Goal: Task Accomplishment & Management: Manage account settings

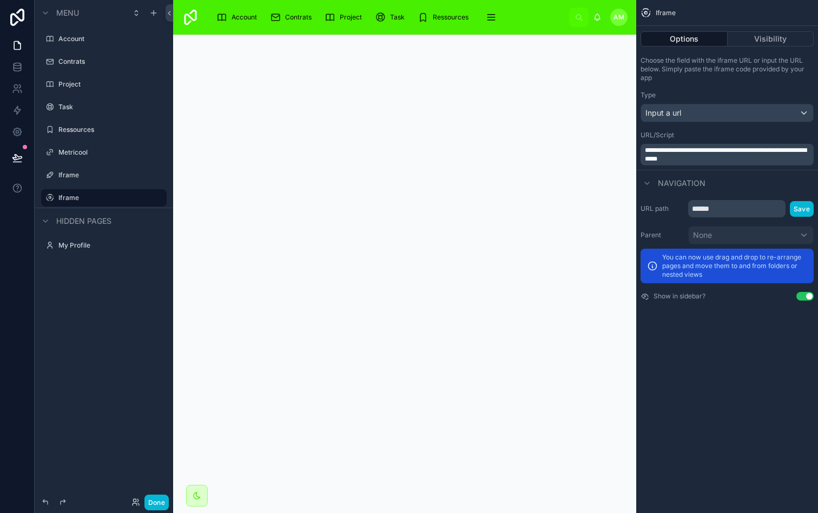
scroll to position [1, 0]
click at [239, 21] on span "Account" at bounding box center [243, 17] width 25 height 9
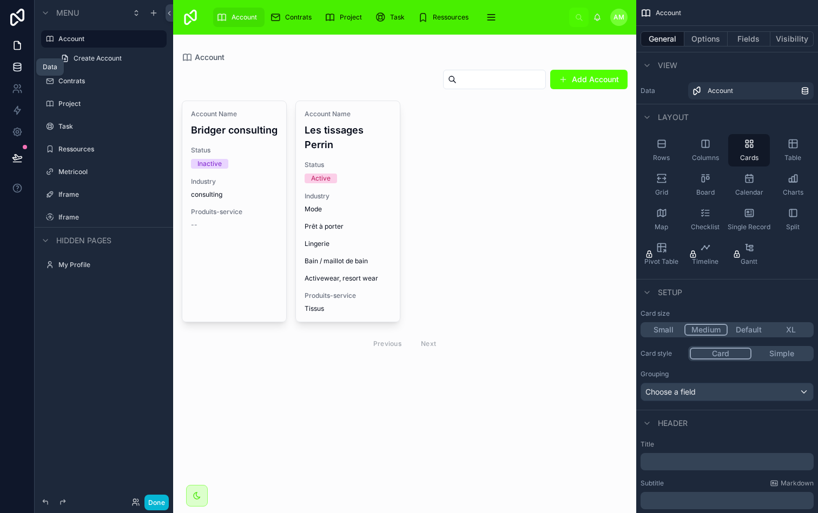
click at [17, 67] on icon at bounding box center [17, 67] width 11 height 11
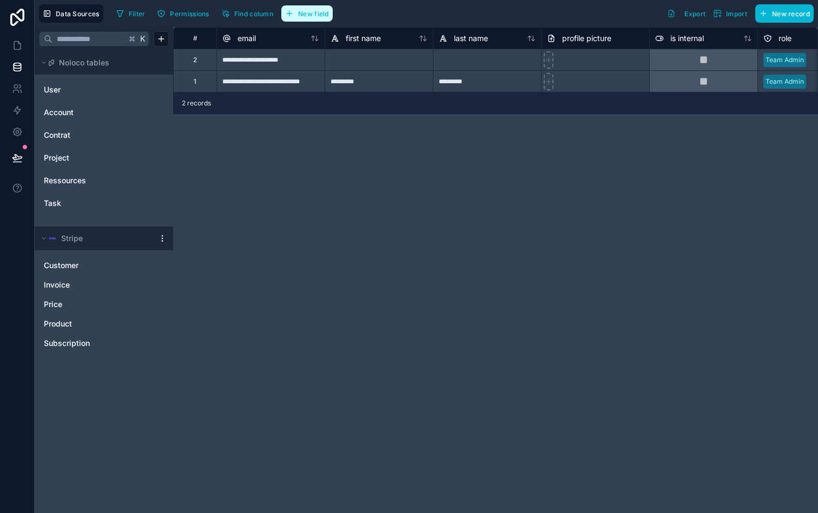
click at [317, 15] on span "New field" at bounding box center [313, 14] width 31 height 8
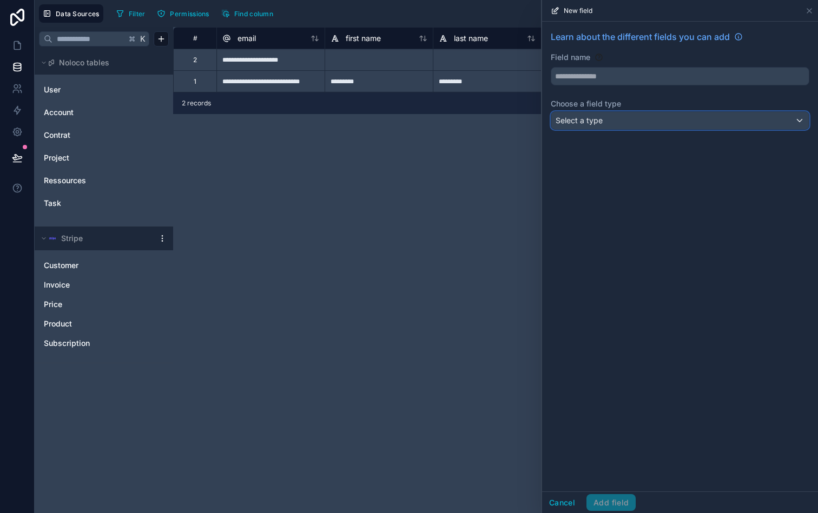
click at [675, 121] on div "Select a type" at bounding box center [679, 120] width 257 height 17
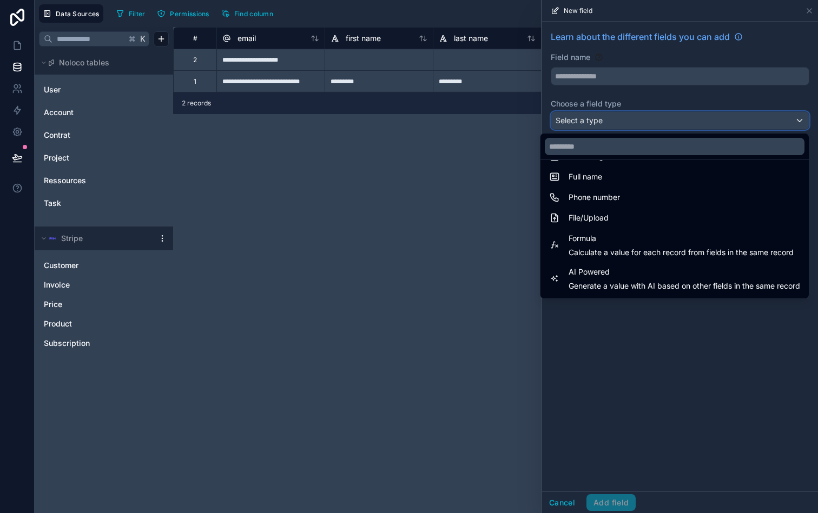
scroll to position [224, 0]
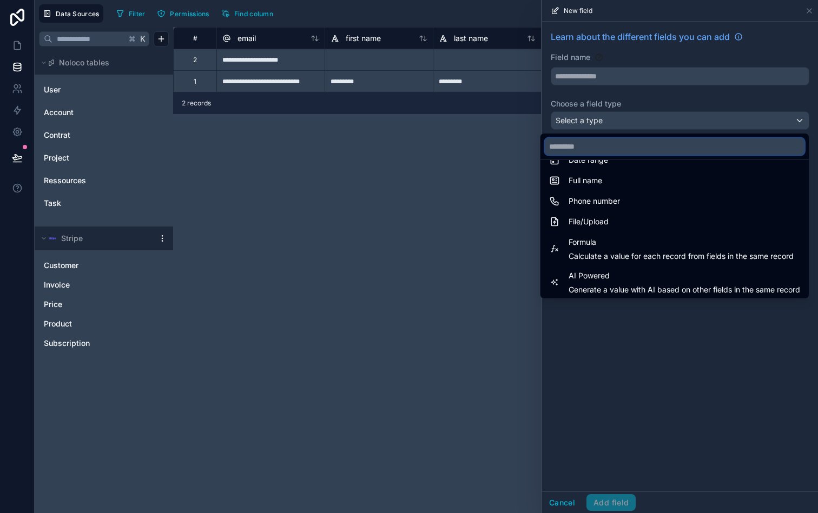
click at [666, 142] on input "text" at bounding box center [675, 146] width 260 height 17
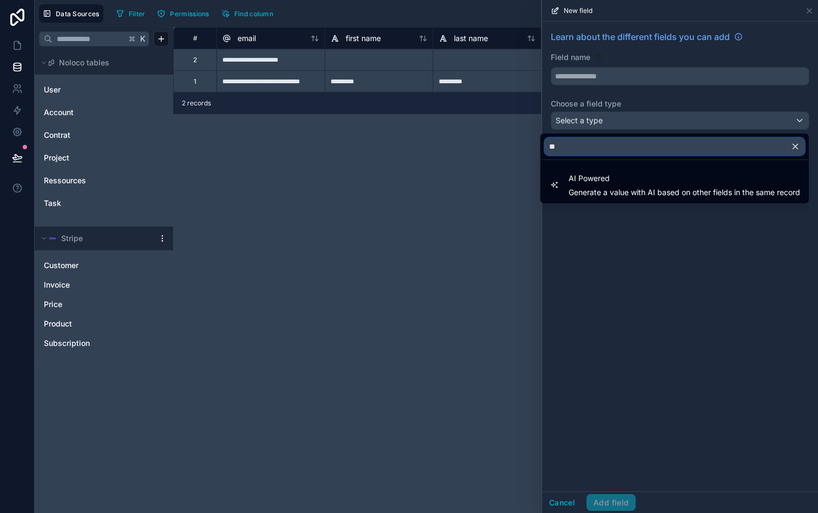
type input "*"
type input "**"
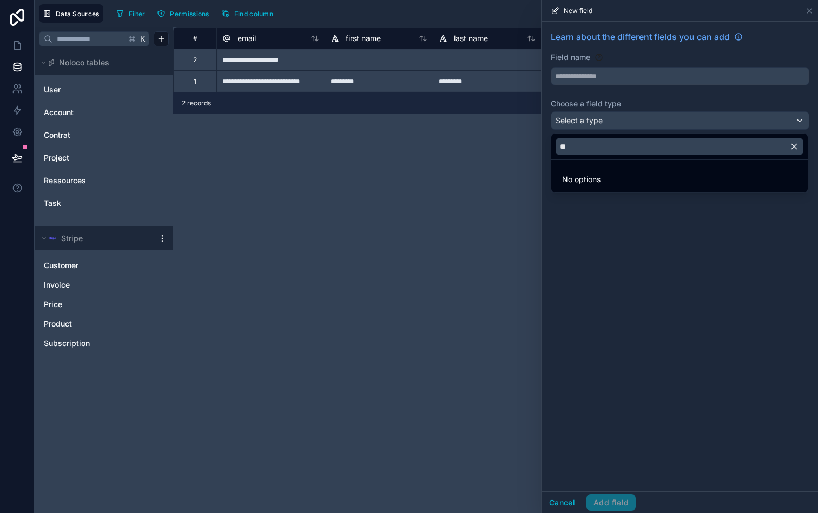
click at [664, 247] on div at bounding box center [680, 256] width 276 height 513
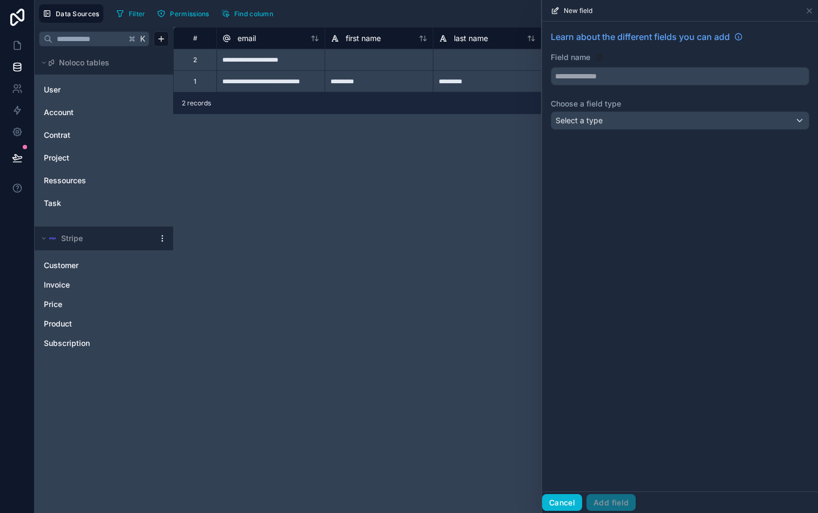
click at [567, 498] on button "Cancel" at bounding box center [562, 502] width 40 height 17
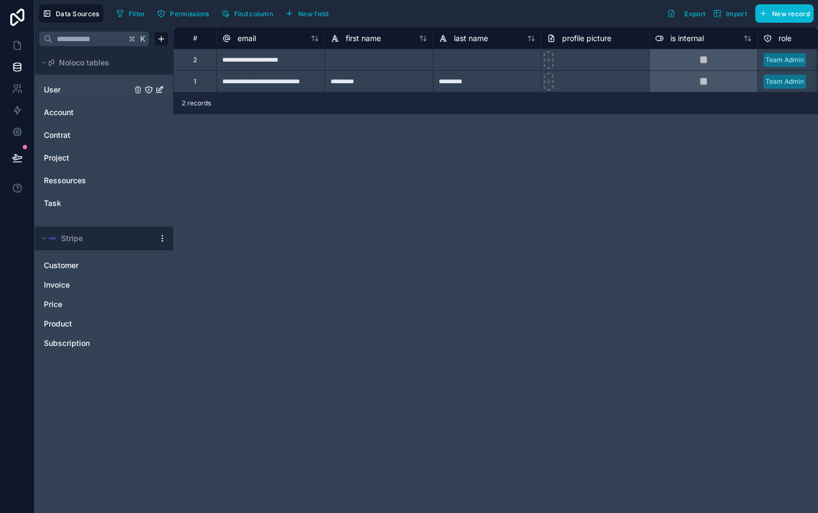
click at [62, 90] on link "User" at bounding box center [88, 89] width 88 height 11
click at [22, 49] on icon at bounding box center [17, 45] width 11 height 11
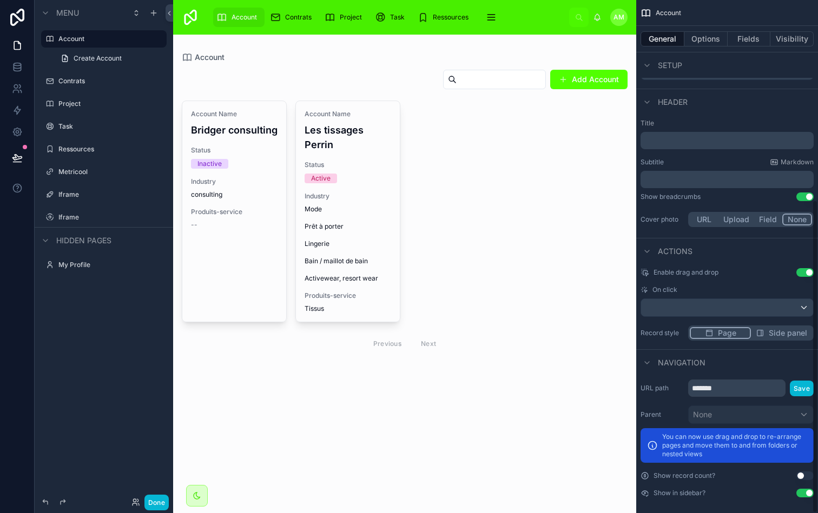
scroll to position [327, 0]
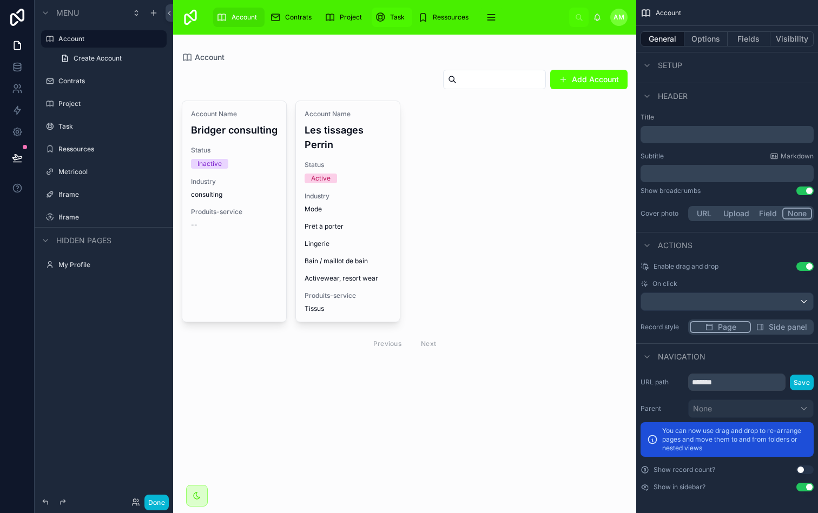
click at [387, 22] on div "Task" at bounding box center [392, 17] width 34 height 17
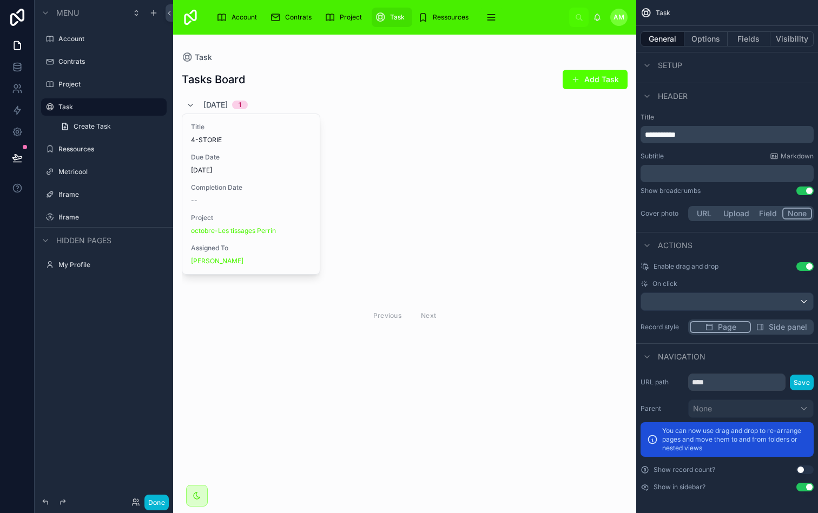
click at [805, 471] on button "Use setting" at bounding box center [804, 470] width 17 height 9
click at [229, 11] on div "Account" at bounding box center [238, 17] width 45 height 17
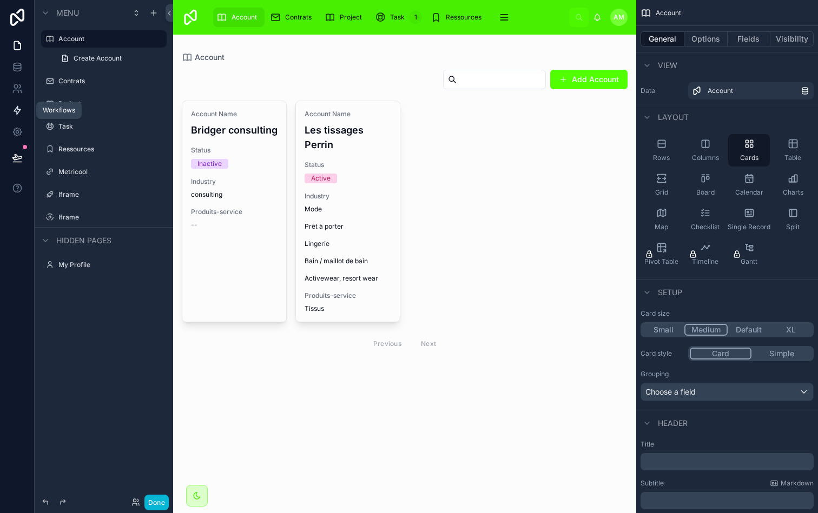
click at [22, 104] on link at bounding box center [17, 111] width 34 height 22
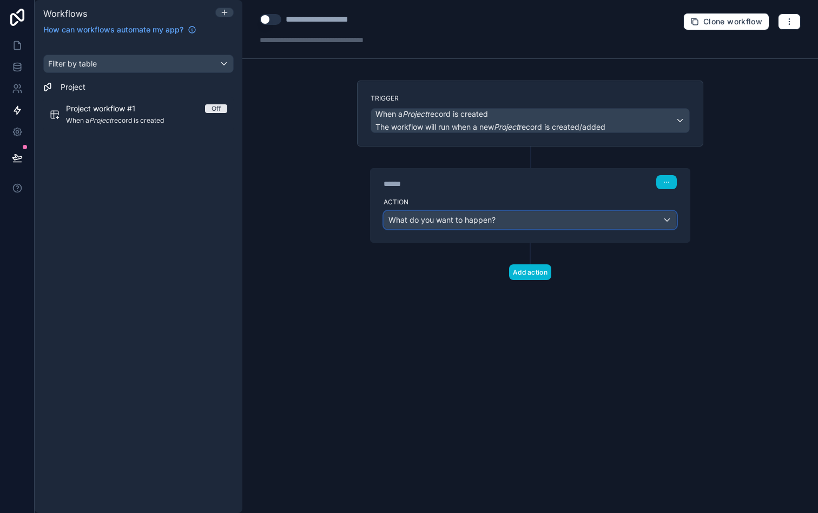
click at [515, 218] on div "What do you want to happen?" at bounding box center [530, 219] width 292 height 17
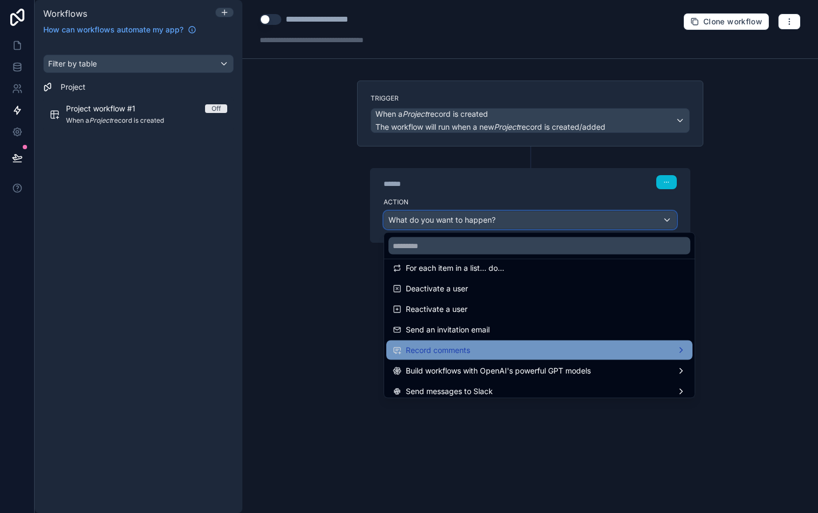
scroll to position [43, 0]
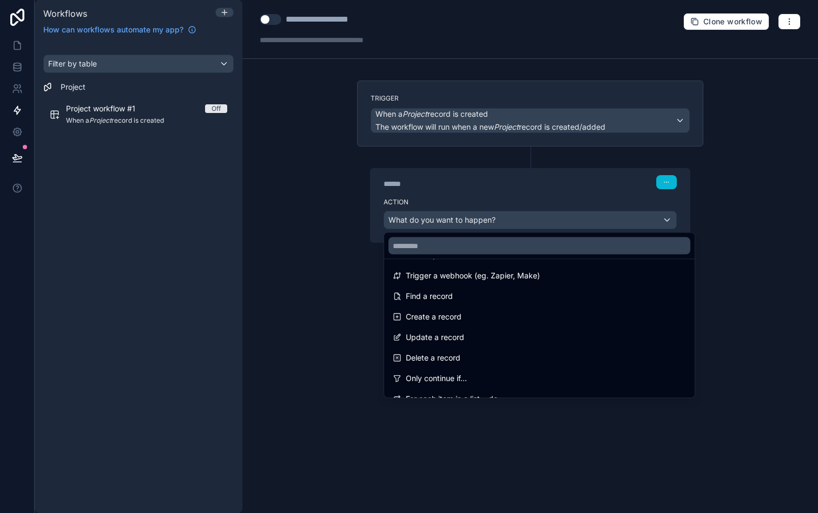
click at [546, 202] on div at bounding box center [409, 256] width 818 height 513
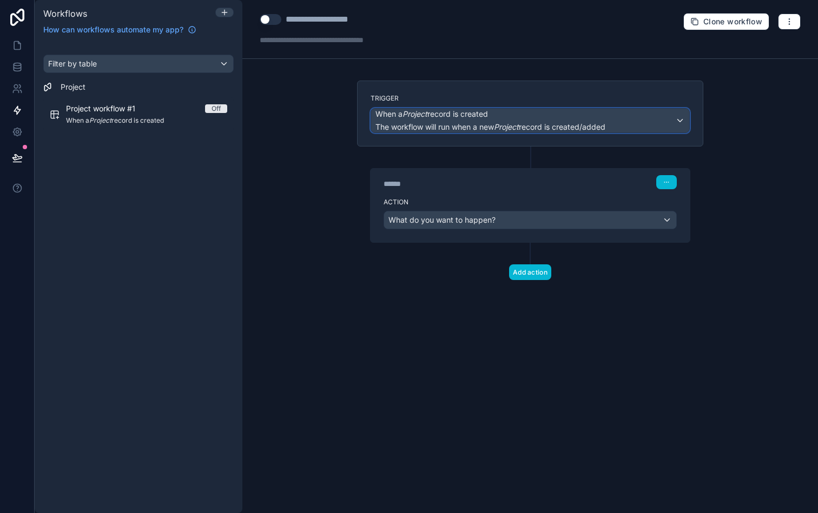
click at [615, 120] on div "When a Project record is created The workflow will run when a new Project recor…" at bounding box center [530, 121] width 318 height 24
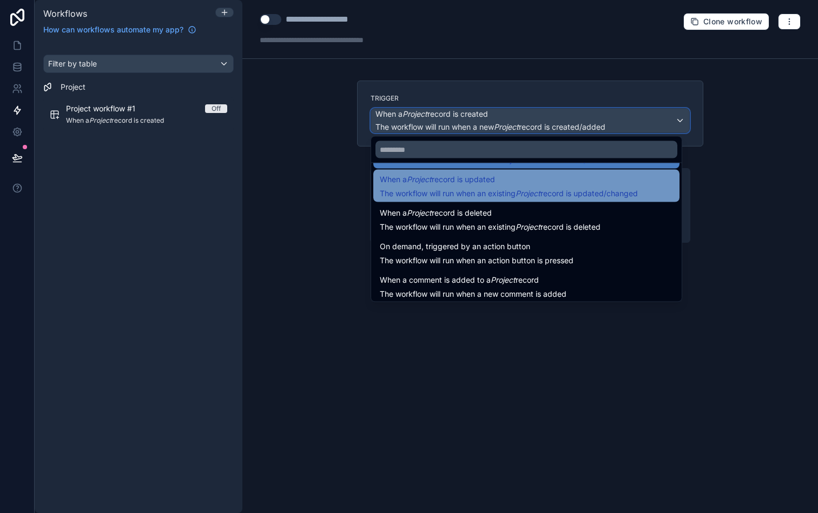
scroll to position [39, 0]
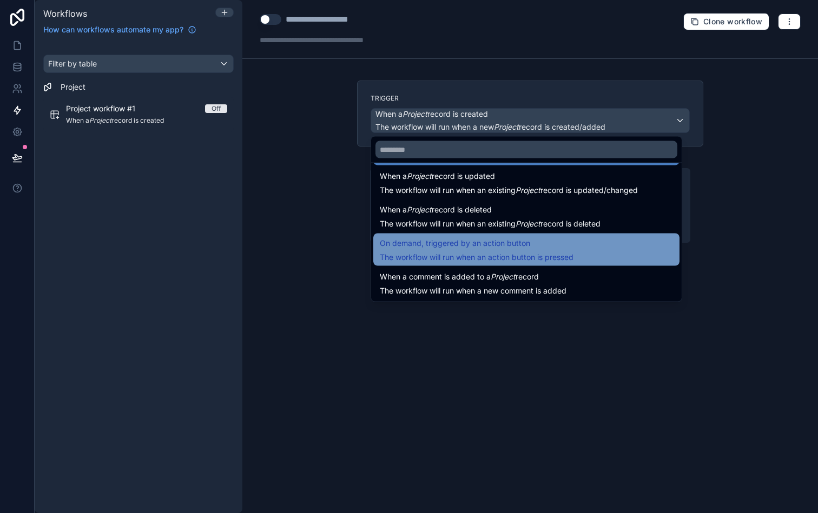
click at [535, 239] on span "On demand, triggered by an action button" at bounding box center [477, 243] width 194 height 13
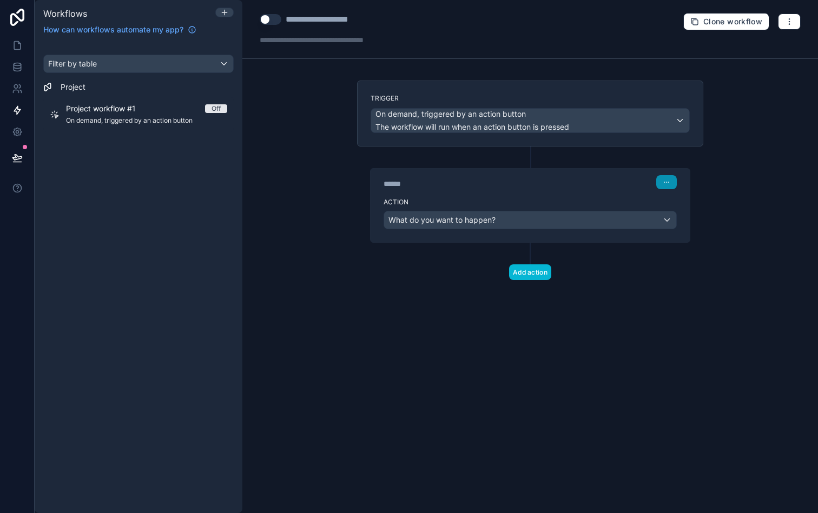
click at [668, 177] on button "button" at bounding box center [666, 182] width 21 height 14
click at [619, 191] on div "****** Step 1" at bounding box center [529, 181] width 319 height 25
click at [559, 221] on div "What do you want to happen?" at bounding box center [530, 219] width 292 height 17
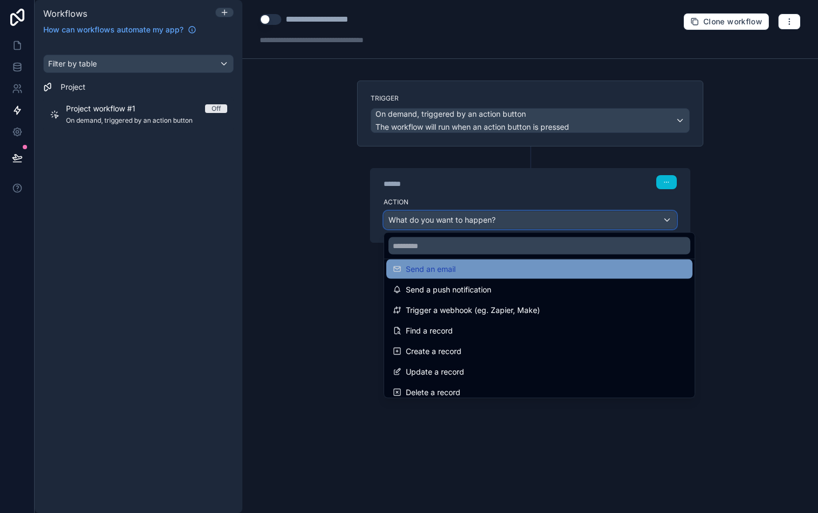
scroll to position [15, 0]
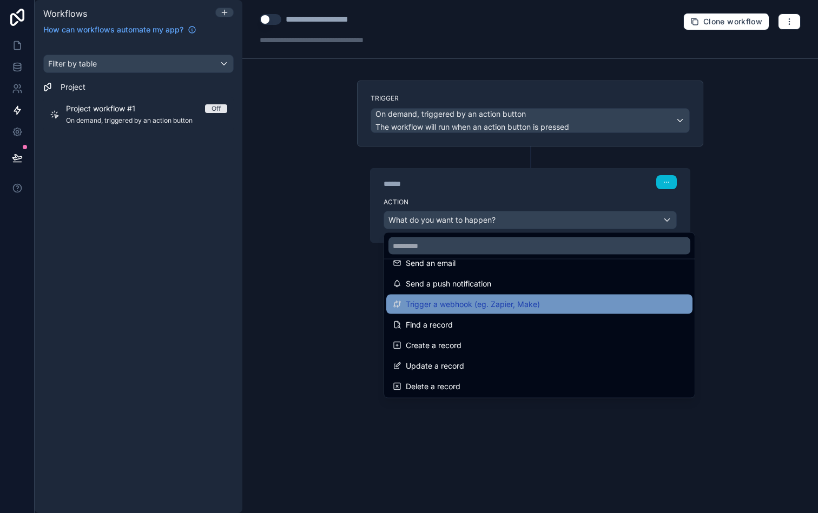
click at [533, 307] on span "Trigger a webhook (eg. Zapier, Make)" at bounding box center [473, 304] width 134 height 13
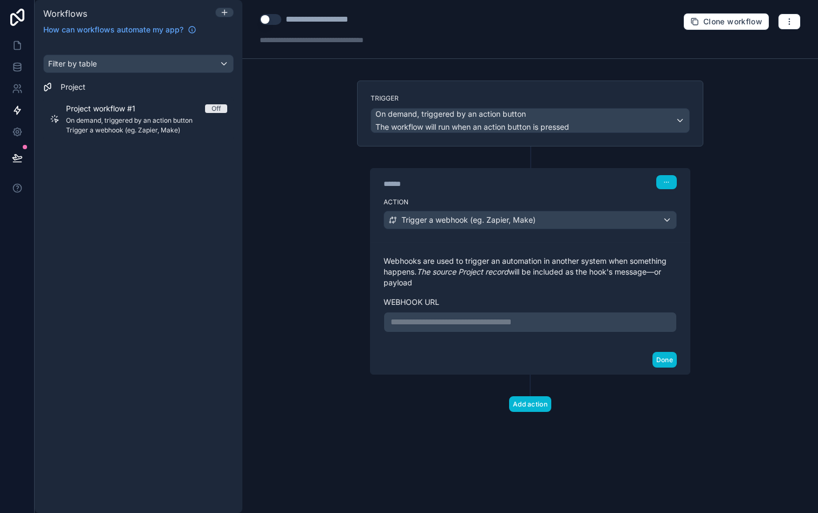
click at [527, 316] on p "**********" at bounding box center [529, 322] width 279 height 13
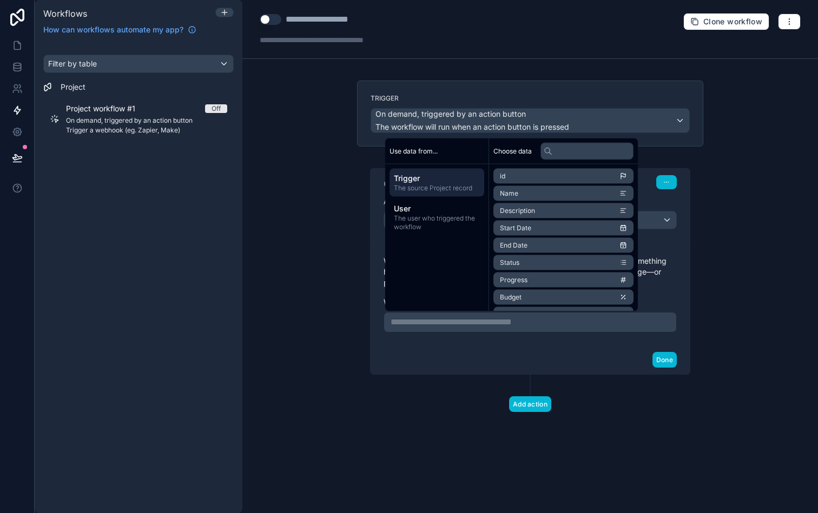
click at [652, 296] on div "**********" at bounding box center [529, 294] width 293 height 77
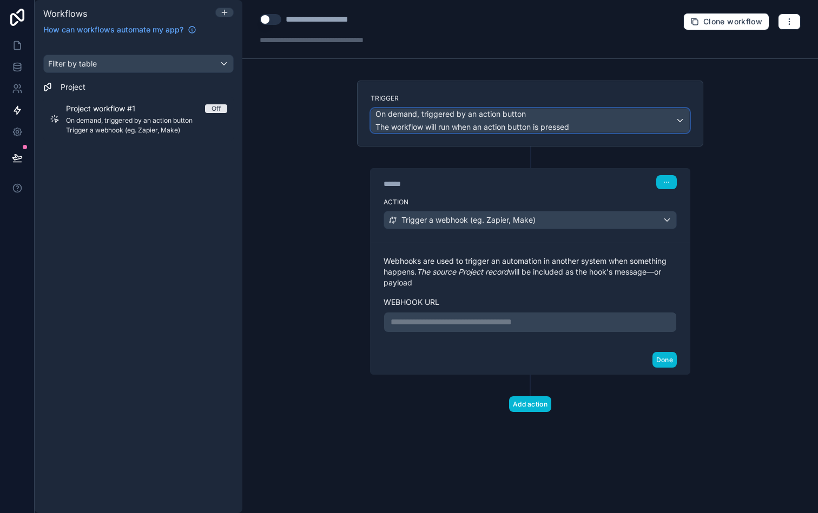
click at [564, 125] on span "The workflow will run when an action button is pressed" at bounding box center [472, 126] width 194 height 9
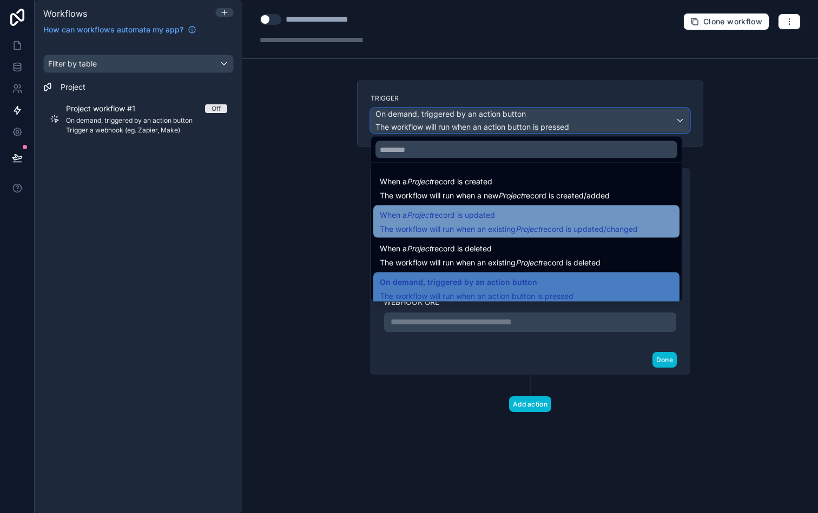
scroll to position [39, 0]
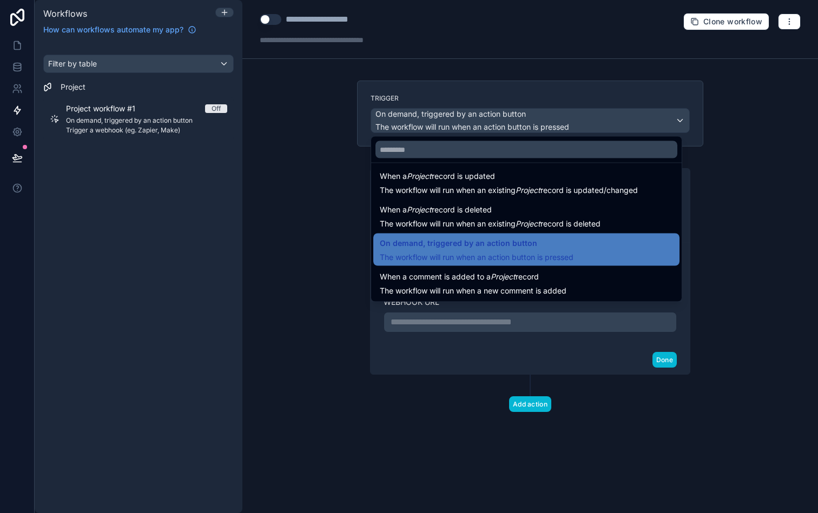
click at [515, 332] on div at bounding box center [409, 256] width 818 height 513
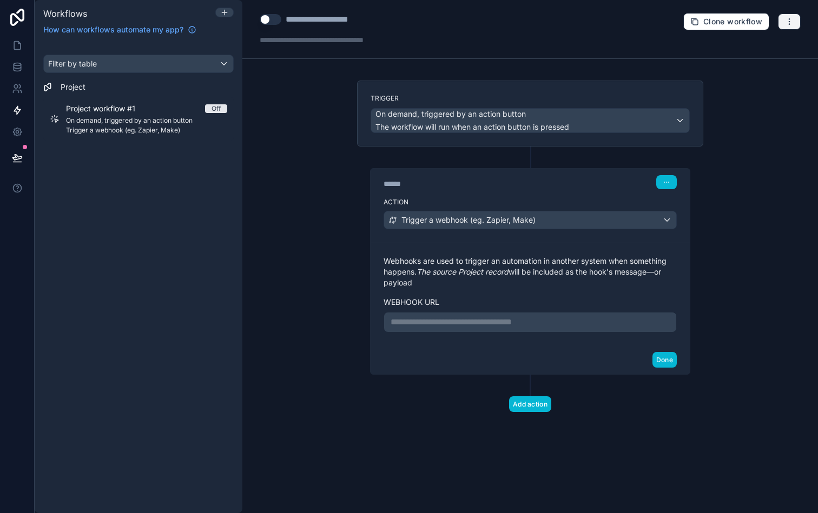
click at [789, 21] on icon "button" at bounding box center [788, 21] width 1 height 1
click at [735, 78] on span "Delete workflow" at bounding box center [760, 81] width 52 height 9
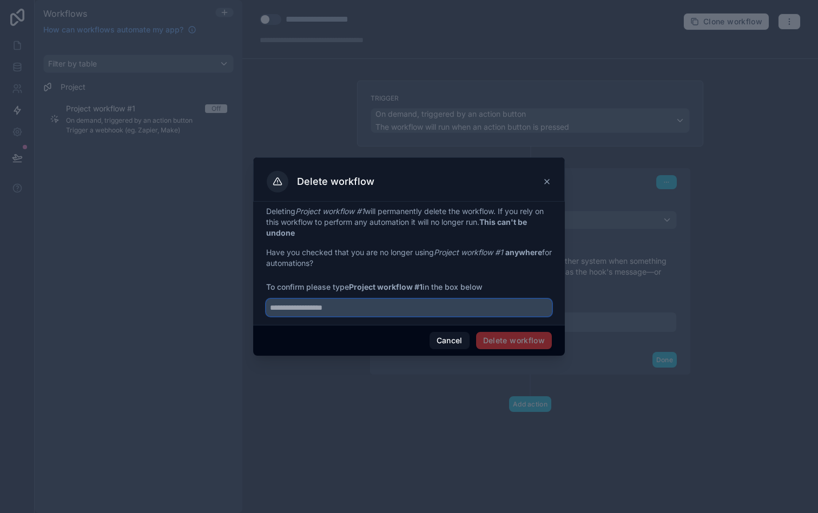
click at [436, 301] on input "text" at bounding box center [409, 307] width 286 height 17
click at [314, 309] on input "**********" at bounding box center [409, 307] width 286 height 17
type input "**********"
click at [546, 179] on icon at bounding box center [546, 181] width 9 height 9
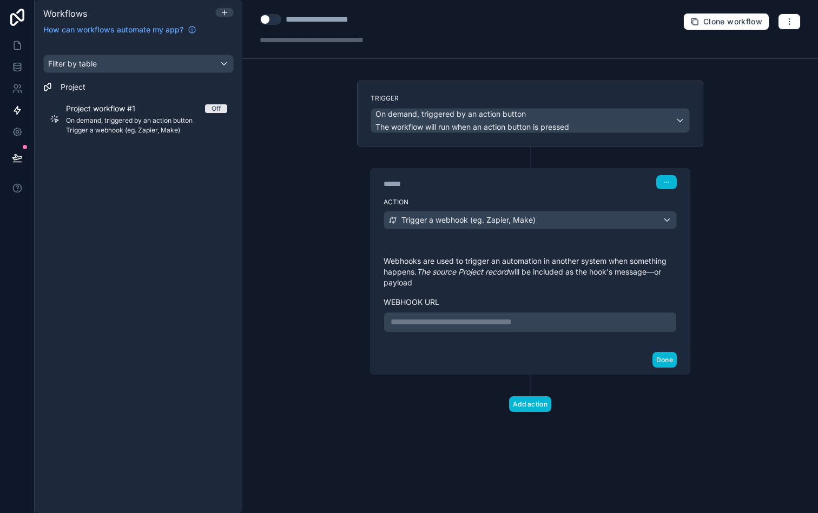
click at [170, 248] on div "Filter by table Project Project workflow #1 Off On demand, triggered by an acti…" at bounding box center [139, 278] width 208 height 472
click at [220, 12] on icon at bounding box center [224, 12] width 9 height 9
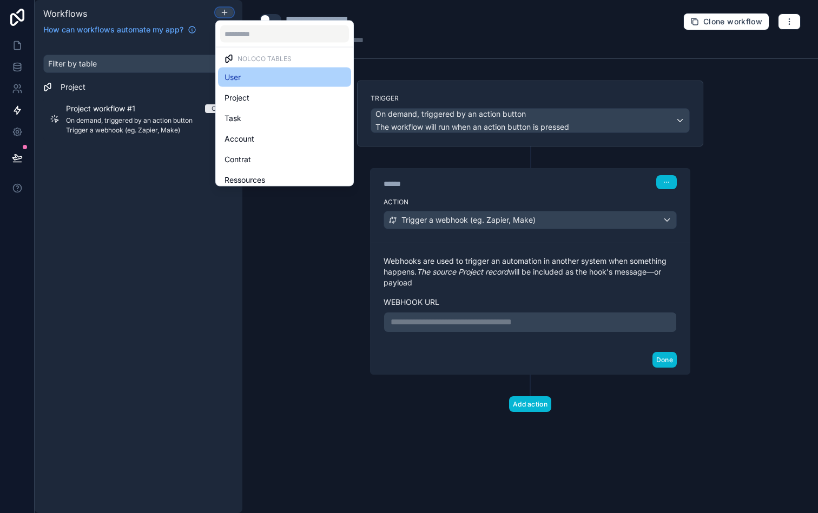
scroll to position [0, 0]
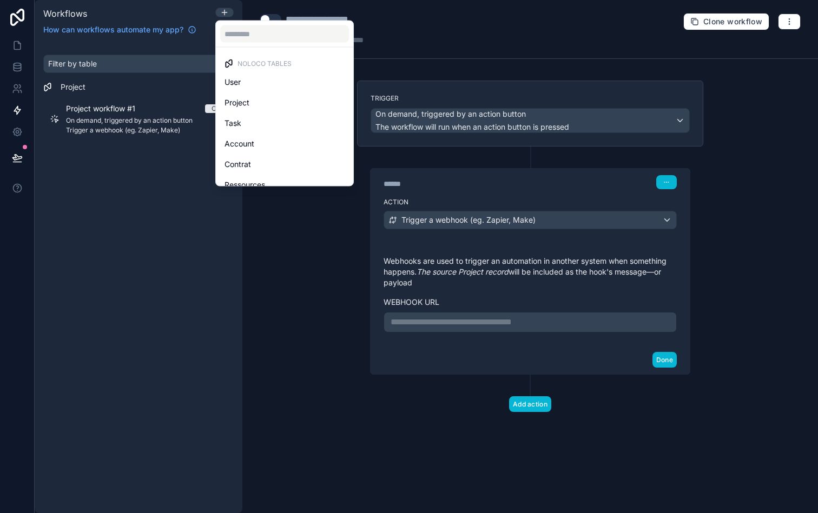
click at [274, 65] on span "Noloco tables" at bounding box center [264, 63] width 54 height 9
click at [269, 79] on div "User" at bounding box center [284, 82] width 120 height 13
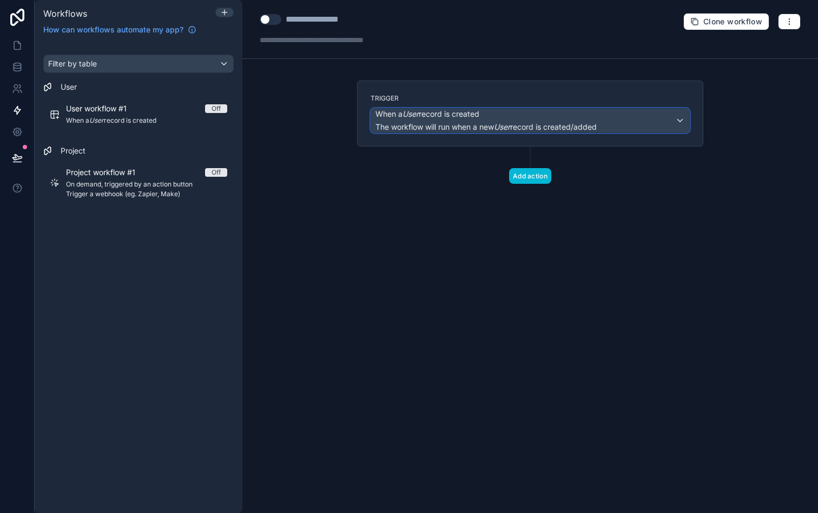
click at [525, 130] on span "The workflow will run when a new User record is created/added" at bounding box center [485, 126] width 221 height 9
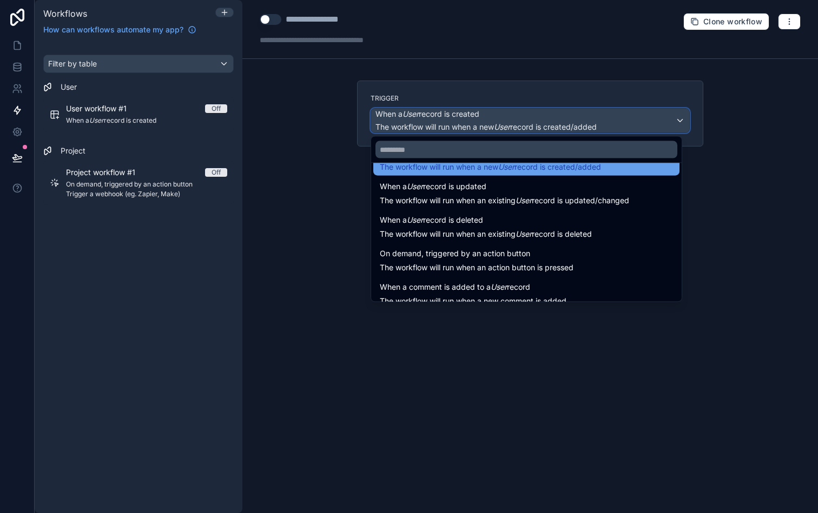
scroll to position [39, 0]
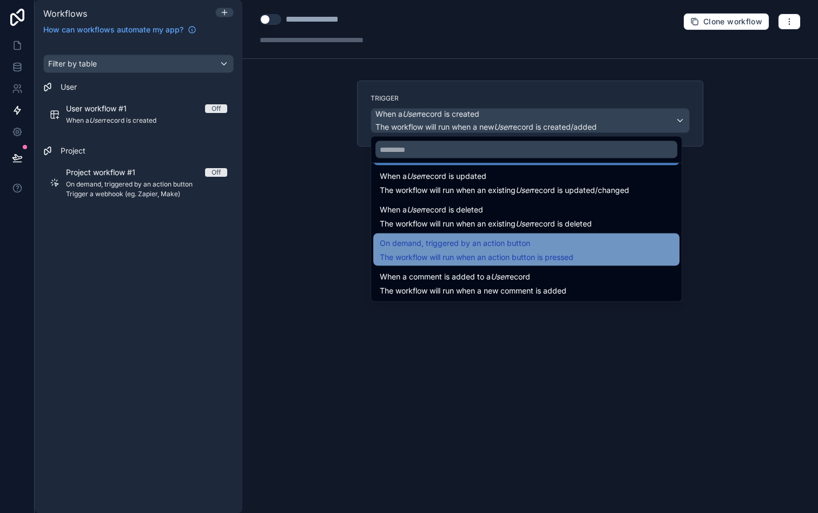
click at [532, 238] on span "On demand, triggered by an action button" at bounding box center [477, 243] width 194 height 13
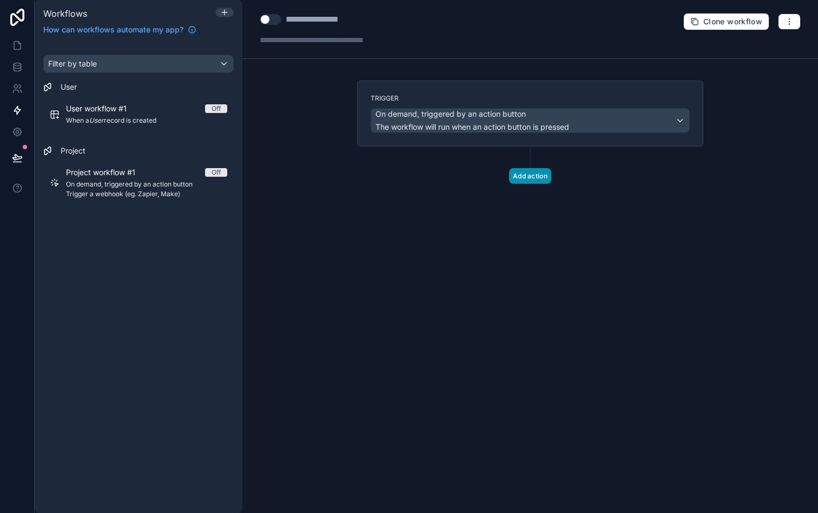
click at [532, 173] on button "Add action" at bounding box center [530, 176] width 42 height 16
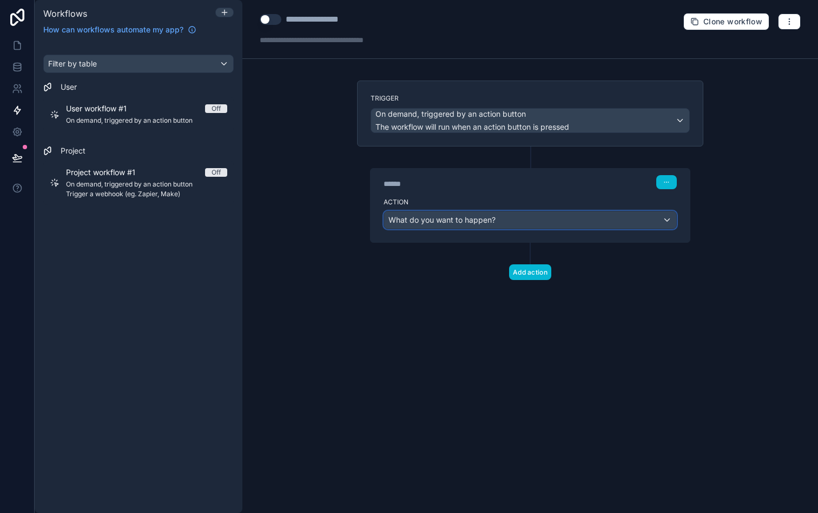
click at [517, 218] on div "What do you want to happen?" at bounding box center [530, 219] width 292 height 17
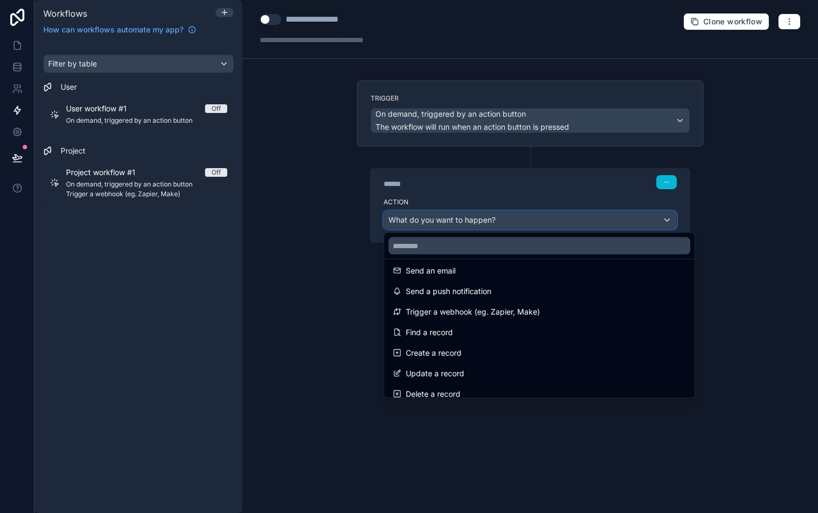
scroll to position [0, 0]
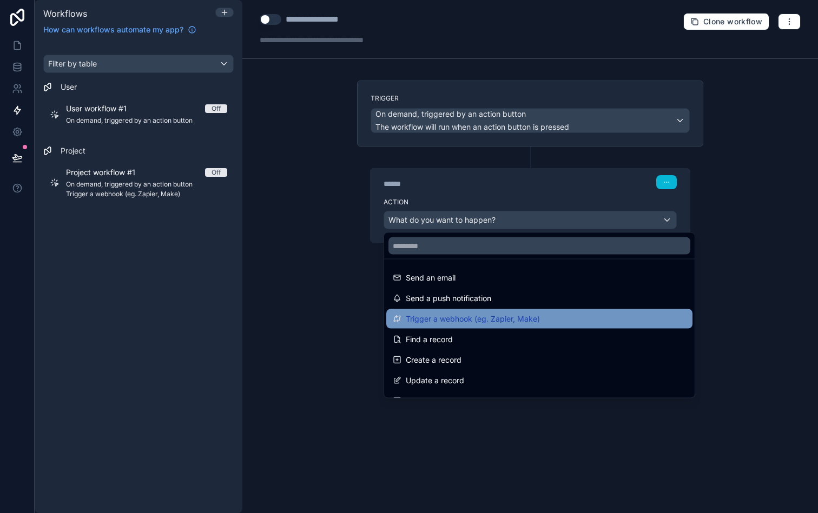
click at [517, 323] on span "Trigger a webhook (eg. Zapier, Make)" at bounding box center [473, 319] width 134 height 13
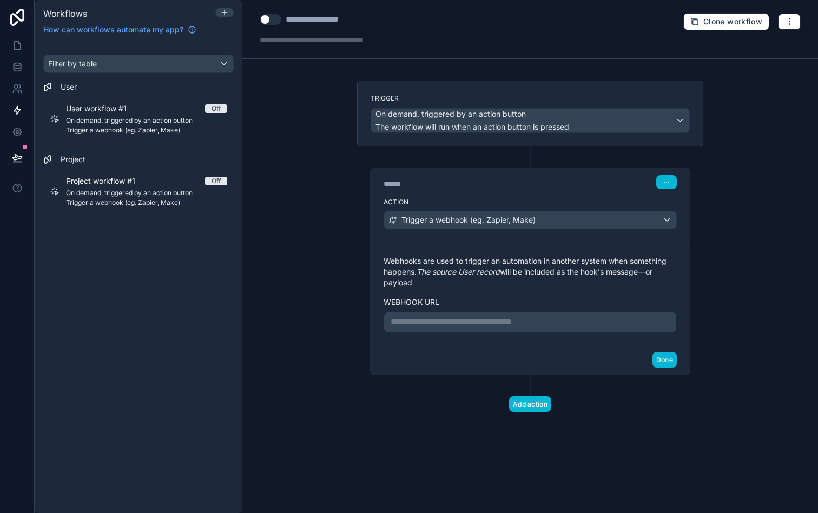
click at [546, 312] on div "**********" at bounding box center [529, 322] width 293 height 21
click at [666, 185] on icon "button" at bounding box center [666, 182] width 6 height 6
click at [566, 187] on div "****** Step 1" at bounding box center [529, 182] width 293 height 14
click at [662, 361] on button "Done" at bounding box center [664, 360] width 24 height 16
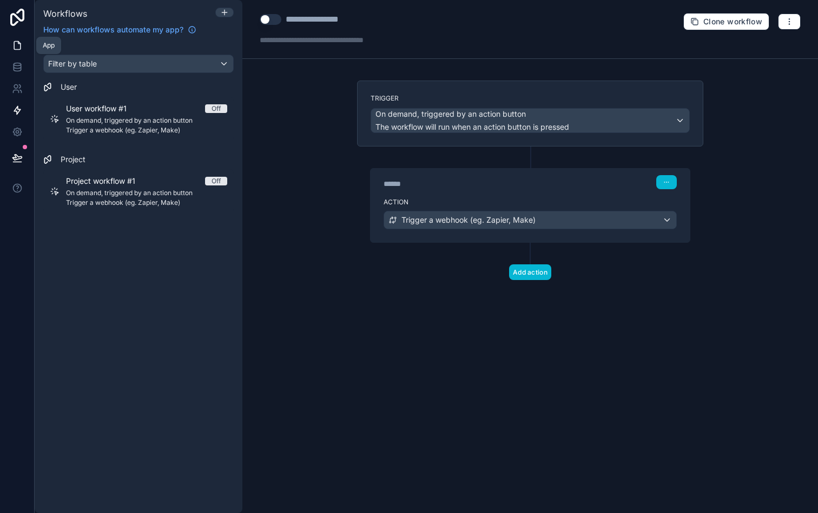
click at [16, 39] on link at bounding box center [17, 46] width 34 height 22
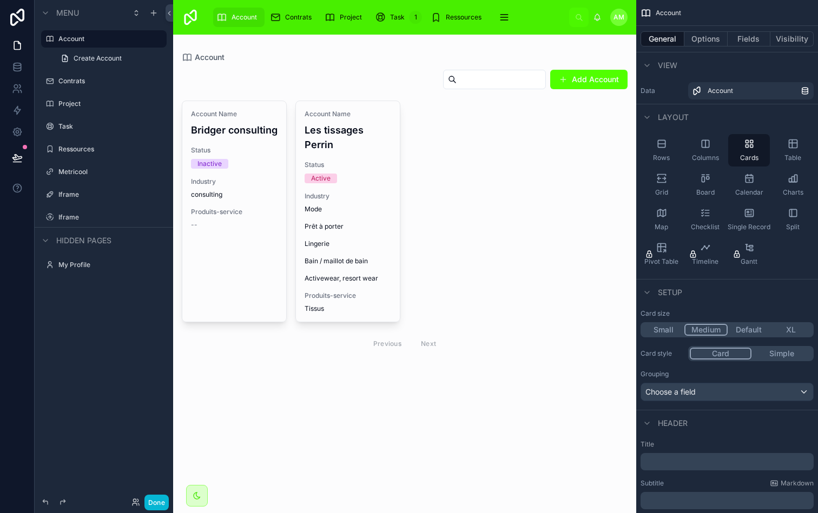
click at [335, 161] on div at bounding box center [404, 213] width 463 height 356
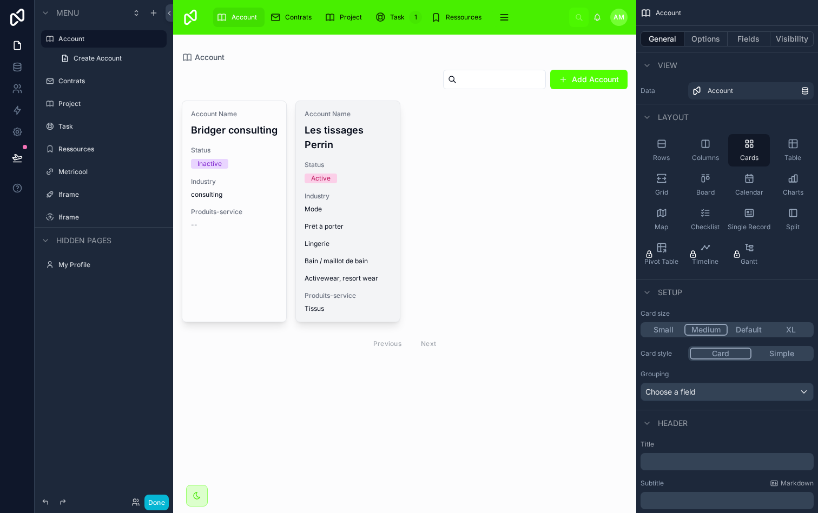
click at [344, 156] on div "Account Name Les tissages Perrin Status Active Industry Mode Prêt à porter Ling…" at bounding box center [348, 211] width 104 height 221
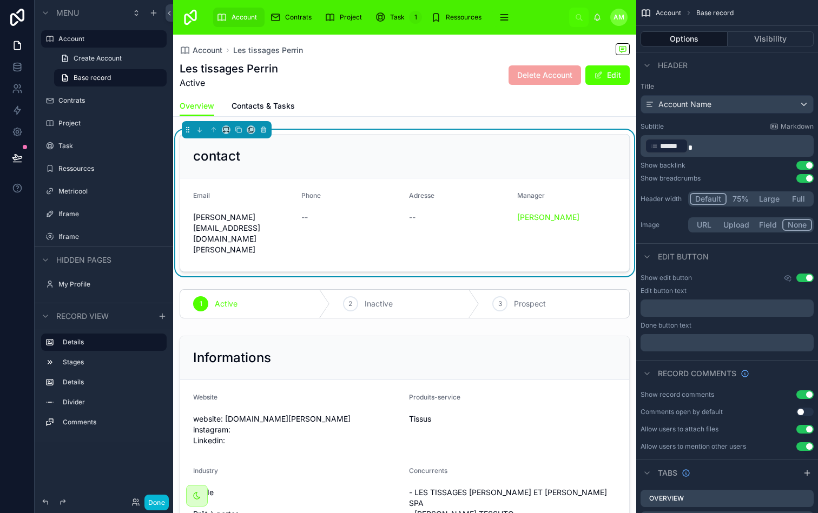
scroll to position [98, 0]
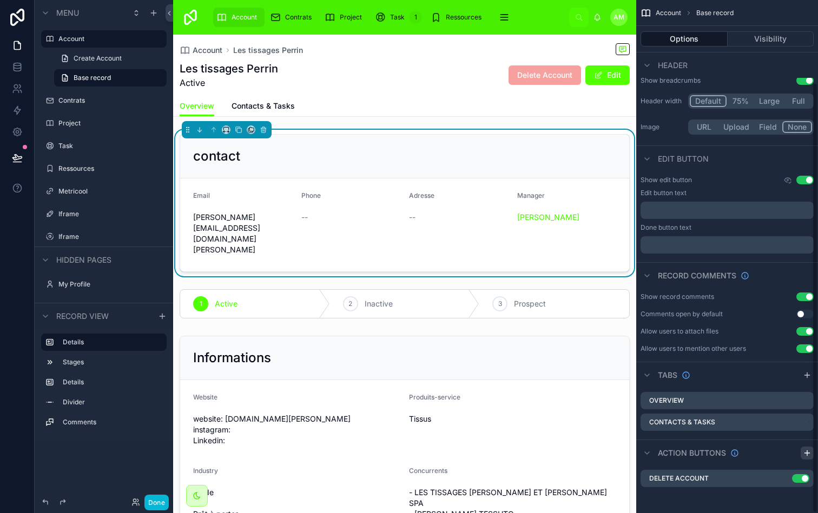
click at [807, 450] on icon "scrollable content" at bounding box center [807, 452] width 0 height 5
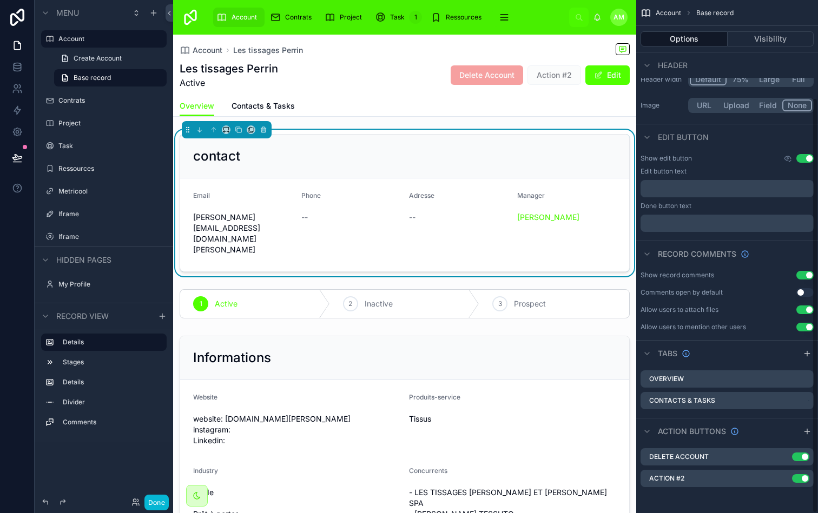
scroll to position [120, 0]
click at [780, 475] on icon "scrollable content" at bounding box center [783, 478] width 9 height 9
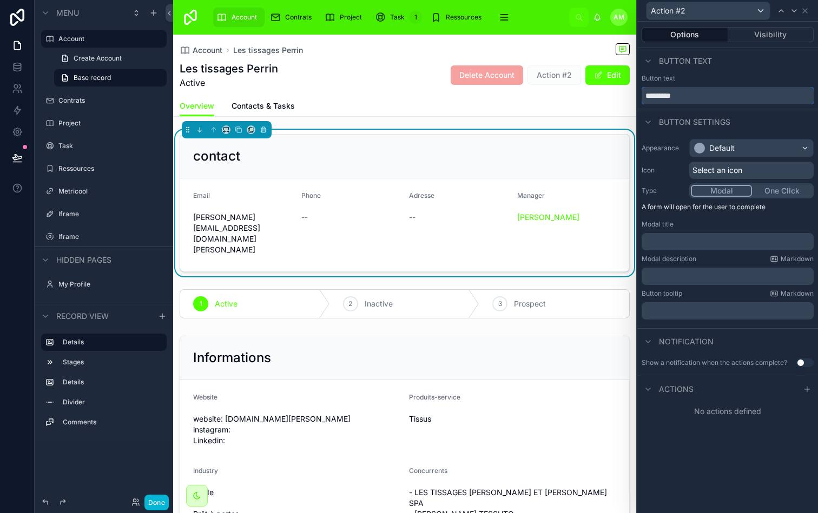
drag, startPoint x: 691, startPoint y: 97, endPoint x: 621, endPoint y: 97, distance: 69.8
click at [621, 97] on div "Action #2 Options Visibility Button text Button text ********* Button settings …" at bounding box center [409, 256] width 818 height 513
type input "**********"
click at [744, 127] on div "Button settings" at bounding box center [727, 122] width 181 height 26
click at [728, 141] on div "Default" at bounding box center [751, 148] width 123 height 17
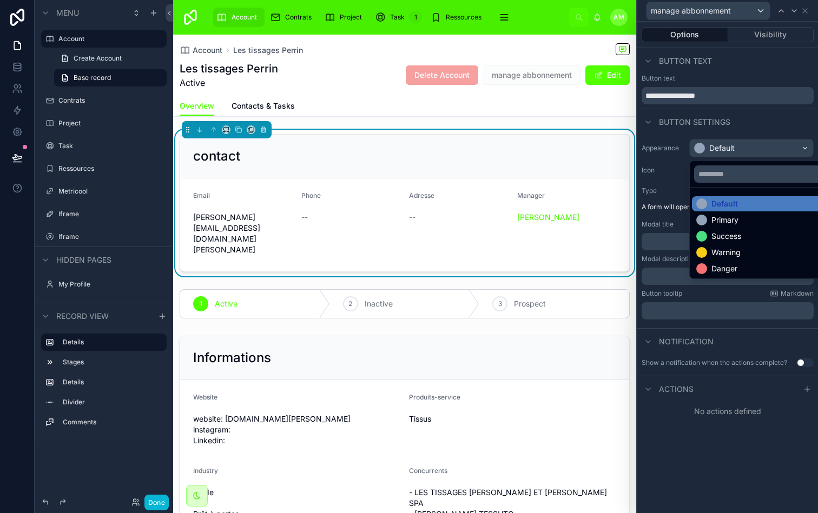
click at [673, 165] on div at bounding box center [727, 256] width 181 height 513
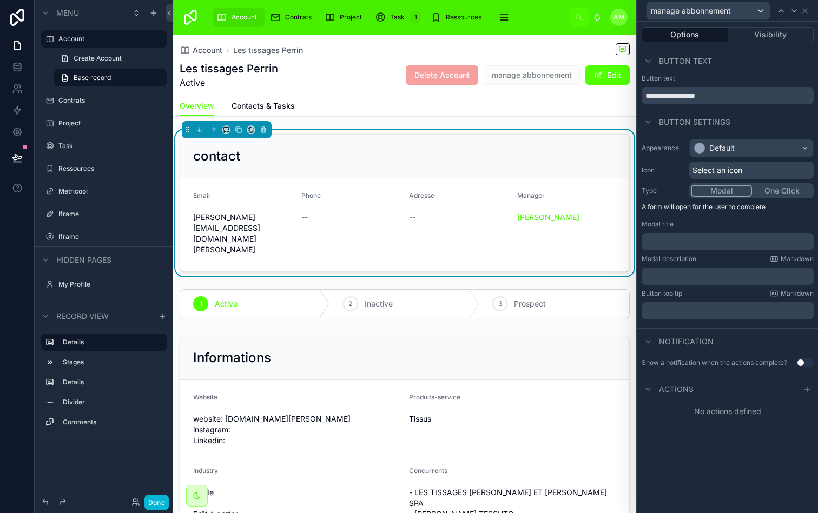
click at [763, 190] on button "One Click" at bounding box center [782, 191] width 60 height 12
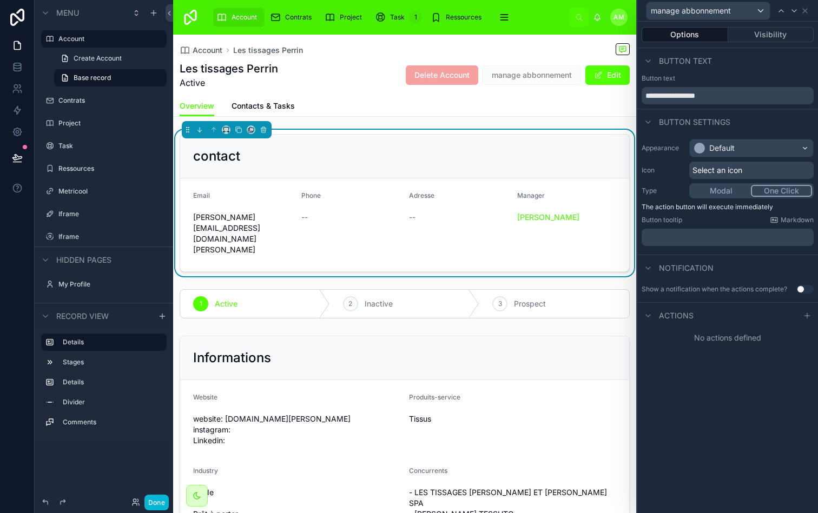
click at [708, 234] on p "﻿" at bounding box center [728, 237] width 165 height 11
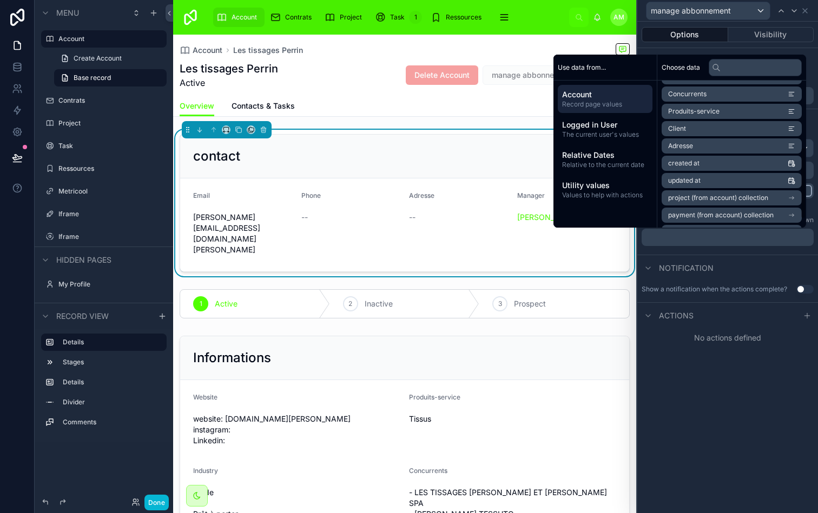
scroll to position [154, 0]
click at [724, 249] on div "Appearance Default Icon Select an icon Type Modal One Click The action button w…" at bounding box center [727, 193] width 181 height 116
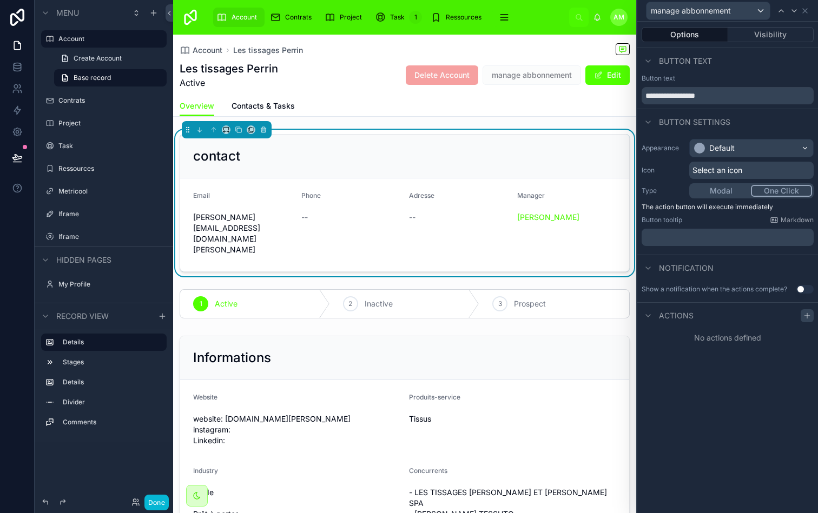
click at [805, 313] on icon at bounding box center [807, 315] width 9 height 9
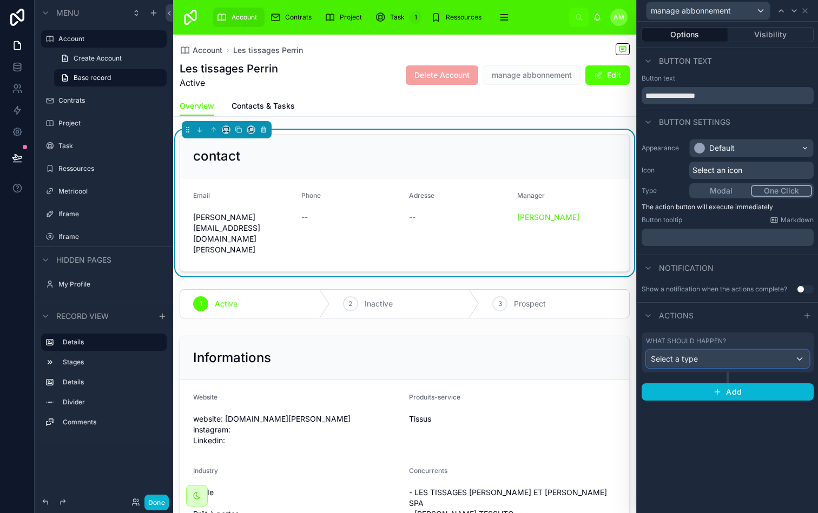
click at [734, 360] on div "Select a type" at bounding box center [727, 358] width 162 height 17
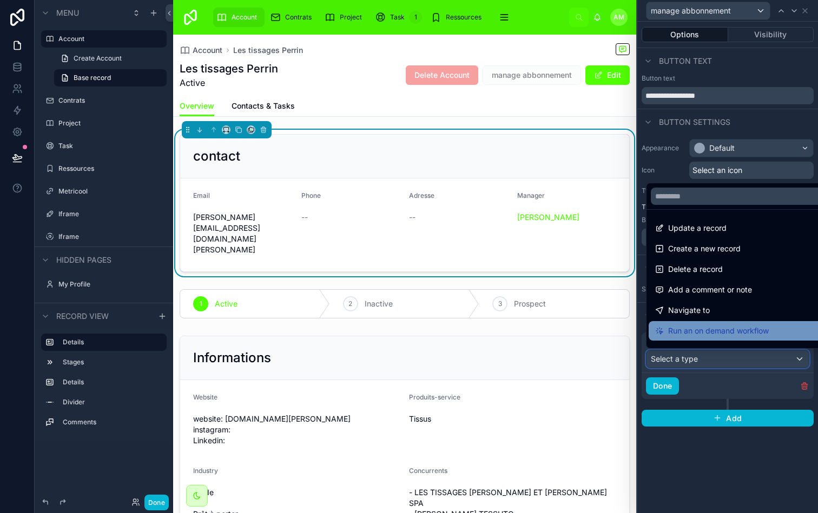
scroll to position [1, 0]
click at [716, 332] on span "Run an on demand workflow" at bounding box center [718, 330] width 101 height 13
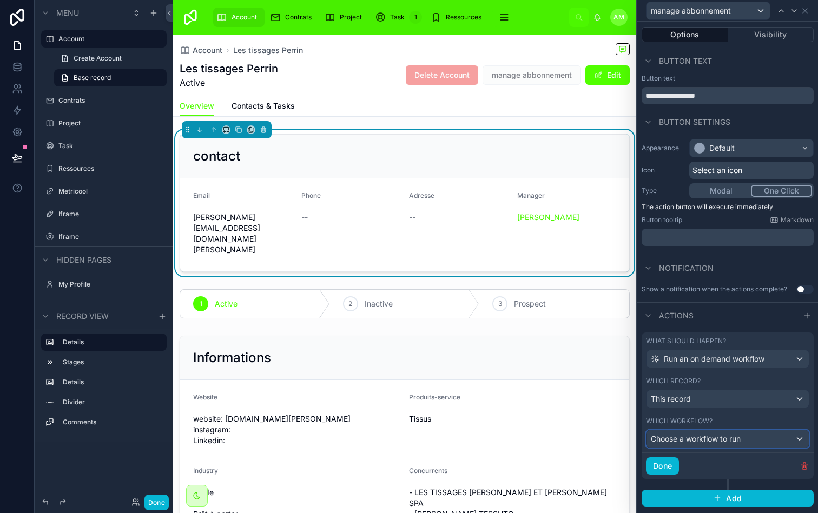
click at [718, 438] on span "Choose a workflow to run" at bounding box center [696, 438] width 90 height 9
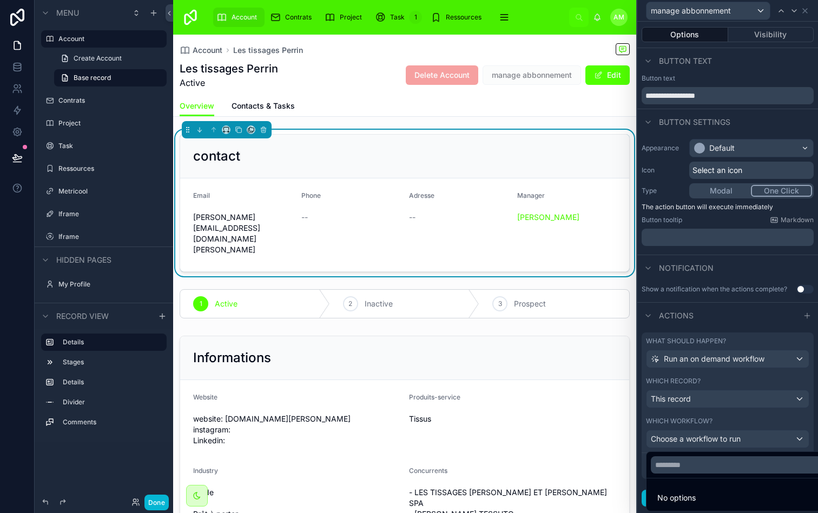
click at [737, 423] on div at bounding box center [727, 256] width 181 height 513
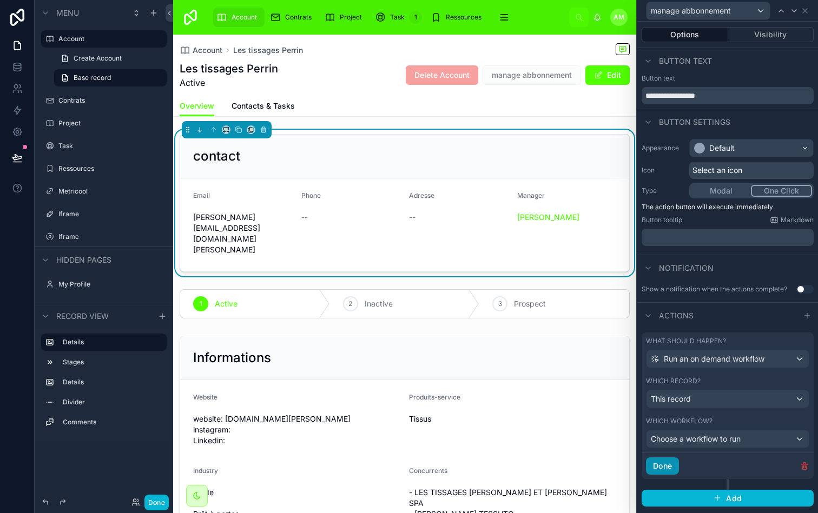
click at [673, 467] on button "Done" at bounding box center [662, 466] width 33 height 17
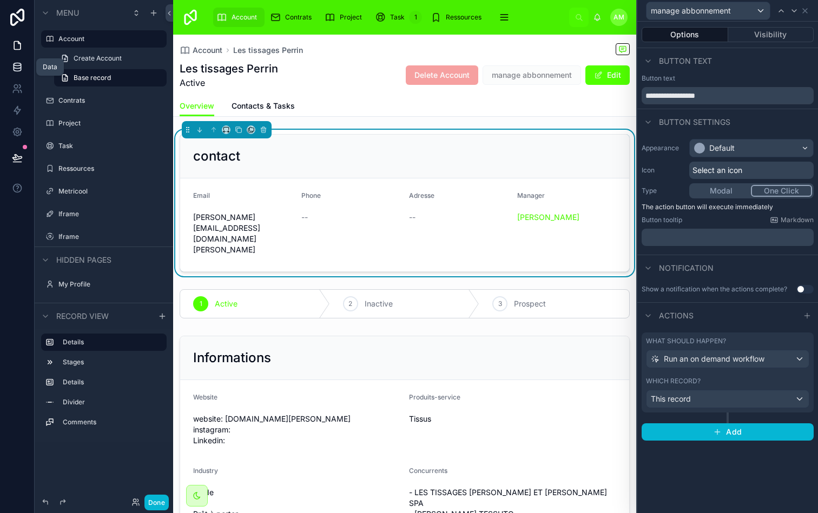
click at [22, 73] on link at bounding box center [17, 67] width 34 height 22
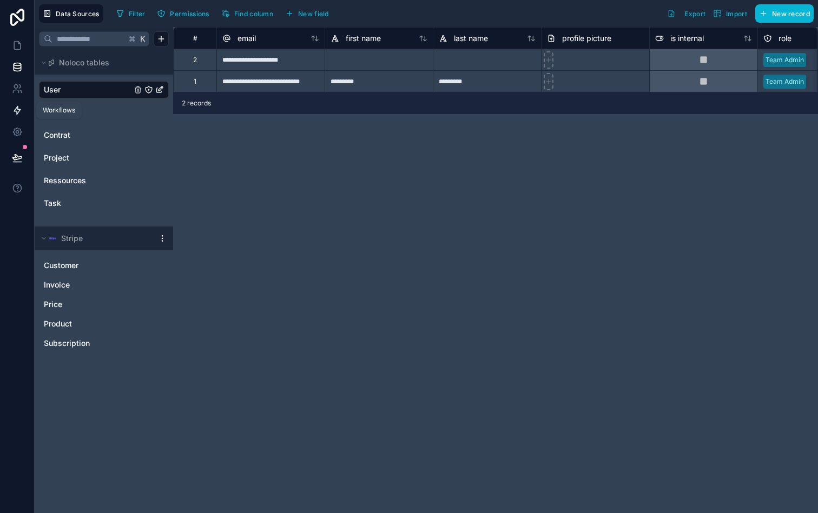
click at [17, 111] on icon at bounding box center [17, 110] width 11 height 11
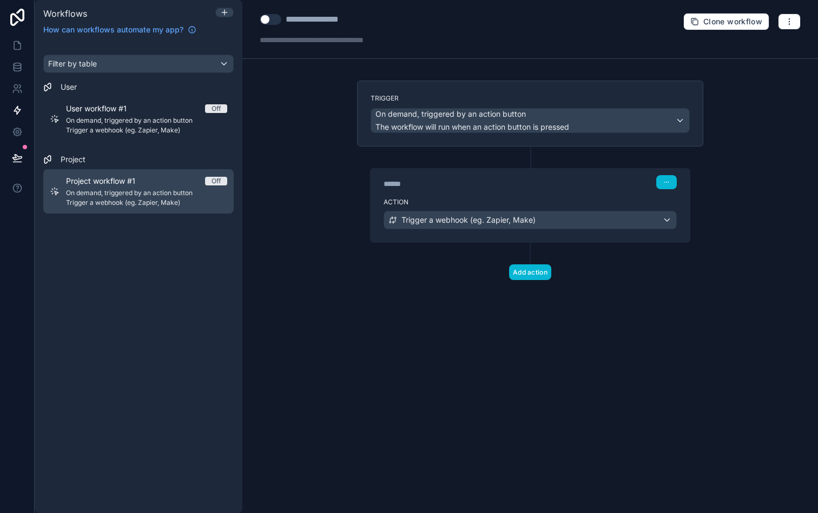
click at [171, 176] on div "Project workflow #1 Off" at bounding box center [146, 181] width 161 height 11
click at [226, 178] on span "Off" at bounding box center [216, 181] width 22 height 9
click at [223, 178] on span "Off" at bounding box center [216, 181] width 22 height 9
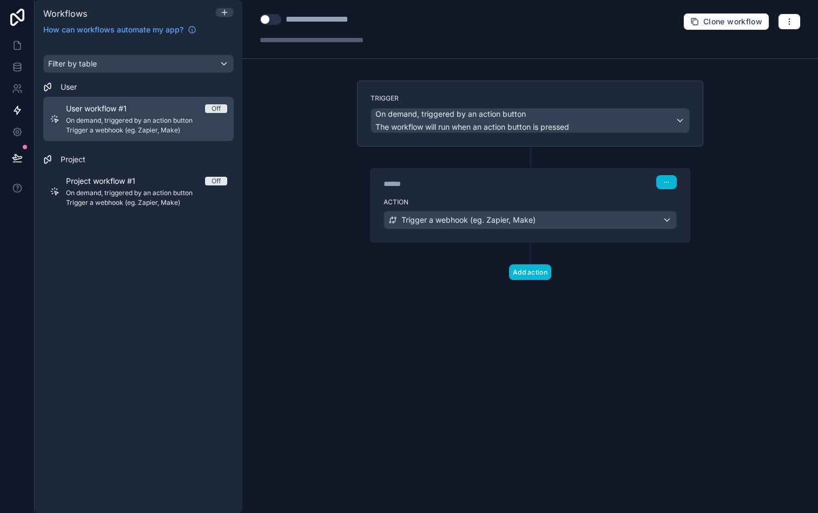
click at [186, 124] on span "On demand, triggered by an action button" at bounding box center [146, 120] width 161 height 9
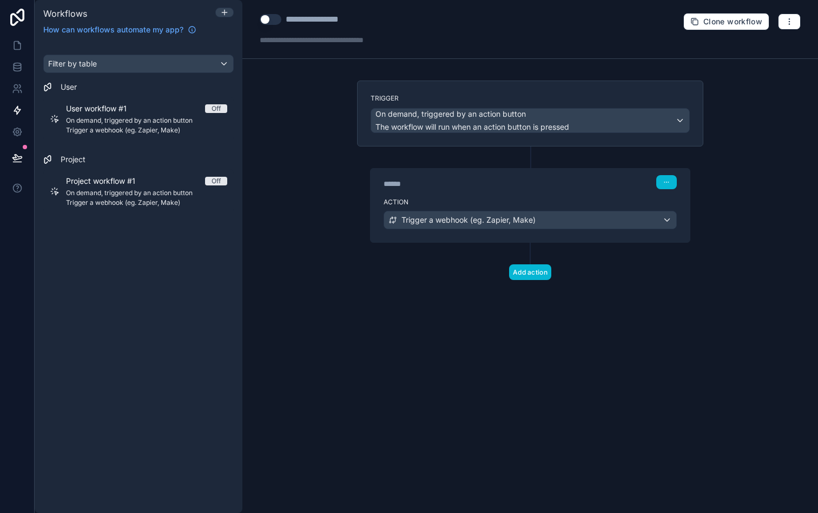
click at [272, 23] on button "Use setting" at bounding box center [271, 19] width 22 height 11
click at [16, 45] on icon at bounding box center [17, 45] width 11 height 11
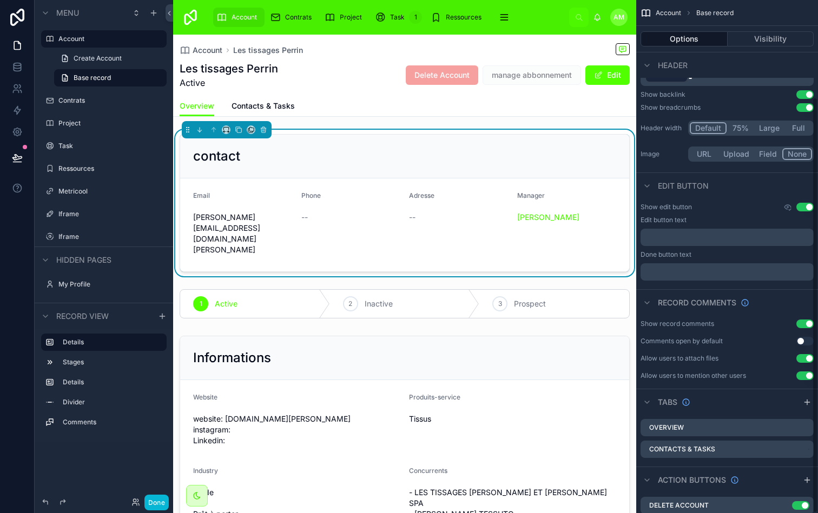
scroll to position [120, 0]
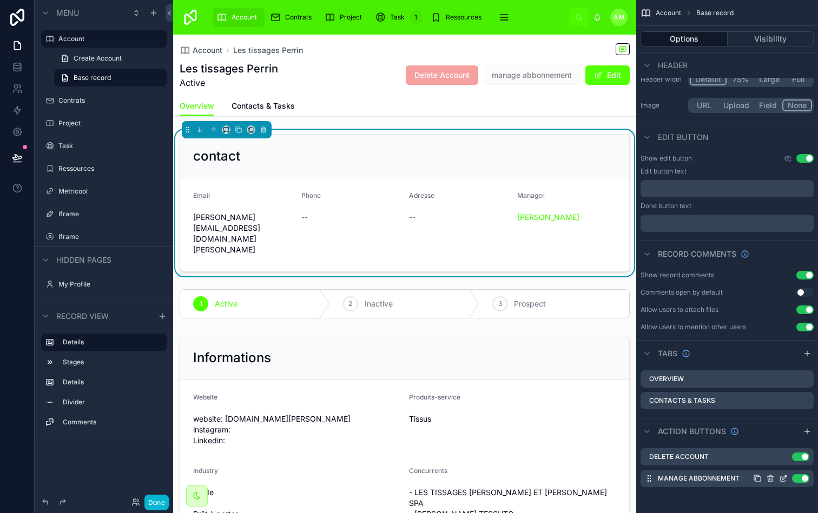
click at [780, 479] on icon "scrollable content" at bounding box center [783, 478] width 9 height 9
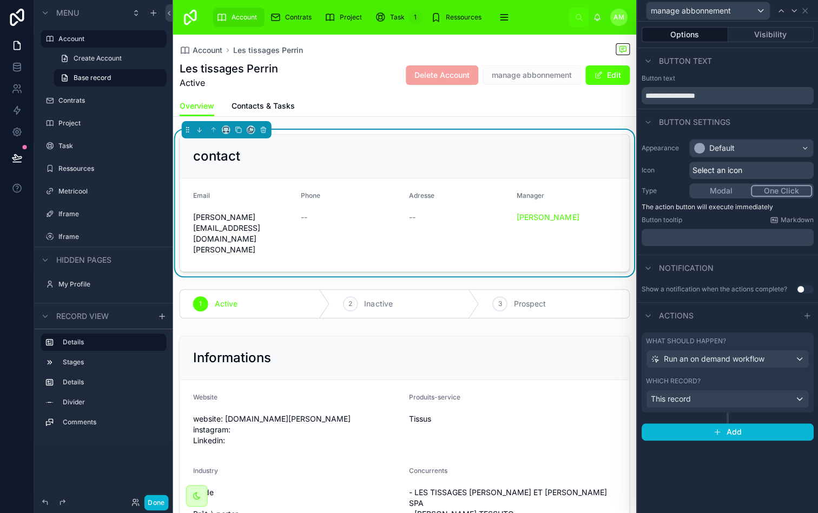
scroll to position [0, 0]
click at [734, 76] on div "Button text" at bounding box center [727, 78] width 172 height 9
click at [752, 65] on div "Button text" at bounding box center [727, 61] width 181 height 26
click at [700, 401] on div "This record" at bounding box center [727, 398] width 162 height 17
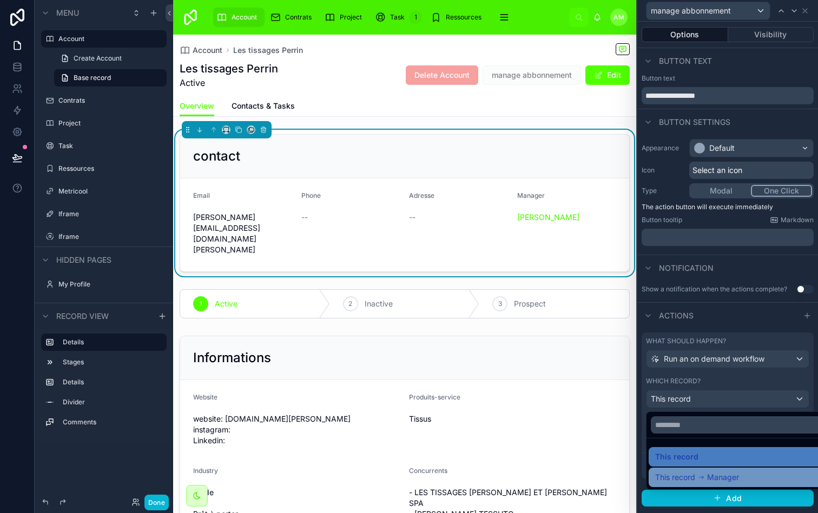
click at [696, 476] on div "This record Manager" at bounding box center [697, 477] width 84 height 13
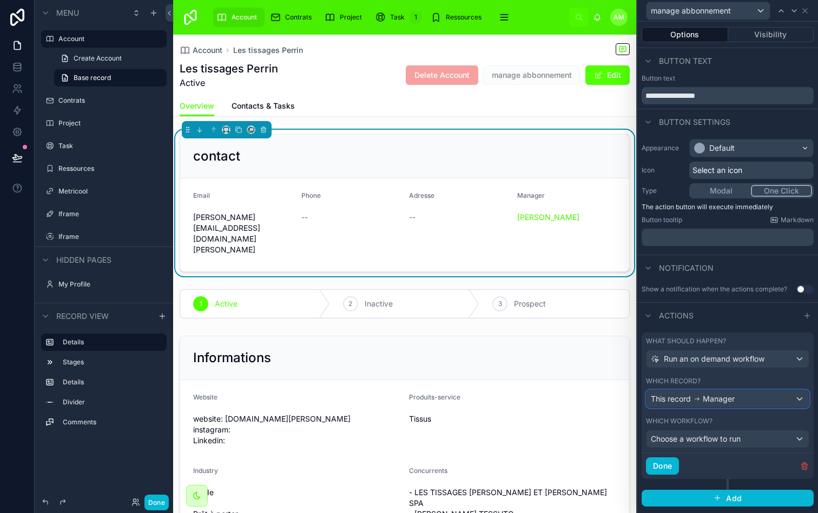
click at [722, 400] on span "Manager" at bounding box center [718, 399] width 32 height 11
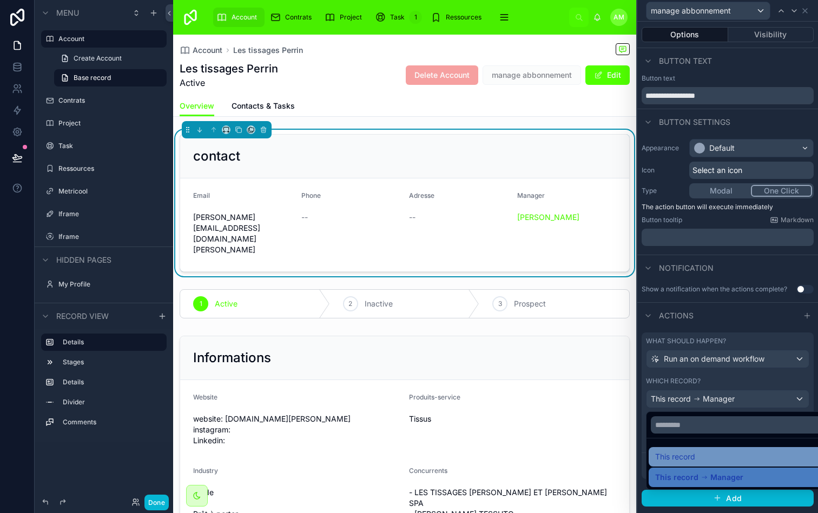
click at [698, 453] on div "This record" at bounding box center [740, 456] width 170 height 13
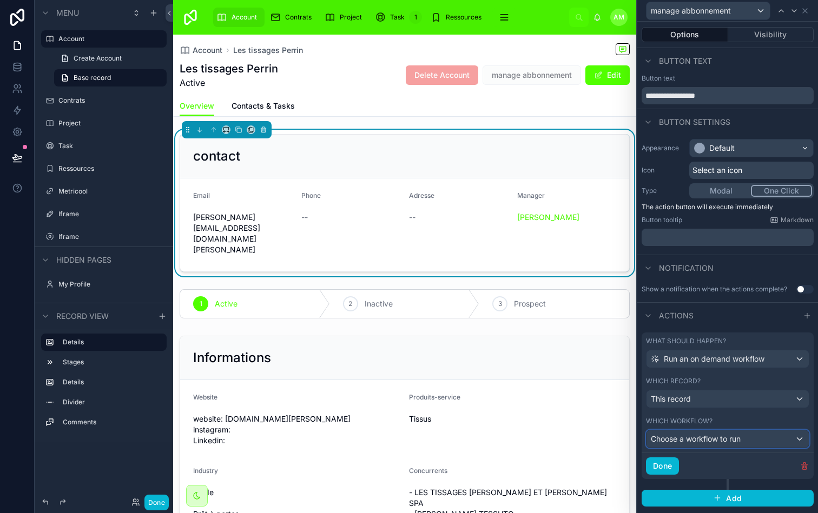
click at [708, 442] on span "Choose a workflow to run" at bounding box center [696, 438] width 90 height 9
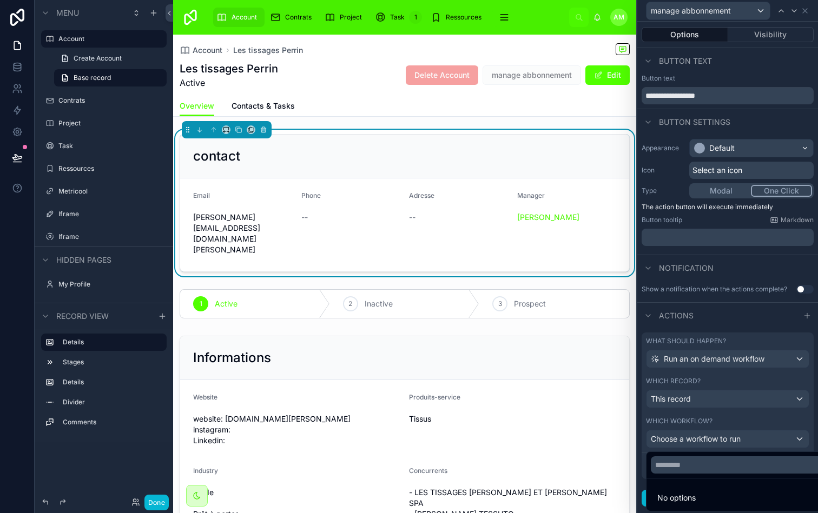
click at [717, 316] on div at bounding box center [727, 256] width 181 height 513
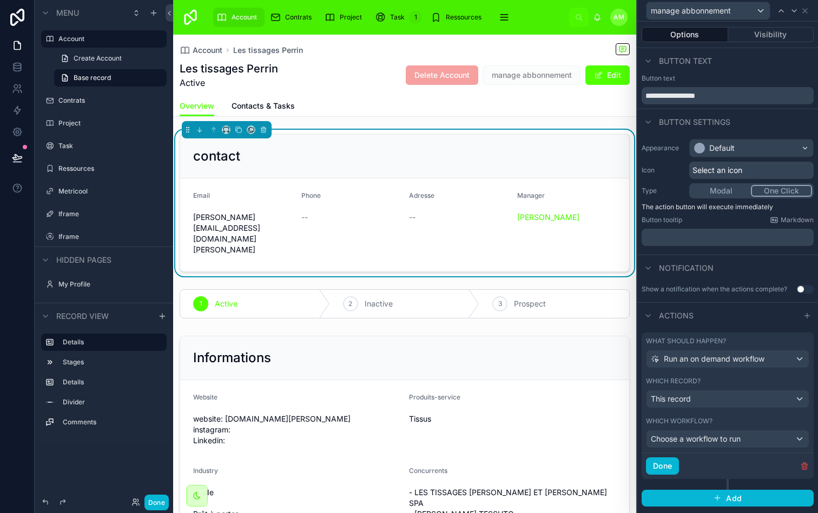
click at [800, 288] on button "Use setting" at bounding box center [804, 289] width 17 height 9
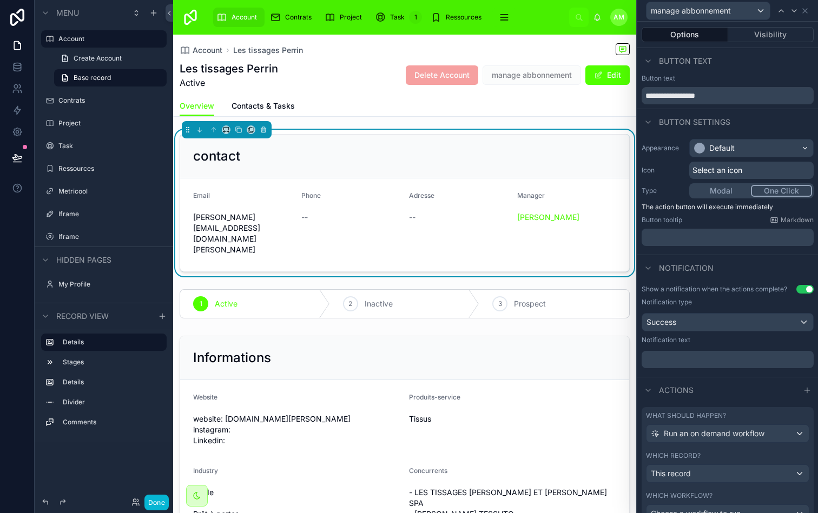
click at [800, 288] on button "Use setting" at bounding box center [804, 289] width 17 height 9
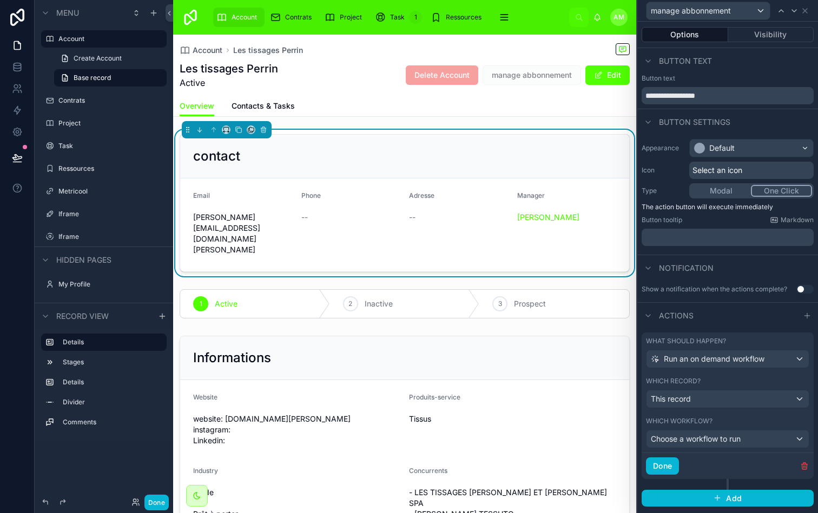
click at [772, 191] on button "One Click" at bounding box center [781, 191] width 61 height 12
click at [738, 191] on button "Modal" at bounding box center [721, 191] width 60 height 12
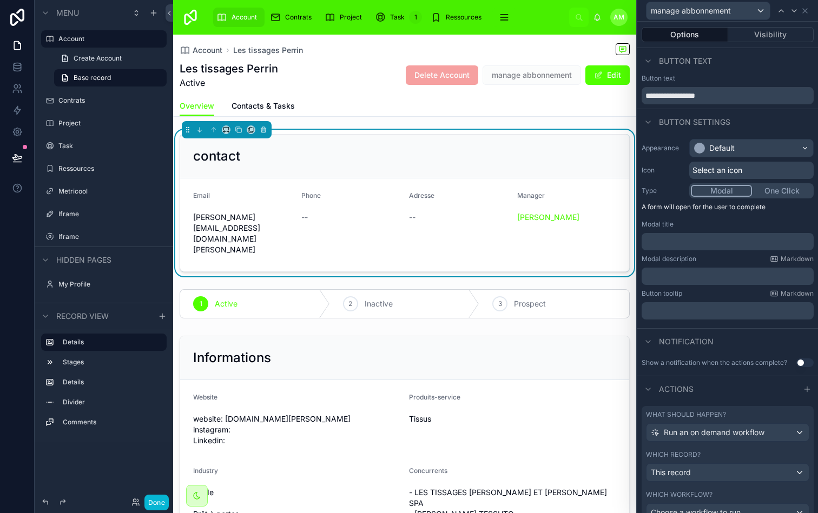
scroll to position [14, 0]
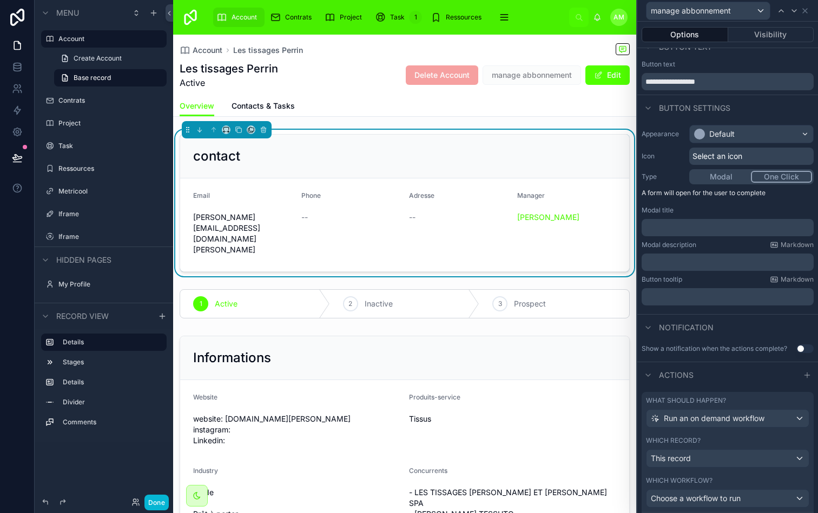
click at [775, 179] on button "One Click" at bounding box center [781, 177] width 61 height 12
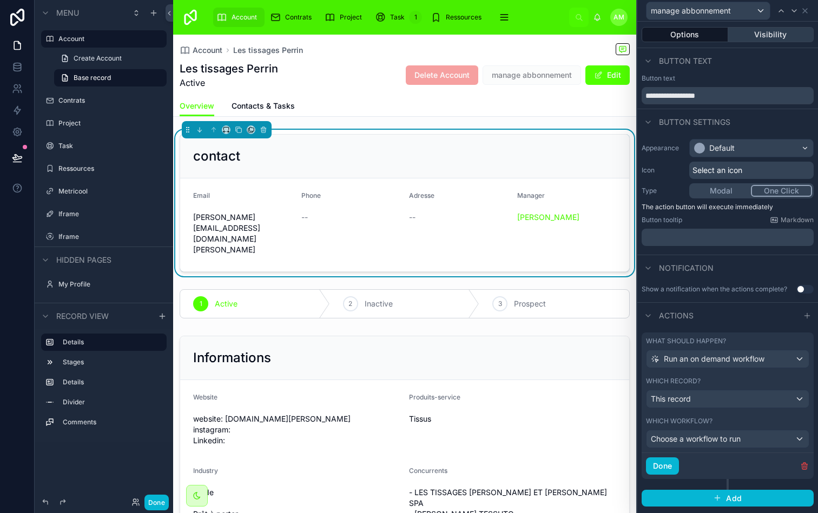
click at [769, 28] on button "Visibility" at bounding box center [771, 34] width 86 height 15
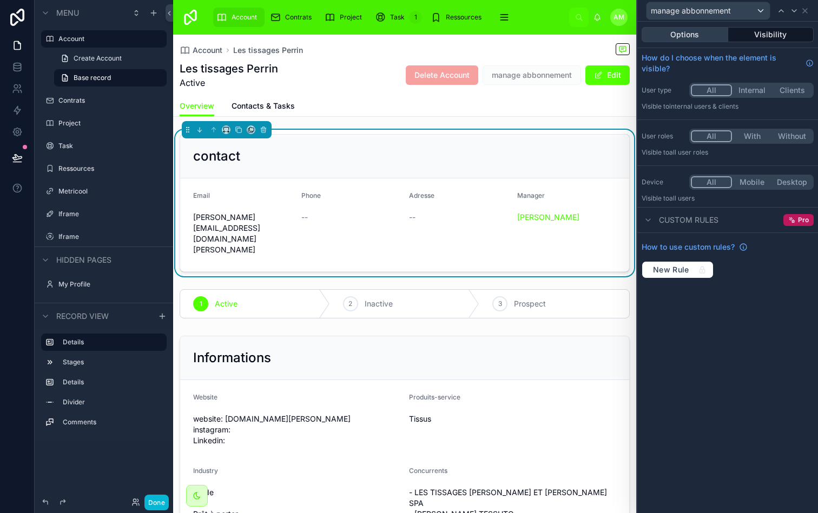
click at [701, 39] on button "Options" at bounding box center [684, 34] width 87 height 15
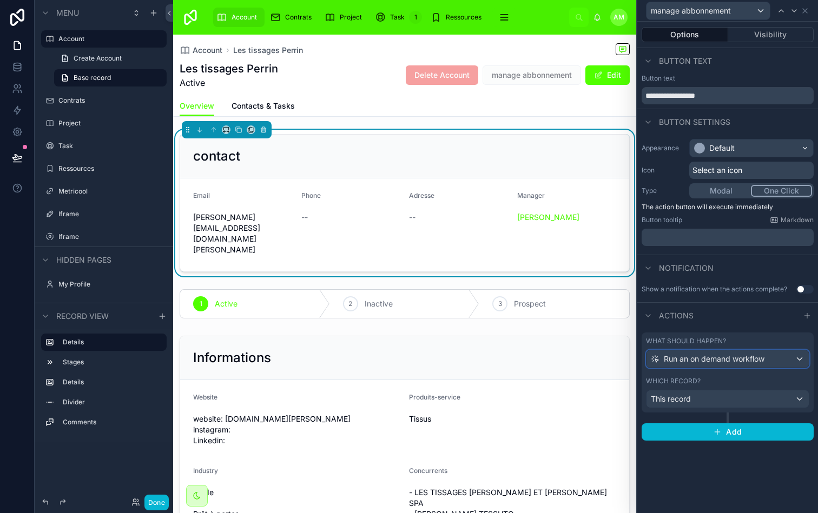
click at [713, 358] on span "Run an on demand workflow" at bounding box center [714, 359] width 101 height 11
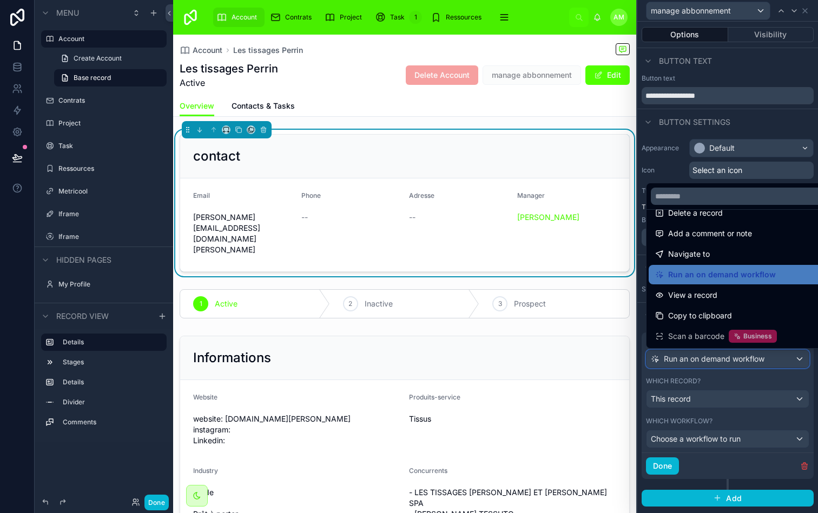
scroll to position [54, 0]
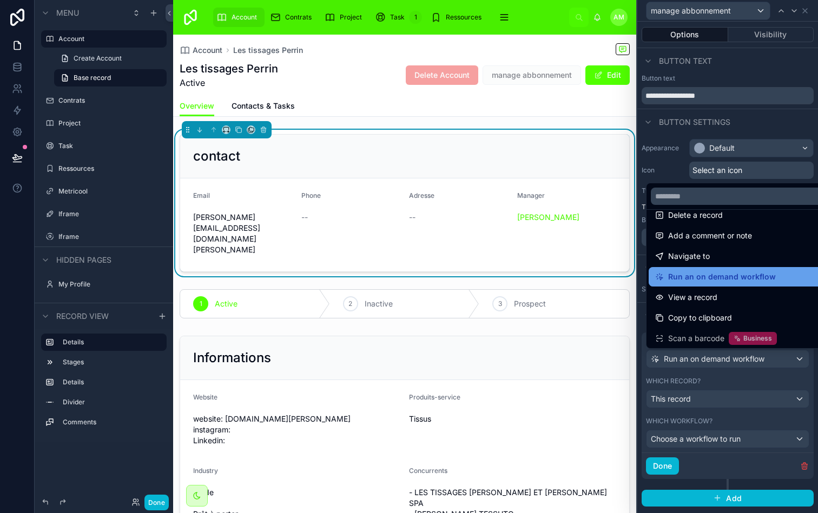
click at [720, 285] on div "Run an on demand workflow" at bounding box center [739, 276] width 183 height 19
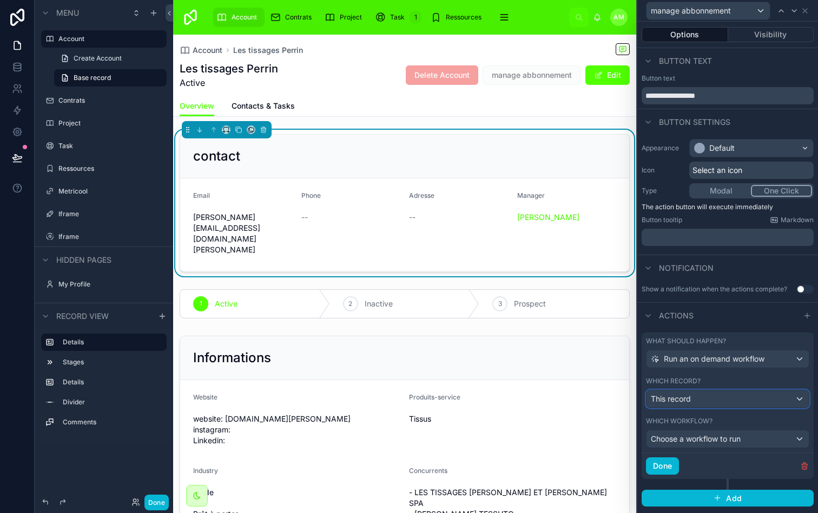
click at [701, 402] on div "This record" at bounding box center [727, 398] width 162 height 17
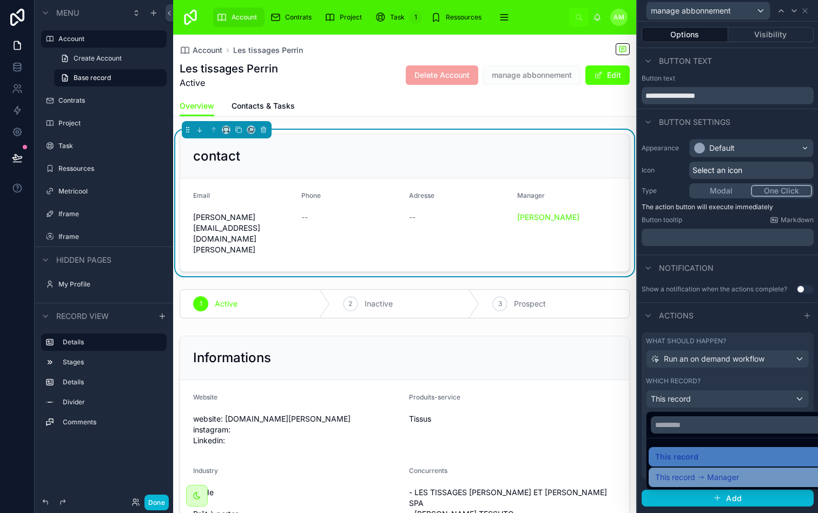
click at [698, 474] on icon at bounding box center [701, 478] width 8 height 8
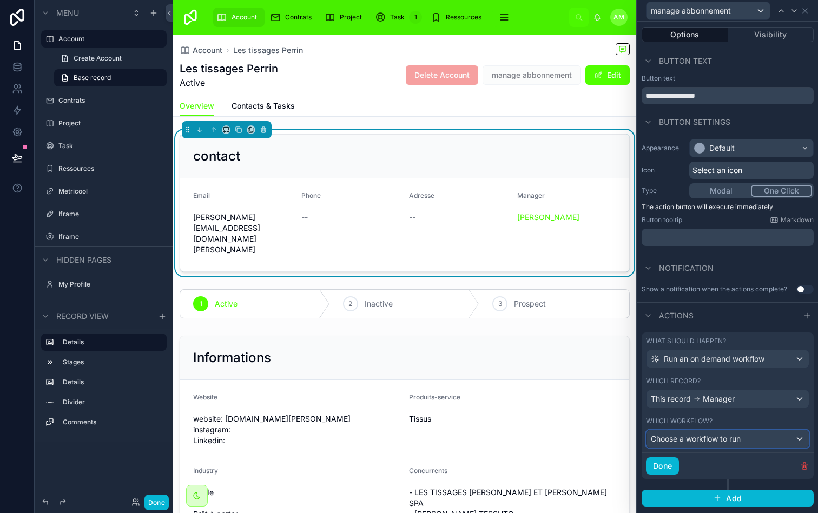
click at [713, 437] on span "Choose a workflow to run" at bounding box center [696, 438] width 90 height 9
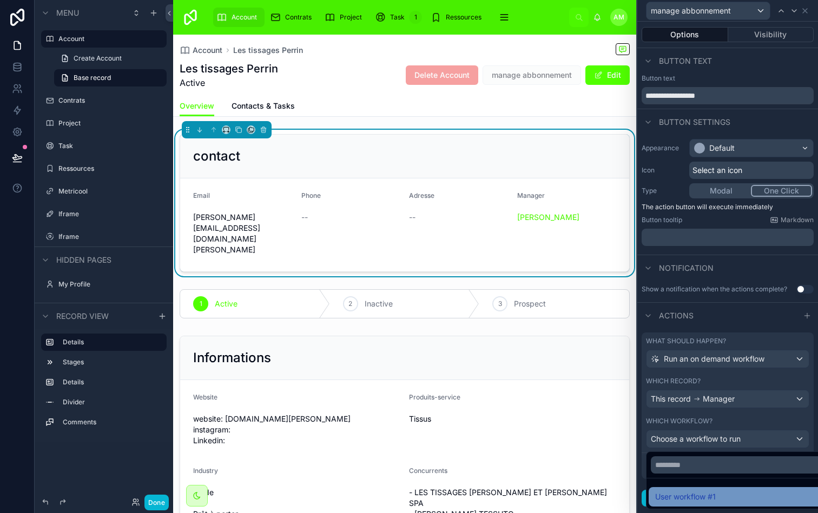
click at [701, 499] on span "User workflow #1" at bounding box center [685, 496] width 61 height 13
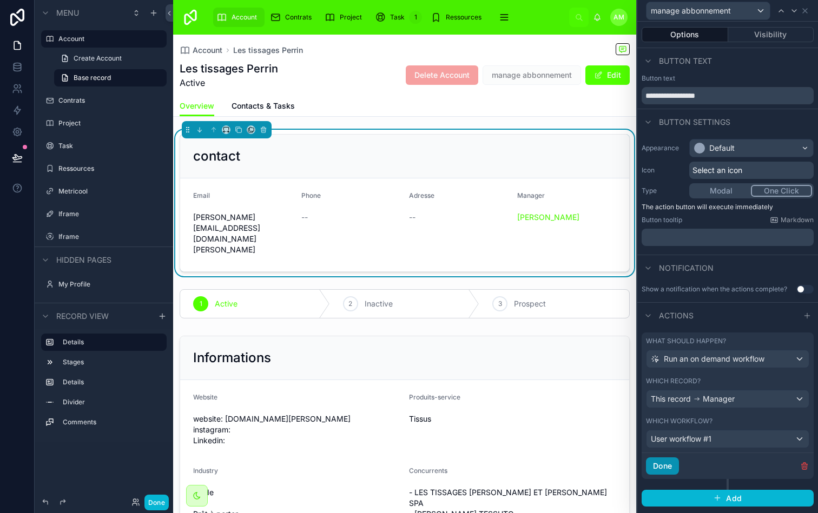
click at [673, 470] on button "Done" at bounding box center [662, 466] width 33 height 17
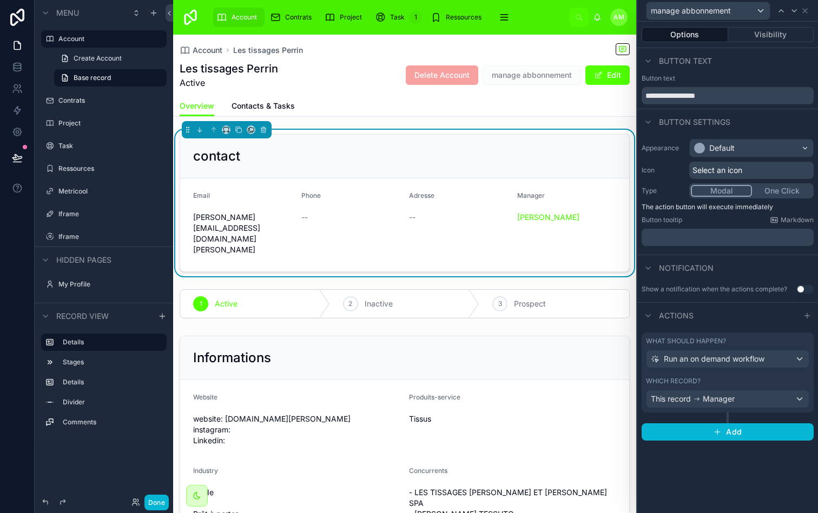
click at [725, 190] on button "Modal" at bounding box center [721, 191] width 61 height 12
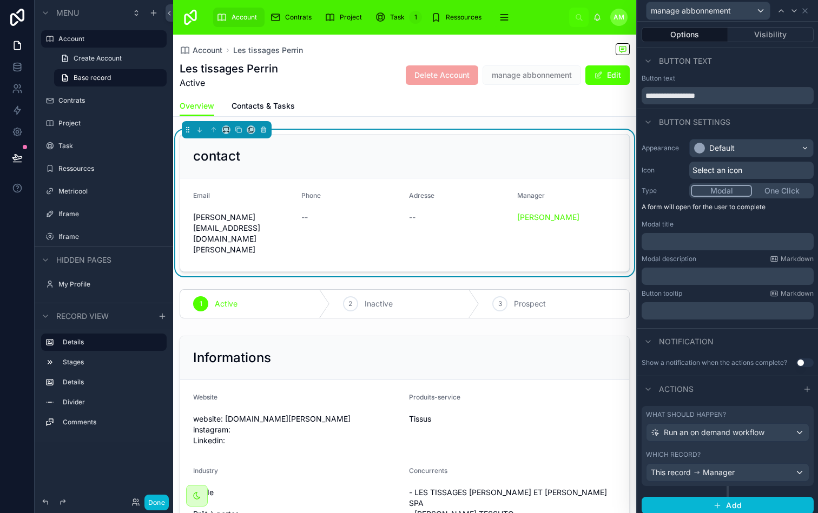
scroll to position [5, 0]
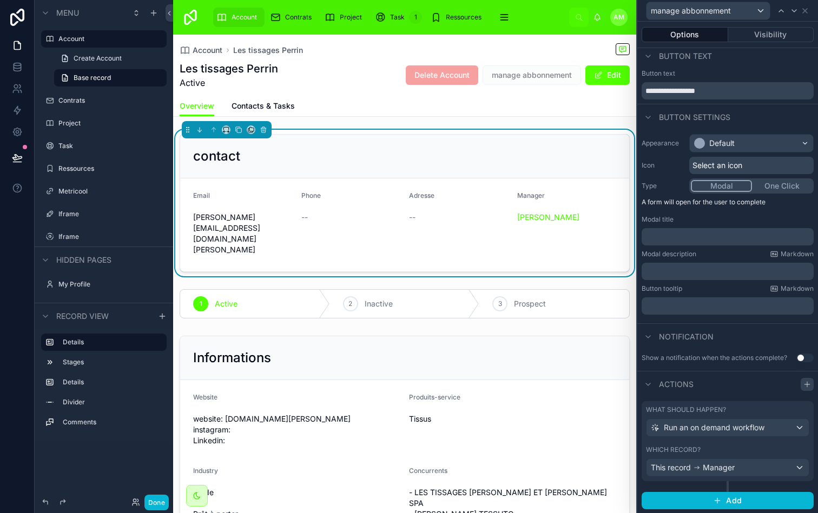
click at [807, 381] on icon at bounding box center [807, 384] width 9 height 9
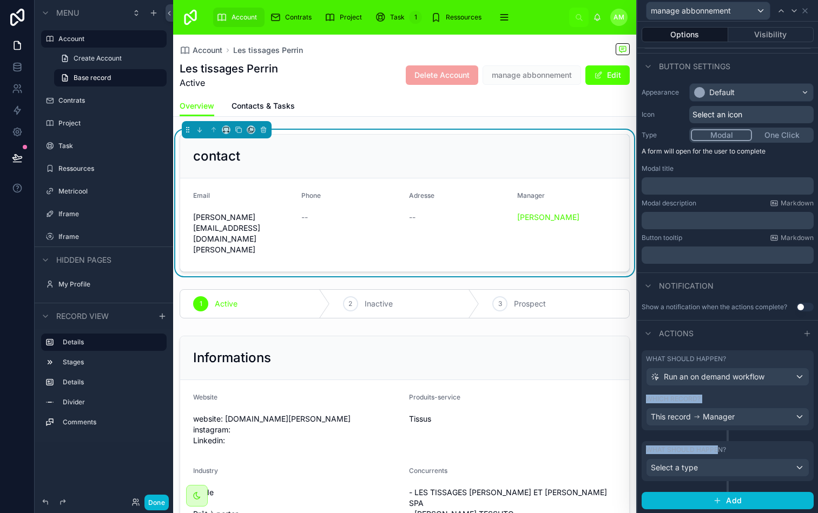
drag, startPoint x: 717, startPoint y: 448, endPoint x: 722, endPoint y: 381, distance: 67.3
click at [722, 381] on div "What should happen? Run an on demand workflow Which record? This record Manager…" at bounding box center [727, 430] width 181 height 168
click at [715, 469] on div "Select a type" at bounding box center [727, 467] width 162 height 17
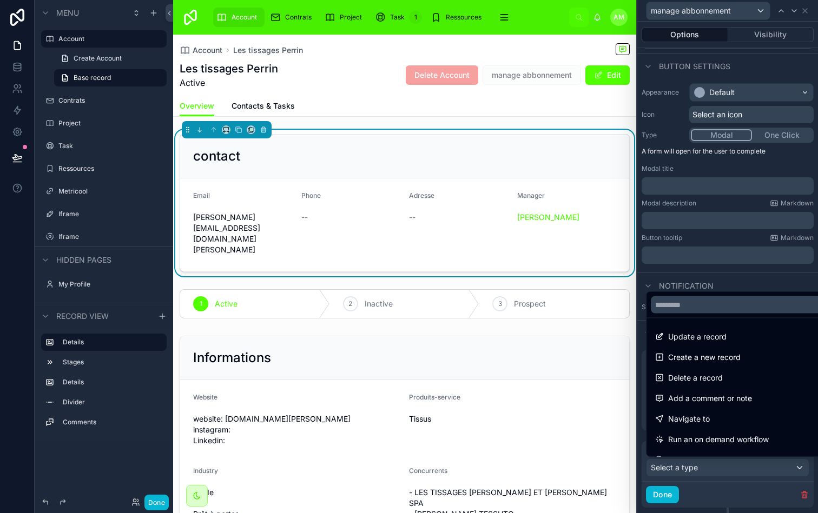
click at [710, 492] on div at bounding box center [727, 256] width 181 height 513
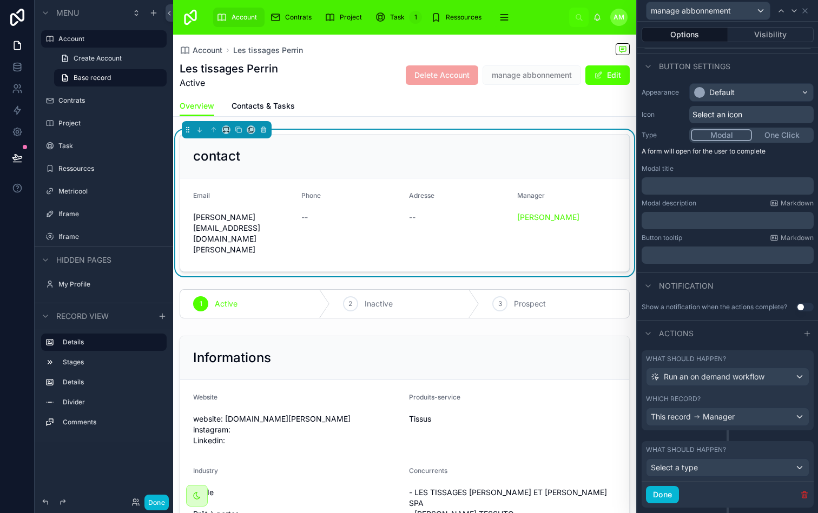
click at [806, 495] on icon "button" at bounding box center [804, 494] width 9 height 9
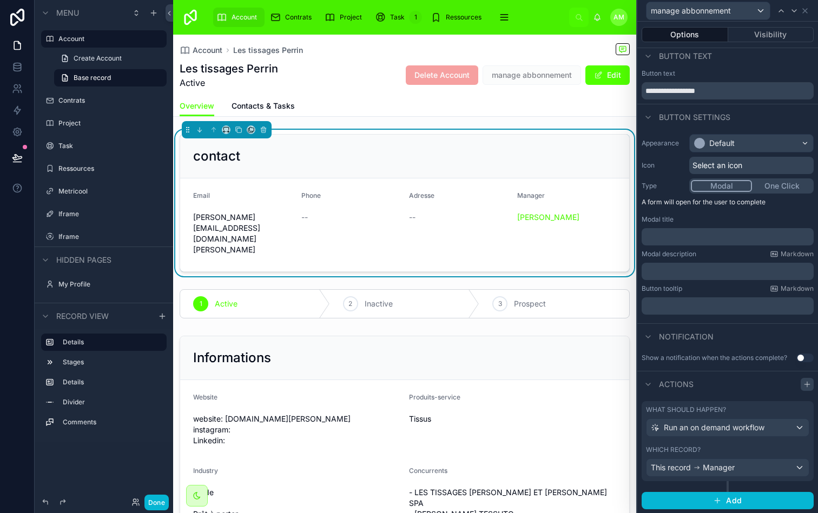
click at [808, 385] on icon at bounding box center [807, 384] width 9 height 9
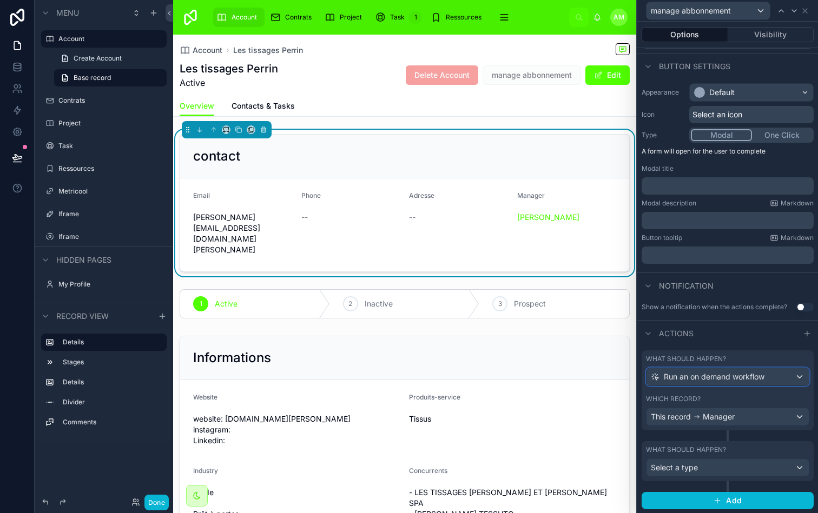
click at [730, 378] on span "Run an on demand workflow" at bounding box center [714, 377] width 101 height 11
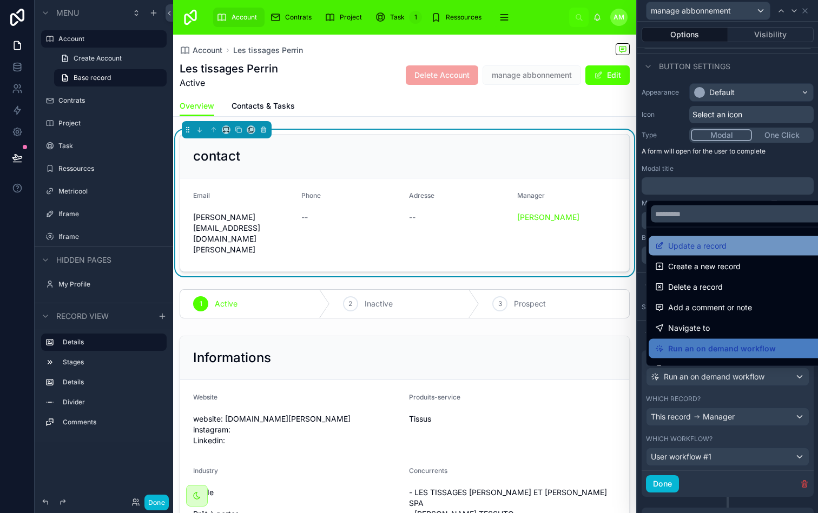
click at [715, 248] on span "Update a record" at bounding box center [697, 246] width 58 height 13
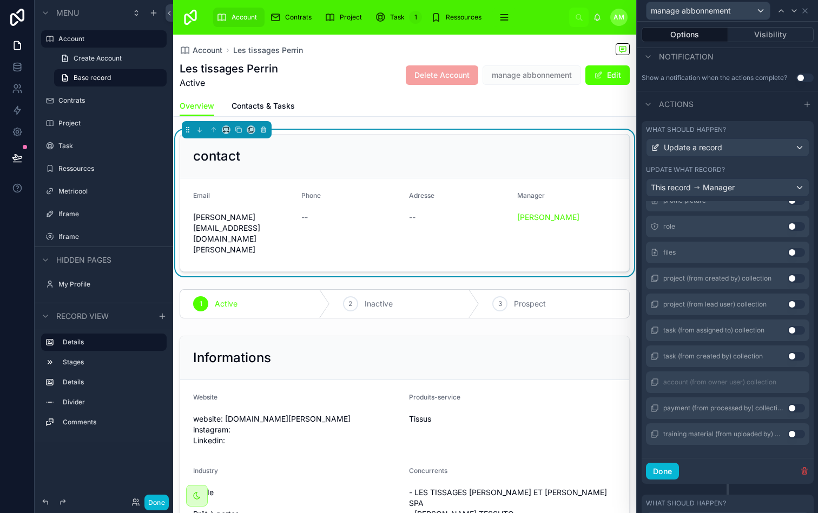
scroll to position [289, 0]
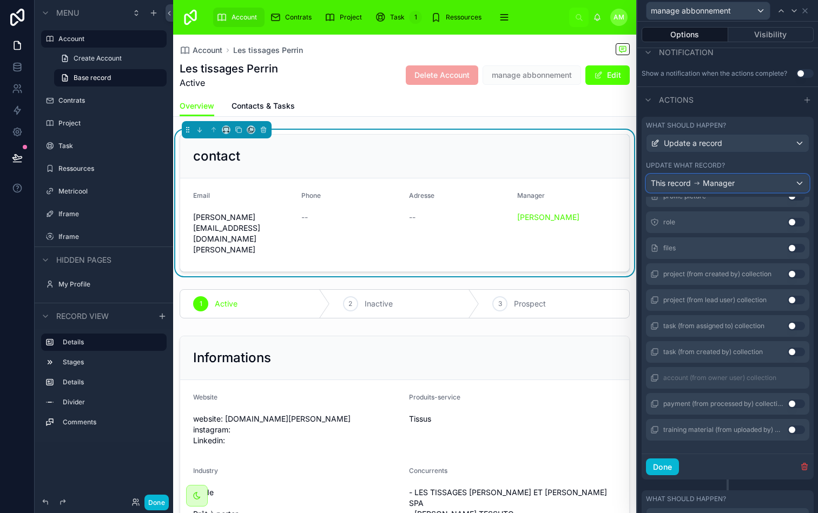
click at [718, 188] on div "This record Manager" at bounding box center [727, 183] width 162 height 17
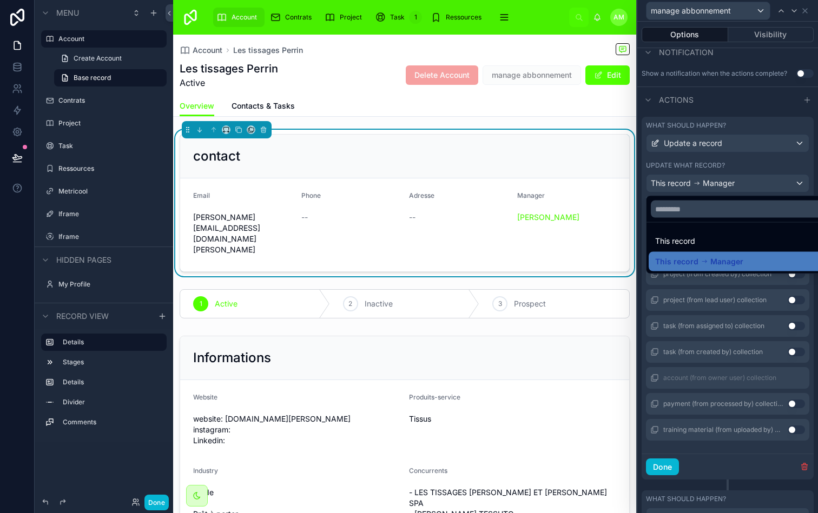
click at [706, 291] on div at bounding box center [727, 256] width 181 height 513
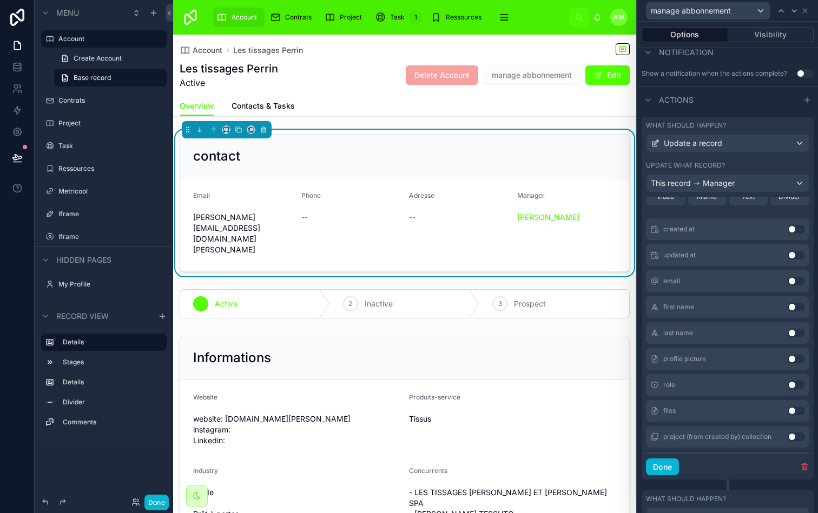
scroll to position [0, 0]
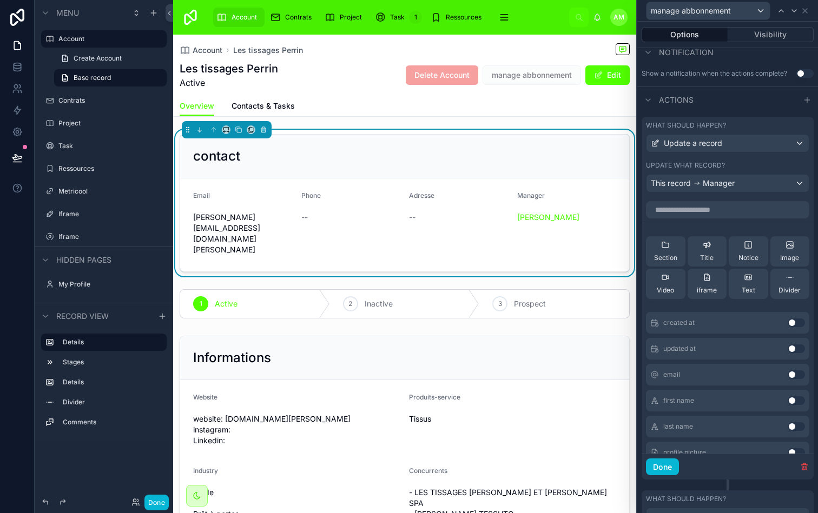
click at [791, 370] on button "Use setting" at bounding box center [795, 374] width 17 height 9
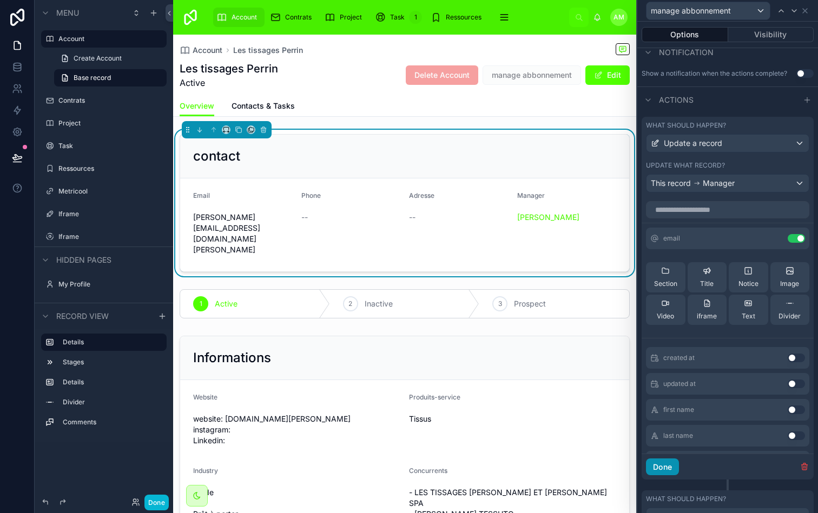
click at [671, 465] on button "Done" at bounding box center [662, 467] width 33 height 17
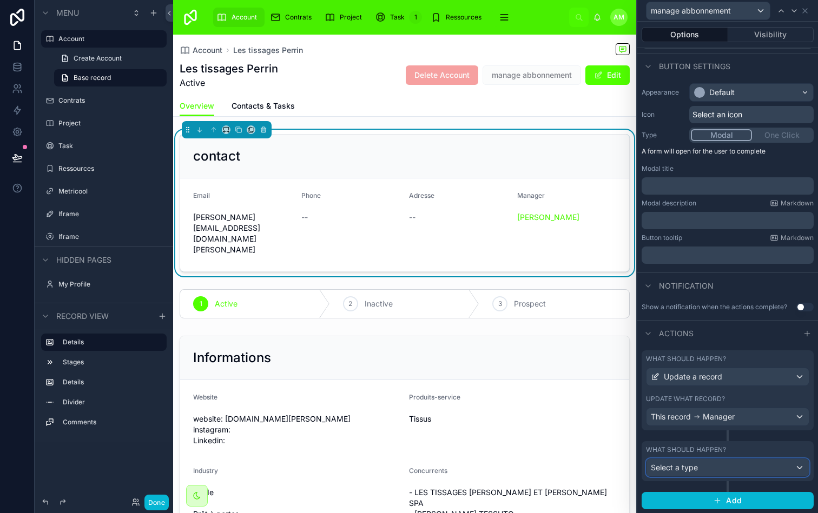
click at [708, 466] on div "Select a type" at bounding box center [727, 467] width 162 height 17
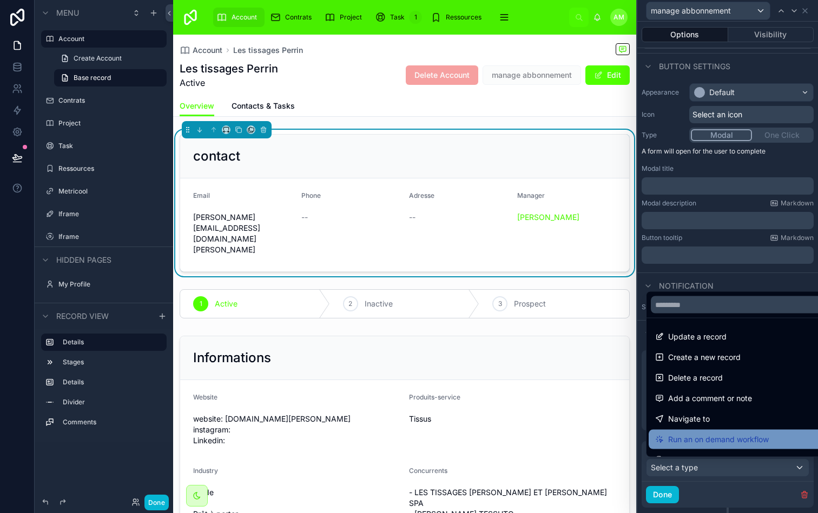
click at [707, 433] on span "Run an on demand workflow" at bounding box center [718, 439] width 101 height 13
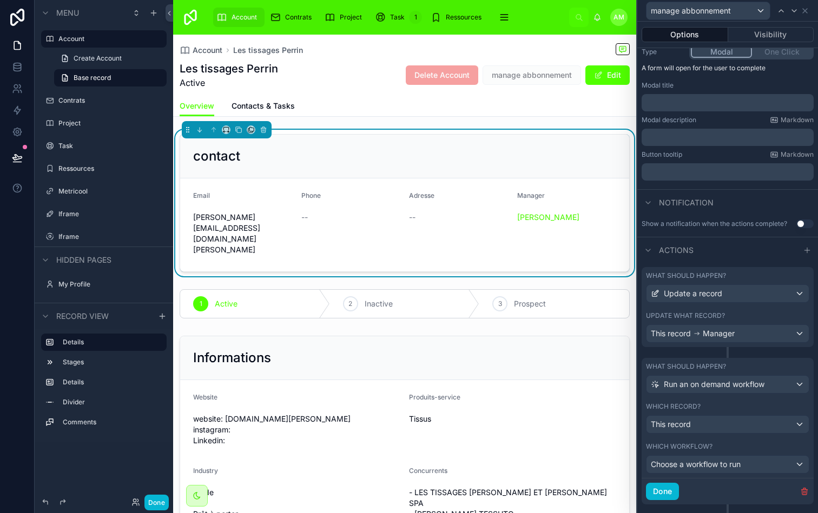
scroll to position [162, 0]
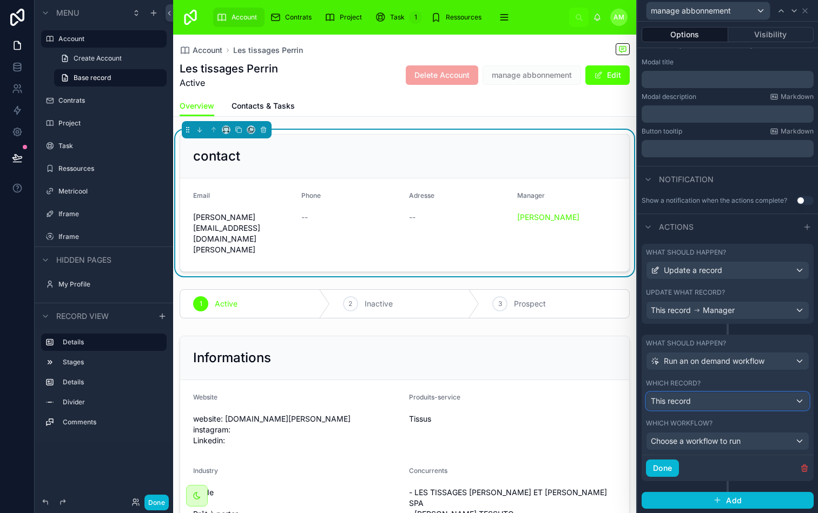
click at [724, 406] on div "This record" at bounding box center [727, 401] width 162 height 17
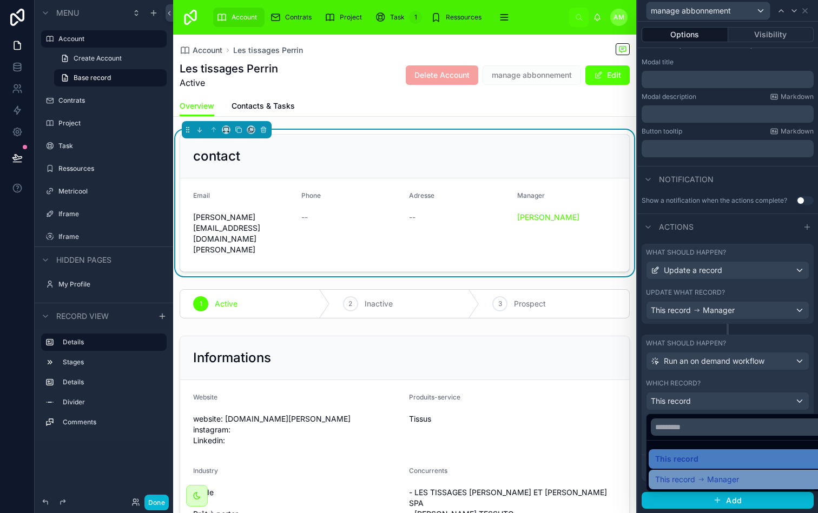
click at [686, 480] on span "This record" at bounding box center [675, 479] width 40 height 13
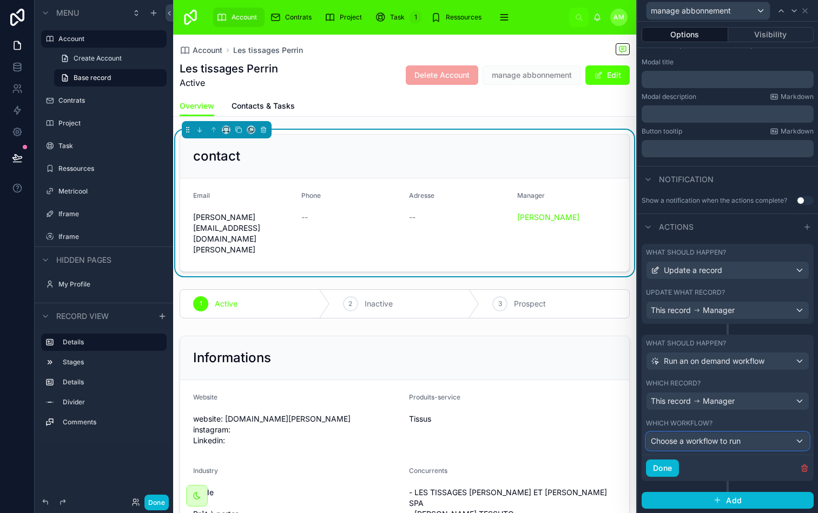
click at [712, 446] on span "Choose a workflow to run" at bounding box center [696, 441] width 90 height 11
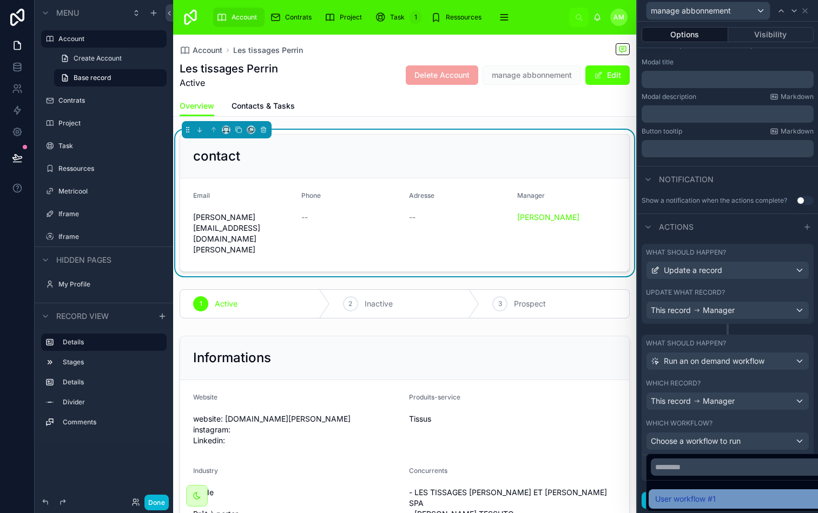
click at [702, 495] on span "User workflow #1" at bounding box center [685, 499] width 61 height 13
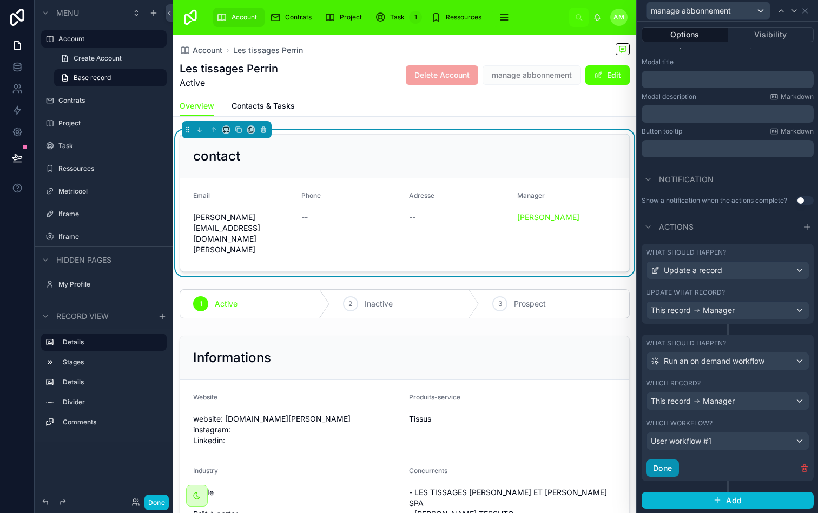
click at [669, 465] on button "Done" at bounding box center [662, 468] width 33 height 17
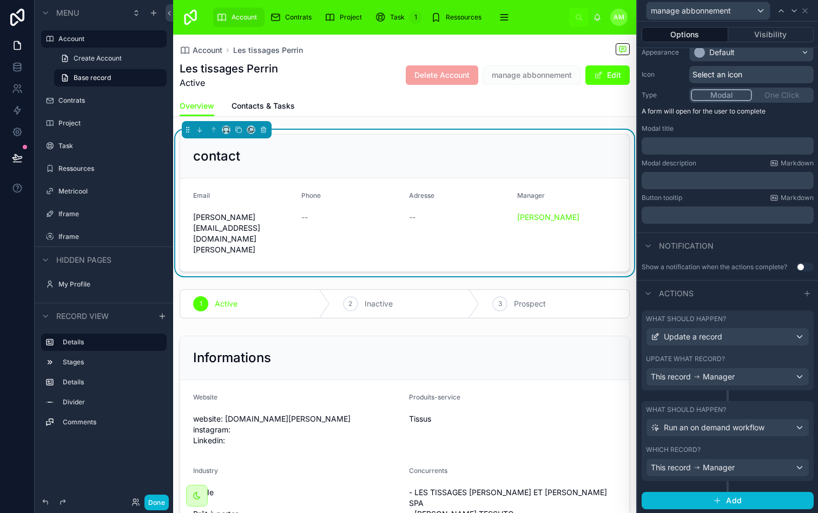
click at [731, 292] on div "Actions" at bounding box center [727, 293] width 181 height 26
click at [418, 158] on div "contact" at bounding box center [404, 156] width 423 height 17
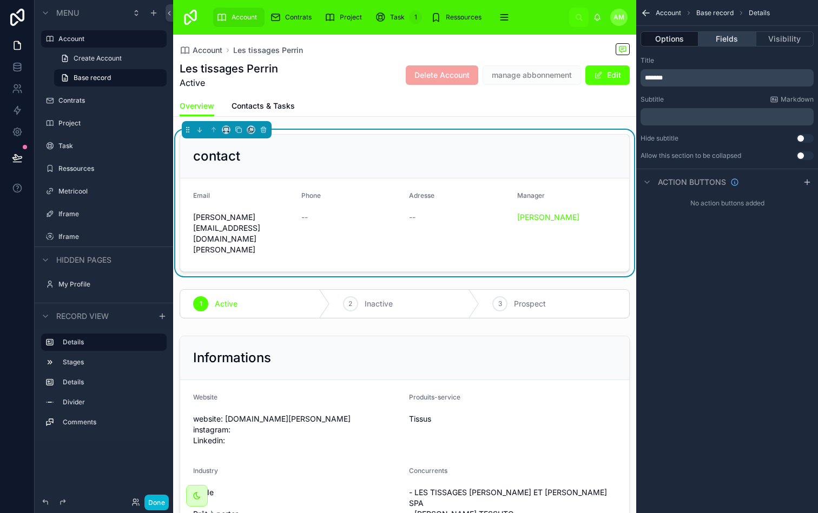
click at [728, 34] on button "Fields" at bounding box center [726, 38] width 57 height 15
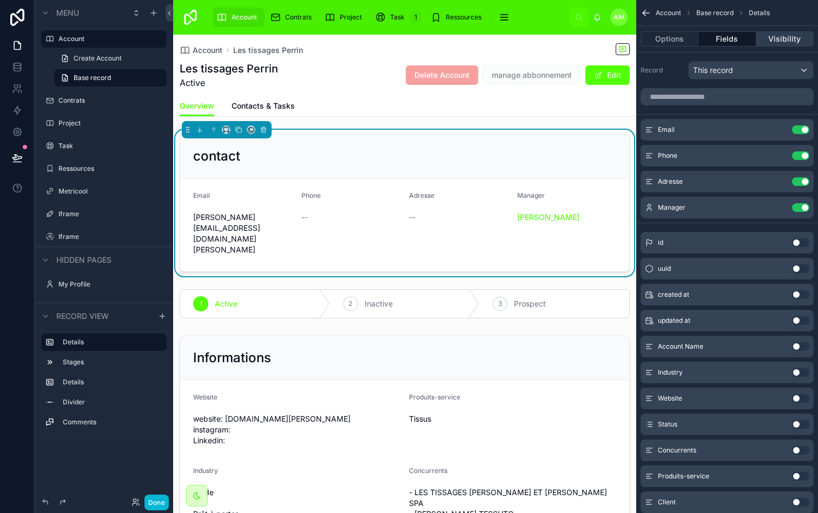
click at [767, 36] on button "Visibility" at bounding box center [784, 38] width 57 height 15
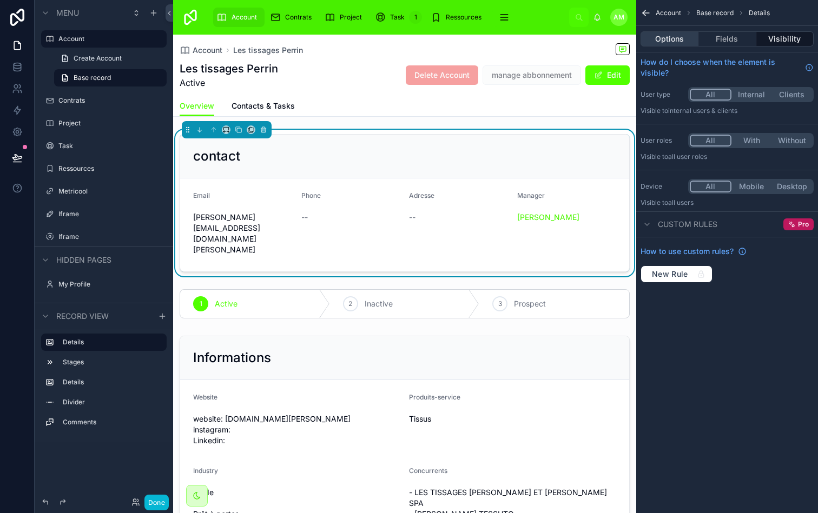
click at [691, 37] on button "Options" at bounding box center [669, 38] width 58 height 15
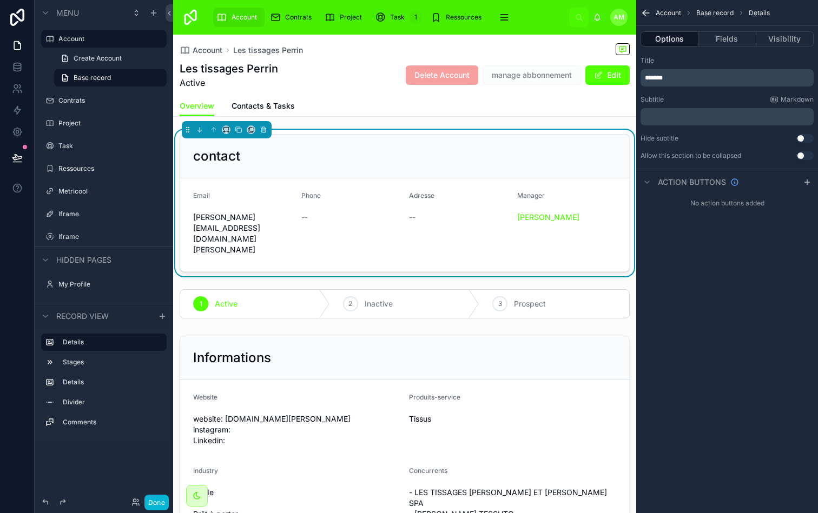
click at [647, 11] on icon "scrollable content" at bounding box center [645, 13] width 11 height 11
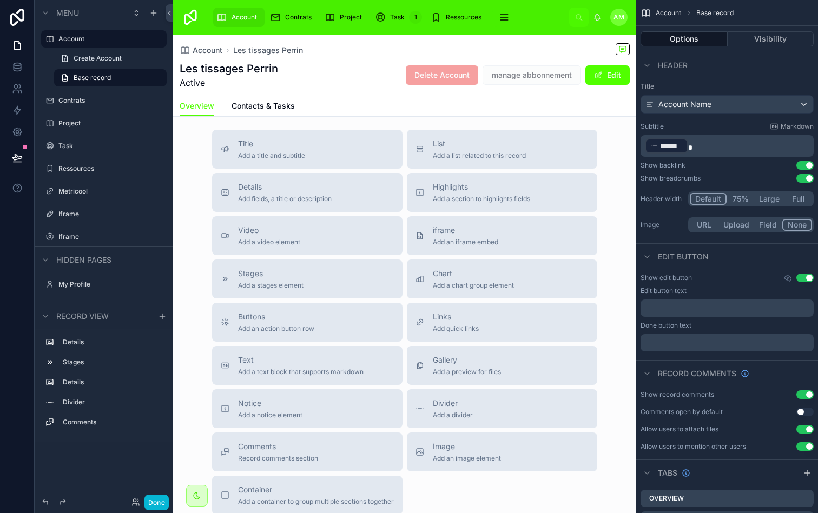
scroll to position [953, 0]
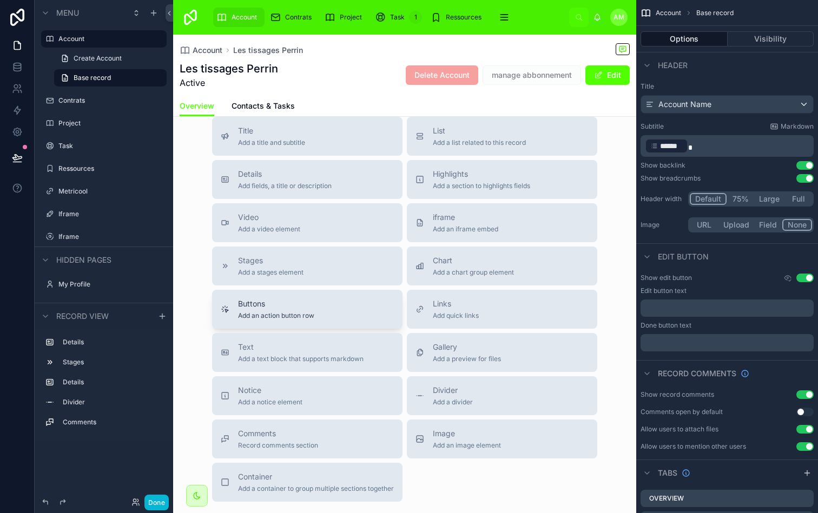
click at [316, 299] on div "Buttons Add an action button row" at bounding box center [307, 310] width 173 height 22
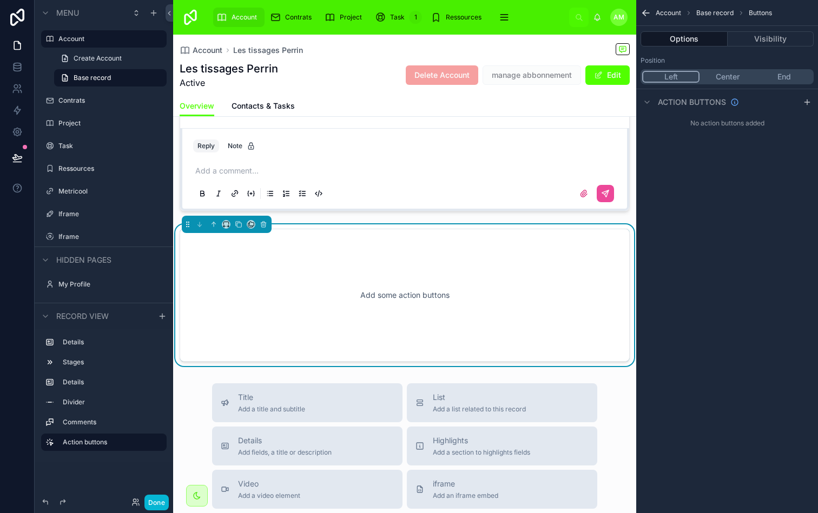
scroll to position [837, 0]
click at [394, 287] on div "Add some action buttons" at bounding box center [404, 295] width 414 height 97
click at [733, 75] on button "Center" at bounding box center [727, 77] width 56 height 12
click at [804, 101] on icon "scrollable content" at bounding box center [807, 102] width 9 height 9
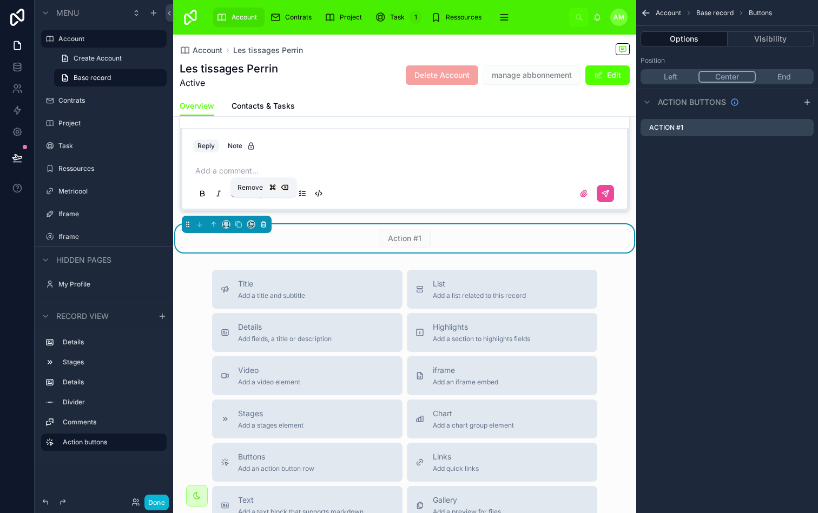
click at [263, 221] on icon at bounding box center [264, 225] width 8 height 8
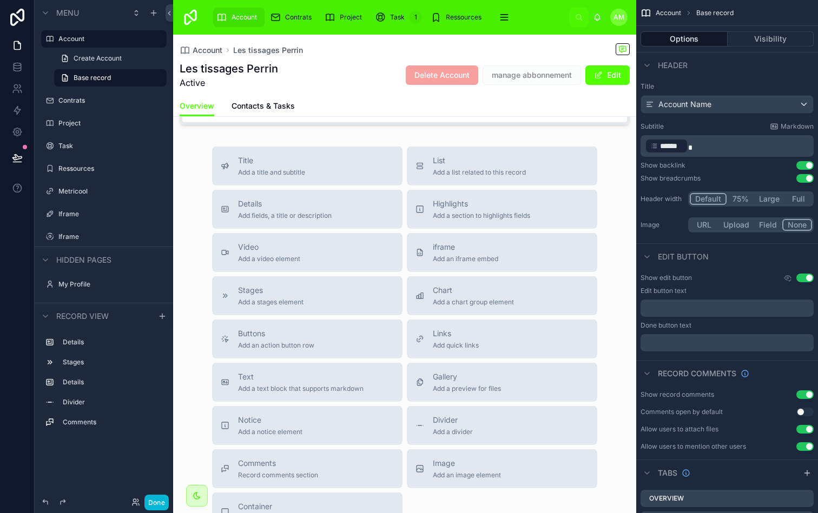
scroll to position [923, 0]
click at [457, 342] on span "Add quick links" at bounding box center [456, 346] width 46 height 9
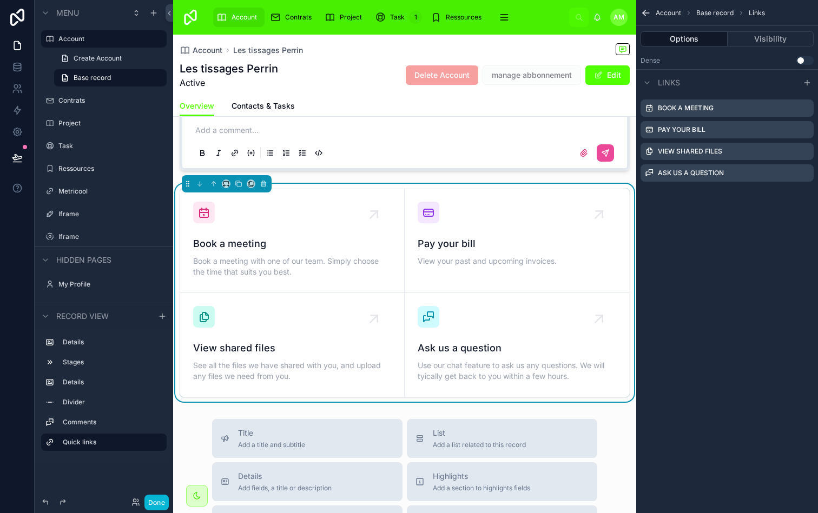
scroll to position [875, 0]
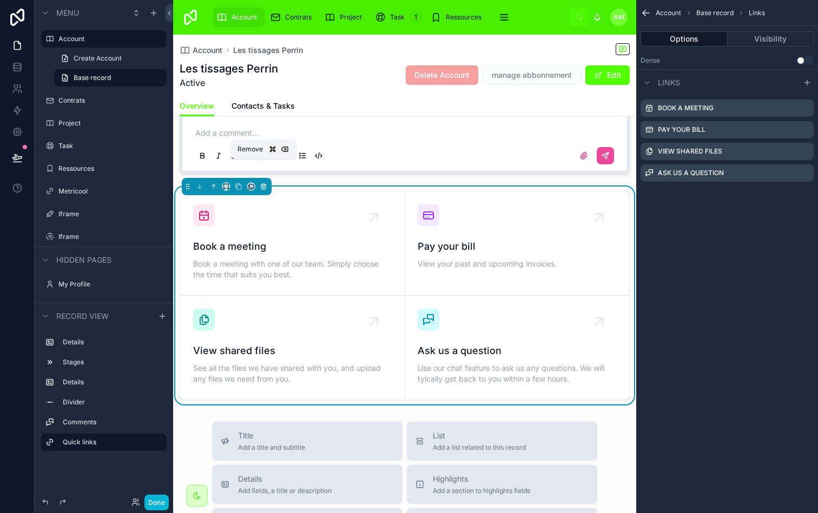
click at [261, 183] on icon at bounding box center [264, 187] width 8 height 8
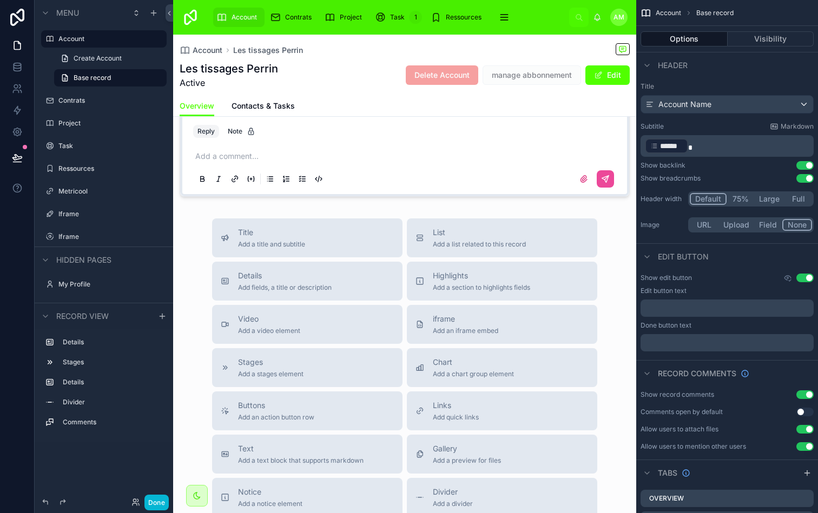
scroll to position [837, 0]
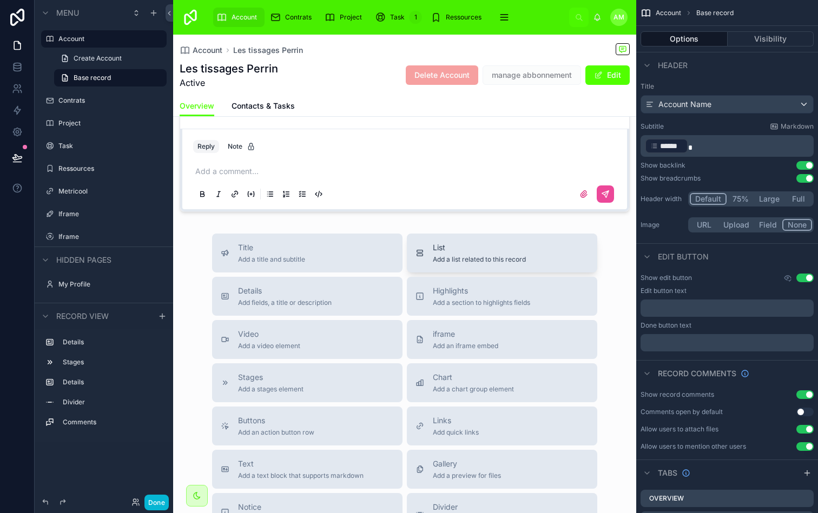
click at [446, 242] on div "List Add a list related to this record" at bounding box center [479, 253] width 93 height 22
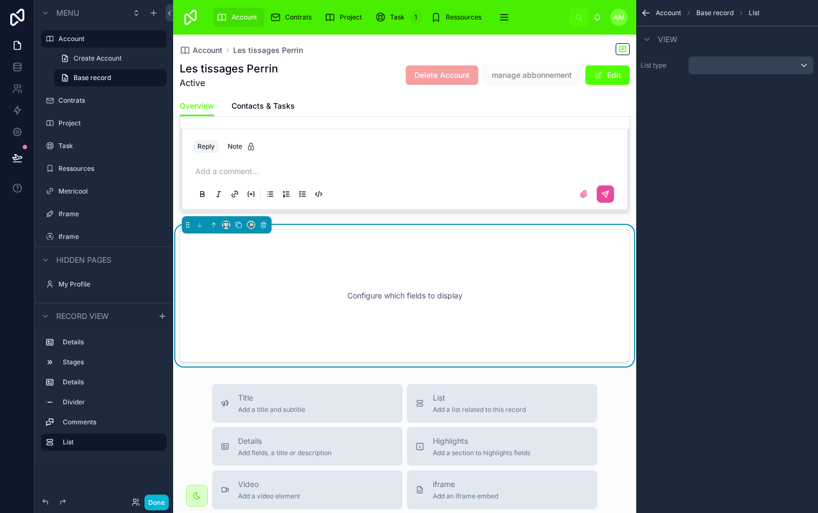
scroll to position [837, 0]
click at [478, 271] on div "Configure which fields to display" at bounding box center [404, 295] width 414 height 97
click at [746, 73] on div "scrollable content" at bounding box center [750, 65] width 124 height 17
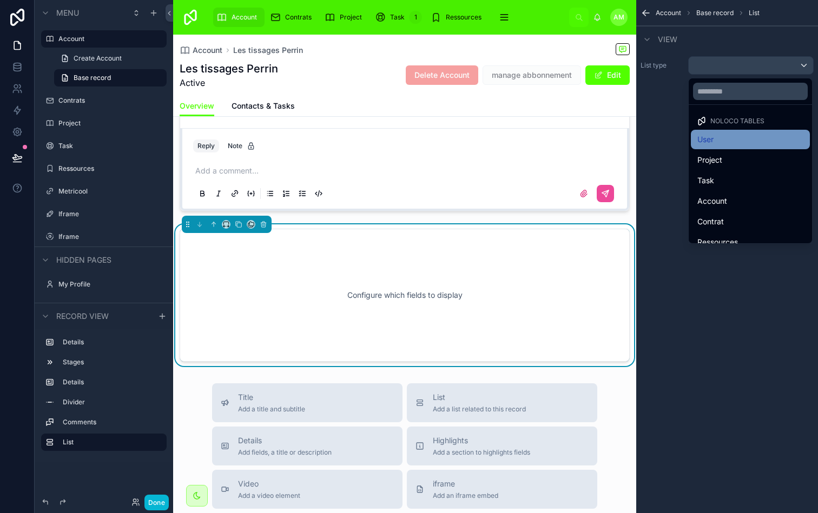
click at [722, 132] on div "User" at bounding box center [750, 139] width 119 height 19
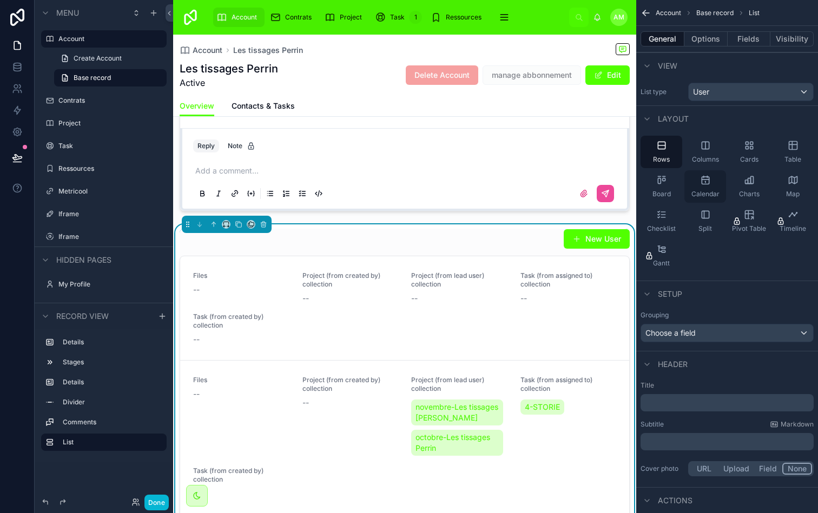
click at [702, 178] on icon "scrollable content" at bounding box center [705, 180] width 11 height 11
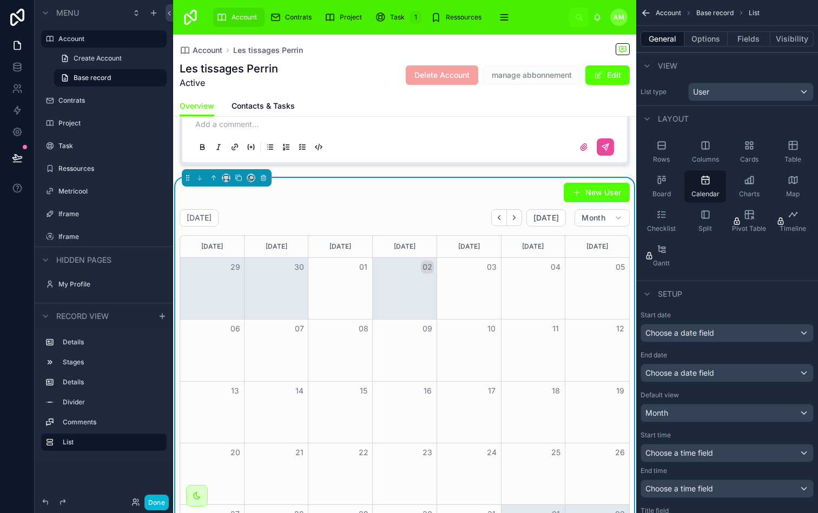
scroll to position [911, 0]
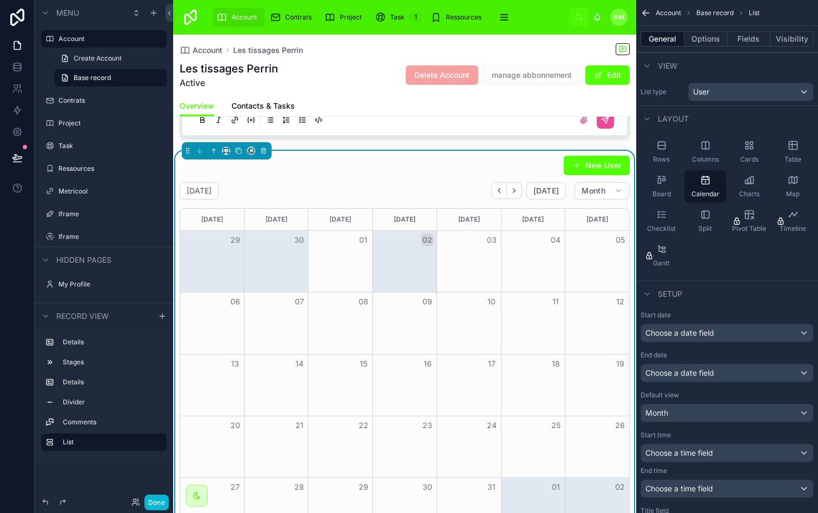
click at [411, 232] on div "Month View" at bounding box center [404, 261] width 64 height 61
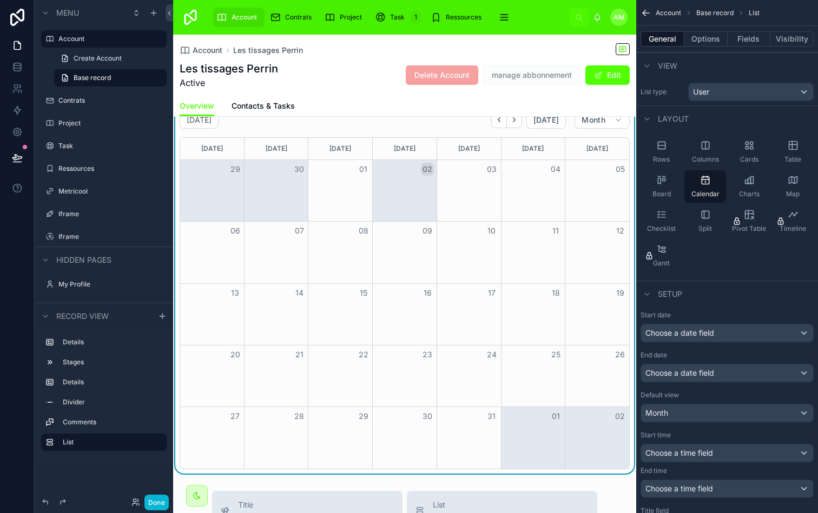
click at [408, 188] on div "Month View" at bounding box center [404, 190] width 64 height 61
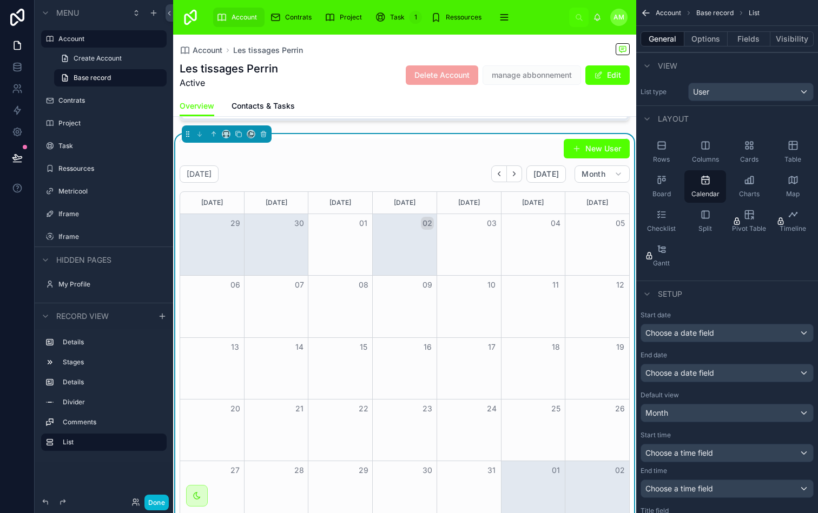
click at [389, 214] on div "Month View" at bounding box center [404, 244] width 64 height 61
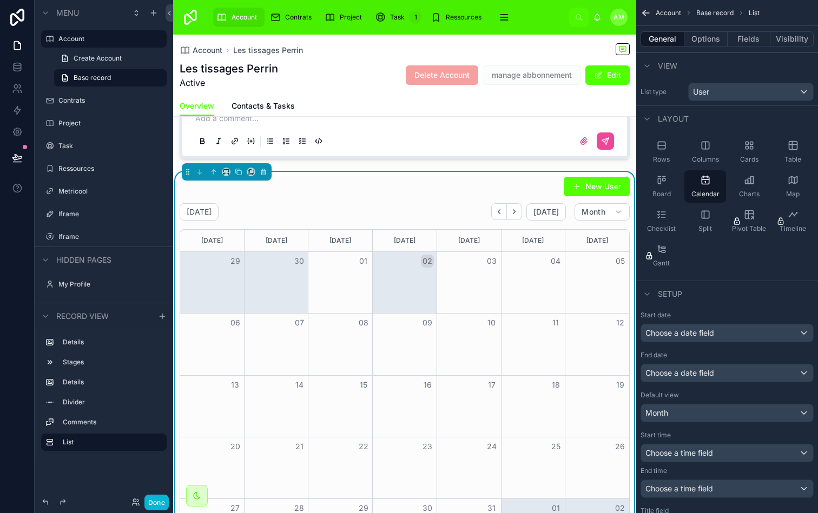
click at [410, 203] on div "October 2025 Today Month" at bounding box center [405, 211] width 450 height 17
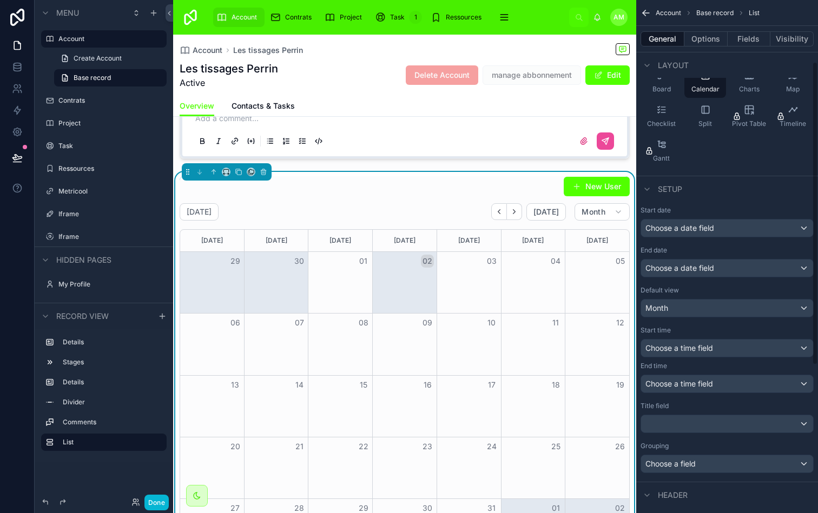
scroll to position [196, 0]
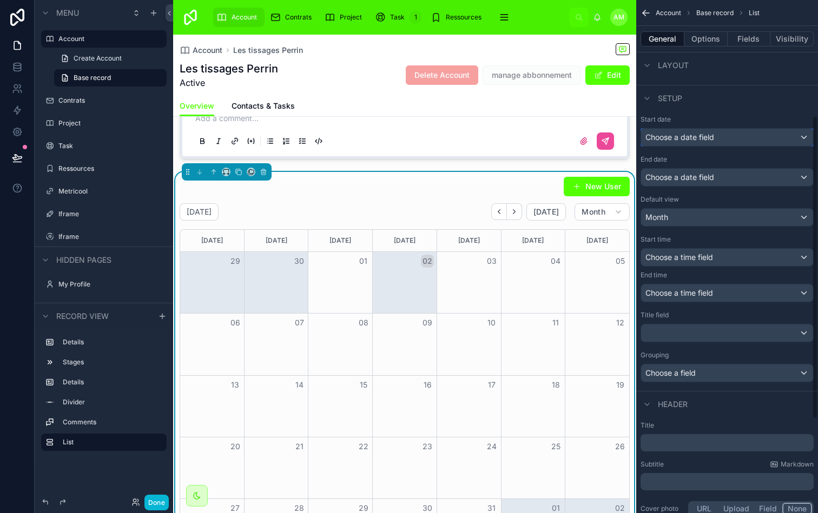
click at [742, 141] on div "Choose a date field" at bounding box center [727, 137] width 172 height 17
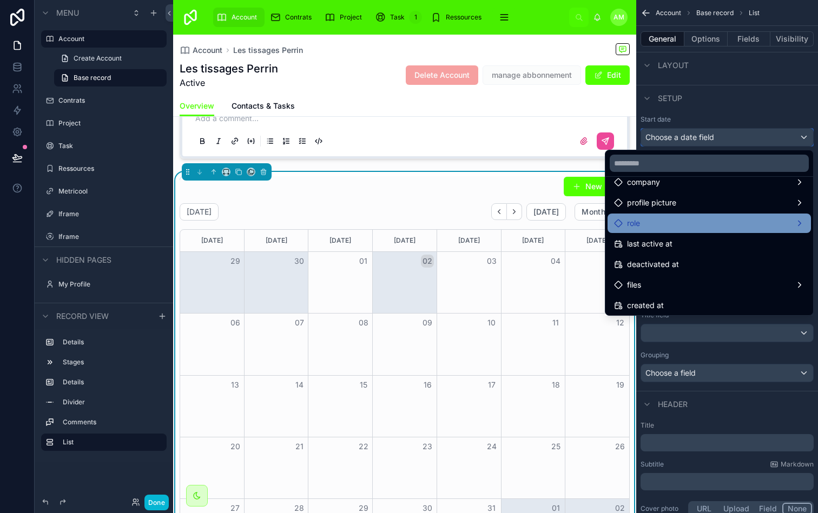
scroll to position [0, 0]
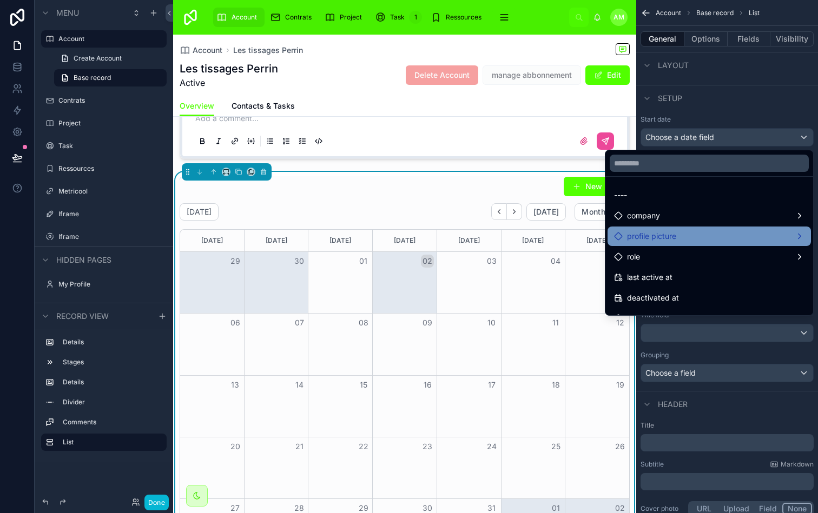
click at [763, 228] on div "profile picture" at bounding box center [708, 236] width 203 height 19
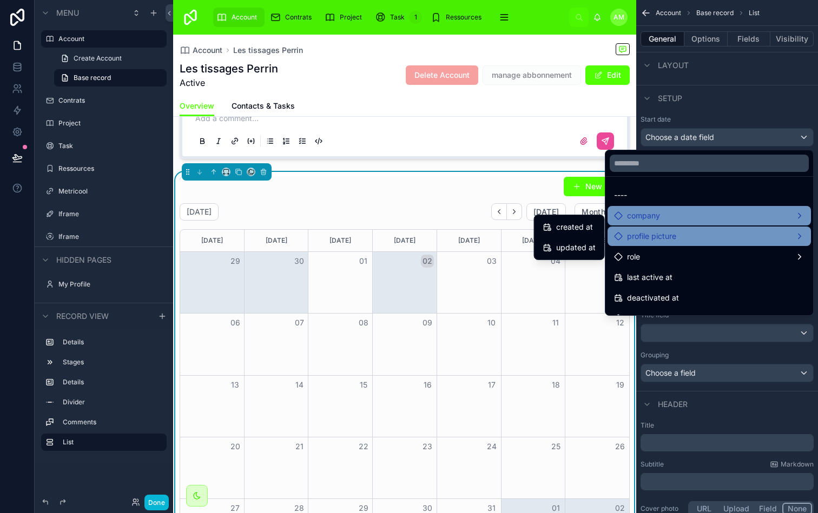
click at [737, 215] on div "company" at bounding box center [709, 215] width 190 height 13
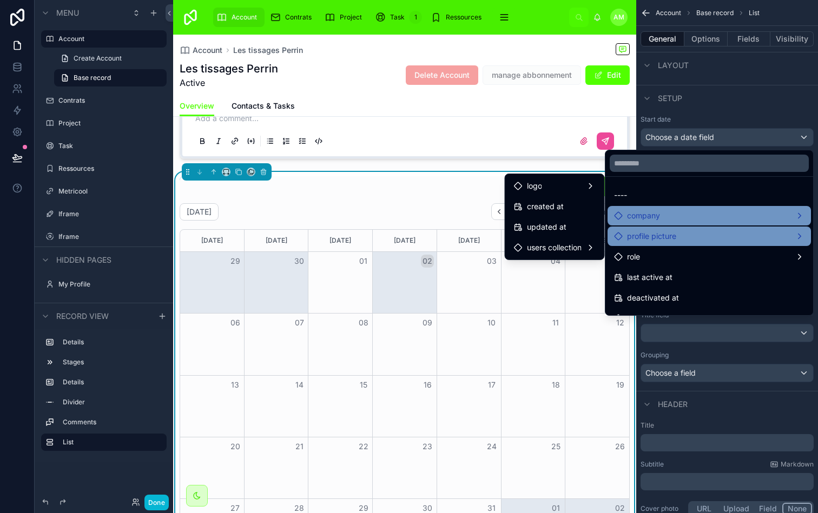
click at [651, 215] on span "company" at bounding box center [643, 215] width 33 height 13
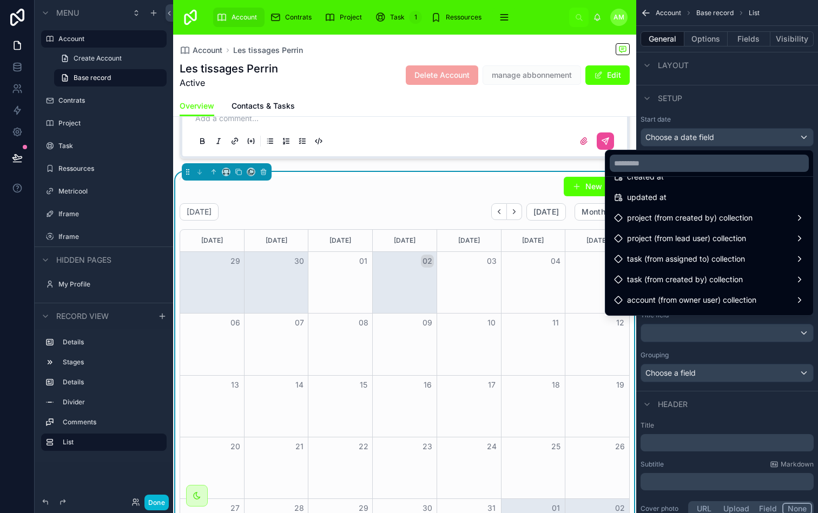
scroll to position [163, 0]
click at [558, 256] on div "Month View" at bounding box center [533, 282] width 64 height 61
click at [741, 97] on div "scrollable content" at bounding box center [409, 256] width 818 height 513
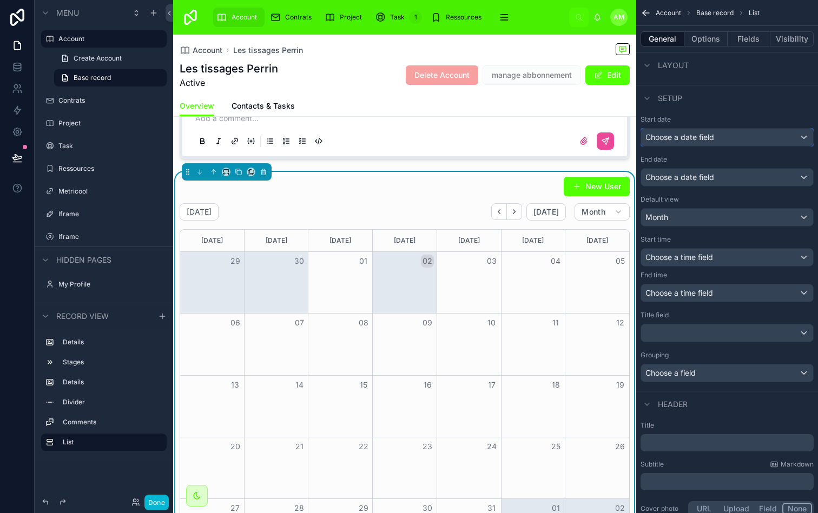
click at [738, 132] on div "Choose a date field" at bounding box center [727, 137] width 172 height 17
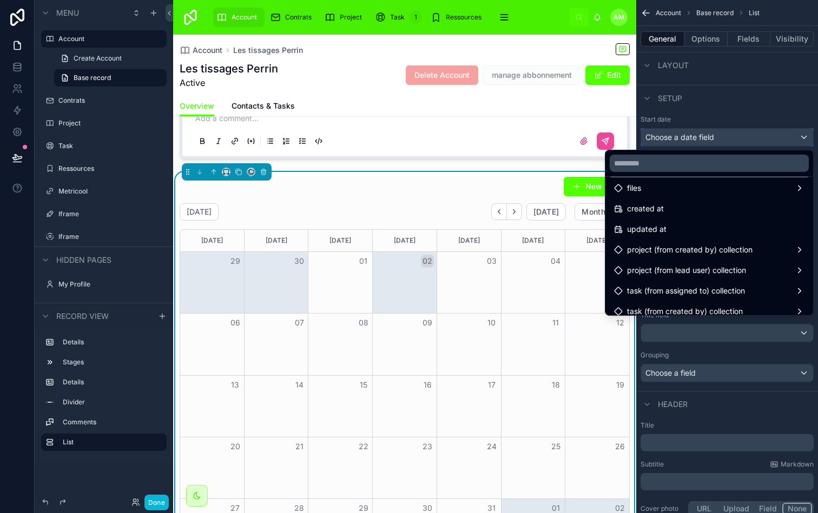
scroll to position [127, 0]
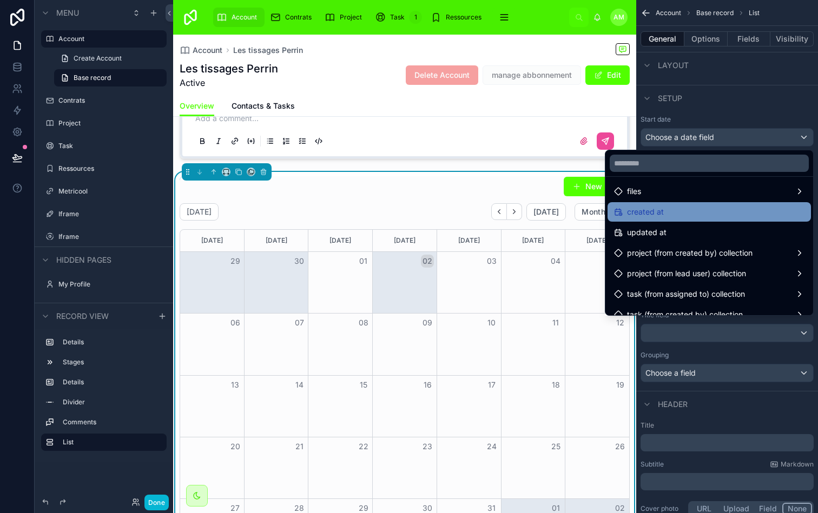
click at [707, 214] on div "created at" at bounding box center [709, 211] width 190 height 13
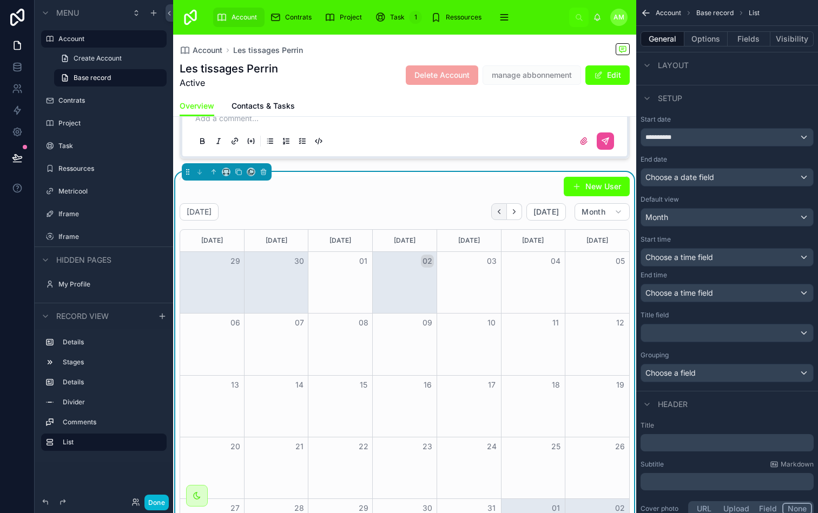
click at [507, 203] on button "Back" at bounding box center [499, 211] width 16 height 17
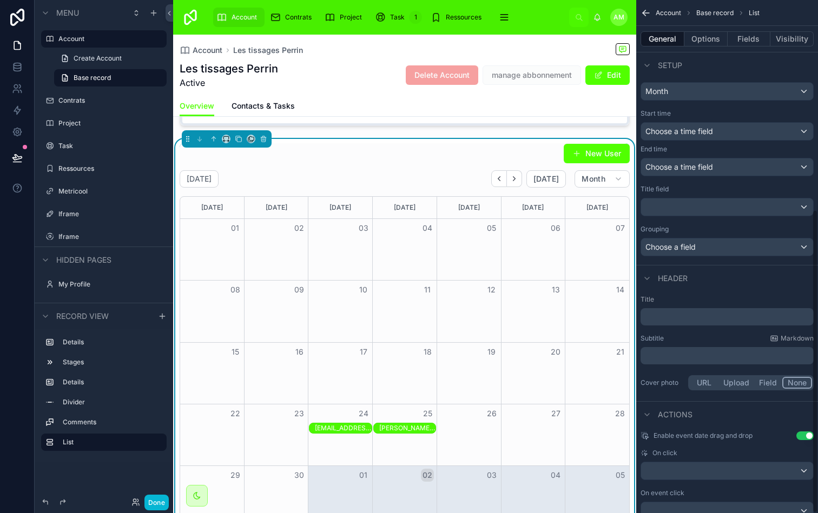
scroll to position [355, 0]
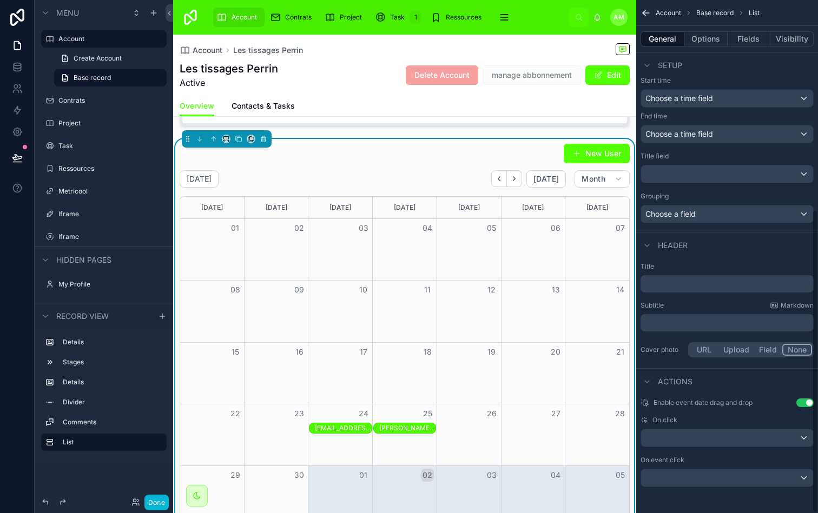
click at [728, 256] on div "Header" at bounding box center [727, 245] width 182 height 26
click at [17, 67] on icon at bounding box center [17, 67] width 11 height 11
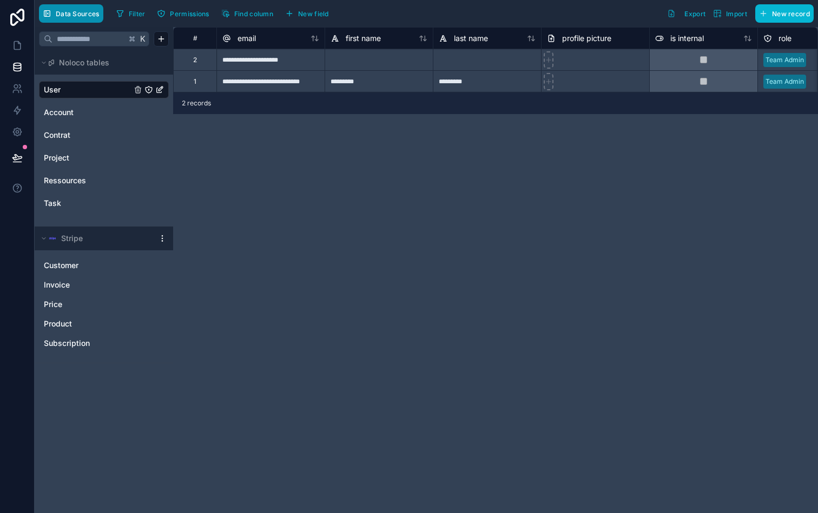
click at [73, 19] on button "Data Sources" at bounding box center [71, 13] width 64 height 18
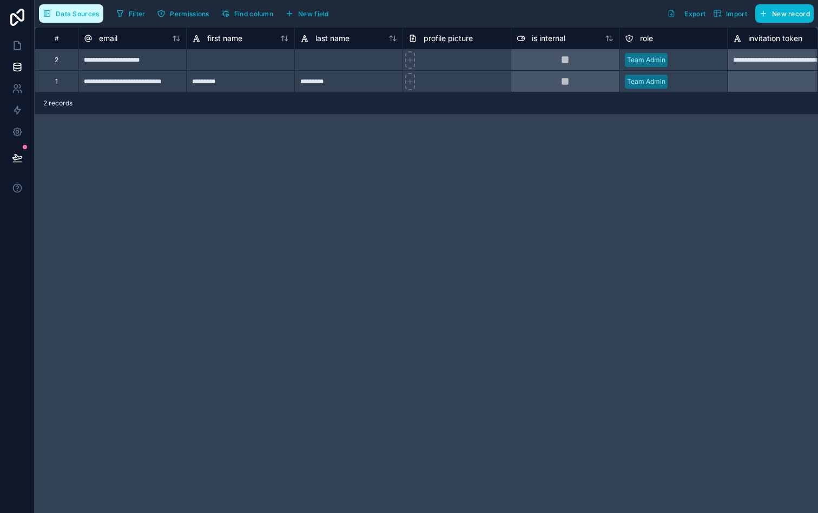
click at [78, 14] on span "Data Sources" at bounding box center [78, 14] width 44 height 8
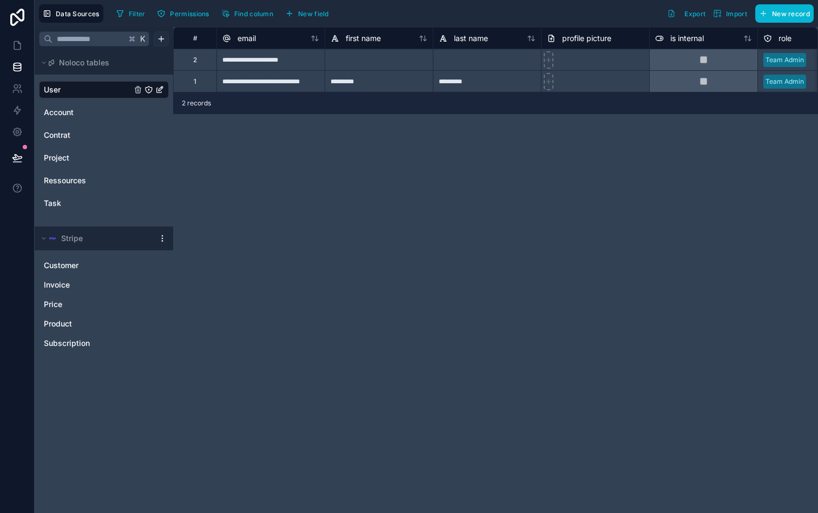
click at [157, 39] on html "**********" at bounding box center [409, 256] width 818 height 513
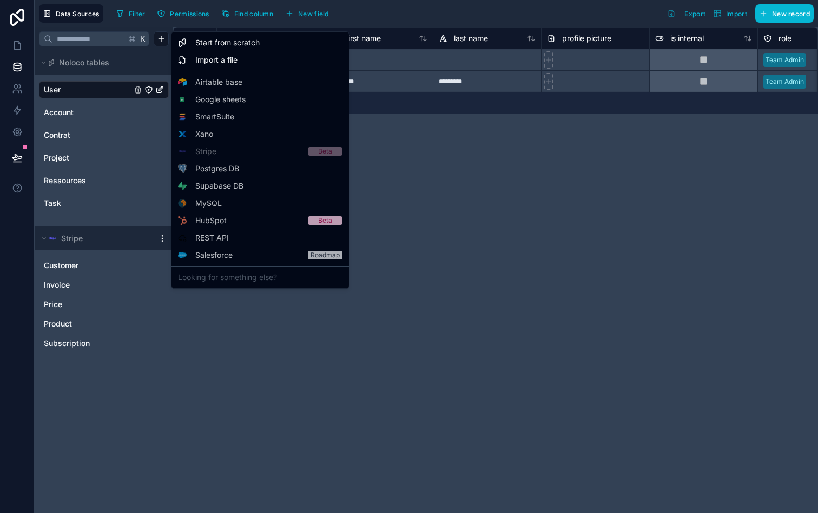
click at [505, 302] on html "**********" at bounding box center [409, 256] width 818 height 513
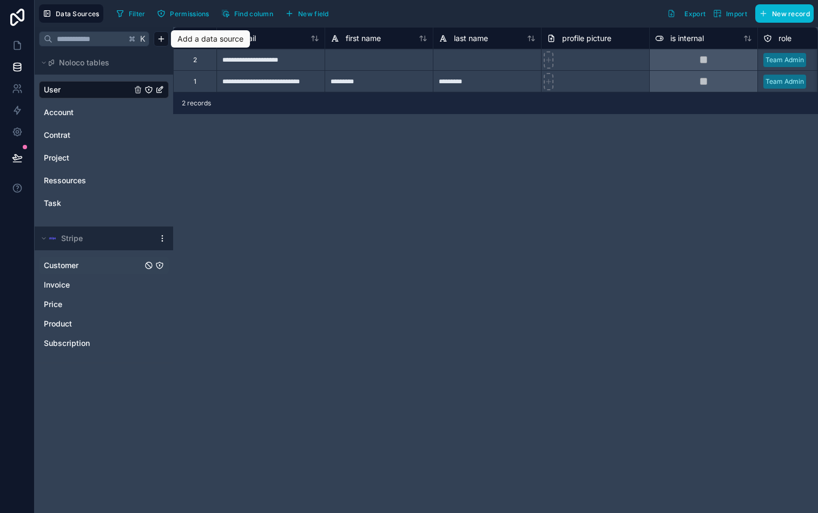
click at [77, 262] on span "Customer" at bounding box center [61, 265] width 35 height 11
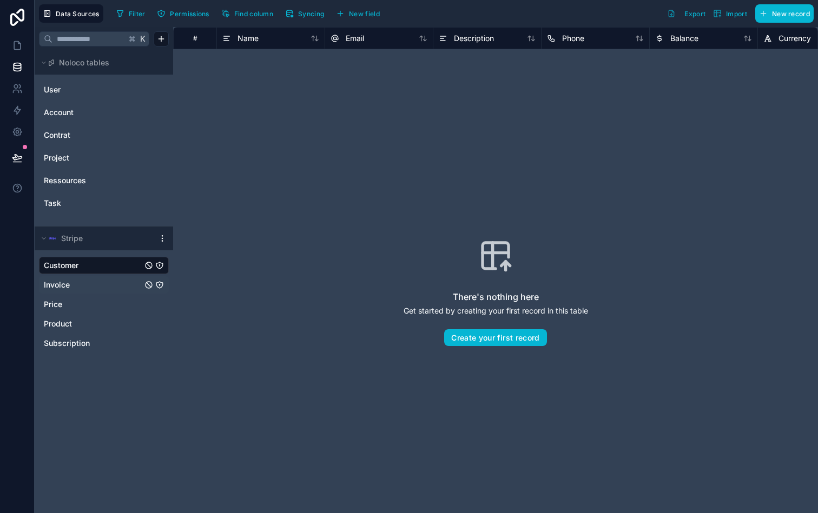
click at [73, 286] on link "Invoice" at bounding box center [93, 285] width 98 height 11
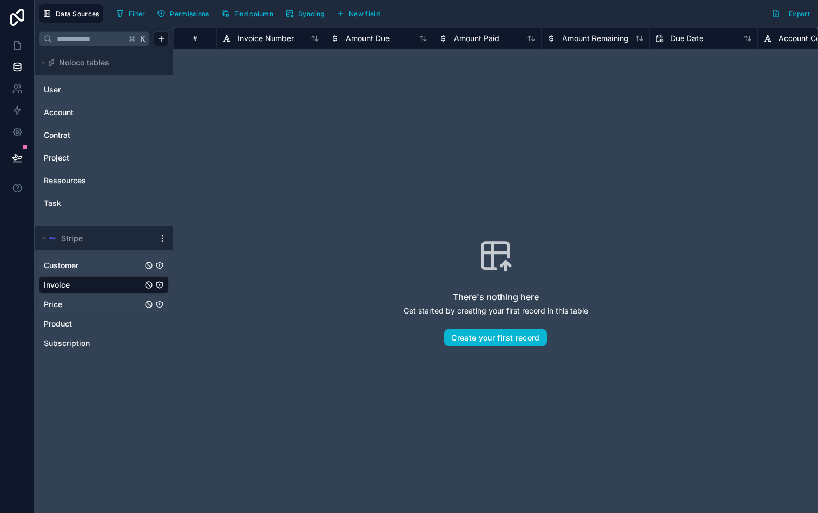
click at [67, 303] on link "Price" at bounding box center [93, 304] width 98 height 11
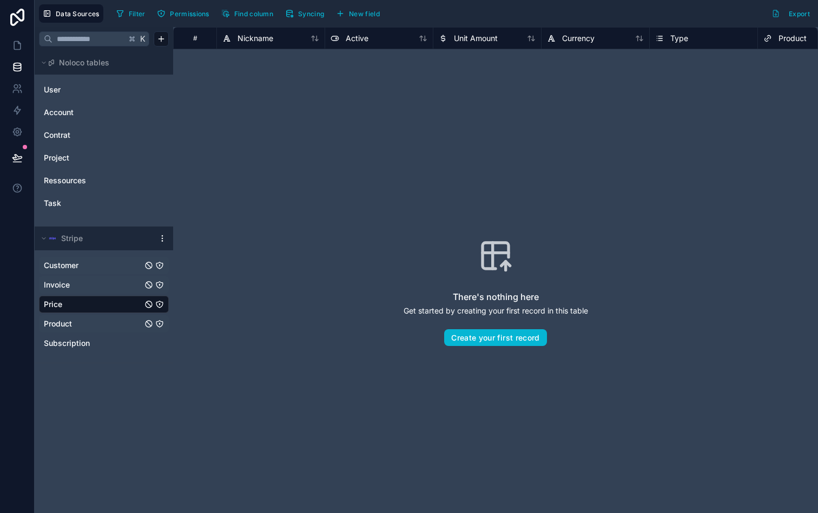
click at [72, 319] on link "Product" at bounding box center [93, 324] width 98 height 11
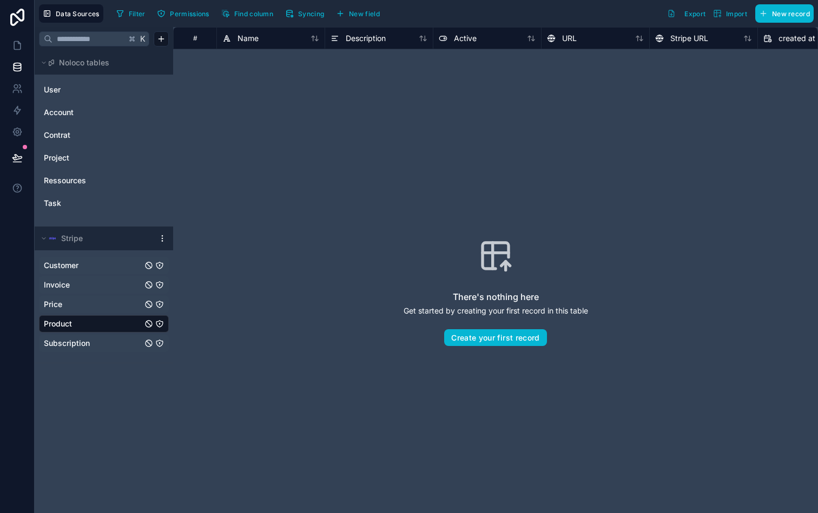
click at [76, 340] on span "Subscription" at bounding box center [67, 343] width 46 height 11
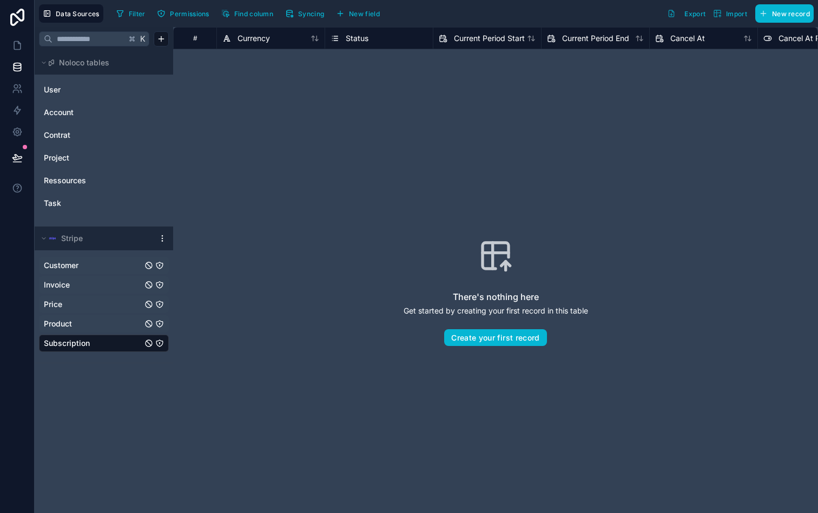
click at [164, 235] on html "Data Sources Filter Permissions Find column Syncing New field Export Import New…" at bounding box center [409, 256] width 818 height 513
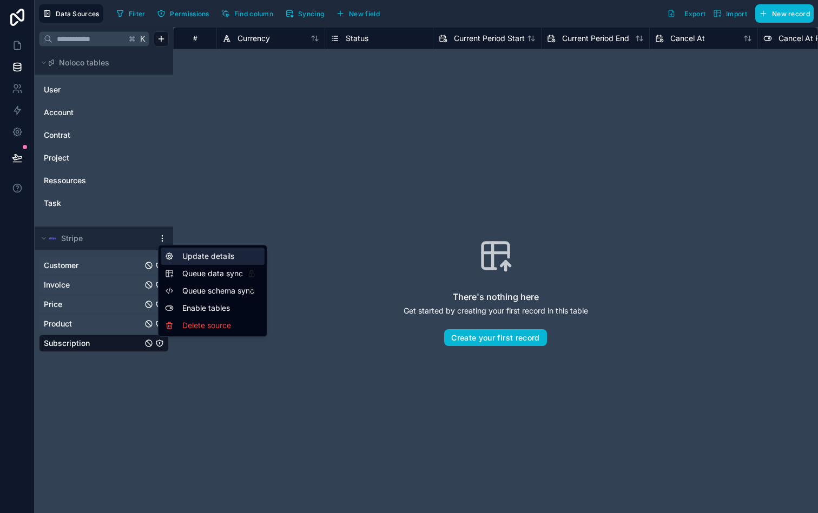
click at [224, 253] on div "Update details" at bounding box center [213, 256] width 104 height 17
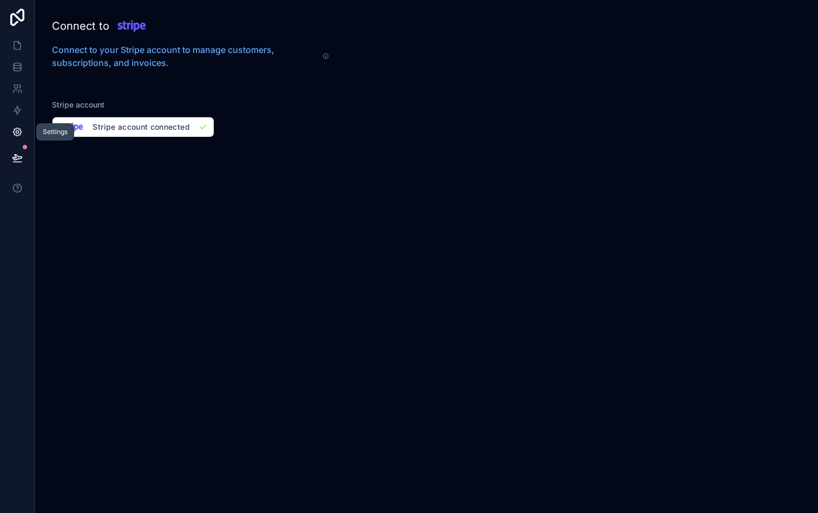
click at [18, 131] on icon at bounding box center [17, 132] width 11 height 11
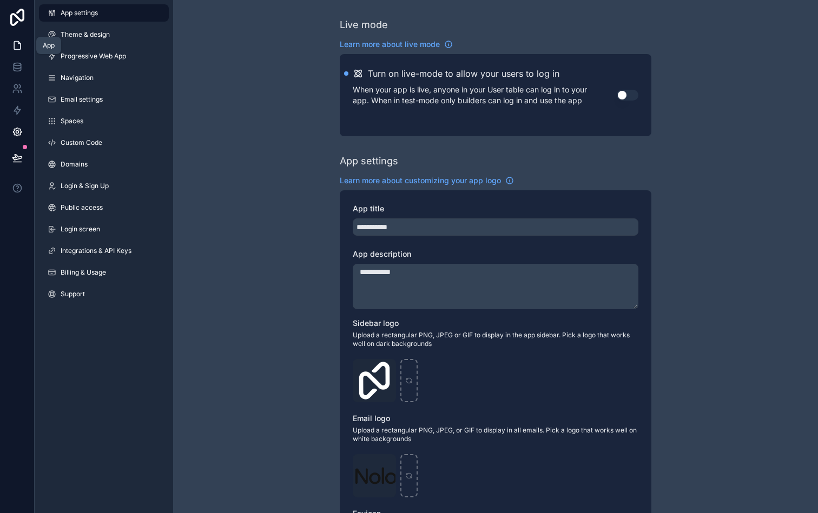
click at [25, 52] on link at bounding box center [17, 46] width 34 height 22
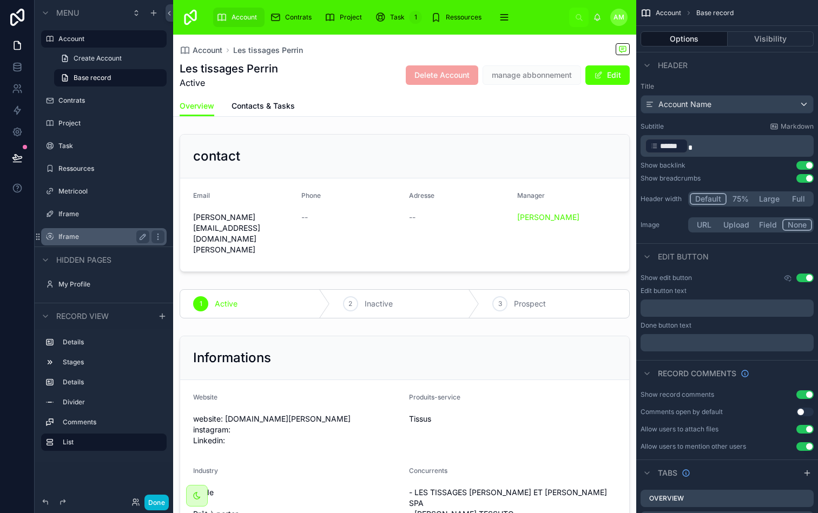
click at [74, 236] on label "Iframe" at bounding box center [101, 237] width 87 height 9
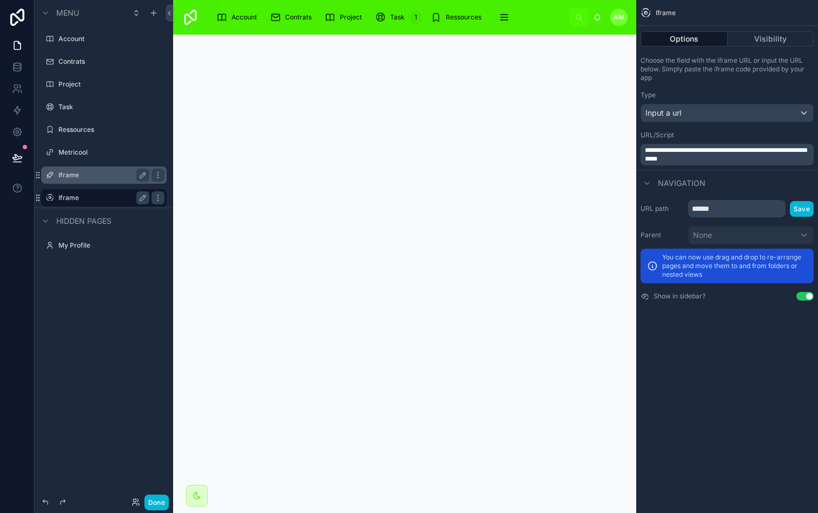
click at [72, 177] on label "Iframe" at bounding box center [101, 175] width 87 height 9
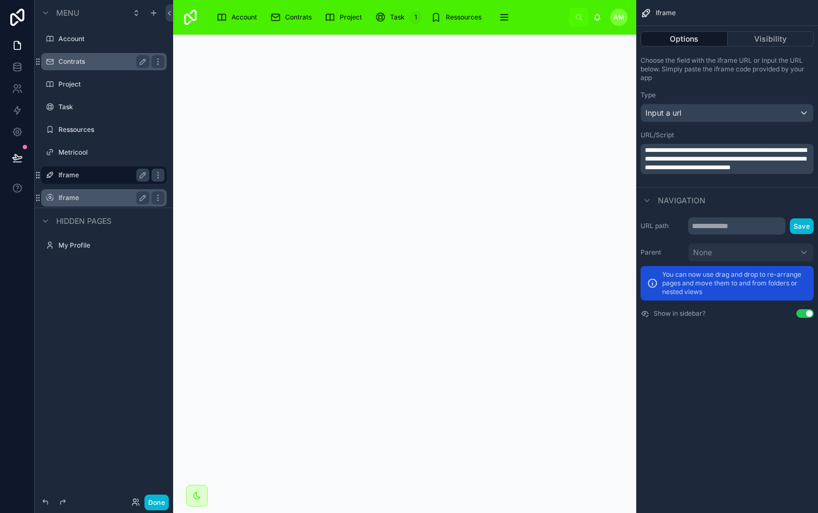
click at [77, 59] on label "Contrats" at bounding box center [101, 61] width 87 height 9
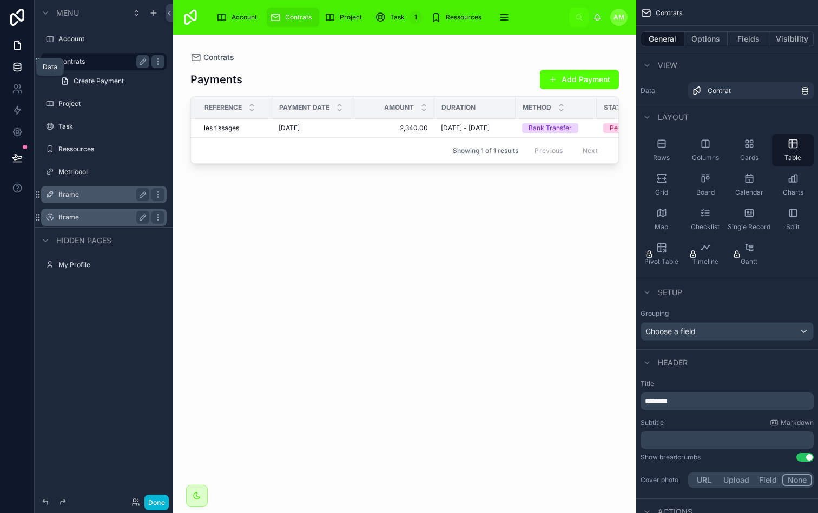
click at [19, 72] on icon at bounding box center [17, 67] width 11 height 11
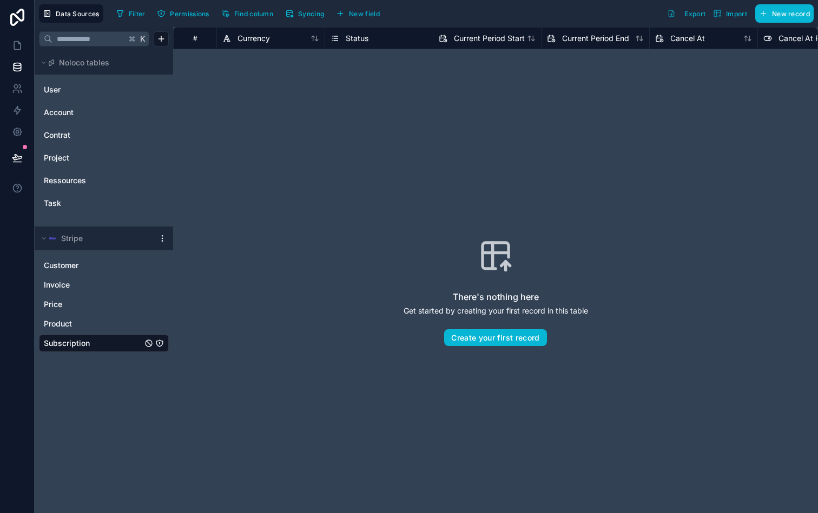
click at [164, 240] on html "Data Sources Filter Permissions Find column Syncing New field Export Import New…" at bounding box center [409, 256] width 818 height 513
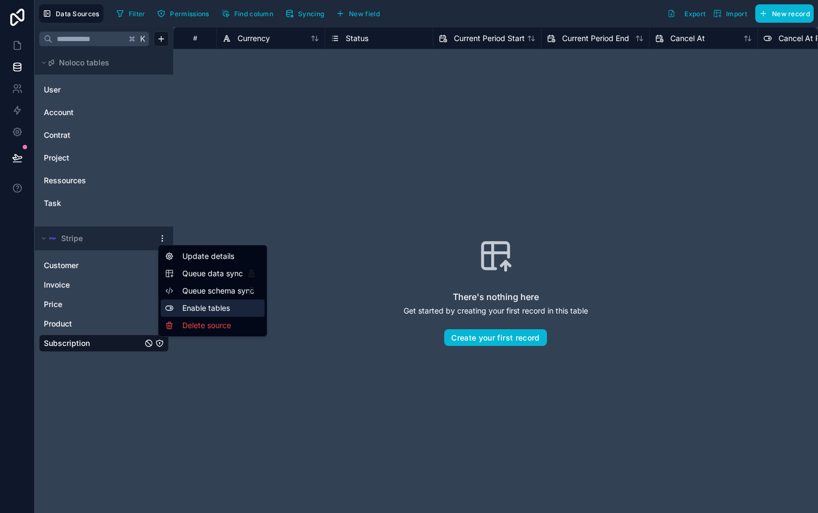
click at [168, 309] on icon at bounding box center [169, 308] width 9 height 9
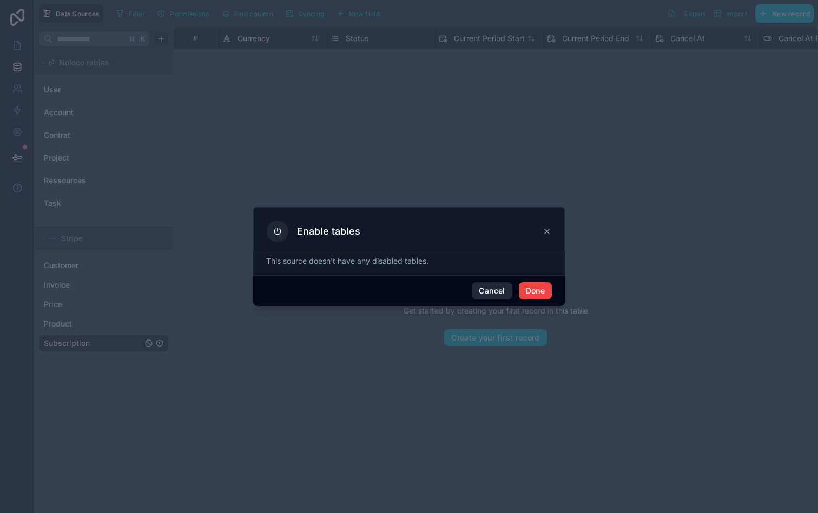
click at [486, 288] on button "Cancel" at bounding box center [492, 290] width 40 height 17
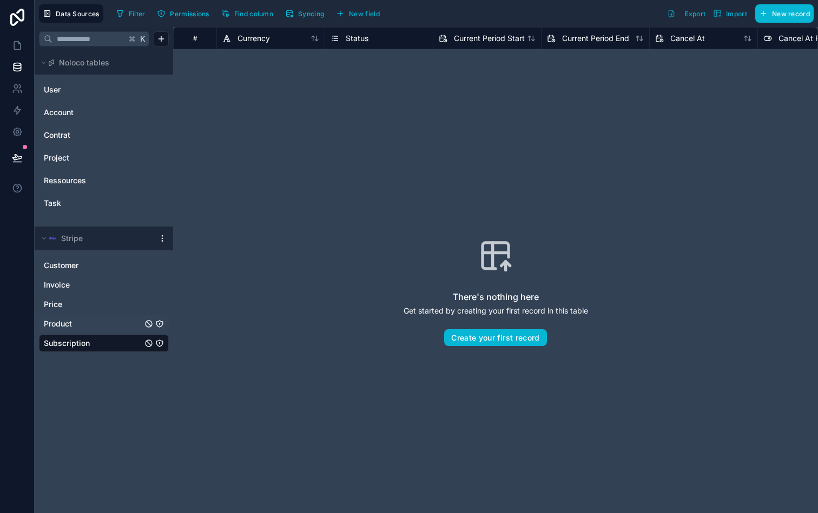
click at [71, 324] on span "Product" at bounding box center [58, 324] width 28 height 11
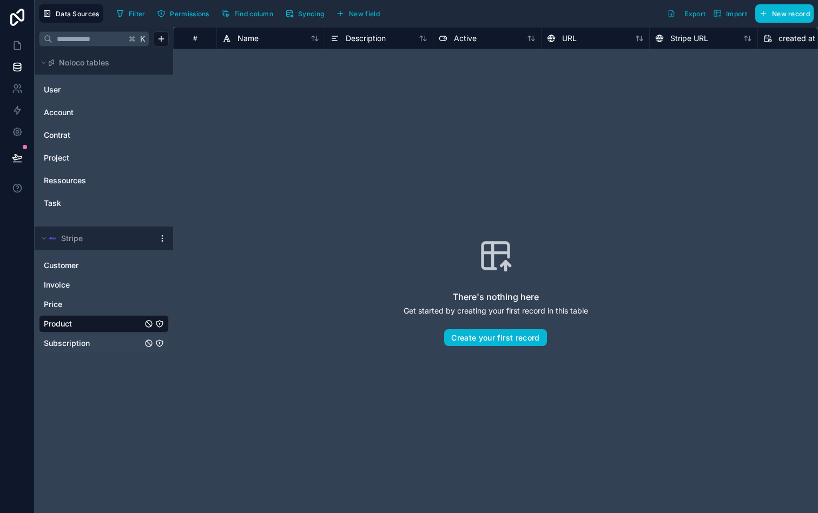
click at [79, 347] on span "Subscription" at bounding box center [67, 343] width 46 height 11
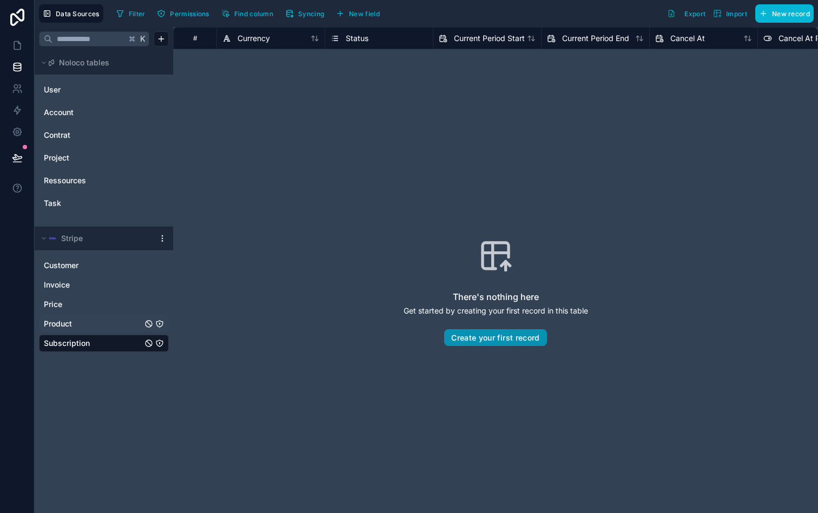
click at [462, 337] on button "Create your first record" at bounding box center [495, 337] width 102 height 17
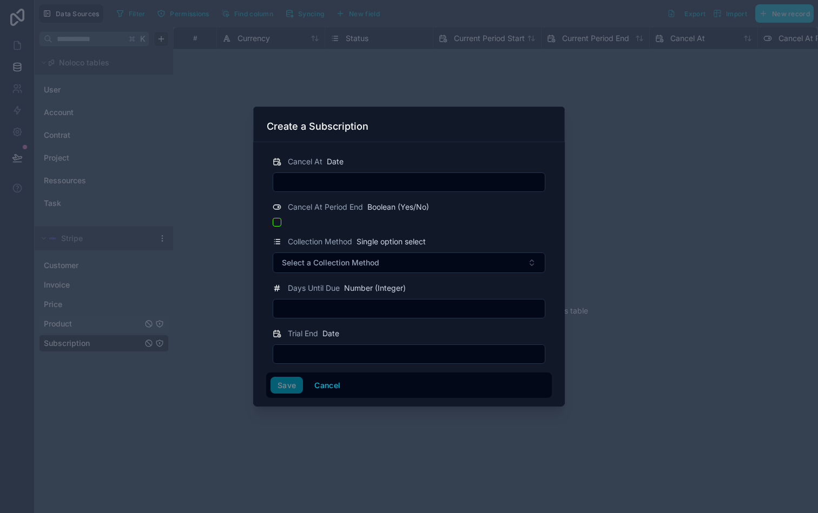
click at [396, 180] on input "text" at bounding box center [408, 182] width 271 height 15
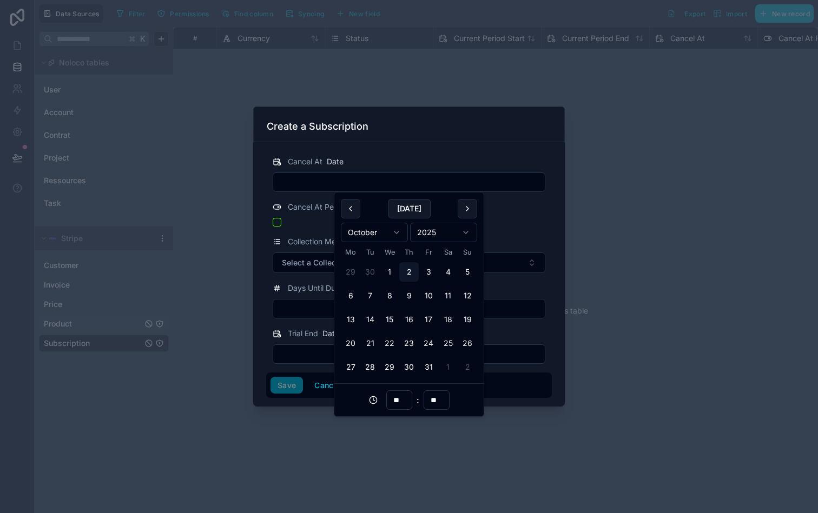
click at [536, 218] on div at bounding box center [409, 222] width 273 height 9
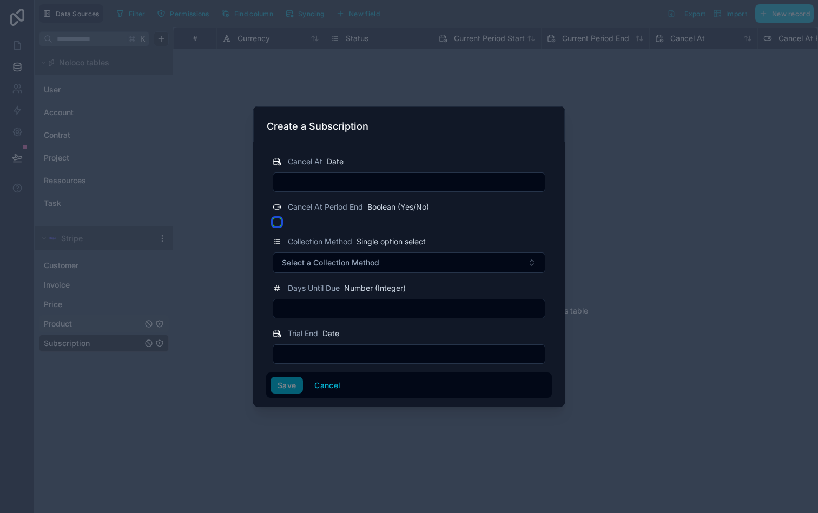
click at [276, 222] on button "button" at bounding box center [277, 222] width 9 height 9
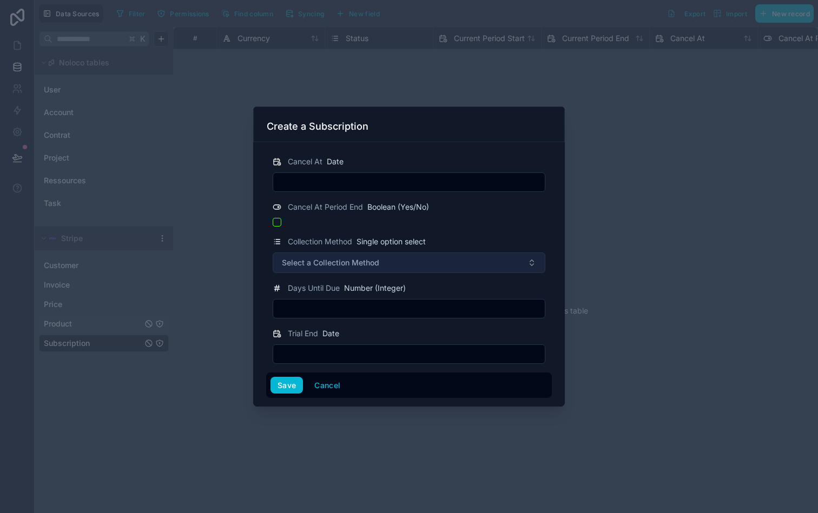
click at [370, 266] on span "Select a Collection Method" at bounding box center [330, 262] width 97 height 11
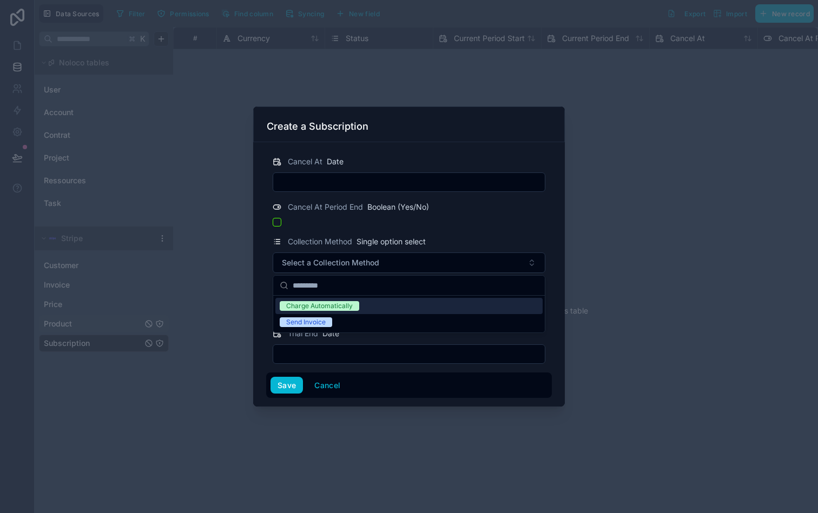
click at [472, 228] on form "Cancel At Date Cancel At Period End Boolean (Yes/No) Collection Method Single o…" at bounding box center [409, 273] width 286 height 252
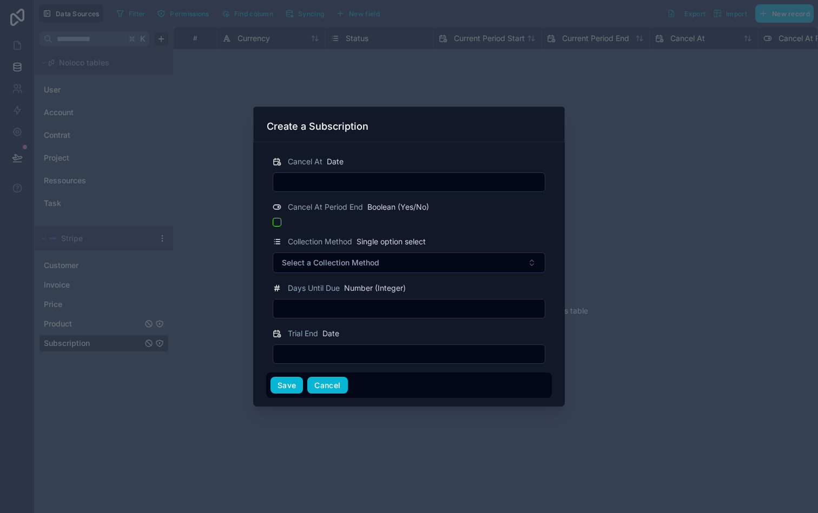
click at [321, 391] on button "Cancel" at bounding box center [327, 385] width 40 height 17
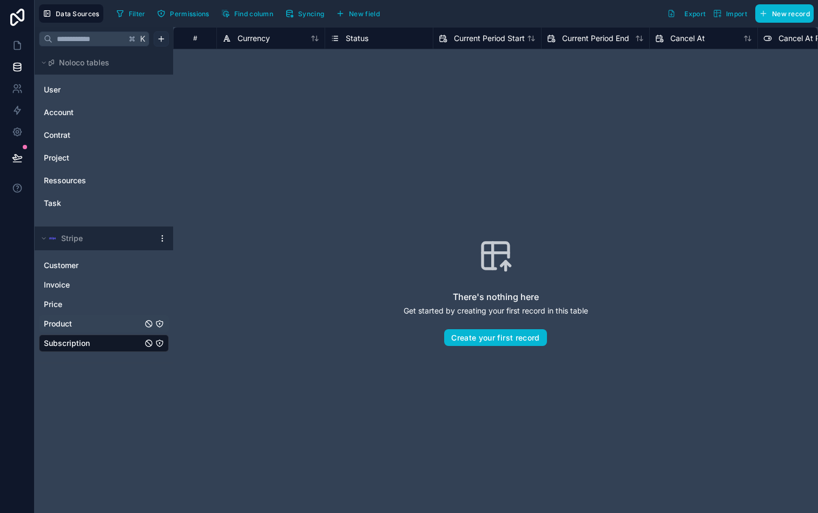
click at [160, 34] on html "Data Sources Filter Permissions Find column Syncing New field Export Import New…" at bounding box center [409, 256] width 818 height 513
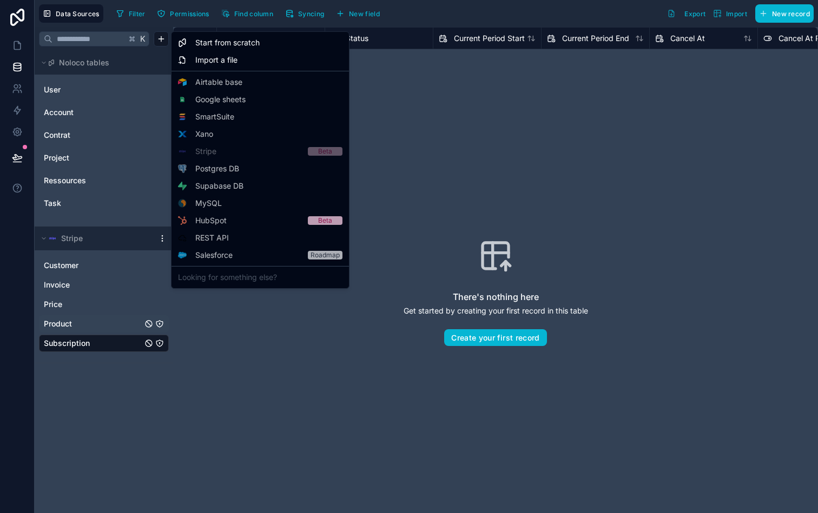
click at [447, 118] on html "Data Sources Filter Permissions Find column Syncing New field Export Import New…" at bounding box center [409, 256] width 818 height 513
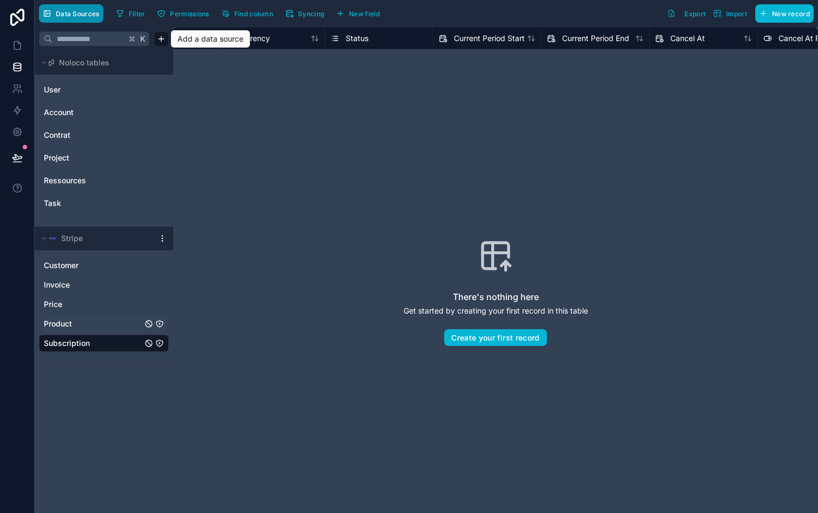
click at [70, 19] on button "Data Sources" at bounding box center [71, 13] width 64 height 18
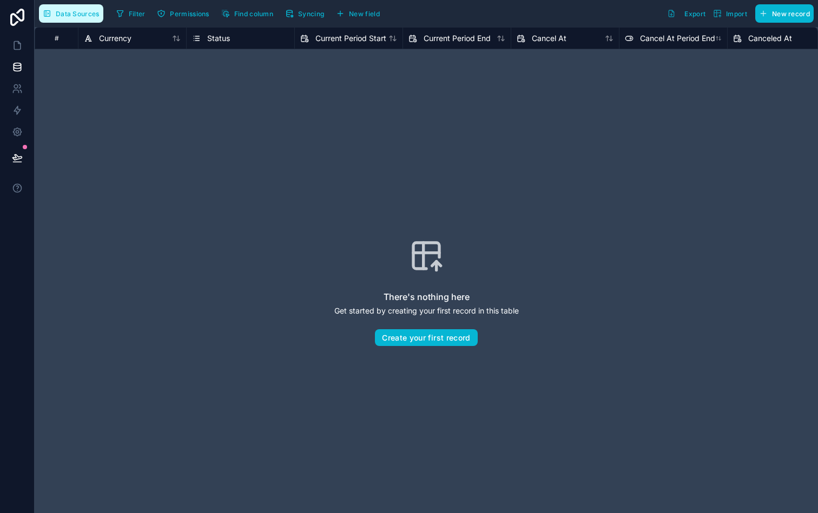
click at [84, 14] on span "Data Sources" at bounding box center [78, 14] width 44 height 8
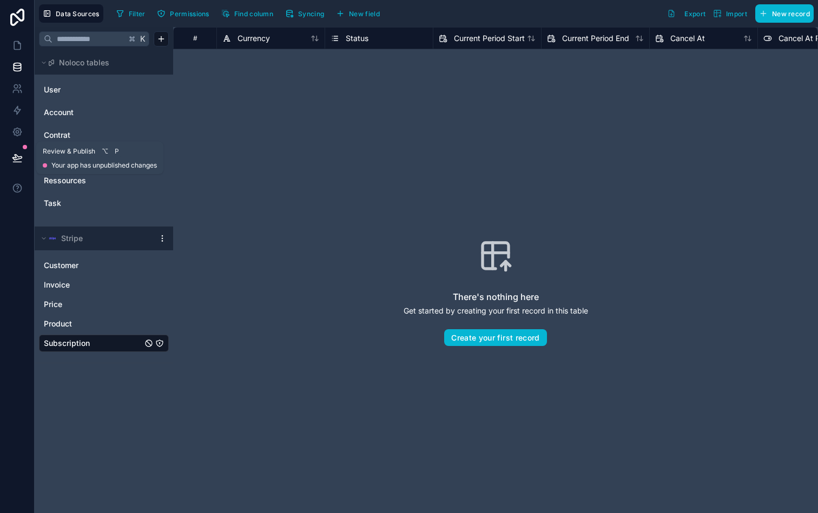
click at [18, 150] on button at bounding box center [17, 158] width 24 height 30
click at [20, 128] on icon at bounding box center [17, 132] width 11 height 11
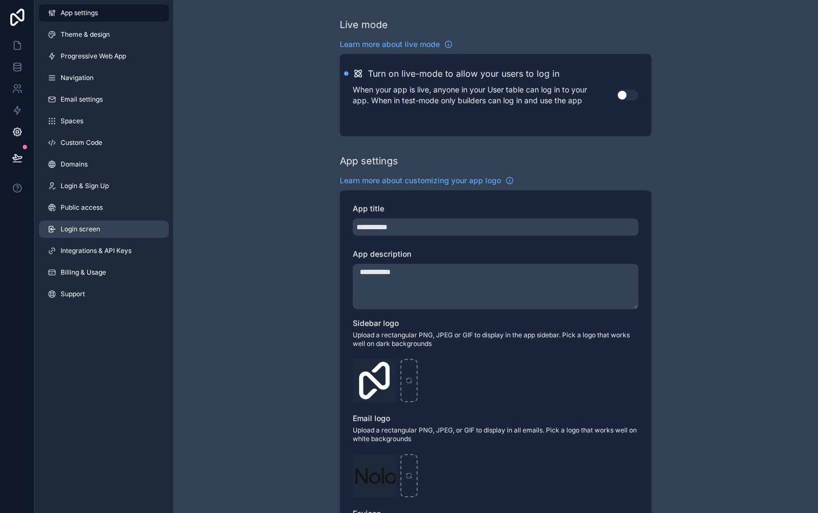
click at [87, 228] on span "Login screen" at bounding box center [80, 229] width 39 height 9
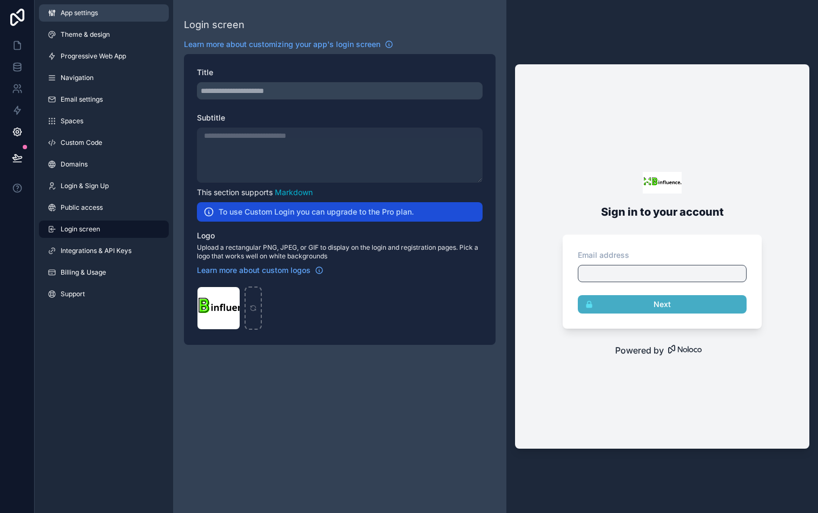
click at [98, 17] on span "App settings" at bounding box center [79, 13] width 37 height 9
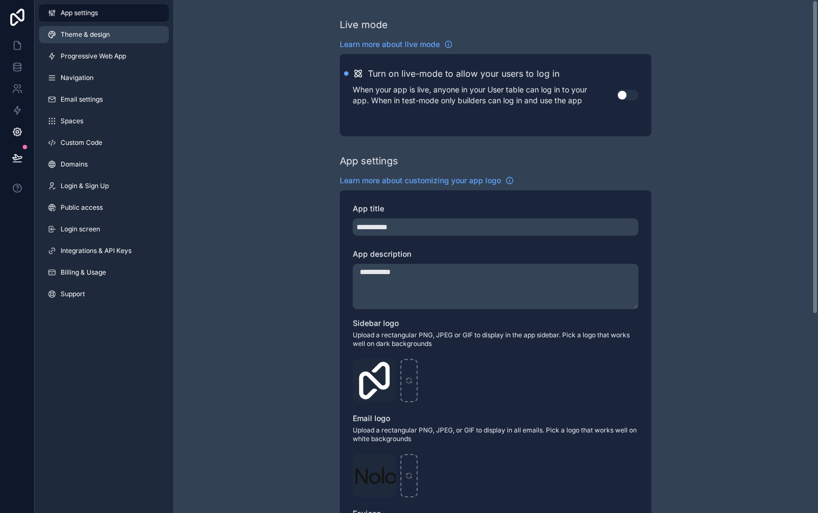
click at [97, 37] on span "Theme & design" at bounding box center [85, 34] width 49 height 9
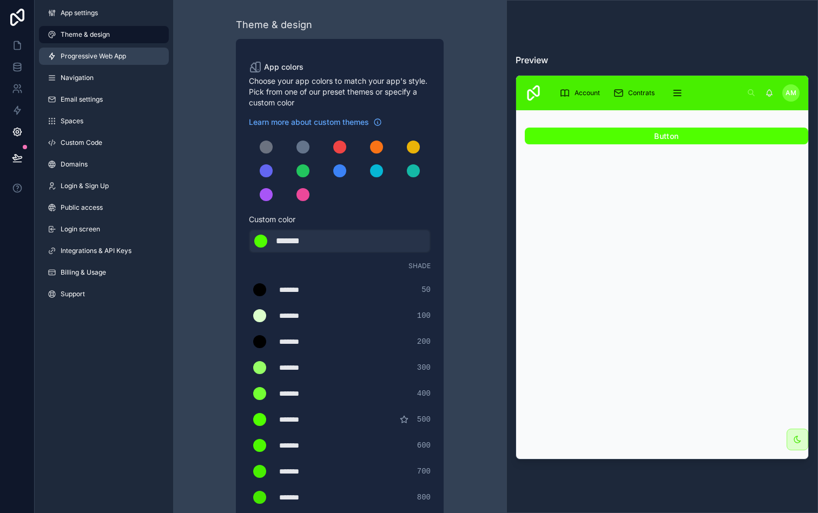
click at [102, 54] on span "Progressive Web App" at bounding box center [93, 56] width 65 height 9
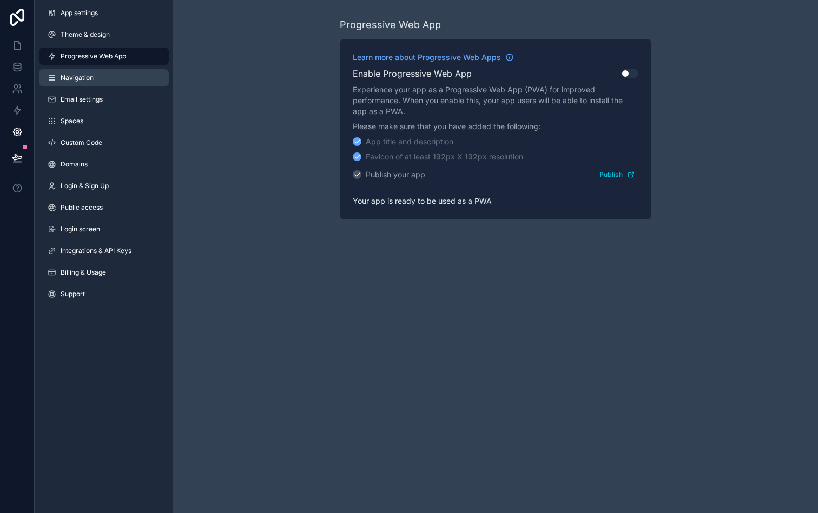
click at [102, 74] on link "Navigation" at bounding box center [104, 77] width 130 height 17
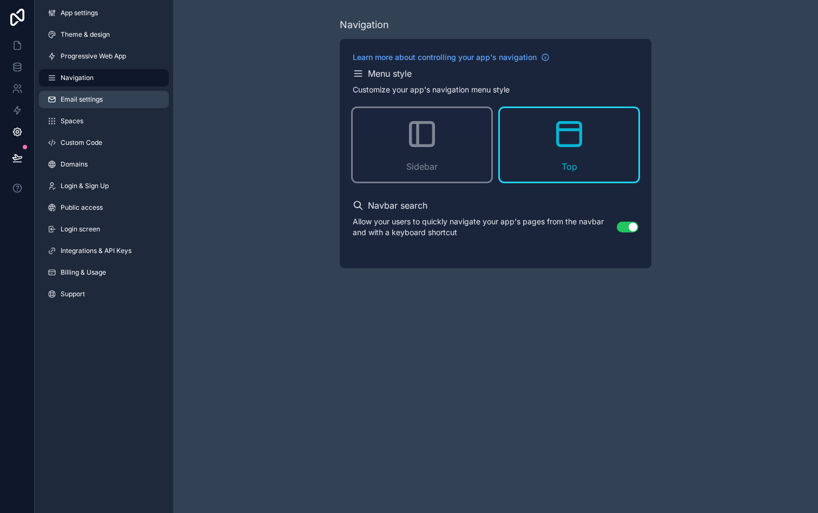
click at [100, 97] on span "Email settings" at bounding box center [82, 99] width 42 height 9
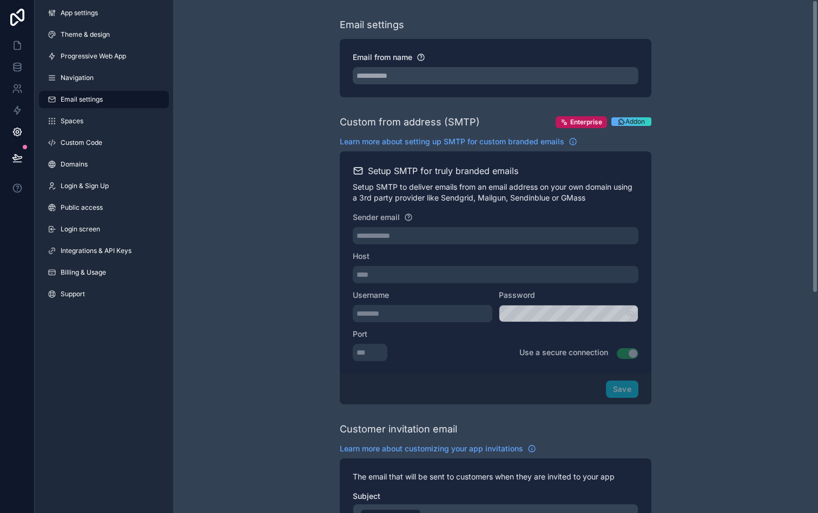
click at [691, 241] on div "**********" at bounding box center [495, 442] width 645 height 885
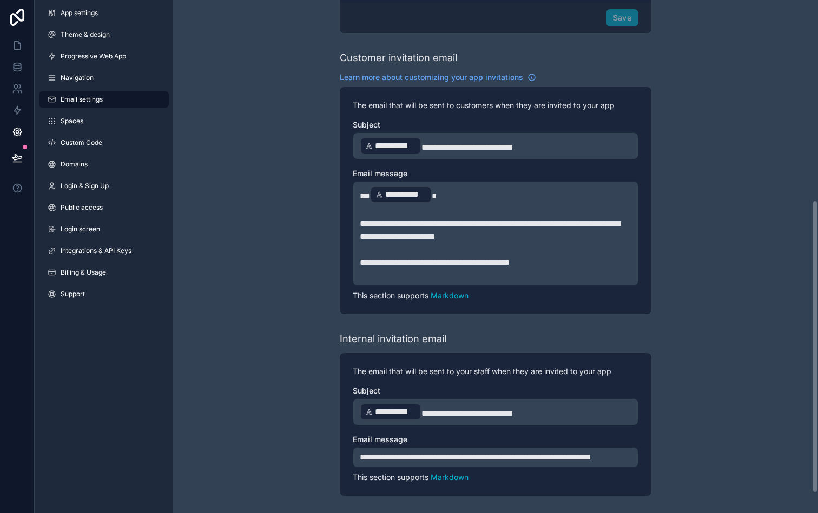
scroll to position [384, 0]
click at [97, 121] on link "Spaces" at bounding box center [104, 120] width 130 height 17
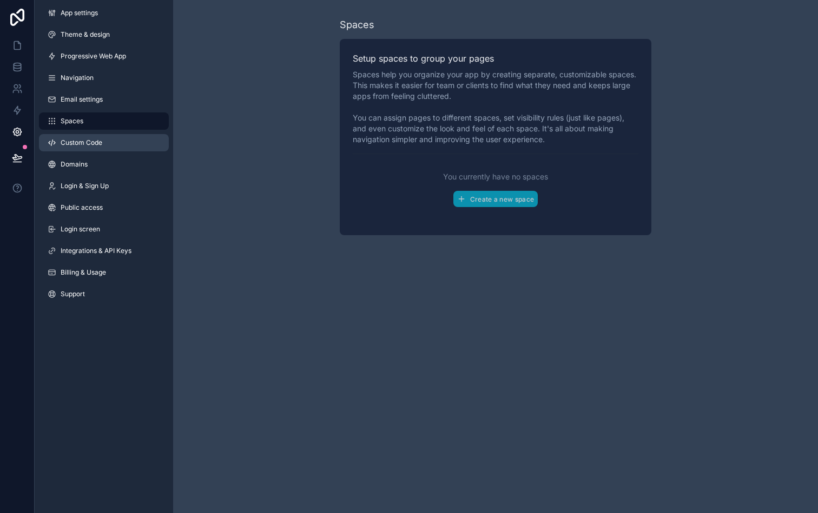
click at [82, 147] on link "Custom Code" at bounding box center [104, 142] width 130 height 17
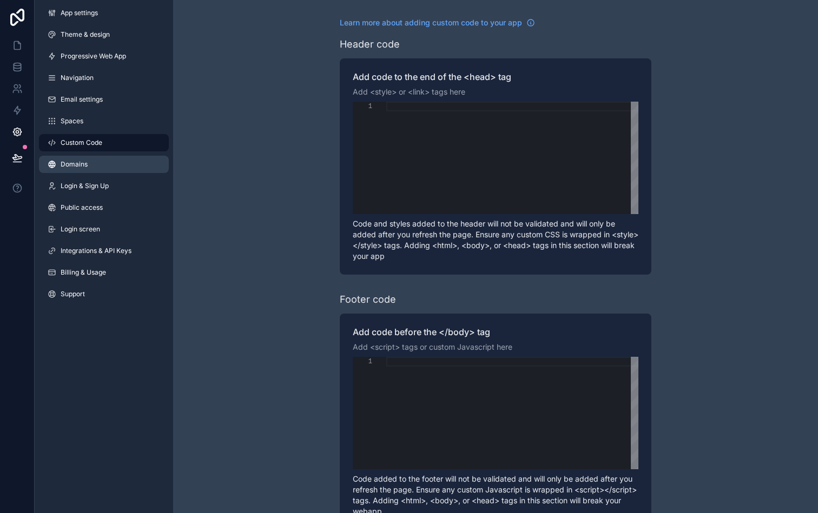
click at [90, 170] on link "Domains" at bounding box center [104, 164] width 130 height 17
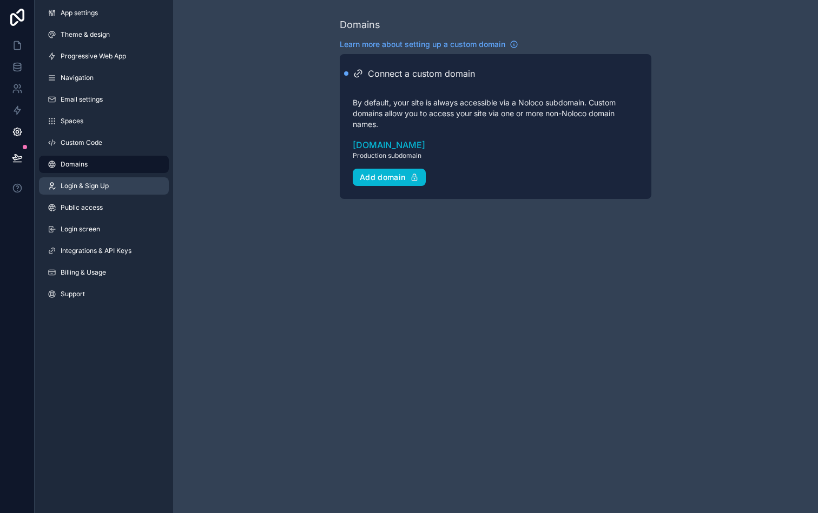
click at [103, 188] on span "Login & Sign Up" at bounding box center [85, 186] width 48 height 9
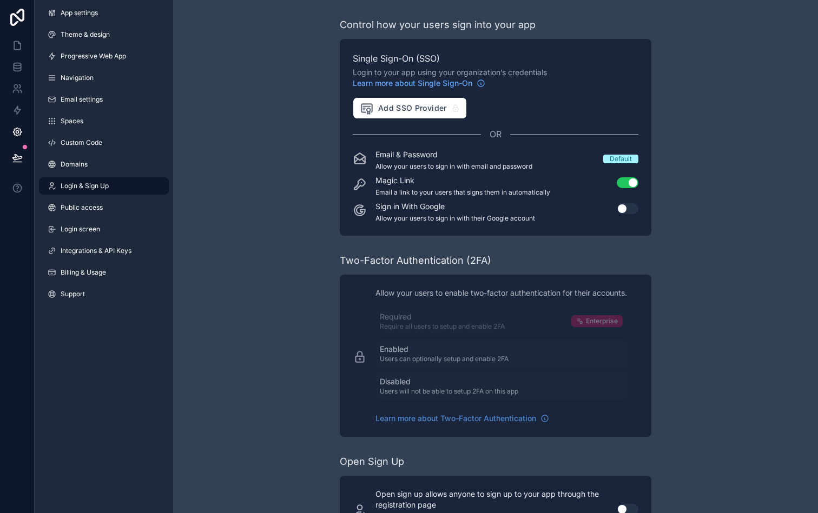
click at [694, 187] on div "Control how your users sign into your app Single Sign-On (SSO) Login to your ap…" at bounding box center [495, 280] width 645 height 560
click at [88, 213] on link "Public access" at bounding box center [104, 207] width 130 height 17
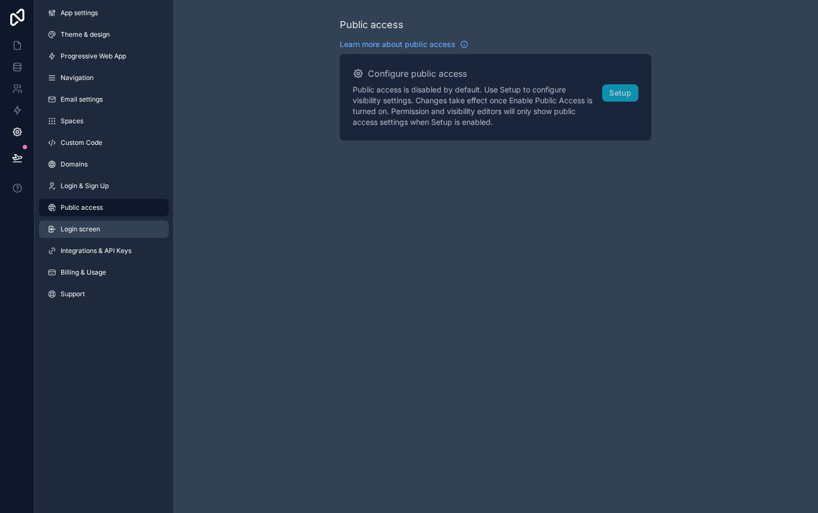
click at [132, 229] on link "Login screen" at bounding box center [104, 229] width 130 height 17
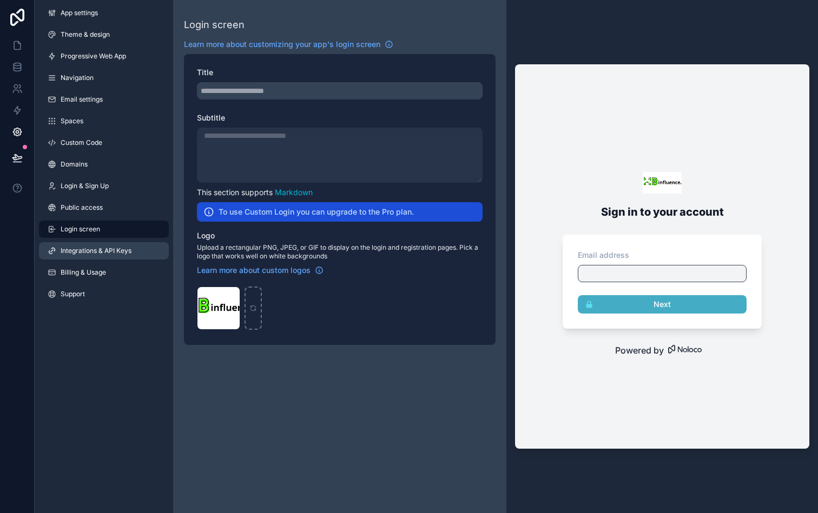
click at [119, 245] on link "Integrations & API Keys" at bounding box center [104, 250] width 130 height 17
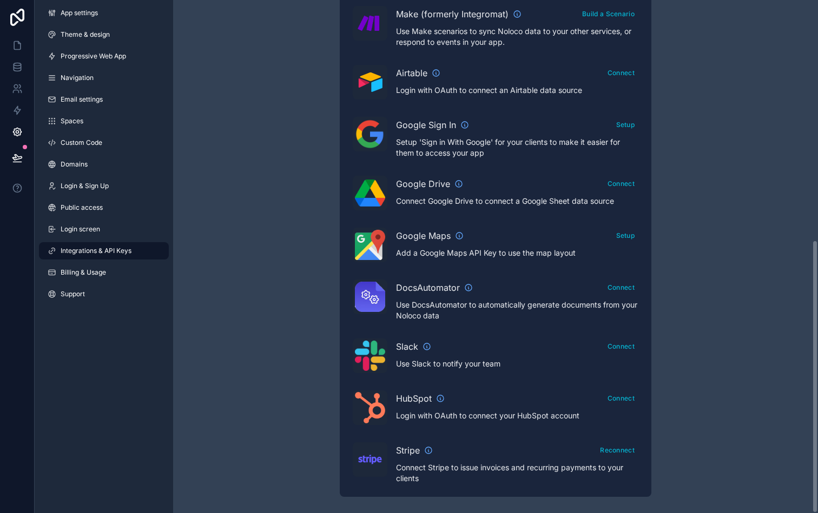
scroll to position [450, 0]
click at [701, 283] on div "Integrations & API Keys Learn more about your API keys Your API keys allow you …" at bounding box center [495, 32] width 645 height 964
click at [682, 307] on div "Integrations & API Keys Learn more about your API keys Your API keys allow you …" at bounding box center [495, 32] width 645 height 964
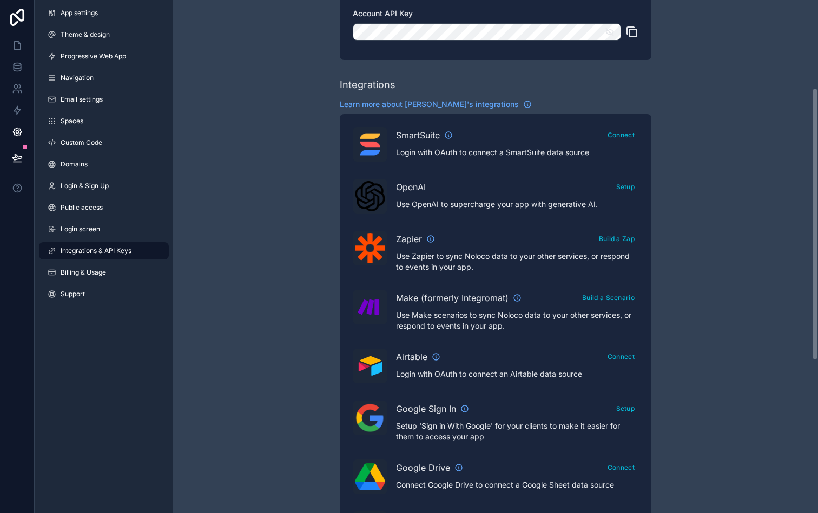
scroll to position [156, 0]
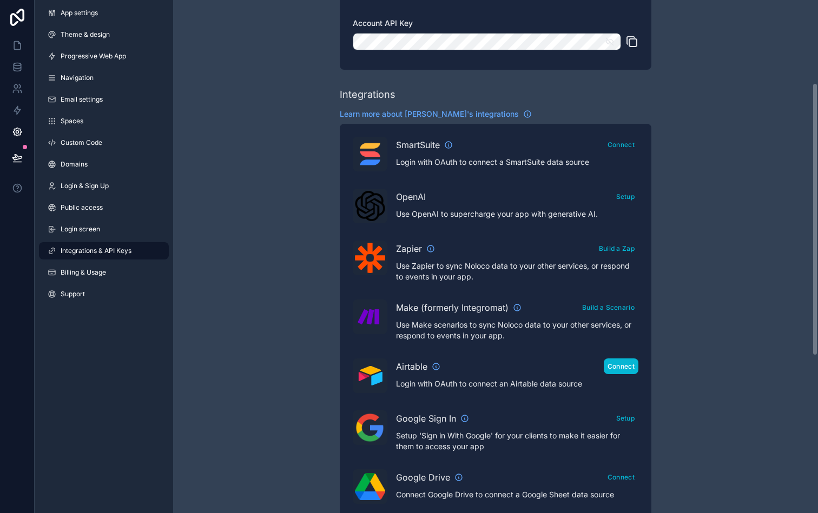
click at [622, 364] on button "Connect" at bounding box center [621, 367] width 35 height 16
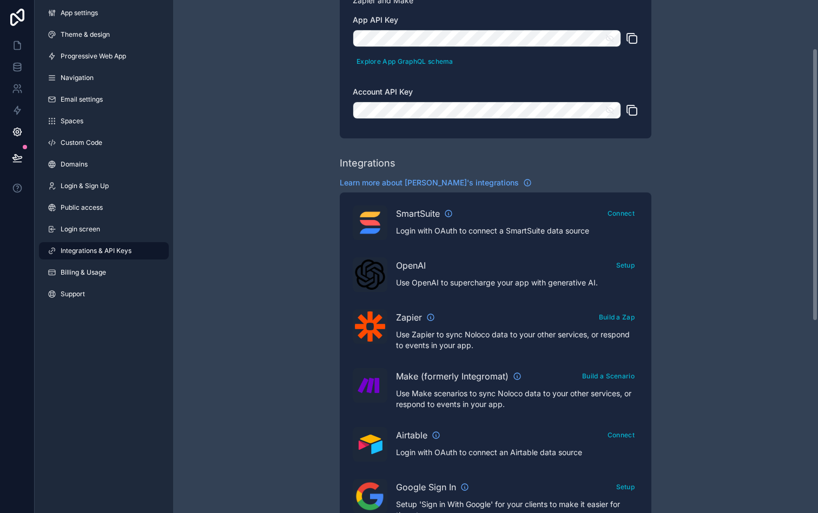
scroll to position [87, 0]
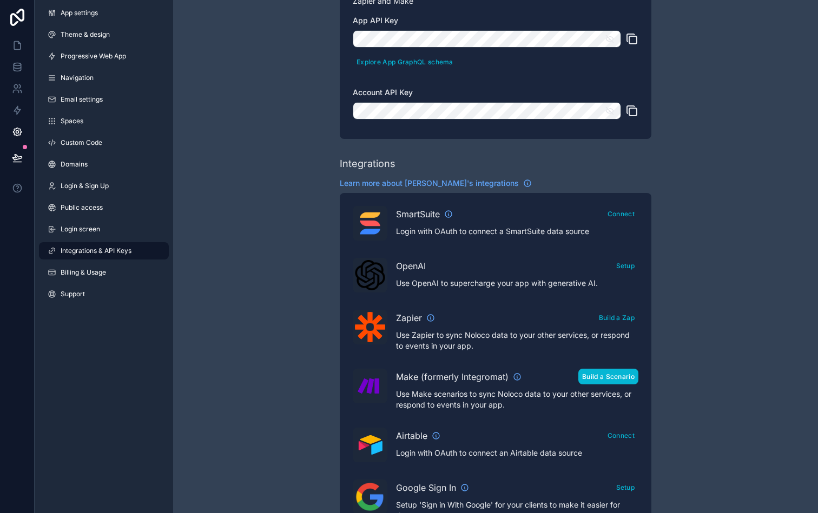
click at [614, 377] on button "Build a Scenario" at bounding box center [608, 377] width 60 height 16
click at [704, 258] on div "Integrations & API Keys Learn more about your API keys Your API keys allow you …" at bounding box center [495, 395] width 645 height 964
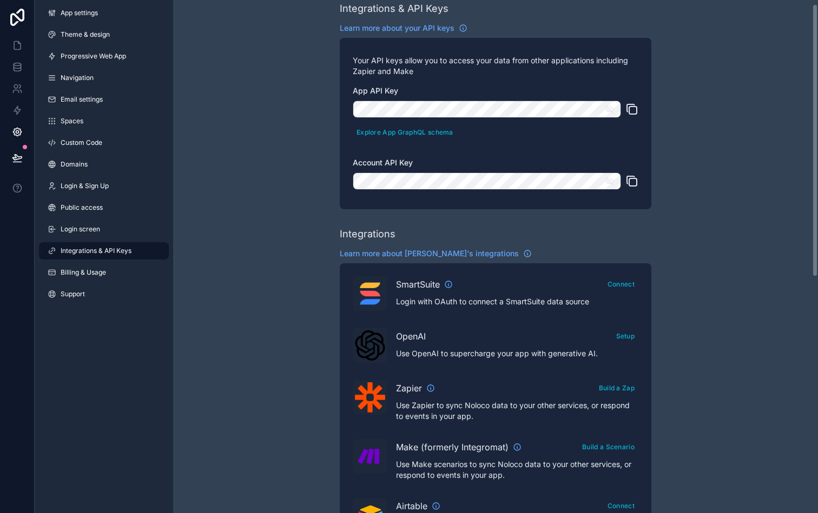
scroll to position [0, 0]
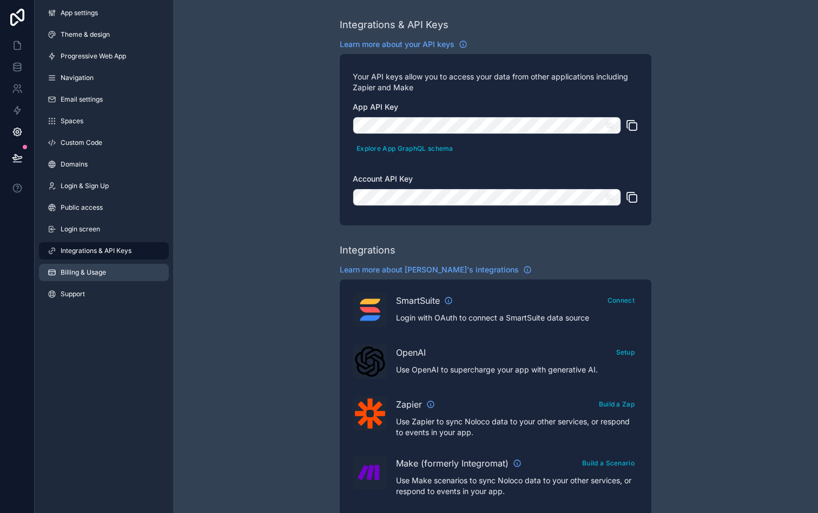
click at [94, 270] on span "Billing & Usage" at bounding box center [83, 272] width 45 height 9
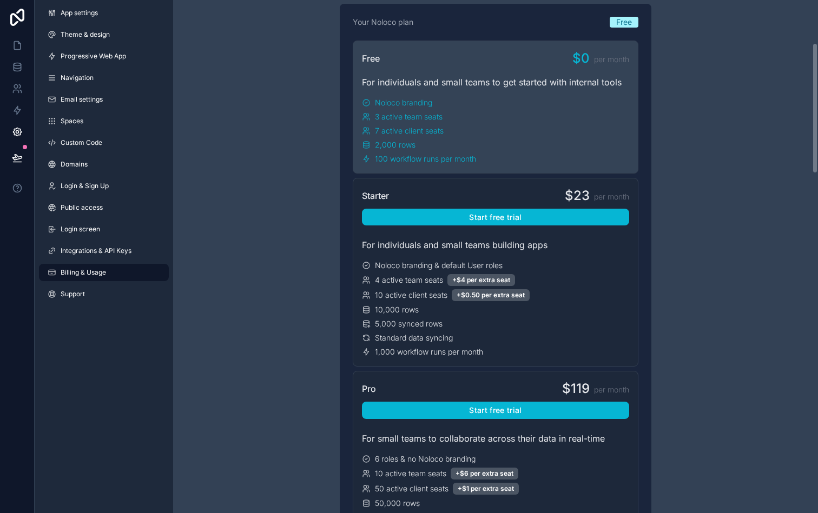
scroll to position [156, 0]
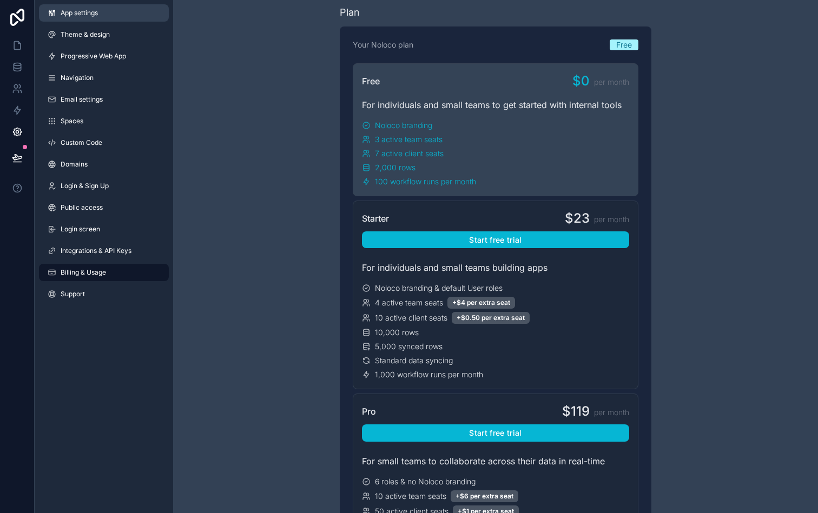
click at [85, 17] on span "App settings" at bounding box center [79, 13] width 37 height 9
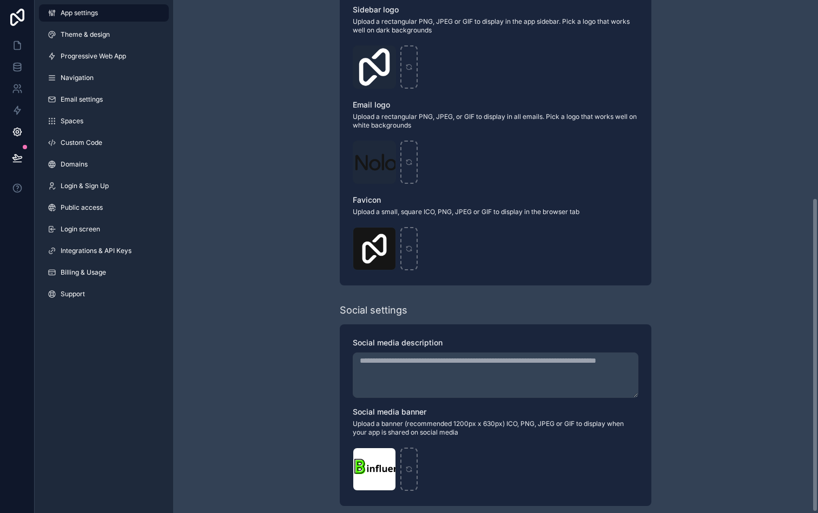
scroll to position [324, 0]
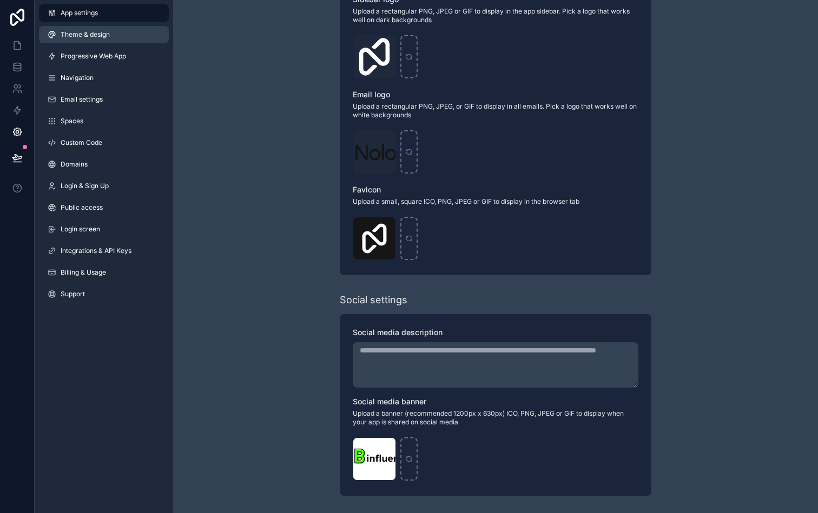
click at [110, 36] on link "Theme & design" at bounding box center [104, 34] width 130 height 17
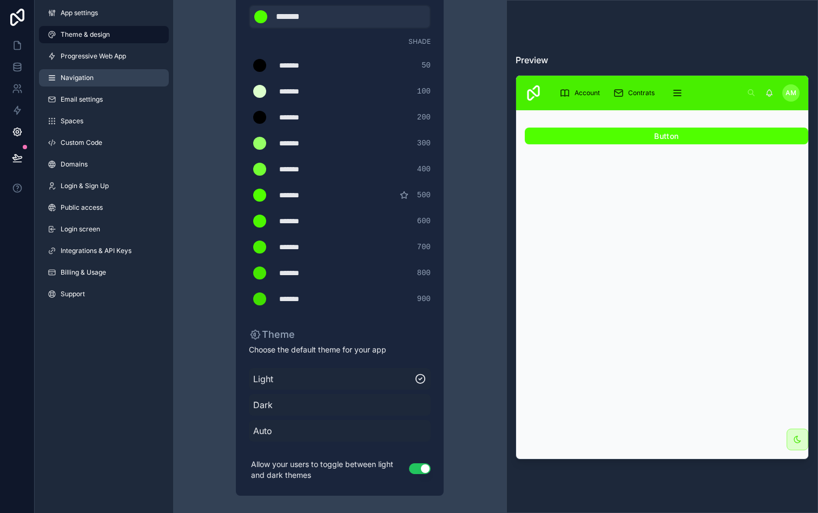
click at [76, 81] on span "Navigation" at bounding box center [77, 78] width 33 height 9
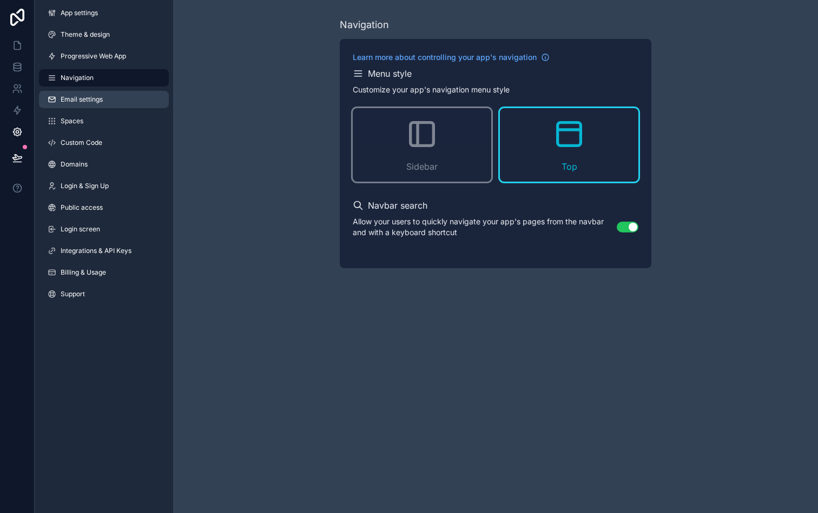
click at [84, 103] on span "Email settings" at bounding box center [82, 99] width 42 height 9
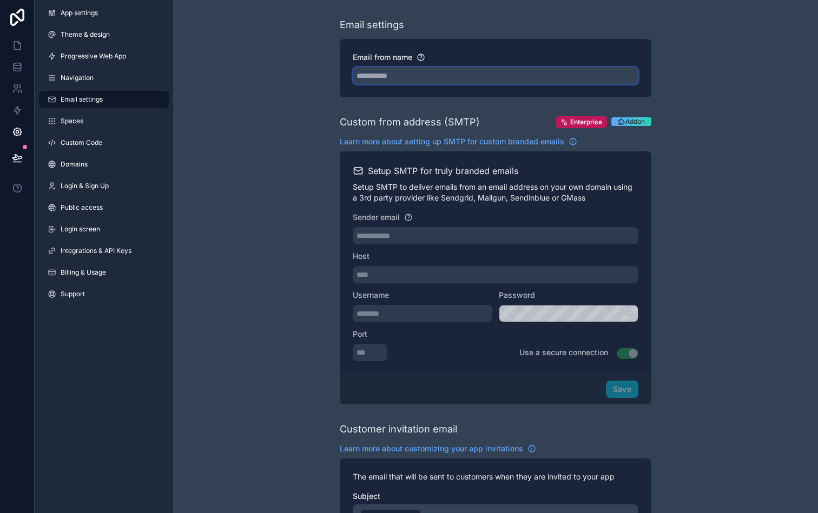
click at [372, 76] on input "Email from name" at bounding box center [496, 75] width 286 height 17
click at [297, 135] on div "**********" at bounding box center [495, 442] width 645 height 885
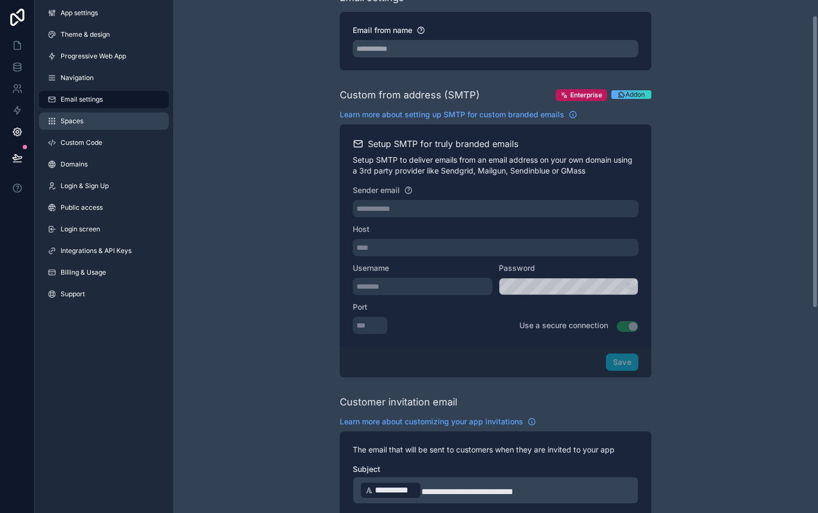
click at [101, 123] on link "Spaces" at bounding box center [104, 120] width 130 height 17
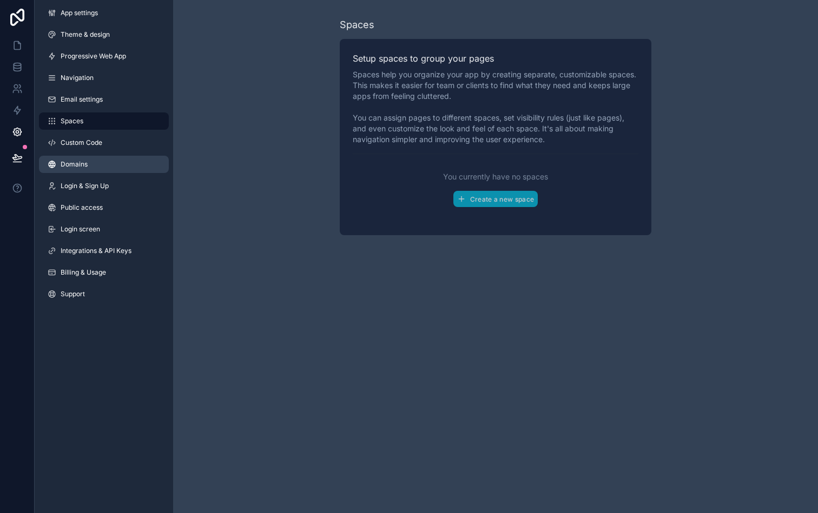
click at [143, 156] on link "Domains" at bounding box center [104, 164] width 130 height 17
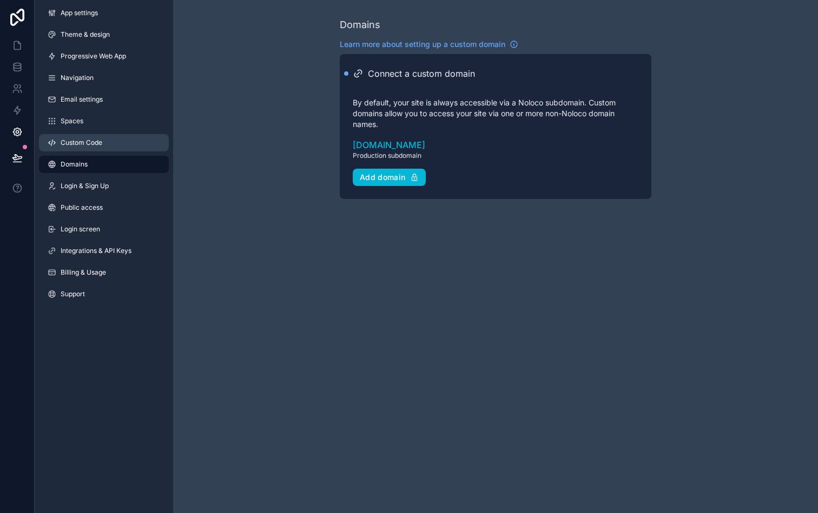
click at [107, 138] on link "Custom Code" at bounding box center [104, 142] width 130 height 17
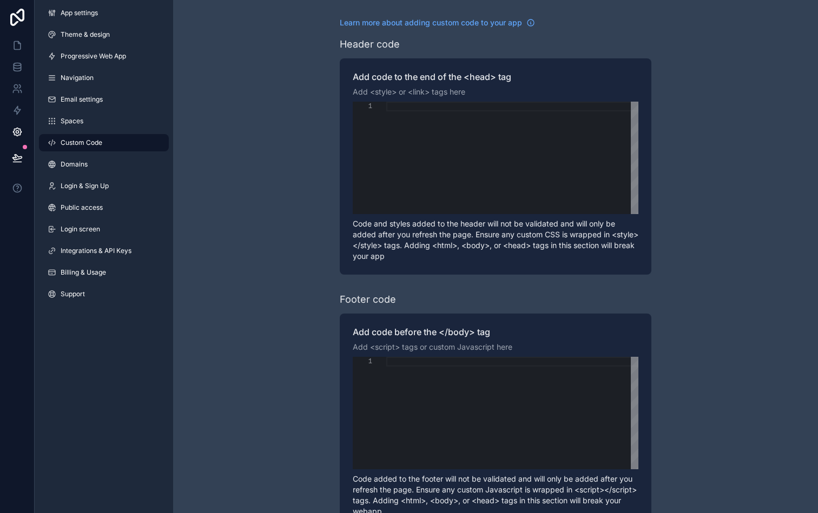
click at [702, 180] on div "Learn more about adding custom code to your app Header code Add code to the end…" at bounding box center [495, 273] width 645 height 547
click at [697, 180] on div "Learn more about adding custom code to your app Header code Add code to the end…" at bounding box center [495, 273] width 645 height 547
click at [23, 155] on button at bounding box center [17, 158] width 24 height 30
click at [22, 109] on icon at bounding box center [17, 110] width 11 height 11
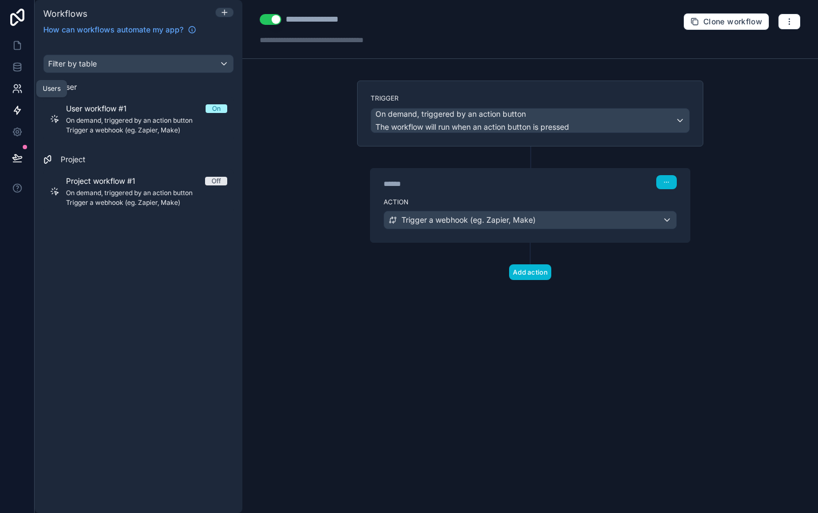
click at [21, 88] on icon at bounding box center [17, 88] width 11 height 11
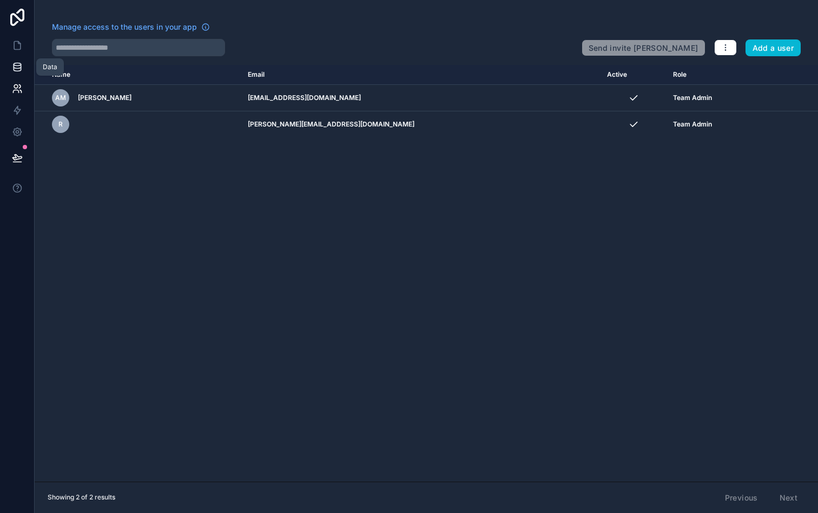
click at [22, 66] on icon at bounding box center [17, 67] width 11 height 11
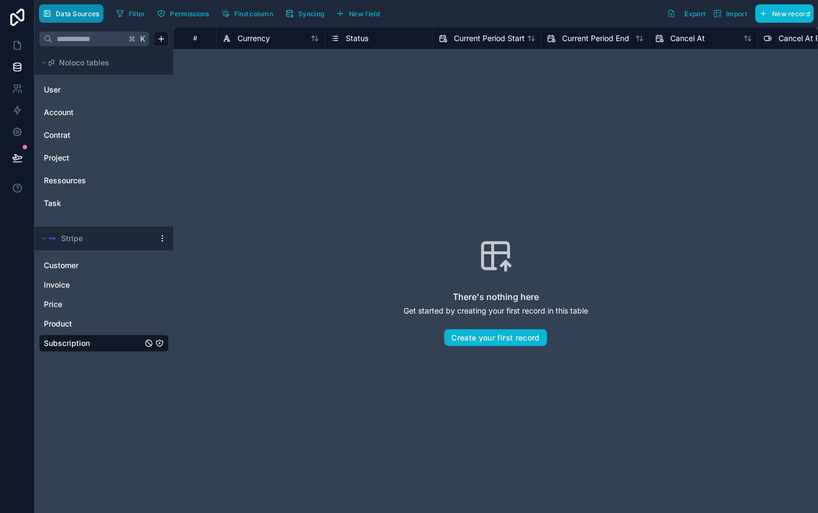
click at [92, 20] on button "Data Sources" at bounding box center [71, 13] width 64 height 18
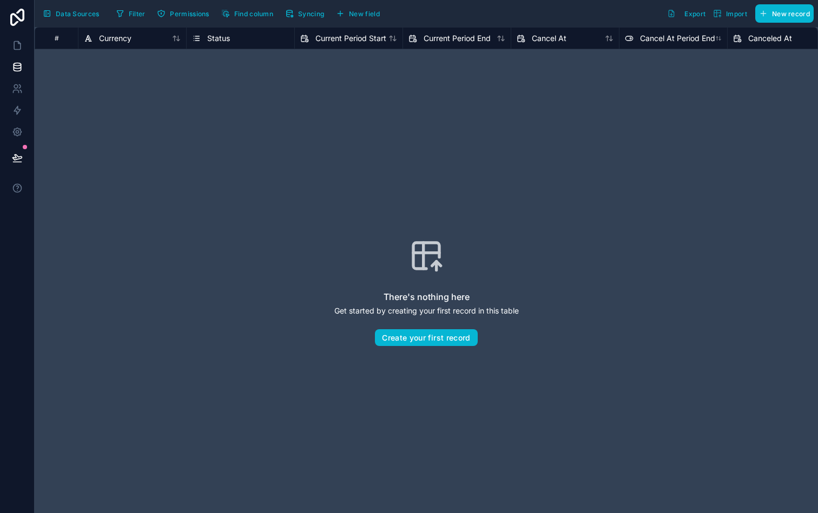
click at [77, 24] on div "Data Sources Filter Permissions Find column Syncing New field Export Import New…" at bounding box center [426, 13] width 783 height 27
click at [77, 18] on button "Data Sources" at bounding box center [71, 13] width 64 height 18
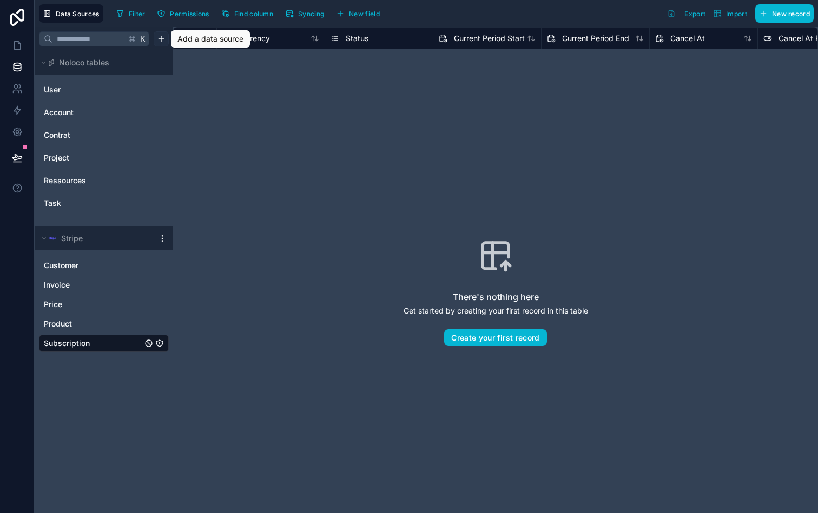
click at [158, 37] on html "Data Sources Filter Permissions Find column Syncing New field Export Import New…" at bounding box center [409, 256] width 818 height 513
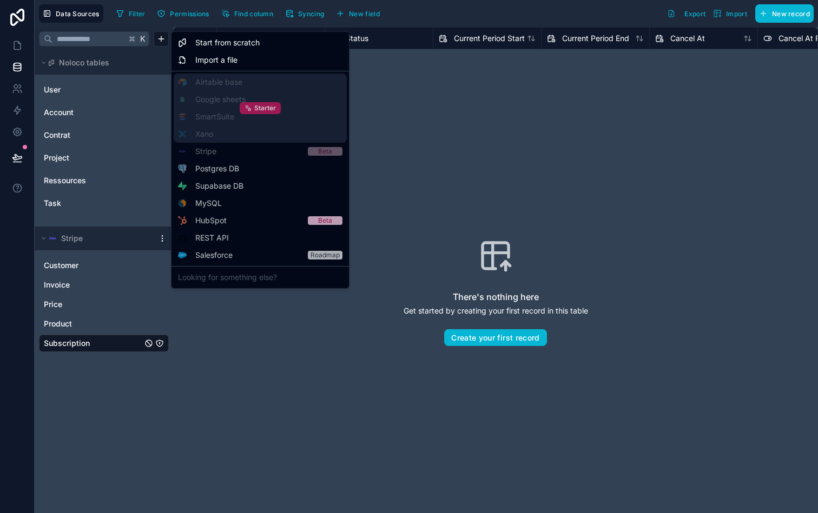
click at [242, 103] on div "Starter" at bounding box center [260, 108] width 41 height 12
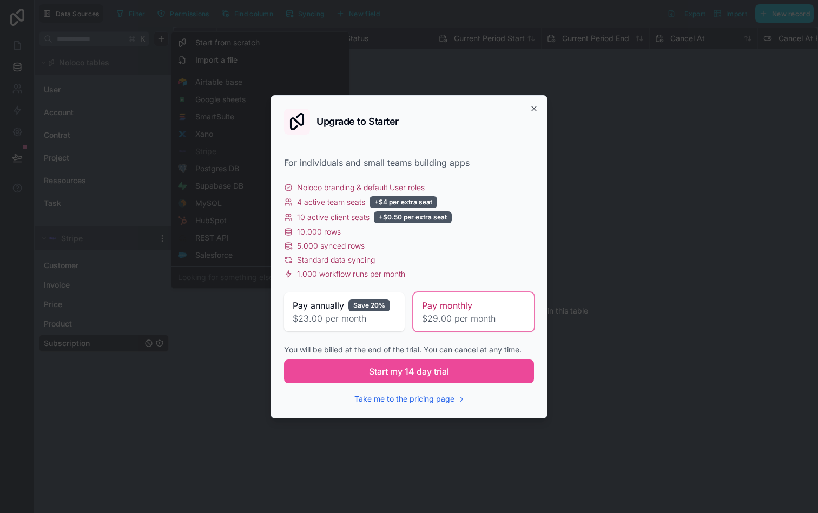
click at [361, 317] on span "$23.00 per month" at bounding box center [344, 318] width 103 height 13
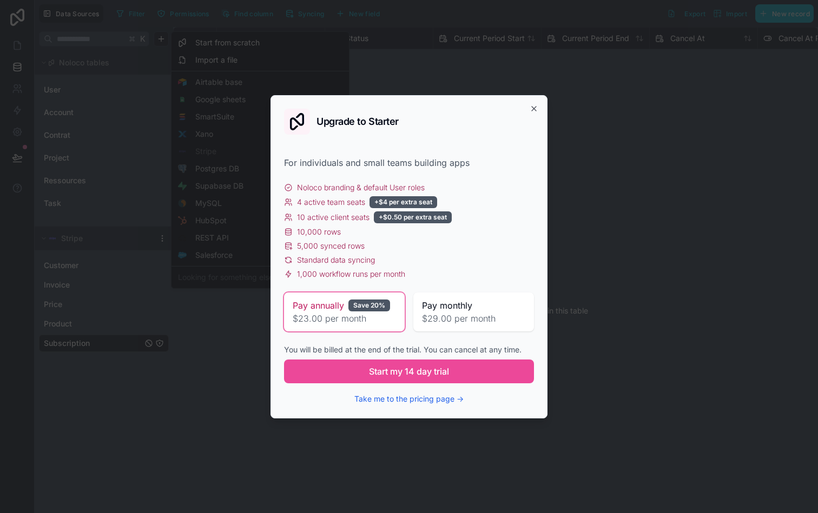
click at [447, 303] on span "Pay monthly" at bounding box center [447, 305] width 50 height 13
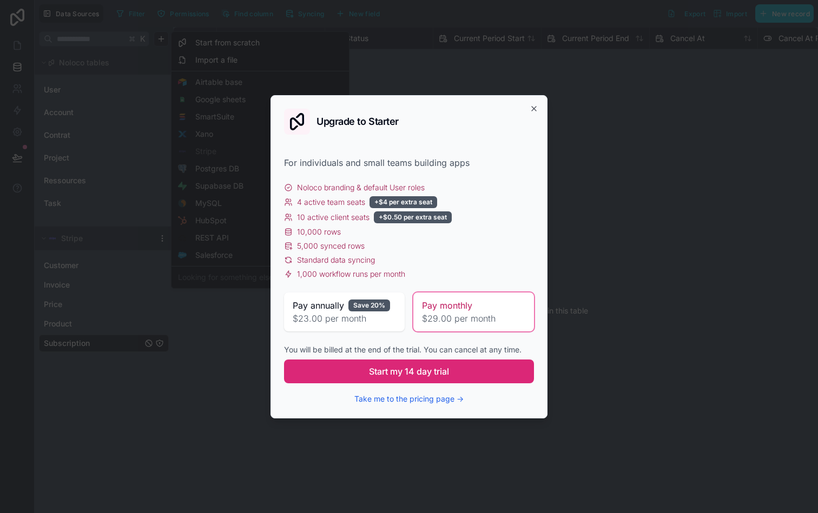
click at [416, 370] on span "Start my 14 day trial" at bounding box center [409, 371] width 80 height 13
click at [534, 104] on icon "button" at bounding box center [533, 108] width 9 height 9
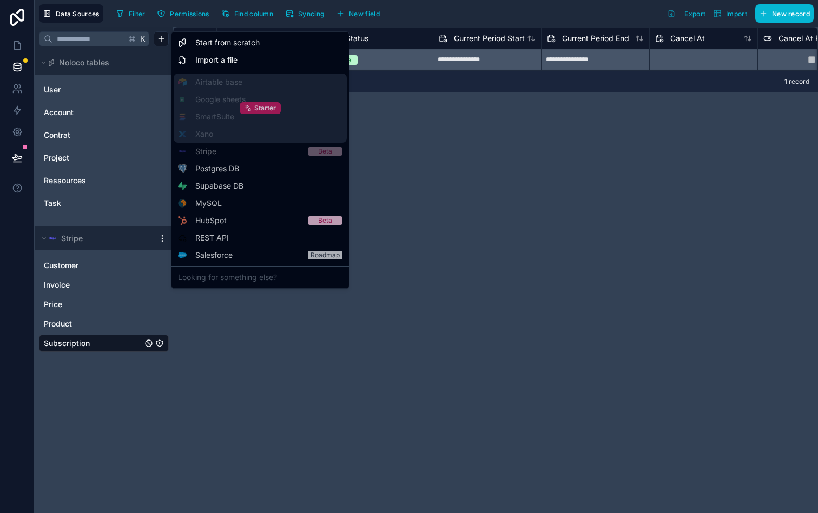
click at [254, 113] on div "Starter" at bounding box center [260, 108] width 41 height 12
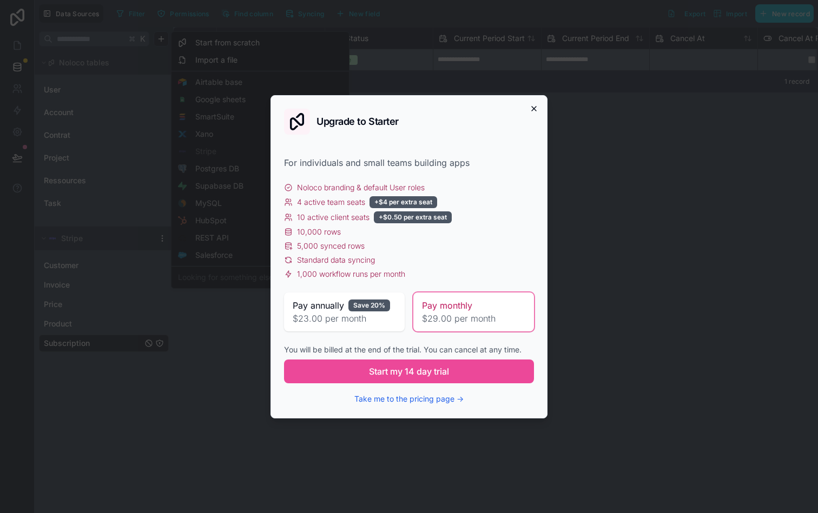
click at [537, 109] on icon "button" at bounding box center [533, 108] width 9 height 9
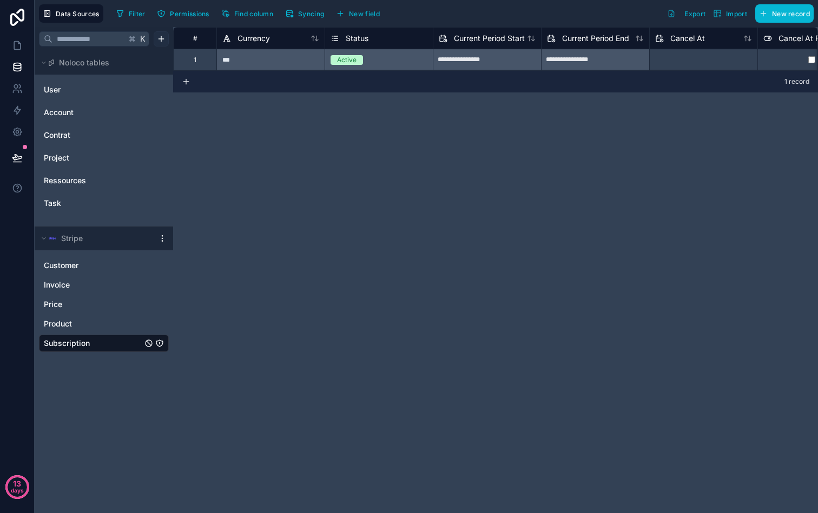
click at [161, 37] on html "**********" at bounding box center [409, 256] width 818 height 513
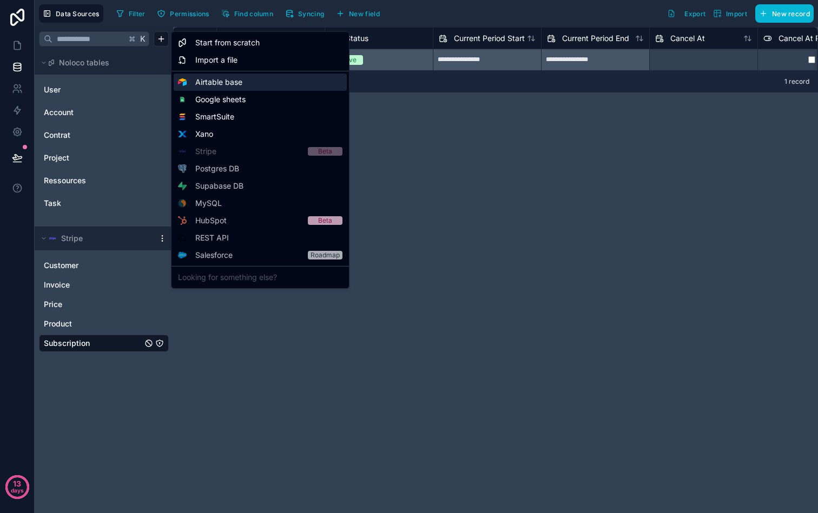
click at [227, 80] on span "Airtable base" at bounding box center [218, 82] width 47 height 11
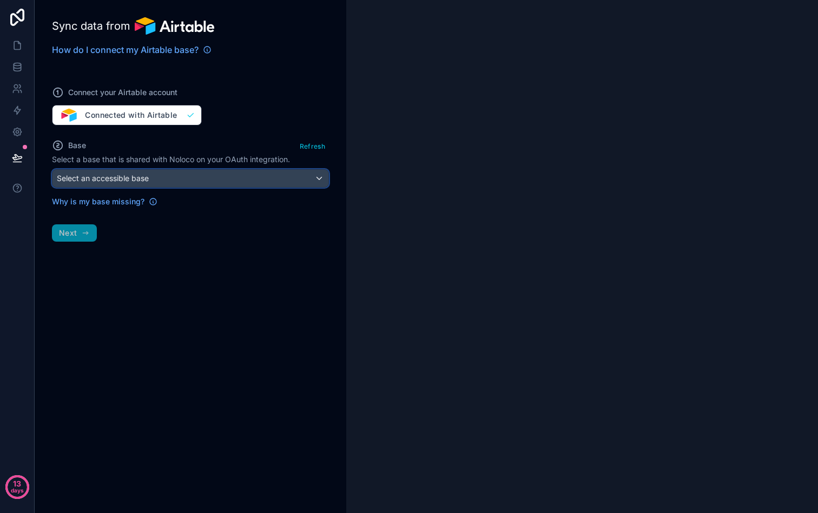
click at [211, 180] on div "Select an accessible base" at bounding box center [190, 178] width 276 height 17
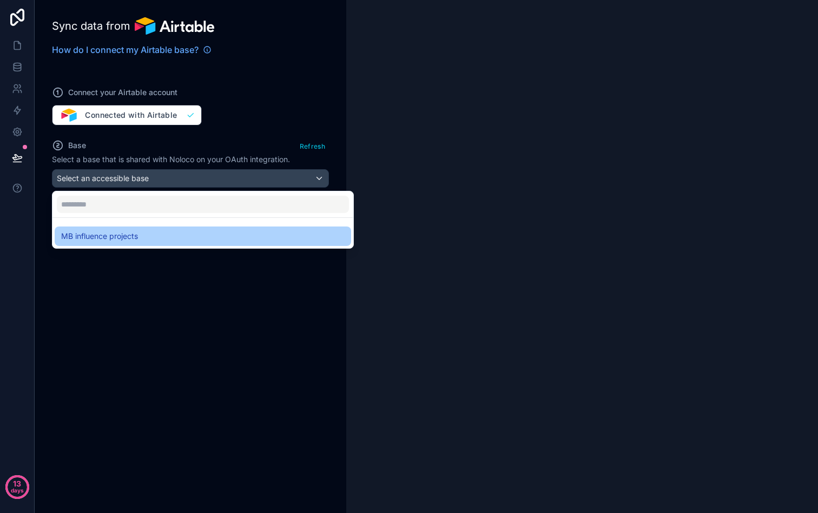
click at [175, 230] on div "MB influence projects" at bounding box center [202, 236] width 283 height 13
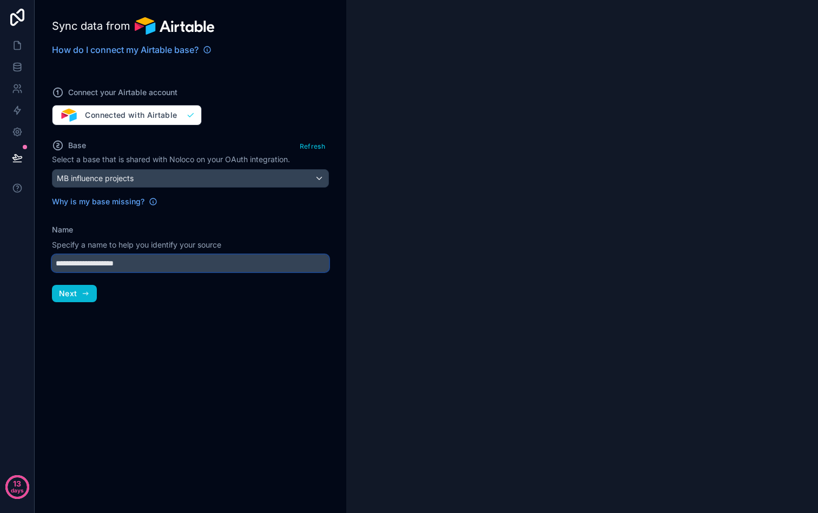
click at [134, 270] on input "**********" at bounding box center [190, 263] width 277 height 17
click at [88, 296] on icon "button" at bounding box center [85, 293] width 9 height 9
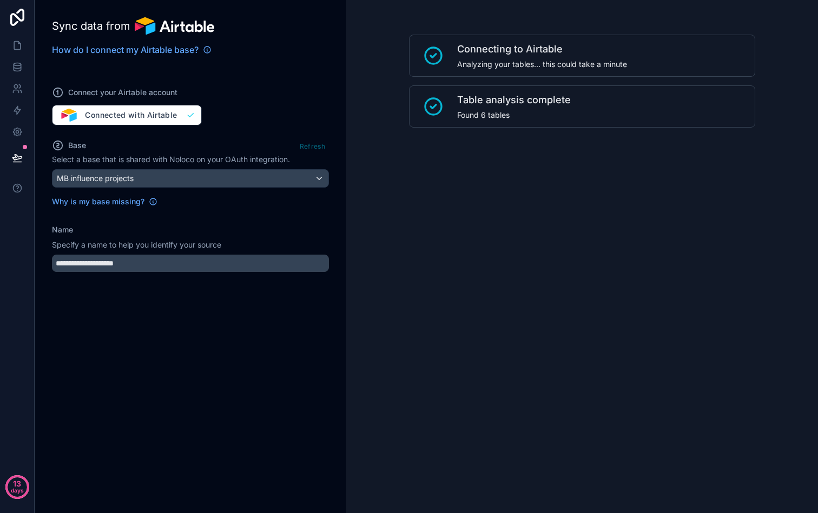
click at [525, 202] on div "Connecting to Airtable Analyzing your tables... this could take a minute Table …" at bounding box center [582, 256] width 472 height 513
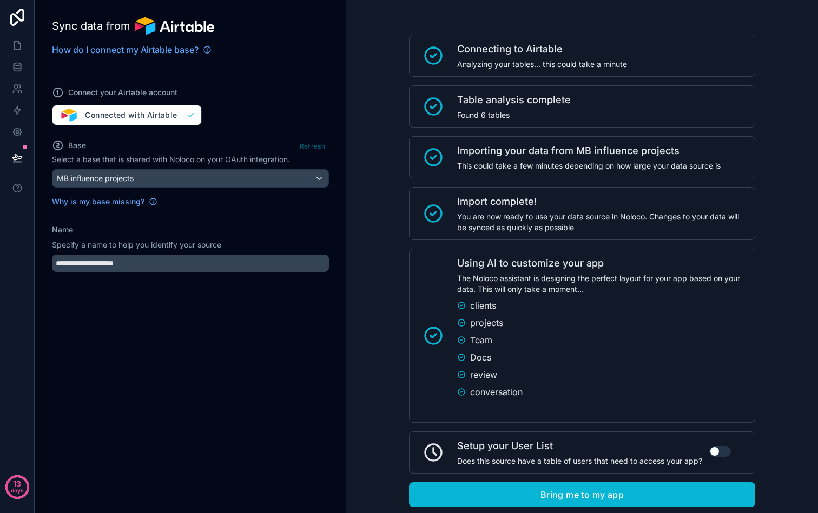
scroll to position [29, 0]
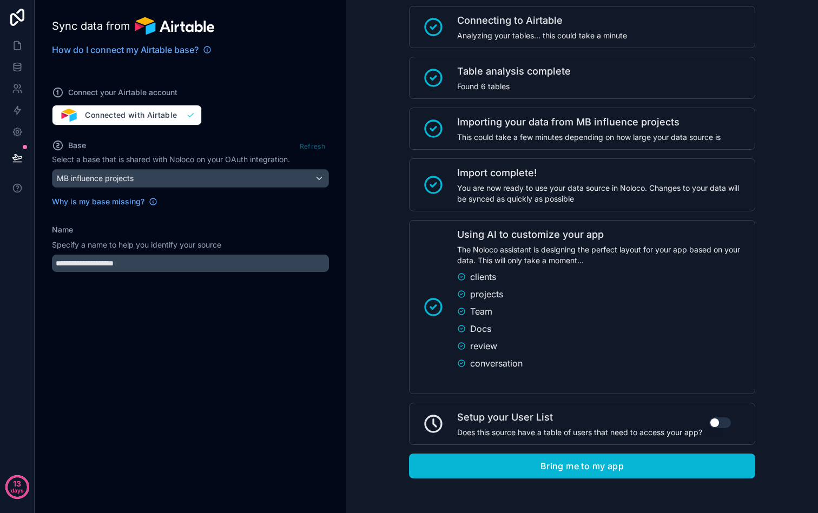
click at [713, 423] on button "Use setting" at bounding box center [720, 422] width 22 height 11
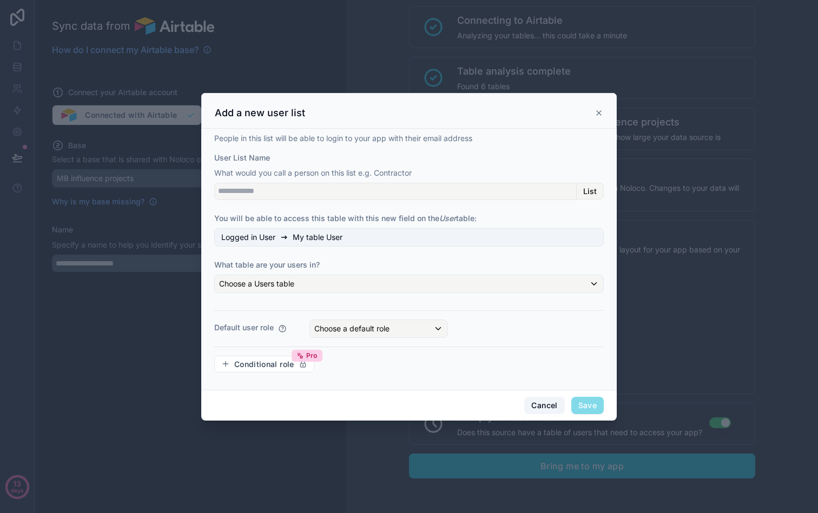
click at [541, 402] on button "Cancel" at bounding box center [544, 405] width 40 height 17
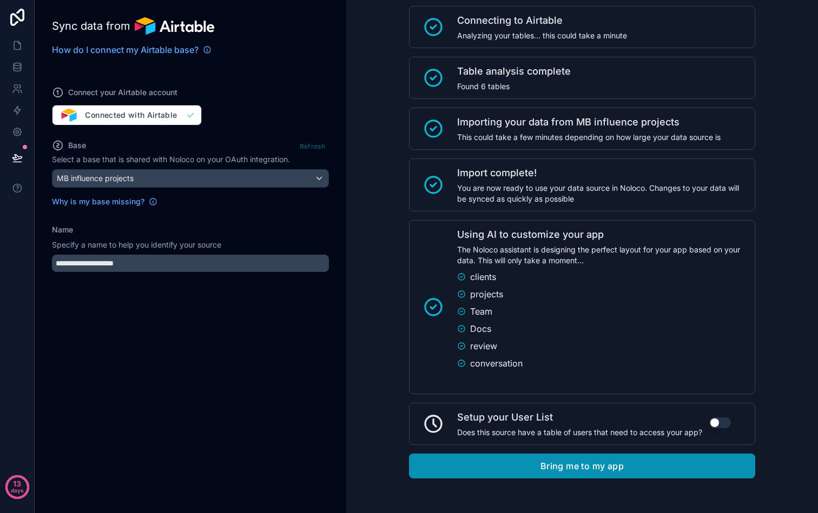
click at [585, 469] on button "Bring me to my app" at bounding box center [582, 466] width 346 height 25
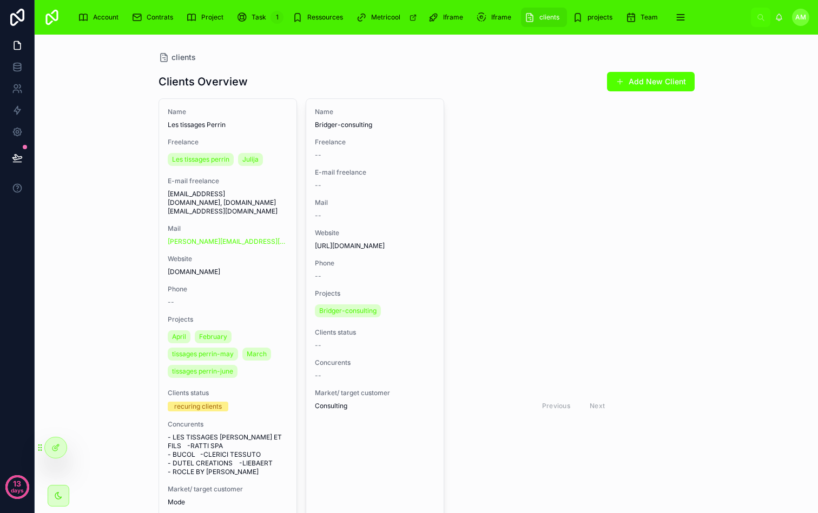
click at [495, 225] on div "Previous Next" at bounding box center [574, 405] width 242 height 614
click at [478, 251] on div "Previous Next" at bounding box center [574, 405] width 242 height 614
click at [19, 71] on icon at bounding box center [17, 69] width 7 height 4
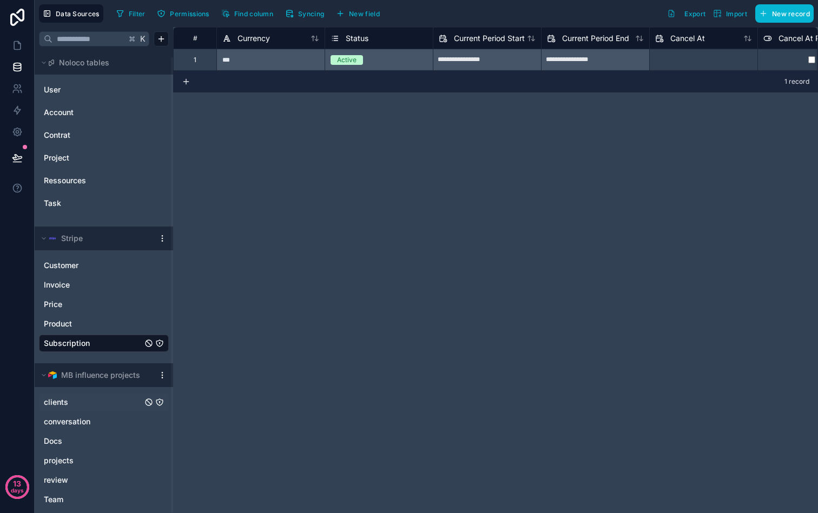
scroll to position [6, 0]
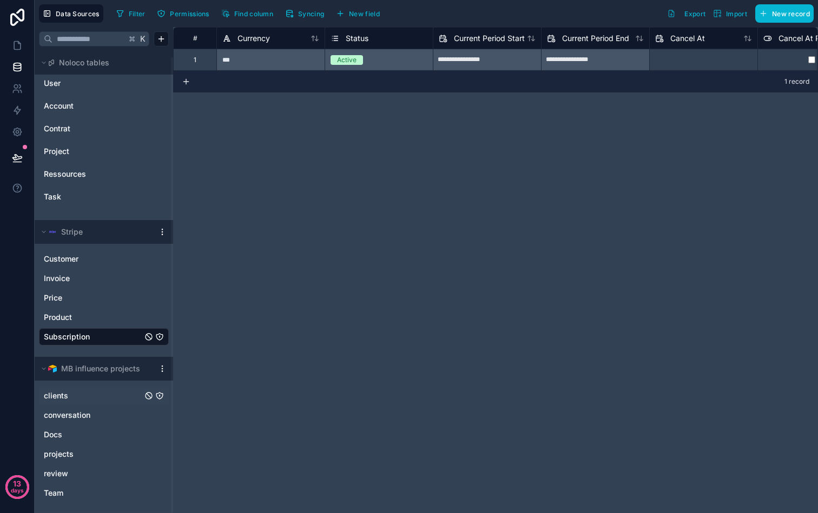
click at [70, 402] on div "clients" at bounding box center [104, 395] width 130 height 17
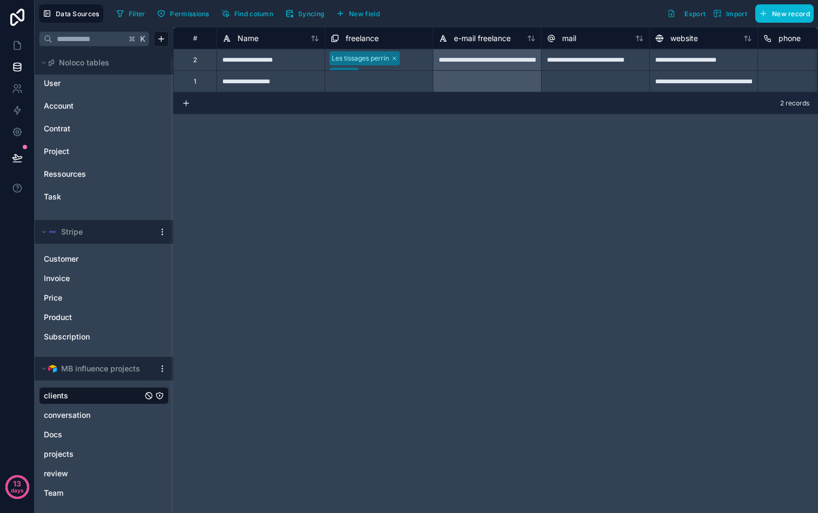
click at [368, 41] on span "freelance" at bounding box center [362, 38] width 33 height 11
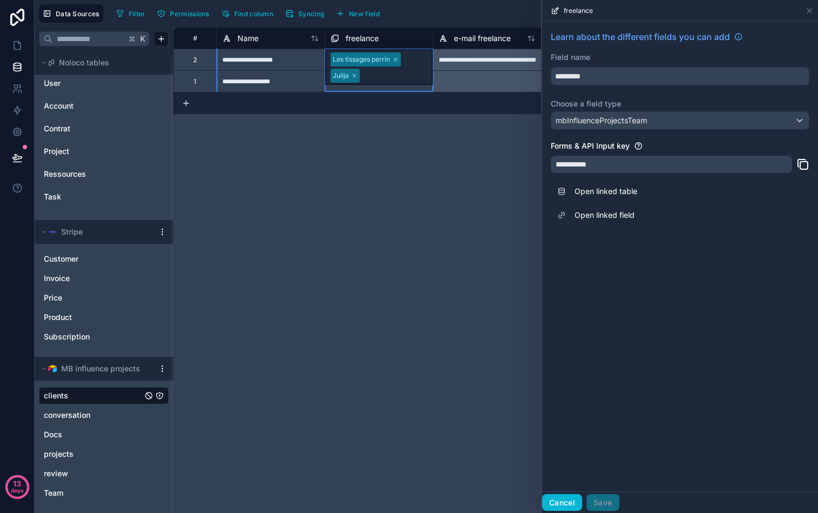
click at [551, 497] on button "Cancel" at bounding box center [562, 502] width 40 height 17
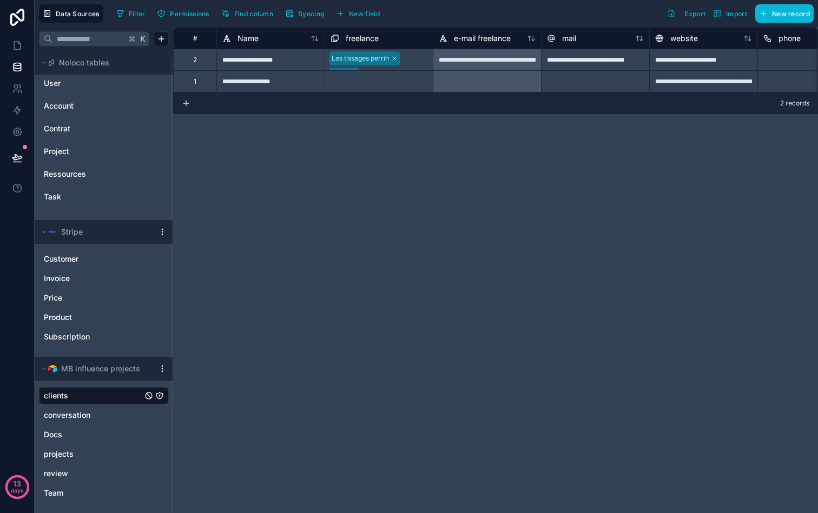
click at [495, 255] on div "**********" at bounding box center [495, 270] width 645 height 486
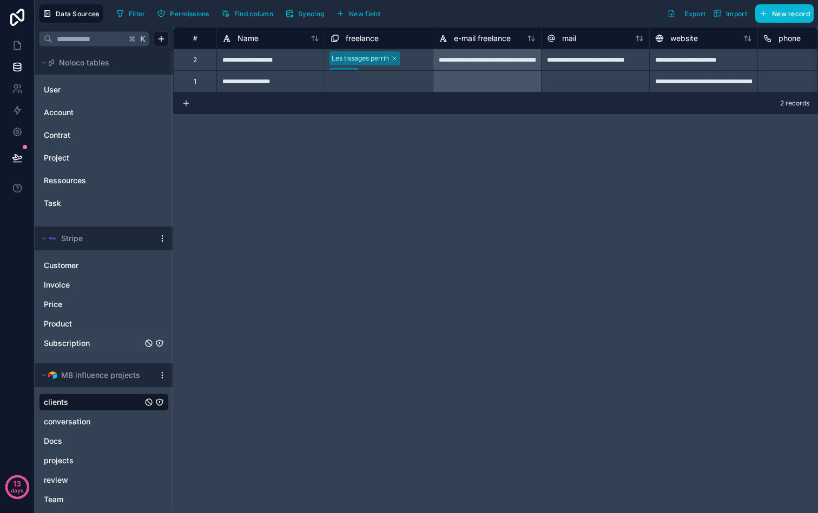
click at [75, 342] on span "Subscription" at bounding box center [67, 343] width 46 height 11
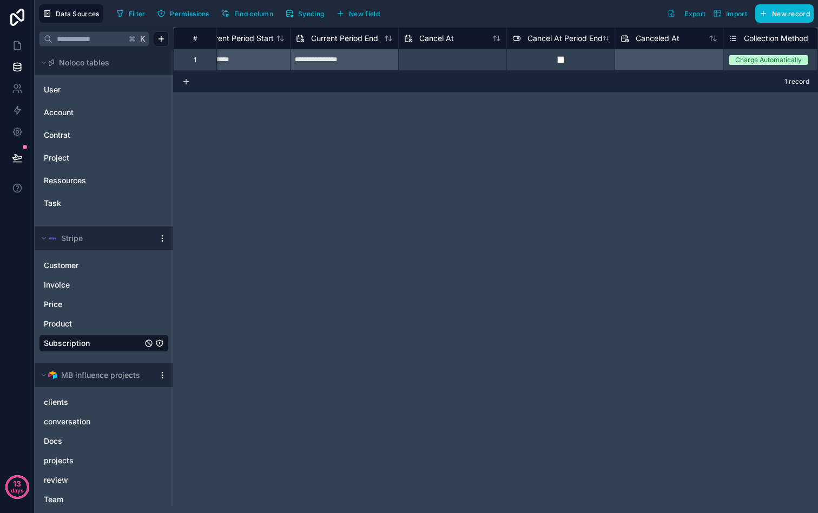
scroll to position [0, 266]
click at [74, 326] on link "Product" at bounding box center [93, 324] width 98 height 11
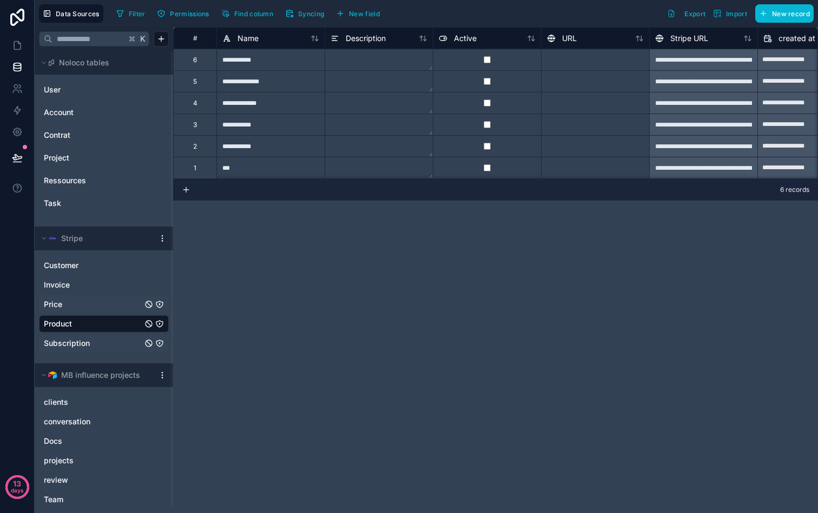
click at [63, 310] on div "Price" at bounding box center [104, 304] width 130 height 17
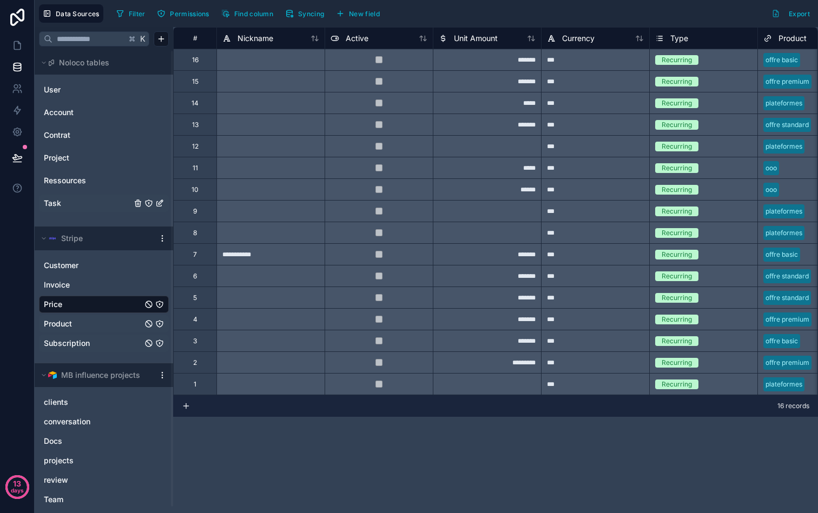
click at [78, 203] on link "Task" at bounding box center [88, 203] width 88 height 11
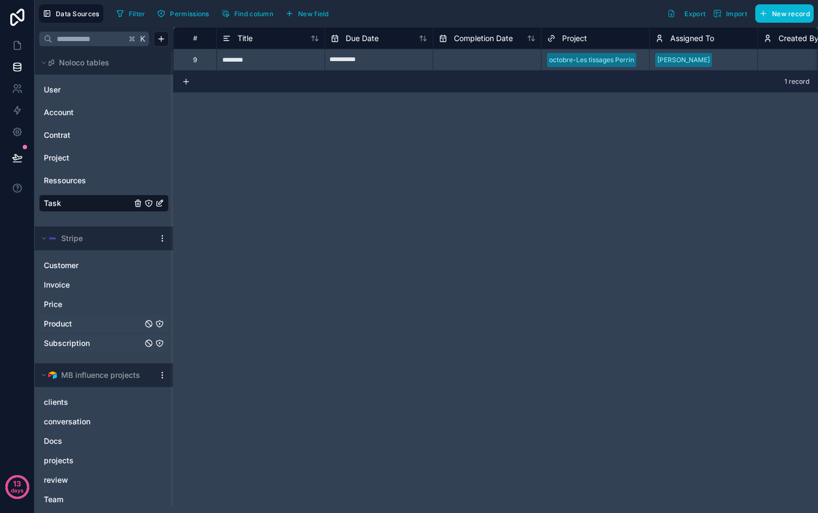
click at [299, 224] on div "**********" at bounding box center [495, 270] width 645 height 486
click at [6, 44] on link at bounding box center [17, 46] width 34 height 22
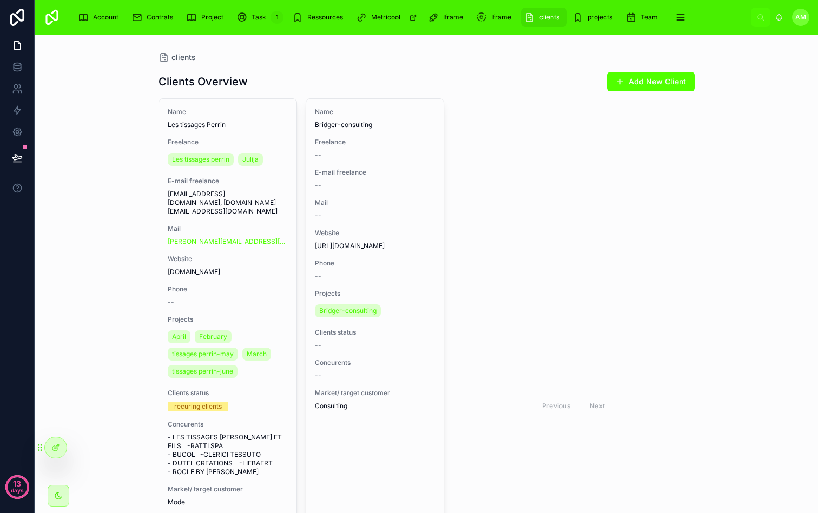
click at [588, 7] on div "Account Contrats Project Task 1 Ressources Metricool Iframe Iframe clients proj…" at bounding box center [409, 17] width 681 height 24
click at [587, 15] on span "projects" at bounding box center [599, 17] width 25 height 9
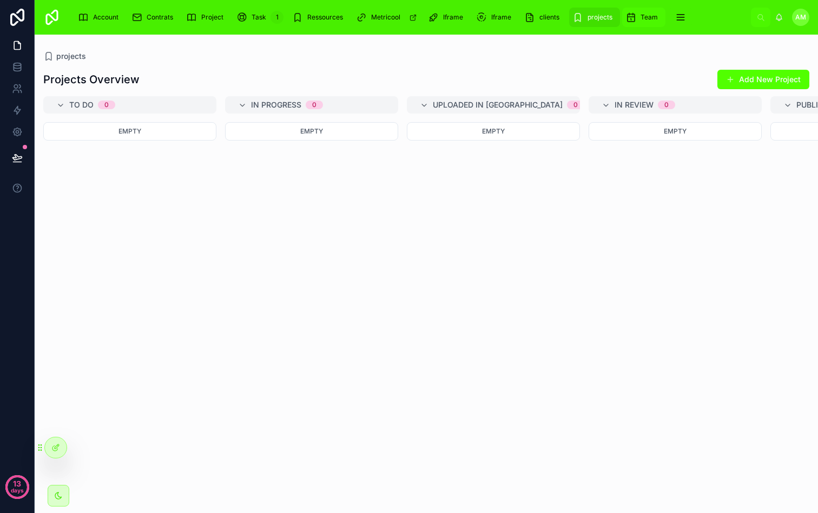
click at [622, 13] on link "Team" at bounding box center [643, 17] width 43 height 19
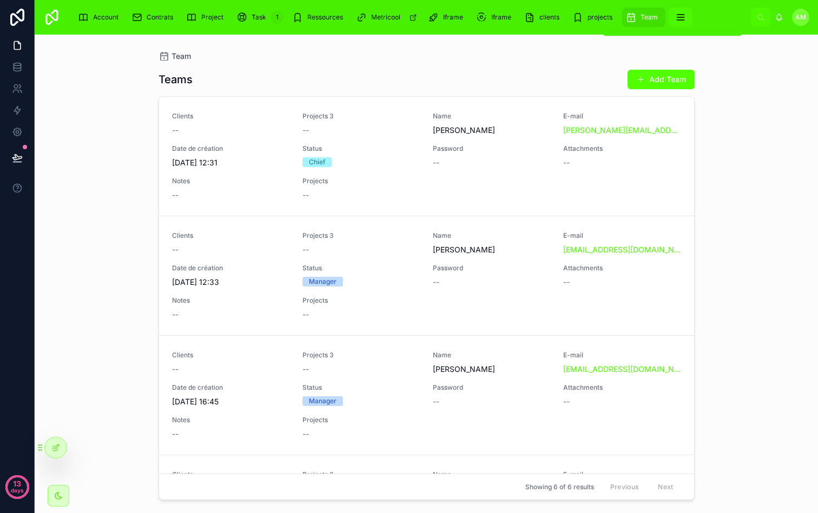
click at [679, 15] on icon "scrollable content" at bounding box center [680, 17] width 11 height 11
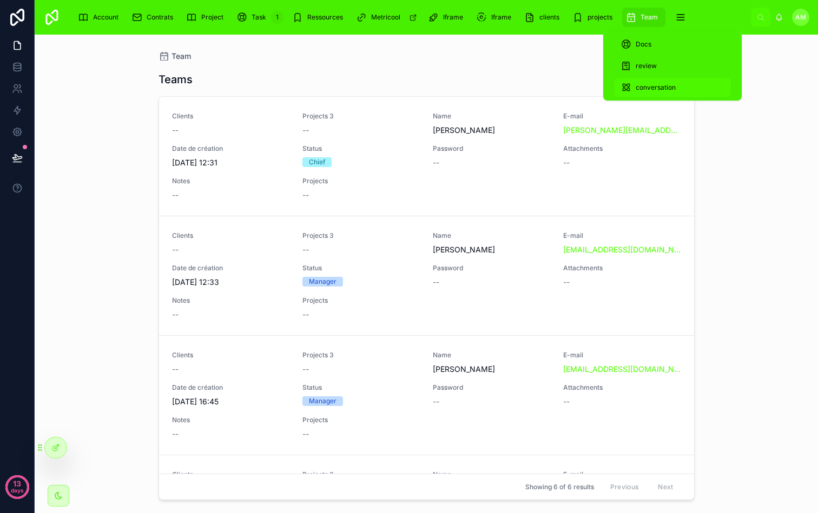
click at [636, 83] on div "conversation" at bounding box center [672, 87] width 104 height 17
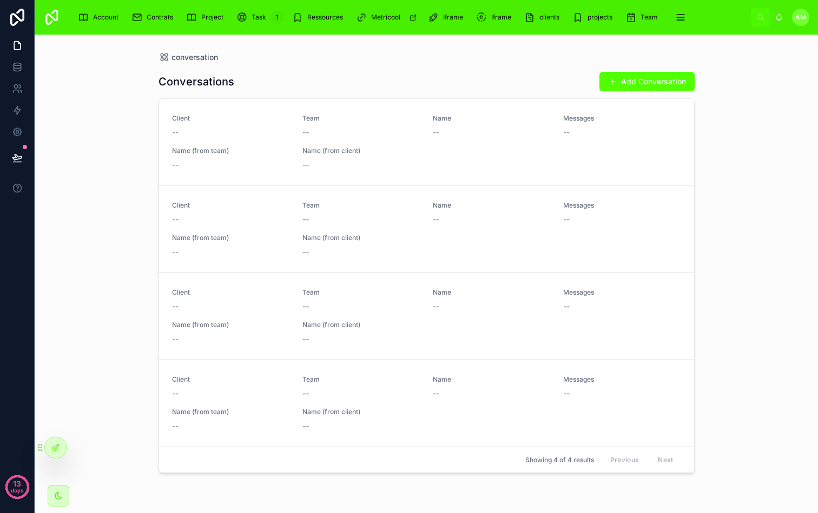
click at [517, 51] on div "conversation Conversations Add Conversation Client -- Team -- Name -- Messages …" at bounding box center [426, 268] width 553 height 466
click at [403, 60] on div "conversation" at bounding box center [426, 57] width 536 height 11
click at [16, 64] on icon at bounding box center [17, 67] width 11 height 11
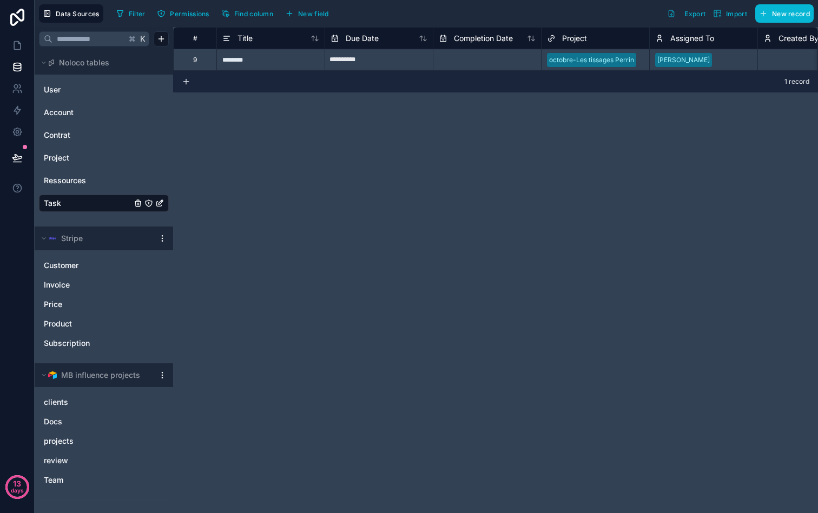
click at [293, 228] on div "**********" at bounding box center [495, 270] width 645 height 486
click at [91, 399] on link "clients" at bounding box center [93, 402] width 98 height 11
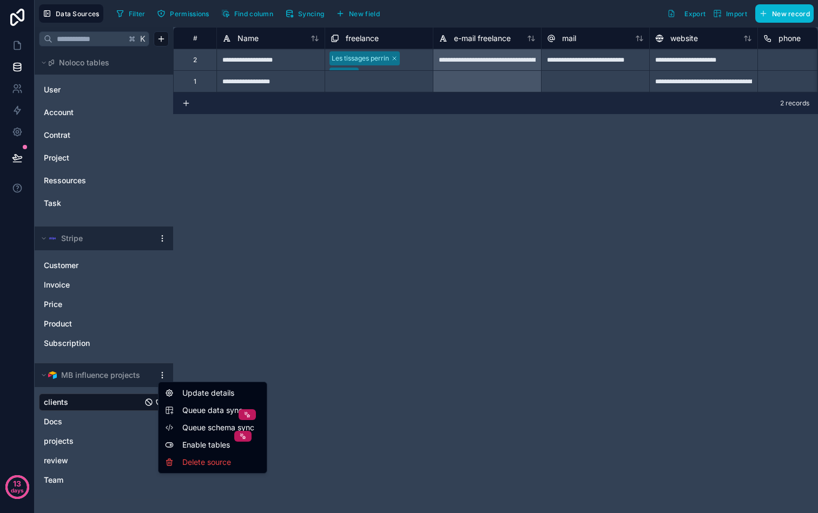
click at [162, 374] on html "**********" at bounding box center [409, 256] width 818 height 513
click at [243, 413] on icon at bounding box center [247, 415] width 8 height 8
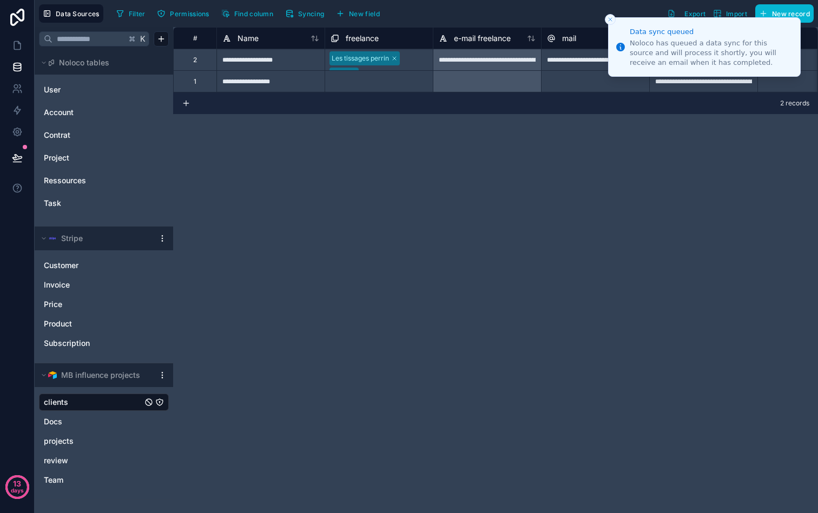
click at [608, 24] on button "Close toast" at bounding box center [610, 19] width 11 height 11
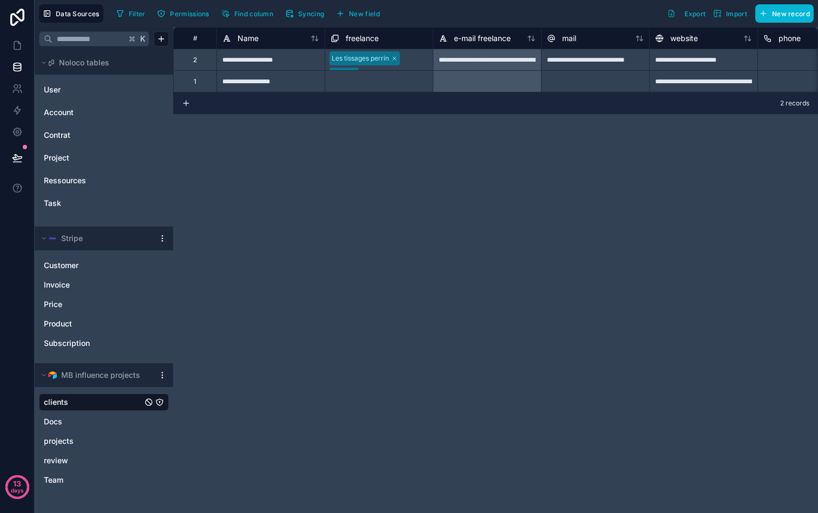
click at [161, 379] on html "**********" at bounding box center [409, 256] width 818 height 513
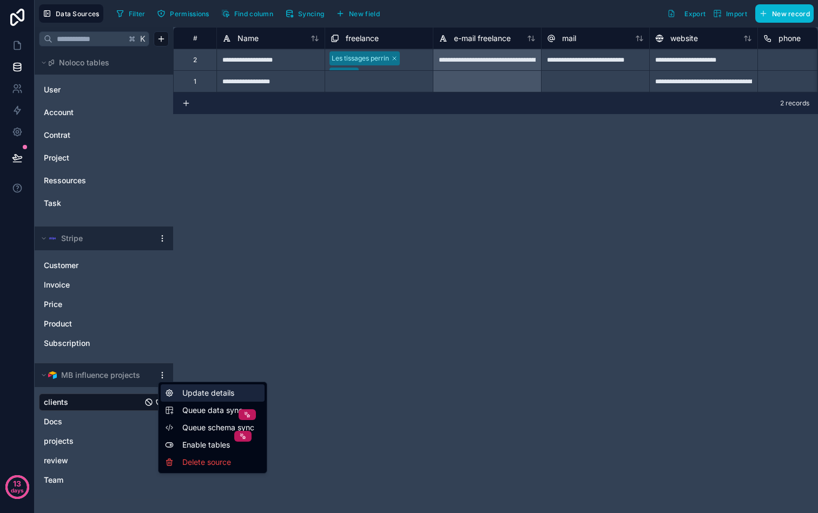
click at [213, 396] on div "Update details" at bounding box center [213, 393] width 104 height 17
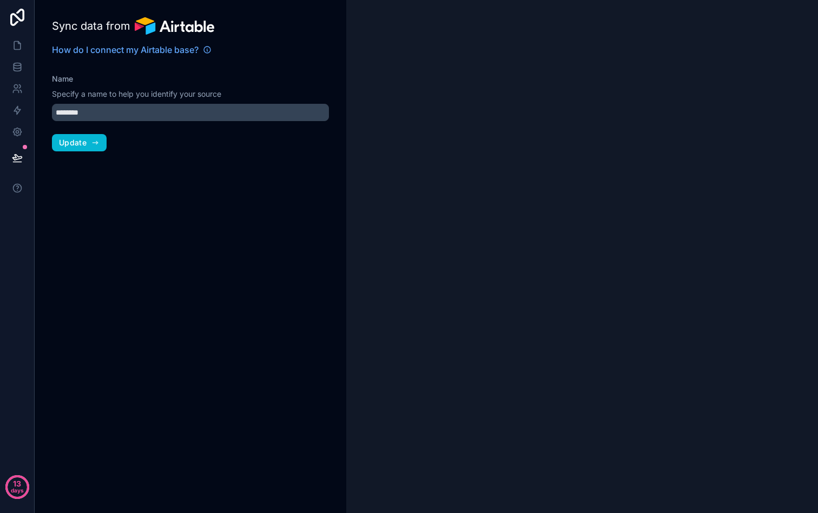
type input "**********"
click at [18, 42] on icon at bounding box center [17, 46] width 6 height 8
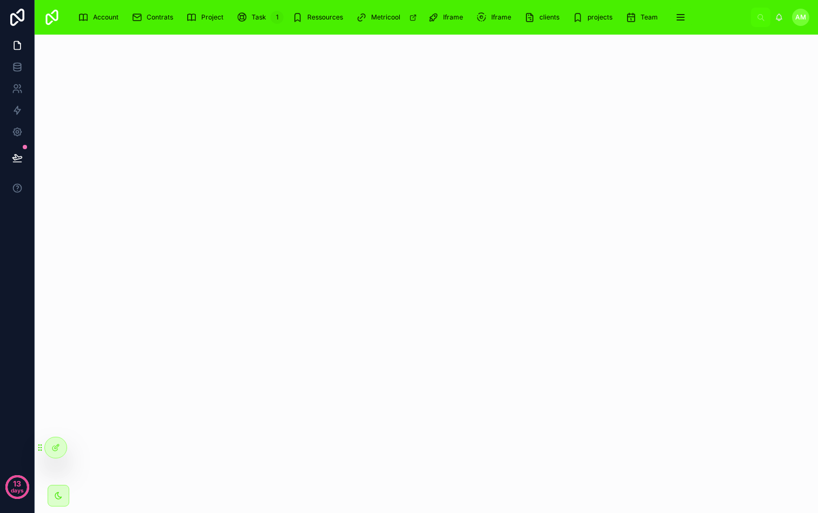
click at [315, 110] on div at bounding box center [426, 274] width 783 height 479
click at [16, 63] on icon at bounding box center [17, 64] width 7 height 3
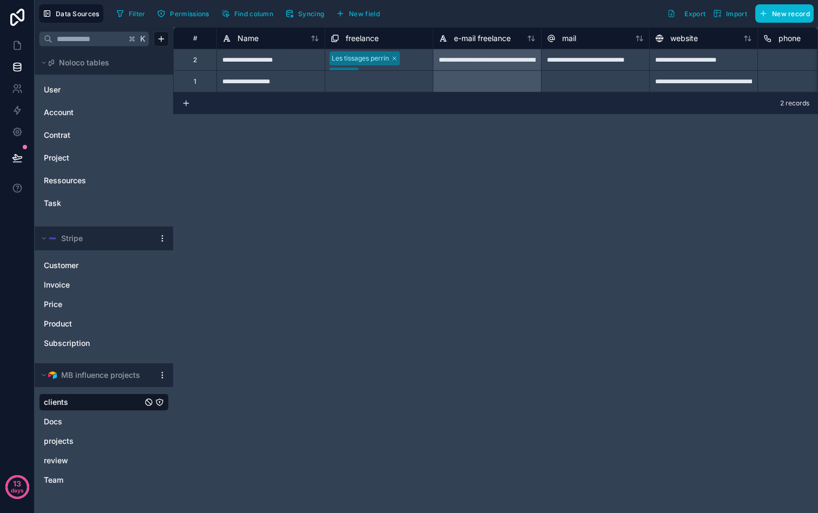
click at [515, 261] on div "**********" at bounding box center [495, 270] width 645 height 486
click at [296, 326] on div "**********" at bounding box center [495, 270] width 645 height 486
click at [327, 252] on div "**********" at bounding box center [495, 270] width 645 height 486
click at [13, 37] on link at bounding box center [17, 46] width 34 height 22
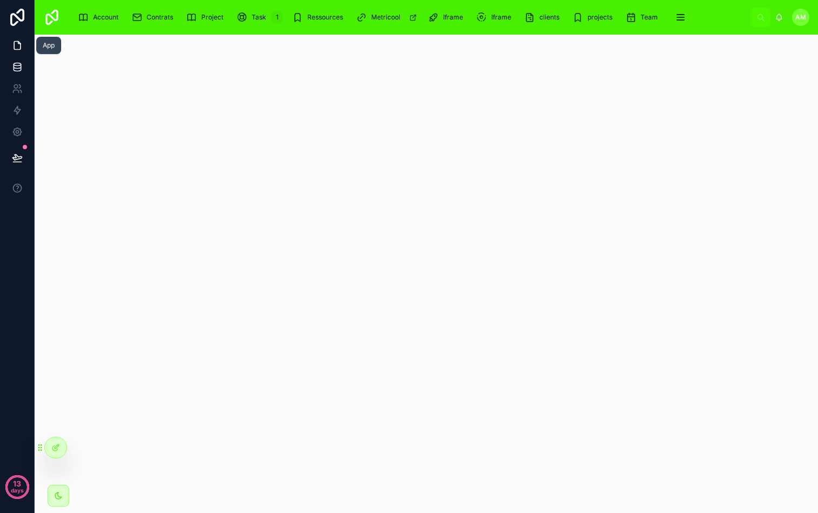
click at [21, 62] on icon at bounding box center [17, 67] width 11 height 11
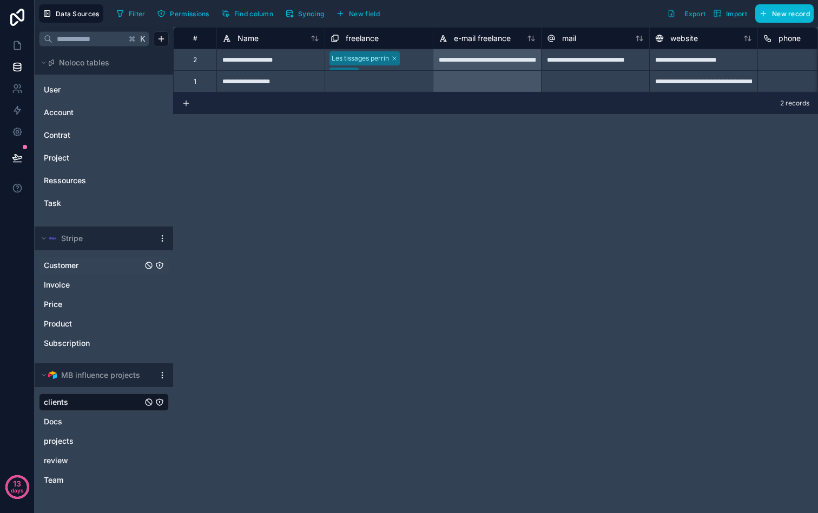
click at [53, 258] on div "Customer" at bounding box center [104, 265] width 130 height 17
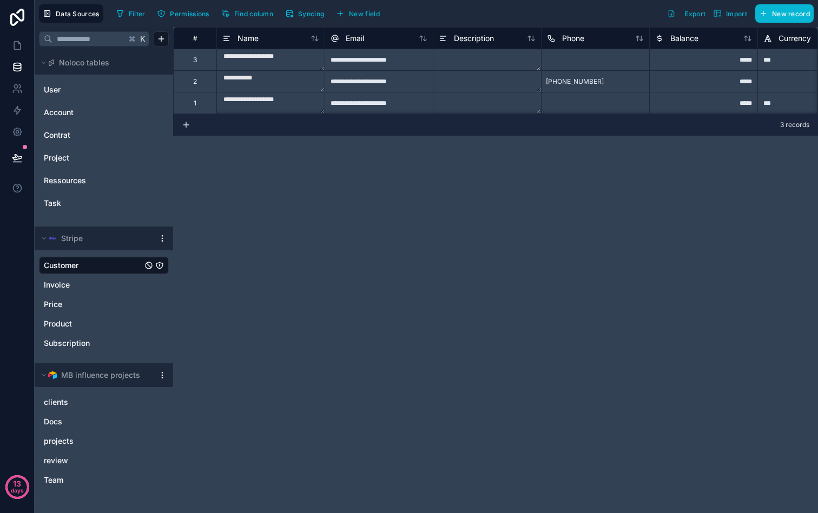
click at [160, 234] on html "**********" at bounding box center [409, 256] width 818 height 513
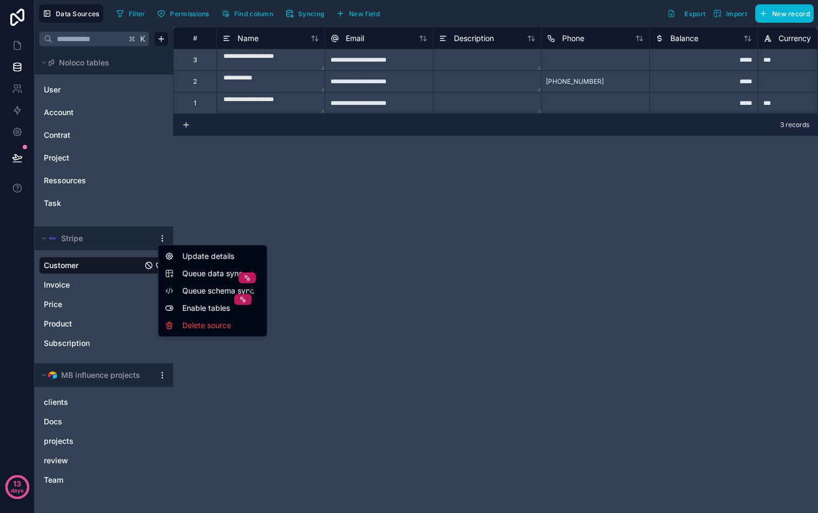
click at [159, 235] on html "**********" at bounding box center [409, 256] width 818 height 513
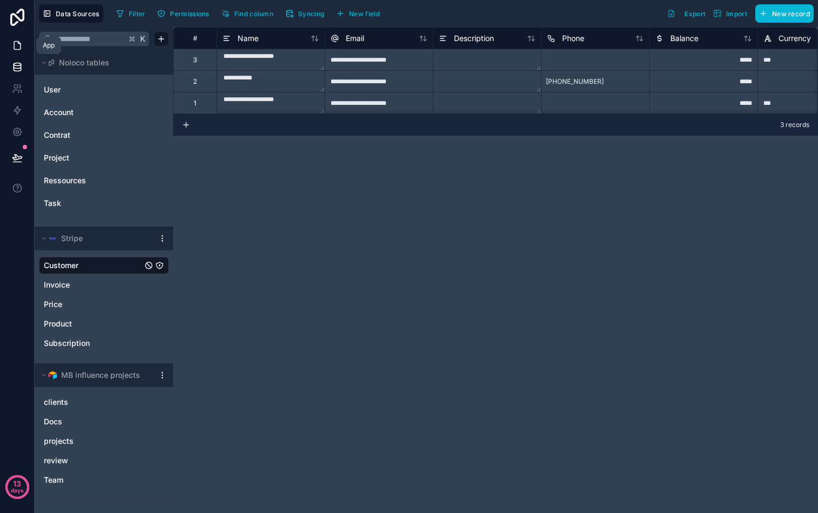
click at [25, 44] on link at bounding box center [17, 46] width 34 height 22
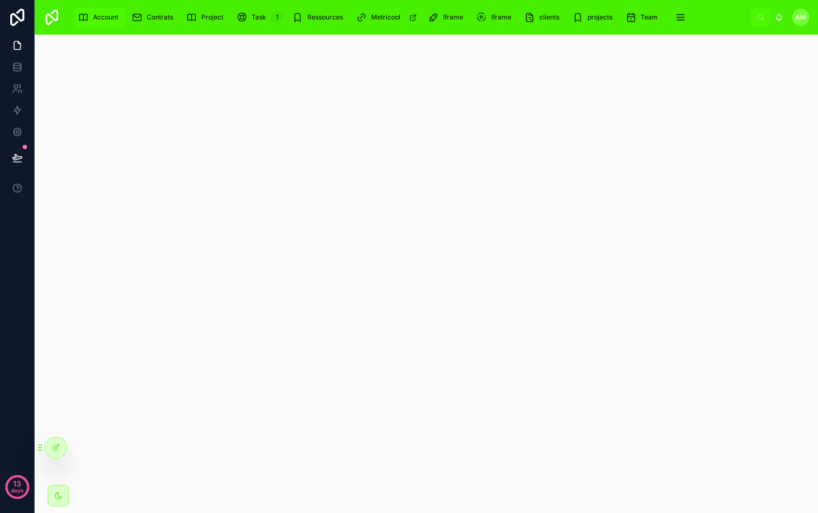
click at [96, 11] on div "Account" at bounding box center [100, 17] width 45 height 17
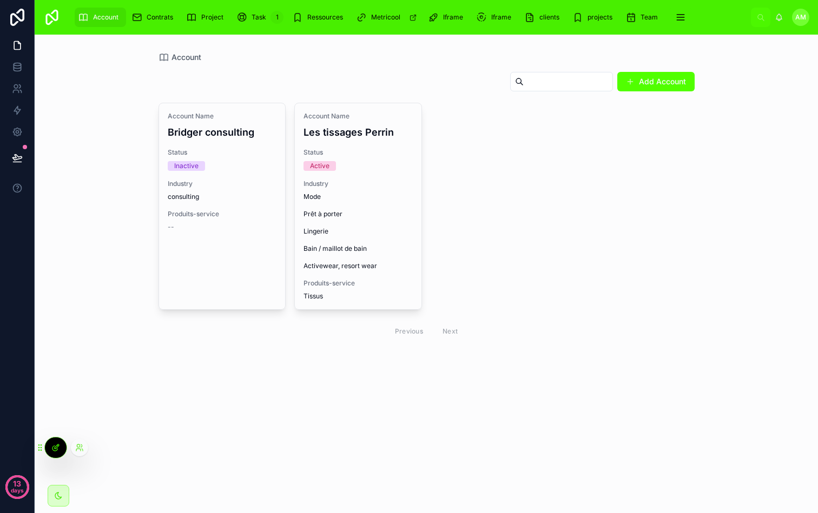
click at [58, 441] on div at bounding box center [56, 447] width 22 height 21
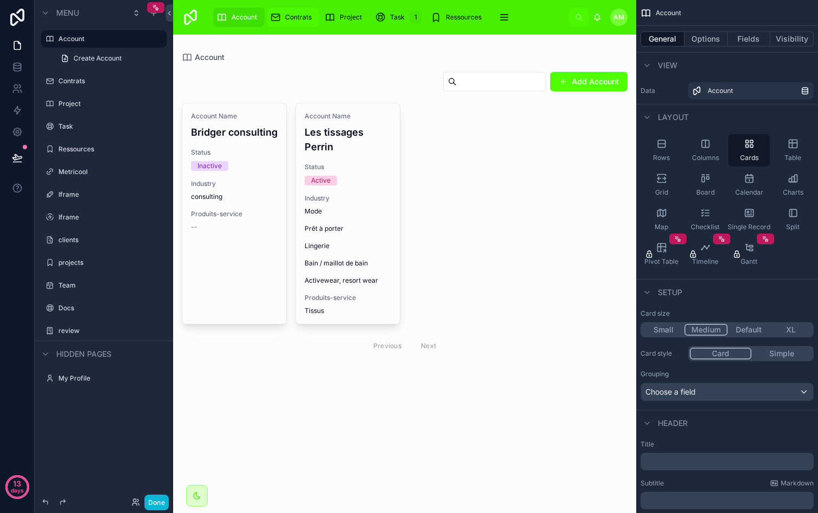
click at [305, 16] on span "Contrats" at bounding box center [298, 17] width 26 height 9
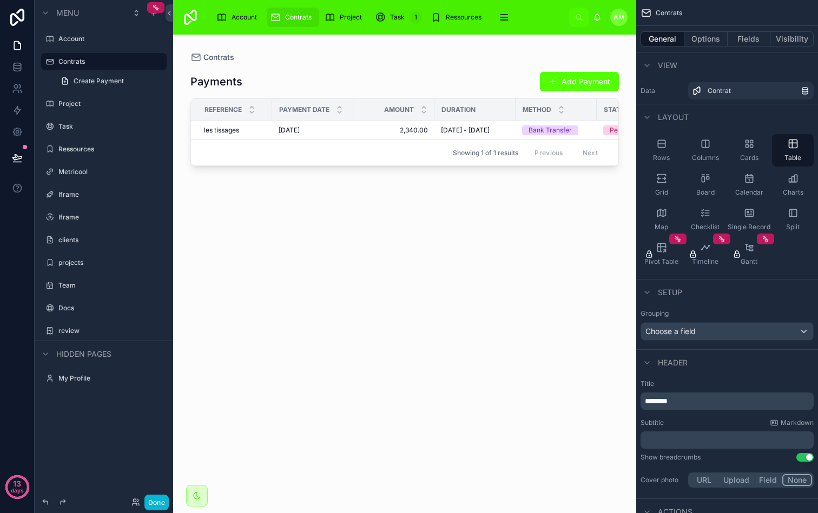
click at [353, 134] on div at bounding box center [404, 268] width 463 height 466
click at [360, 135] on span "2,340.00" at bounding box center [394, 130] width 68 height 9
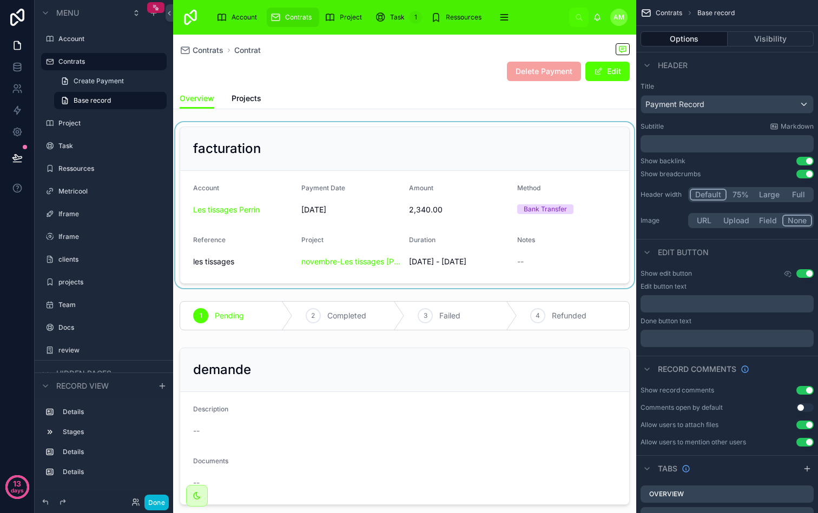
click at [451, 149] on div at bounding box center [404, 205] width 463 height 166
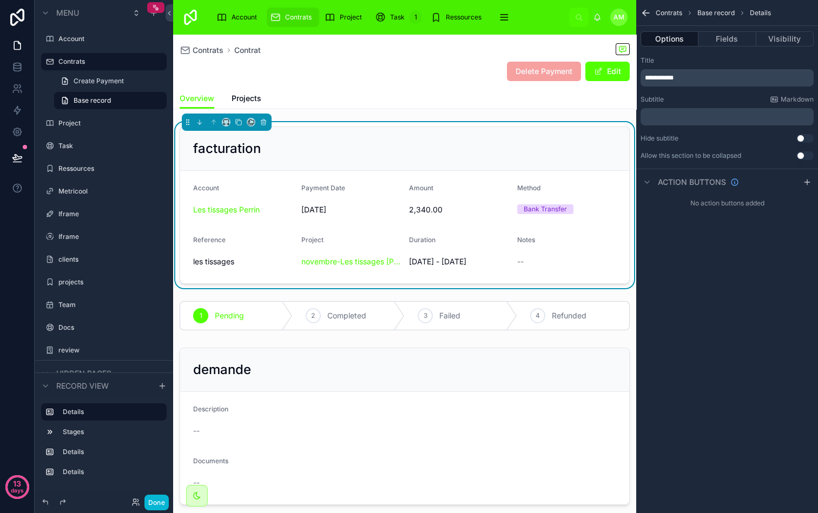
click at [422, 135] on div "facturation" at bounding box center [404, 149] width 449 height 44
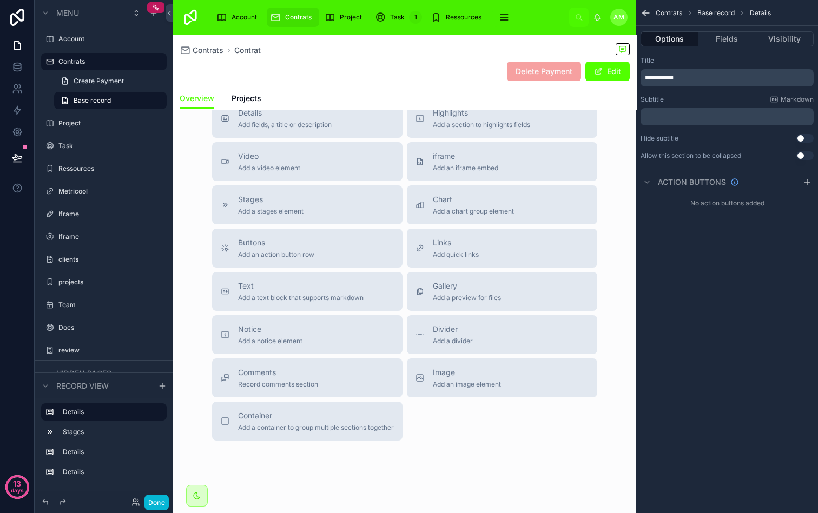
scroll to position [660, 0]
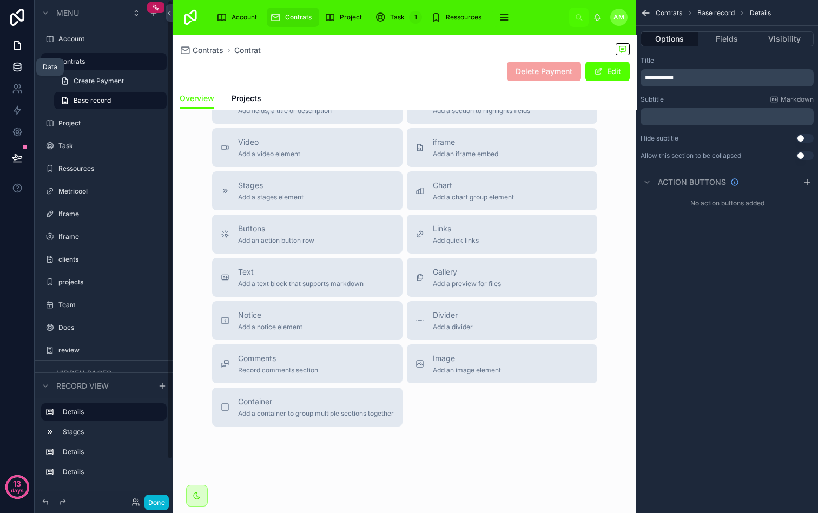
click at [16, 67] on icon at bounding box center [17, 67] width 11 height 11
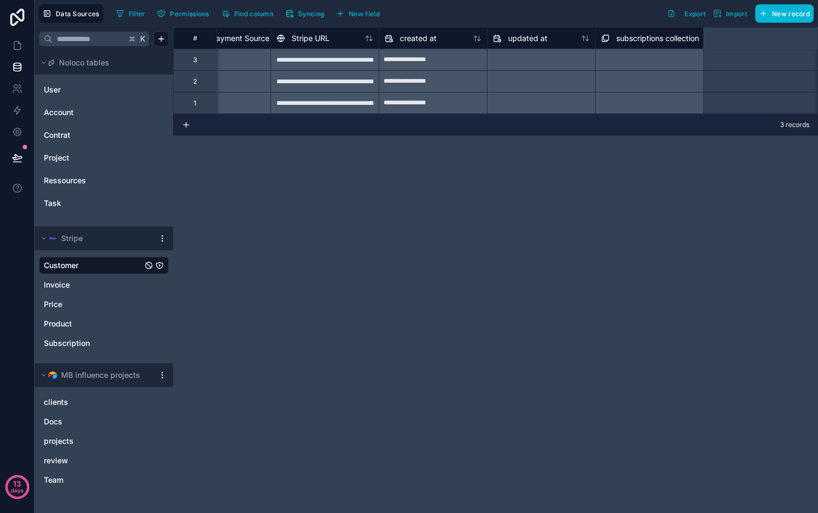
scroll to position [0, 1130]
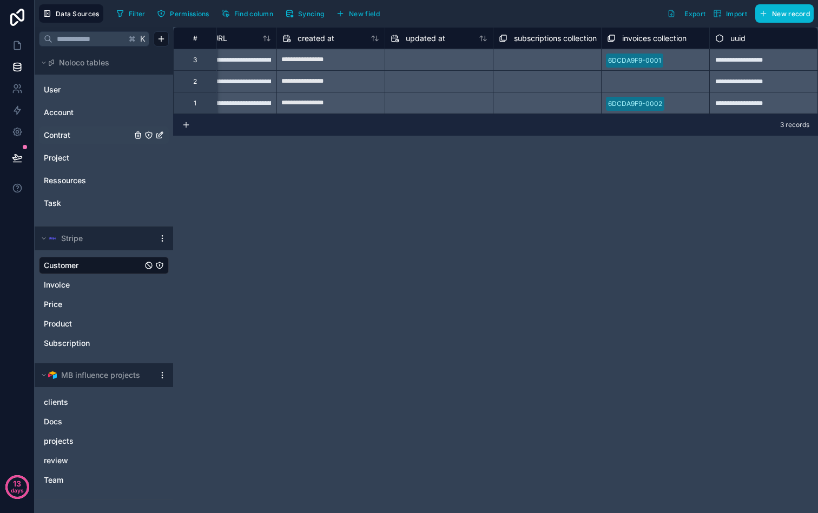
click at [64, 136] on span "Contrat" at bounding box center [57, 135] width 26 height 11
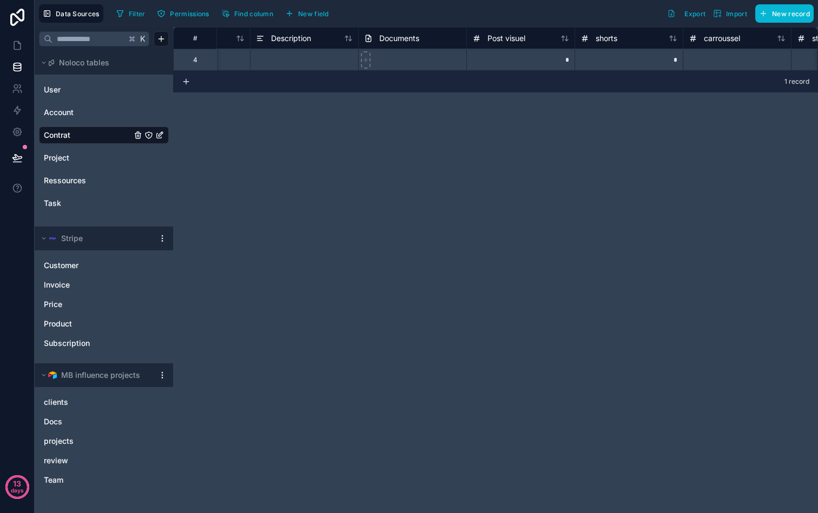
scroll to position [0, 1278]
click at [326, 15] on span "New field" at bounding box center [313, 14] width 31 height 8
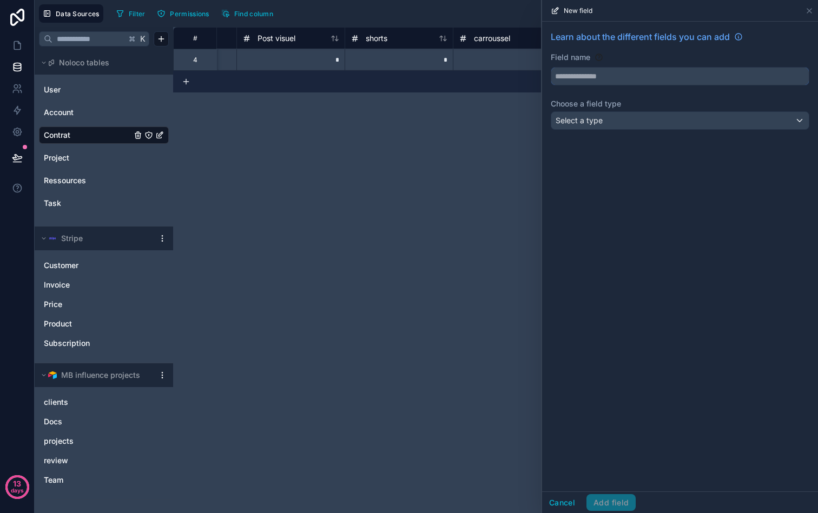
click at [603, 79] on input "text" at bounding box center [679, 76] width 257 height 17
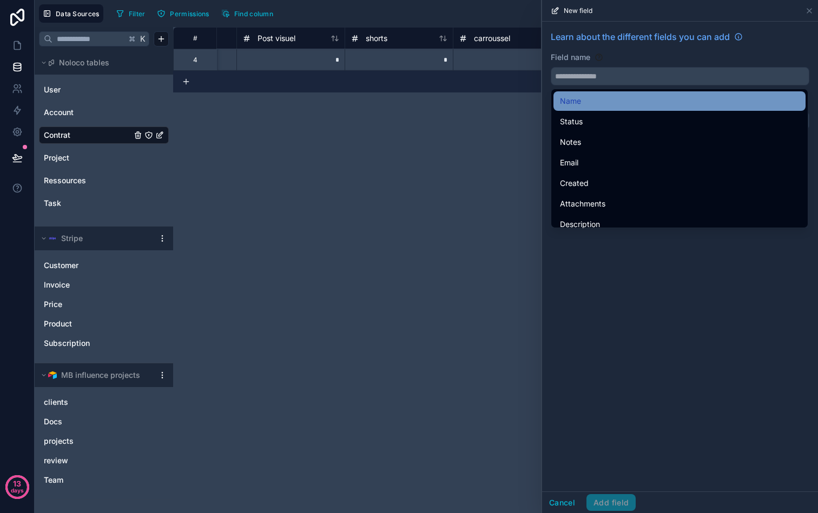
click at [595, 98] on div "Name" at bounding box center [679, 101] width 239 height 13
type input "****"
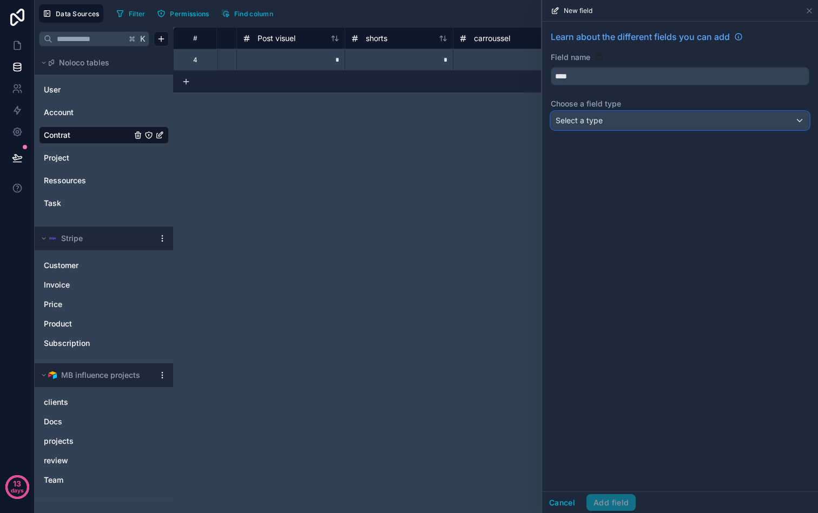
click at [603, 116] on div "Select a type" at bounding box center [679, 120] width 257 height 17
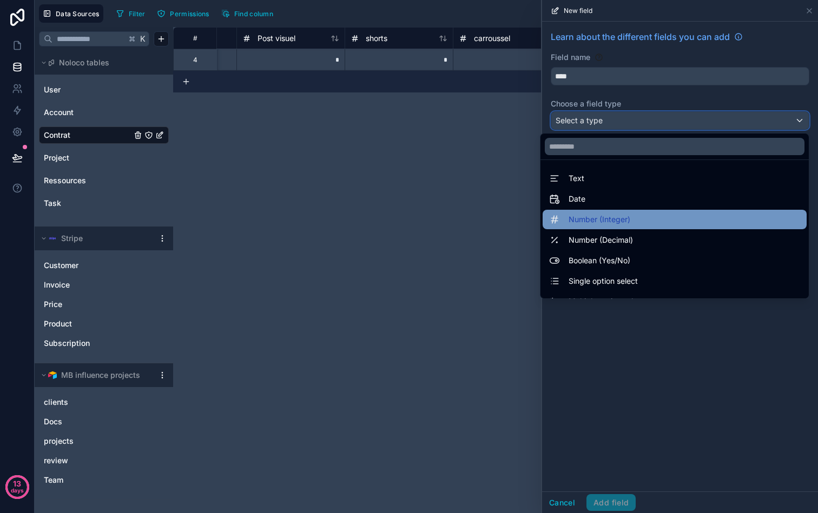
scroll to position [314, 0]
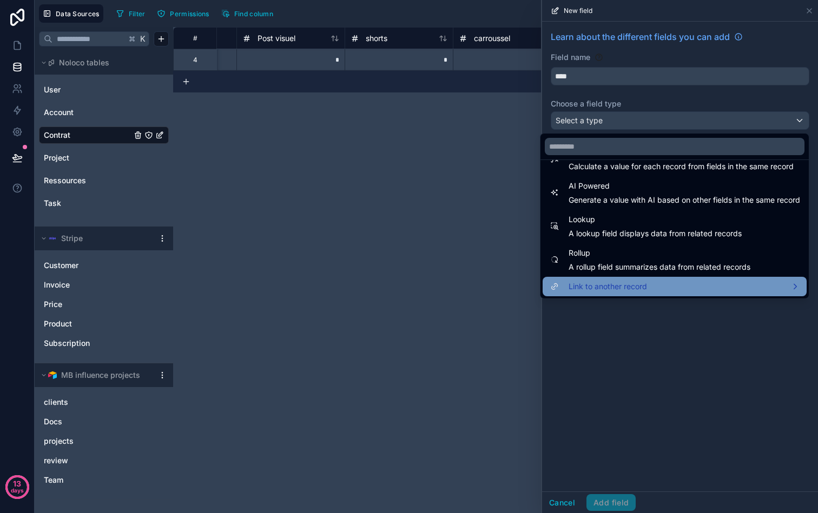
click at [646, 282] on div "Link to another record" at bounding box center [674, 286] width 251 height 13
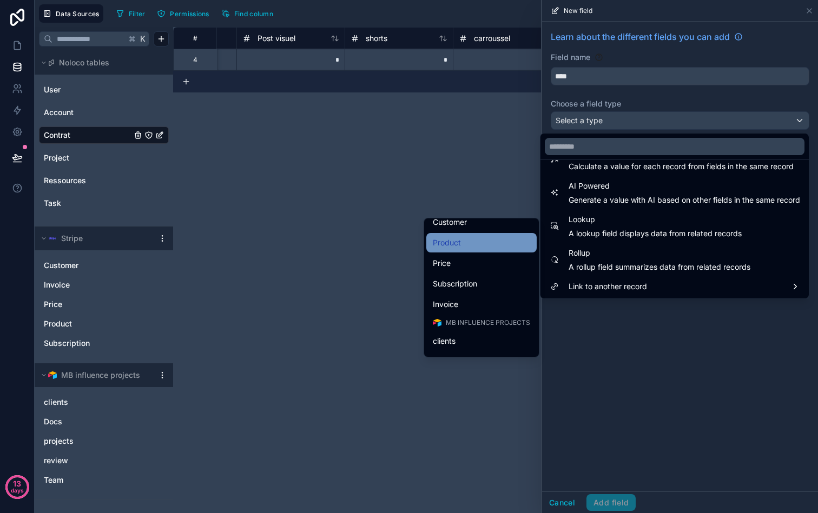
scroll to position [148, 0]
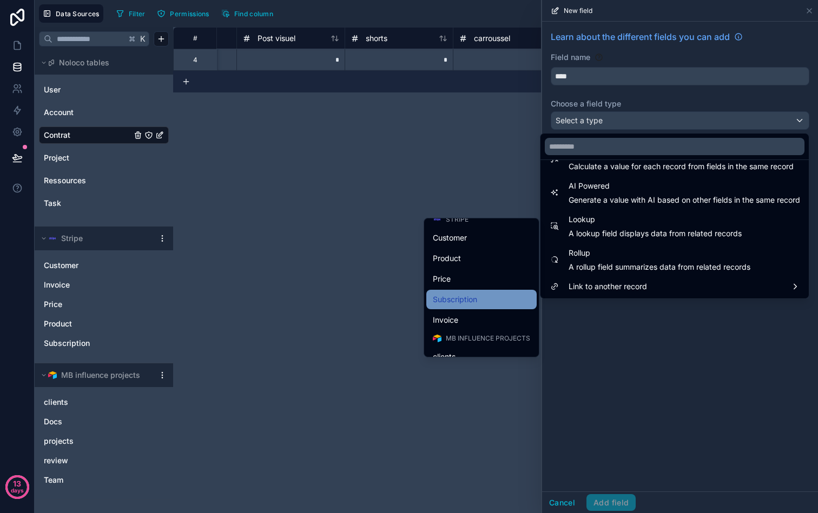
click at [492, 296] on div "Subscription" at bounding box center [481, 299] width 97 height 13
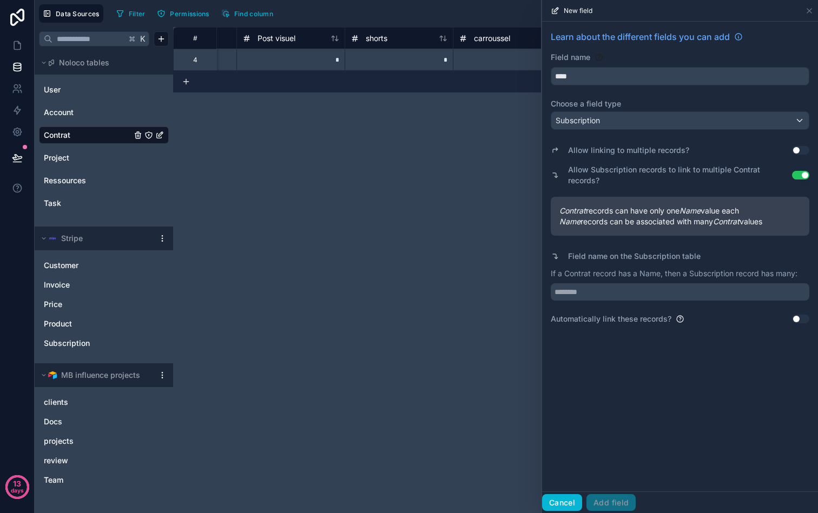
click at [573, 496] on button "Cancel" at bounding box center [562, 502] width 40 height 17
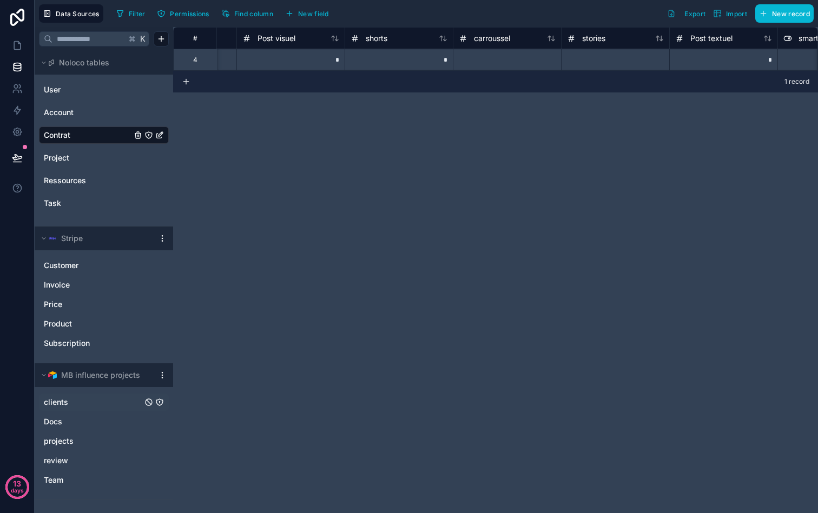
click at [71, 397] on link "clients" at bounding box center [93, 402] width 98 height 11
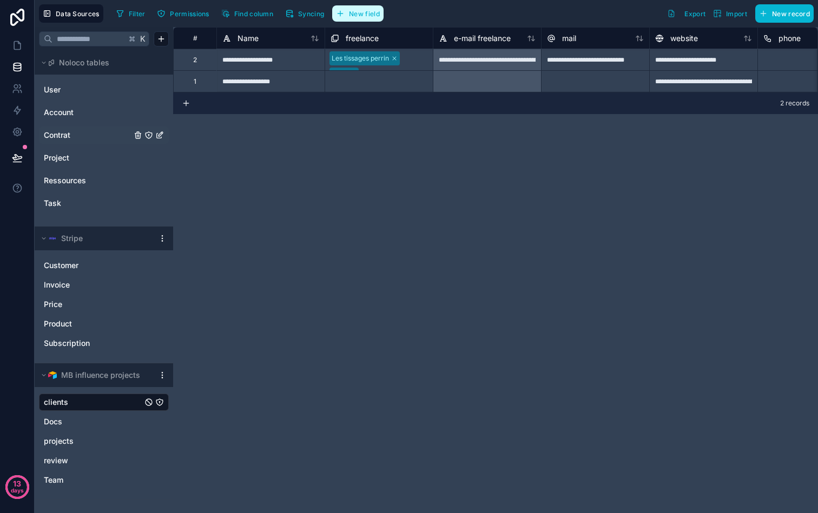
click at [365, 16] on span "New field" at bounding box center [364, 14] width 31 height 8
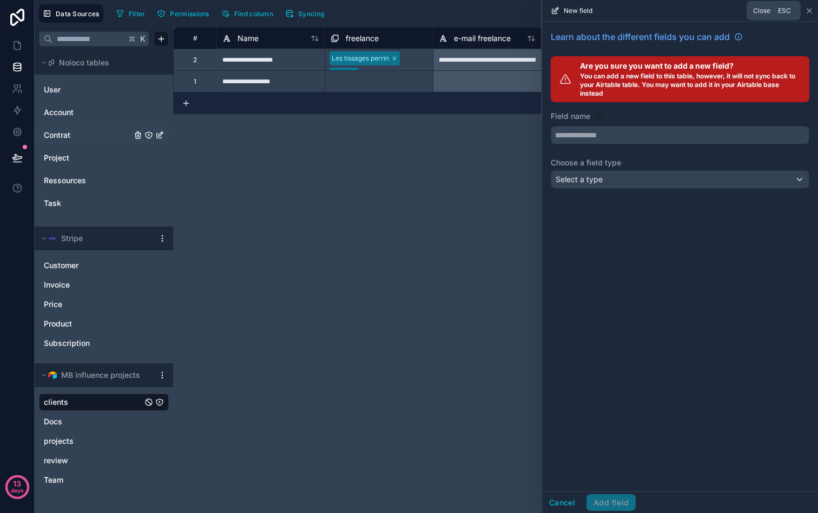
click at [809, 9] on icon at bounding box center [809, 10] width 9 height 9
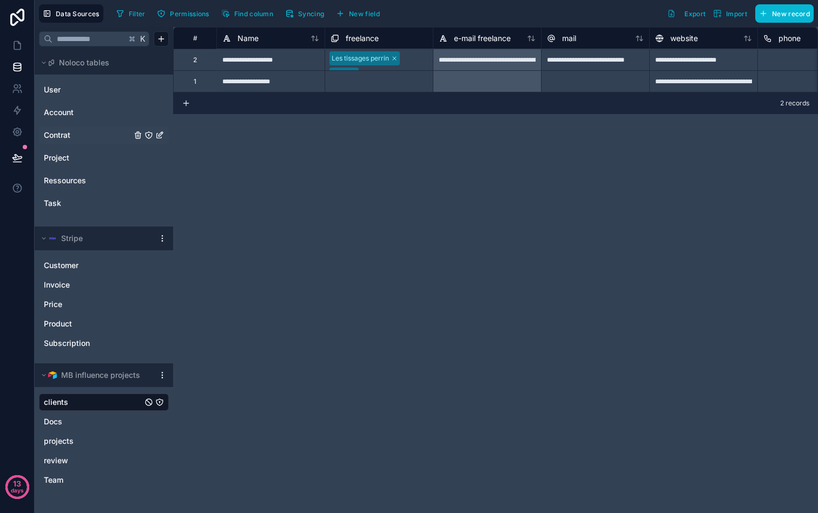
click at [163, 372] on html "**********" at bounding box center [409, 256] width 818 height 513
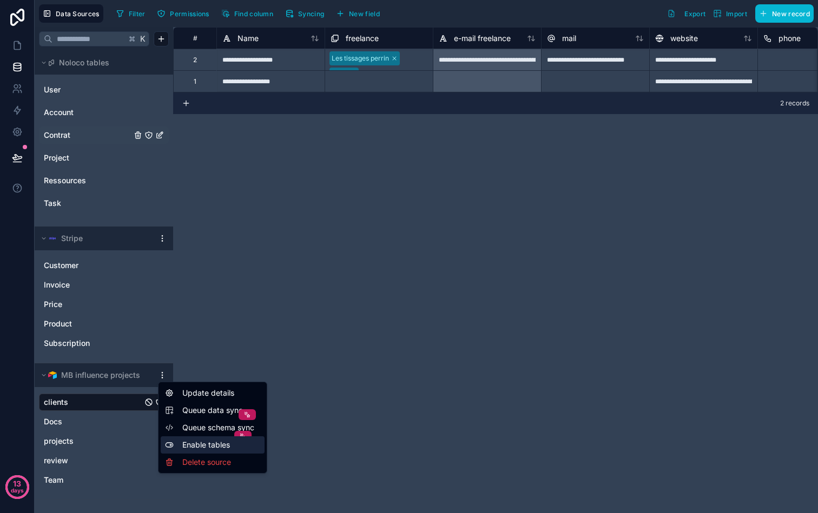
click at [211, 444] on div "Enable tables" at bounding box center [213, 444] width 104 height 17
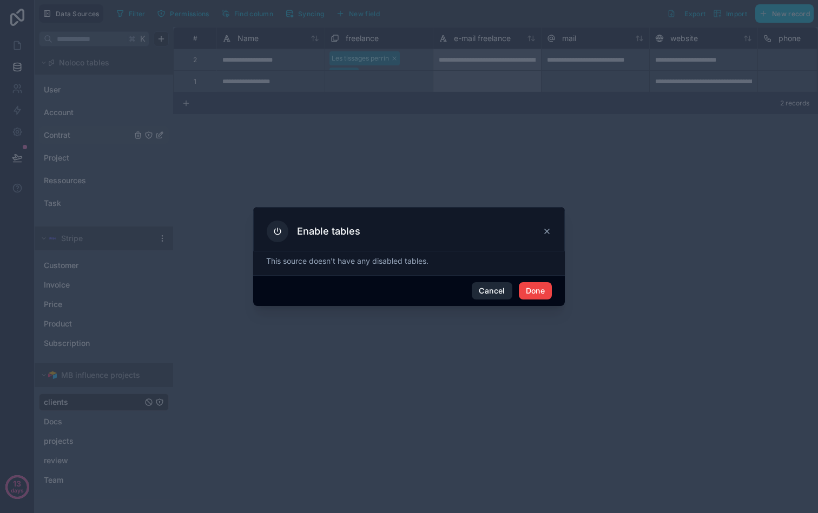
click at [489, 293] on button "Cancel" at bounding box center [492, 290] width 40 height 17
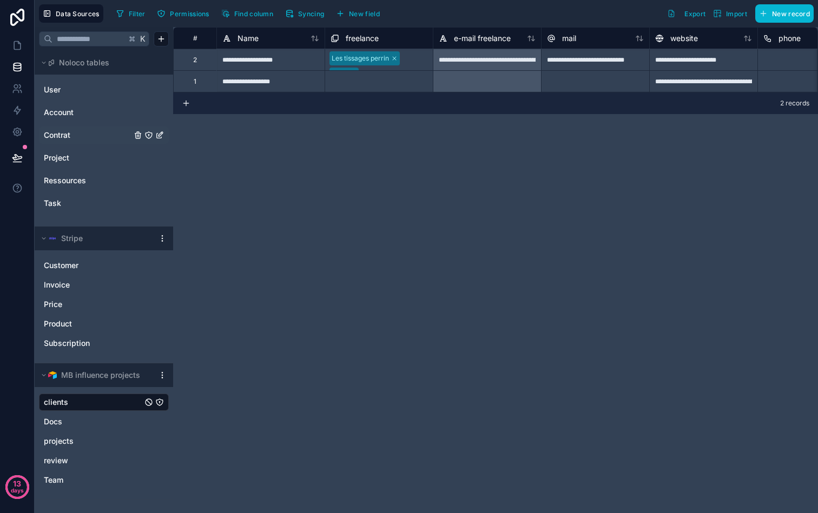
click at [349, 204] on div "**********" at bounding box center [495, 270] width 645 height 486
click at [367, 10] on span "New field" at bounding box center [364, 14] width 31 height 8
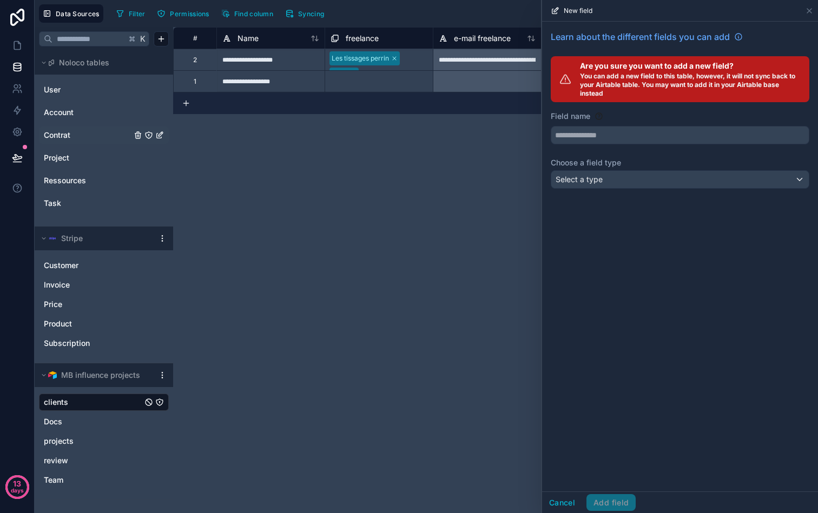
click at [399, 201] on div "**********" at bounding box center [495, 270] width 645 height 486
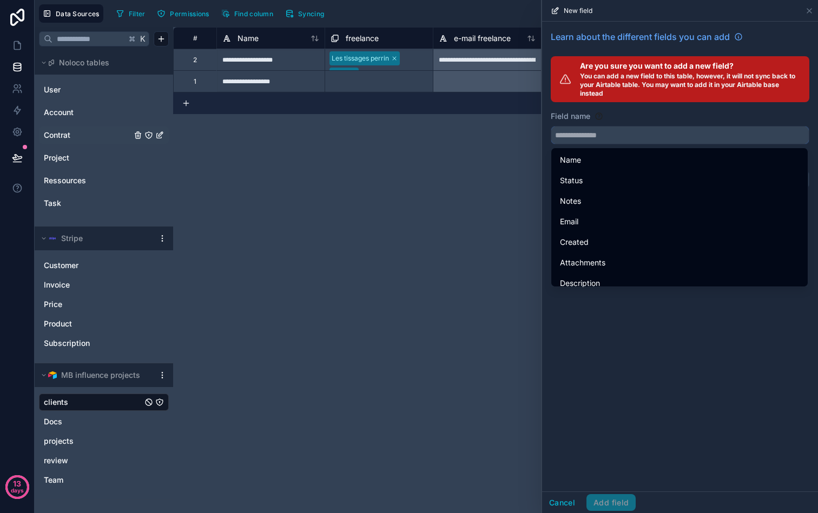
click at [644, 135] on input "text" at bounding box center [679, 135] width 257 height 17
click at [630, 148] on ul "Name Status Notes Email Created Attachments Description Last Name Type First Na…" at bounding box center [679, 217] width 256 height 138
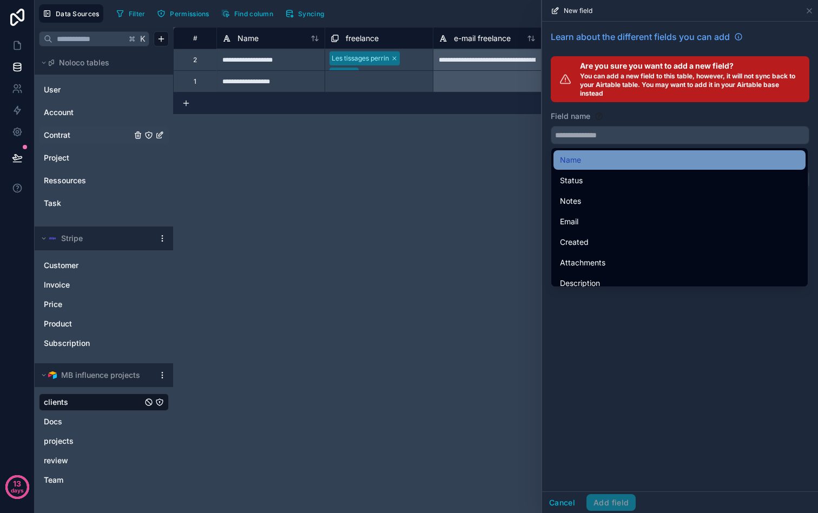
click at [624, 154] on div "Name" at bounding box center [679, 160] width 239 height 13
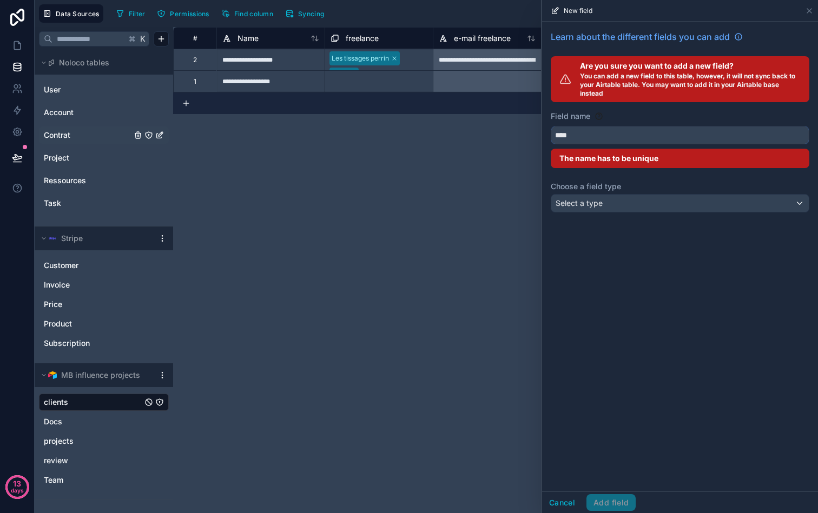
click at [623, 138] on input "****" at bounding box center [679, 135] width 257 height 17
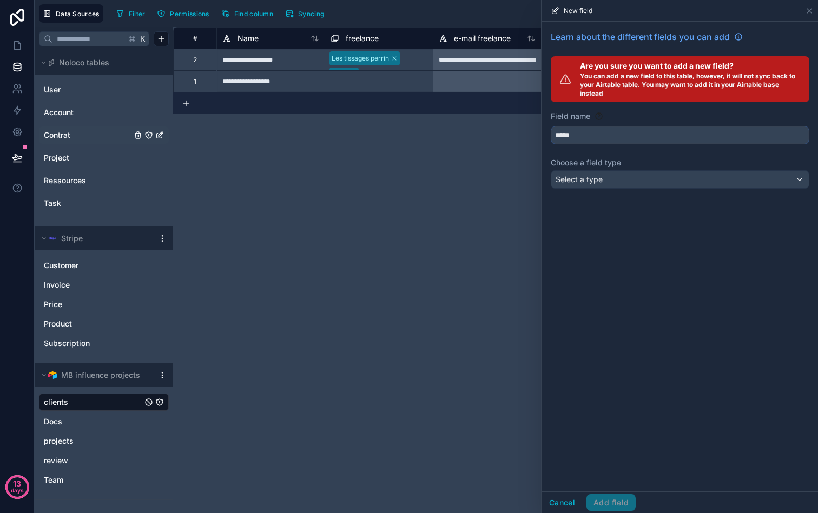
type input "*****"
click at [638, 177] on div "Select a type" at bounding box center [679, 179] width 257 height 17
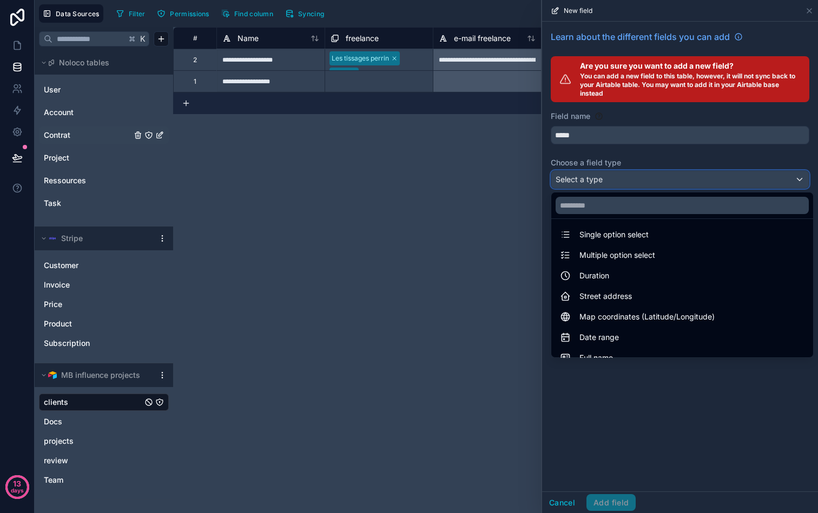
scroll to position [280, 0]
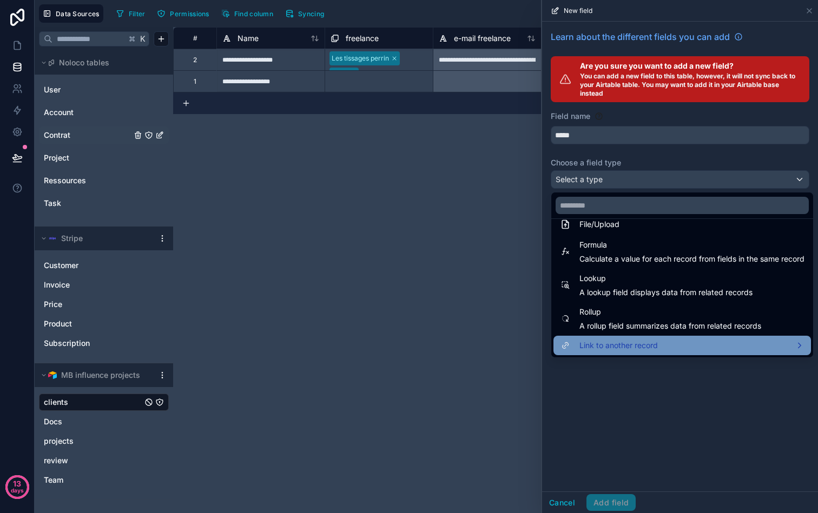
click at [648, 337] on div "Link to another record" at bounding box center [681, 345] width 257 height 19
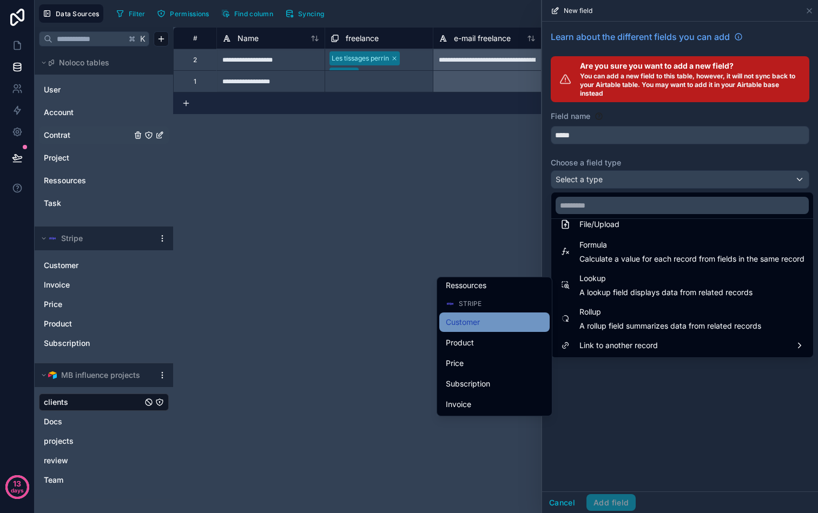
scroll to position [133, 0]
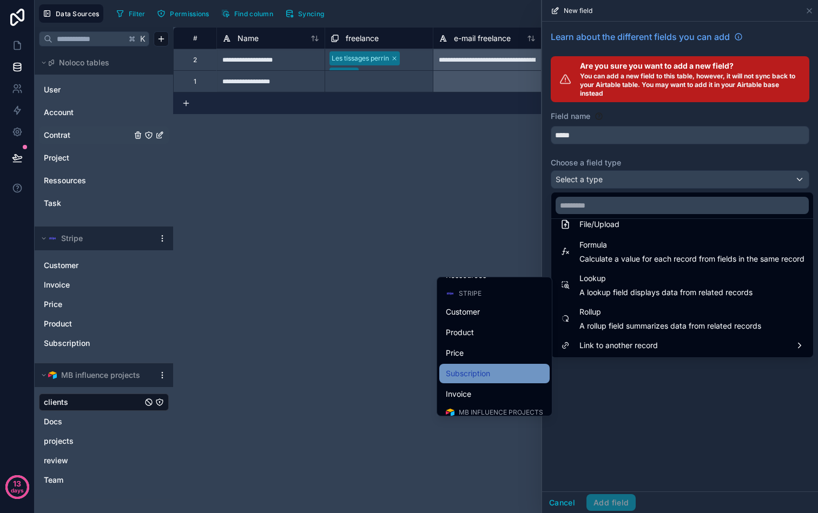
click at [485, 370] on span "Subscription" at bounding box center [468, 373] width 44 height 13
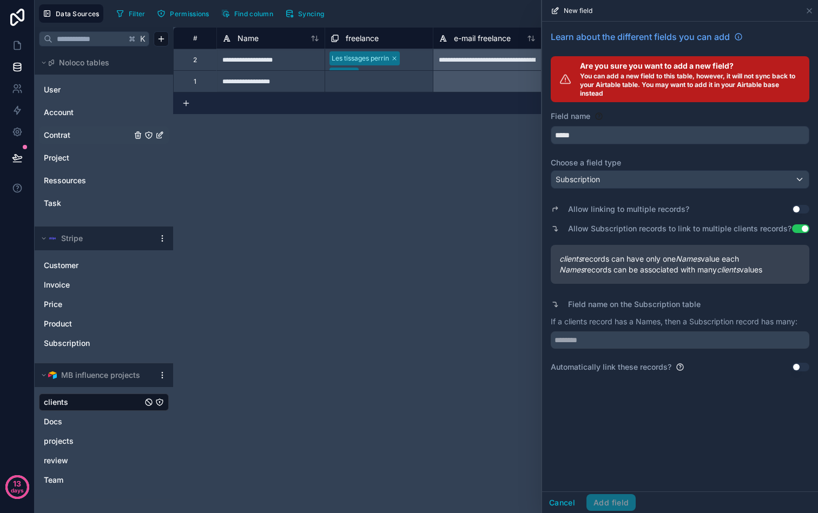
click at [794, 213] on button "Use setting" at bounding box center [800, 209] width 17 height 9
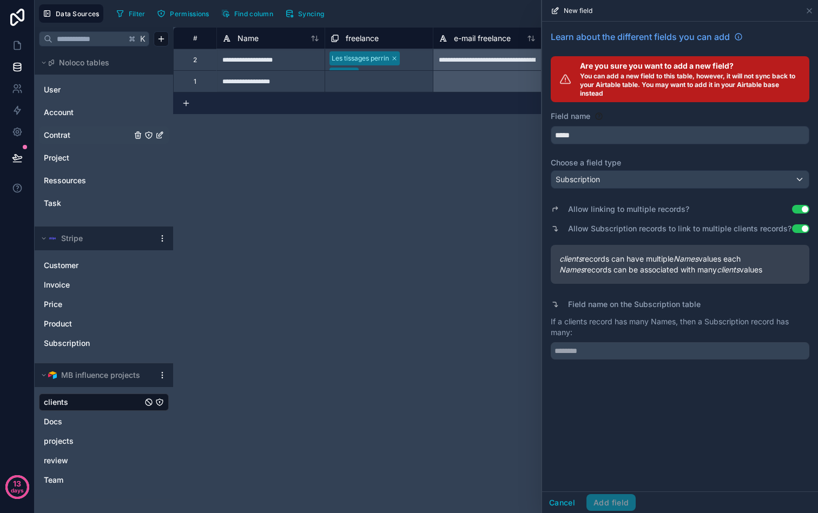
click at [801, 210] on button "Use setting" at bounding box center [800, 209] width 17 height 9
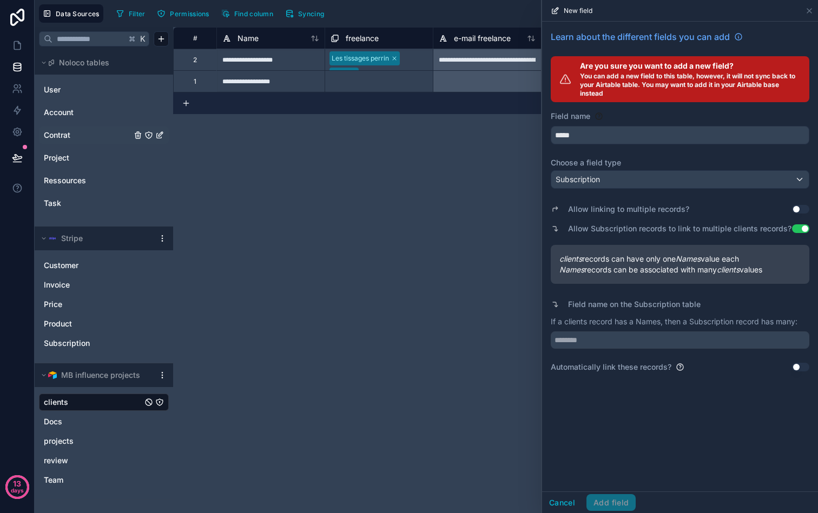
click at [799, 363] on button "Use setting" at bounding box center [800, 367] width 17 height 9
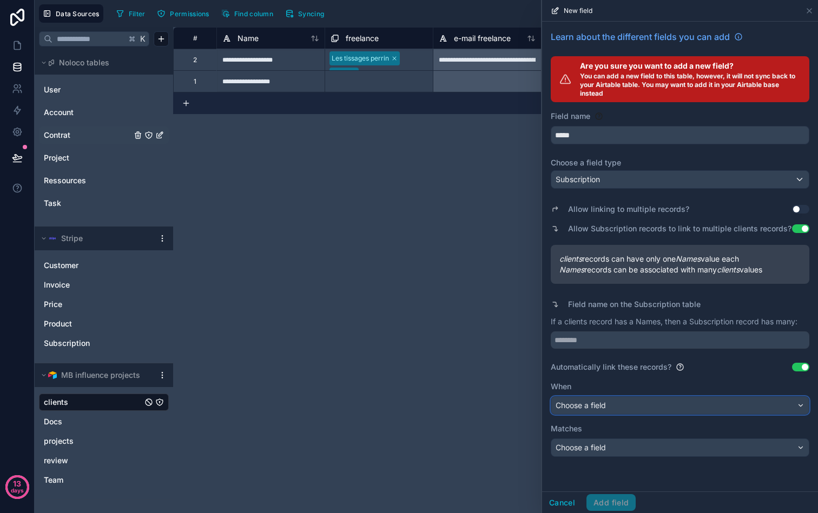
click at [660, 406] on div "Choose a field" at bounding box center [679, 405] width 257 height 17
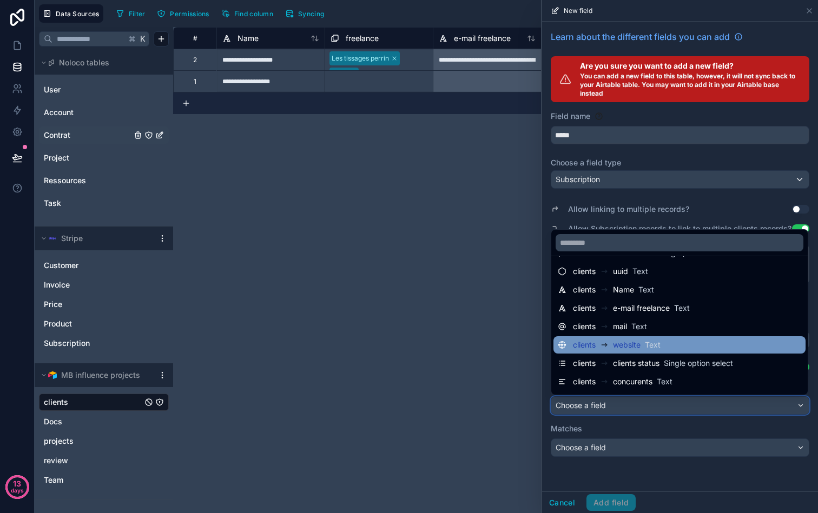
scroll to position [22, 0]
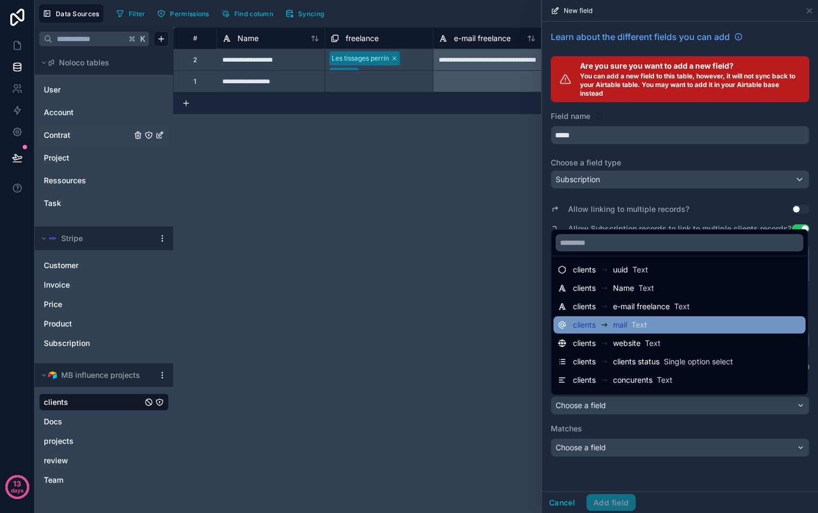
click at [637, 323] on span "Text" at bounding box center [639, 325] width 16 height 11
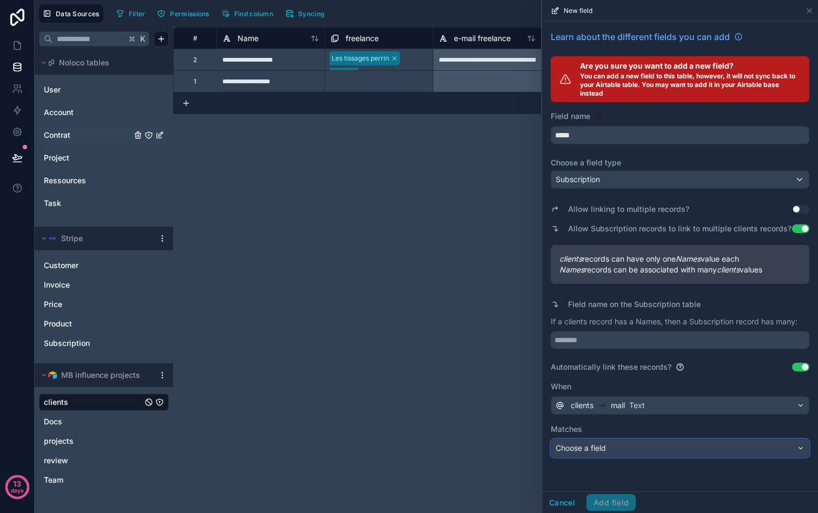
click at [627, 445] on div "Choose a field" at bounding box center [679, 448] width 257 height 17
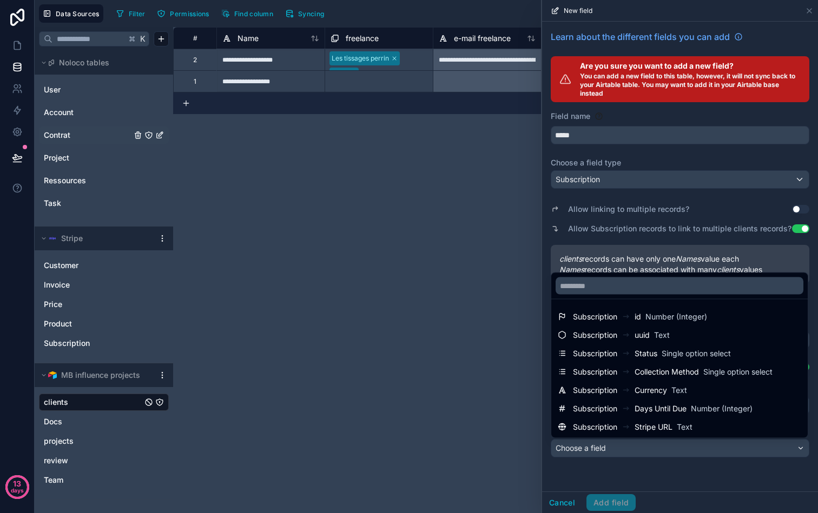
click at [674, 228] on div at bounding box center [680, 256] width 276 height 513
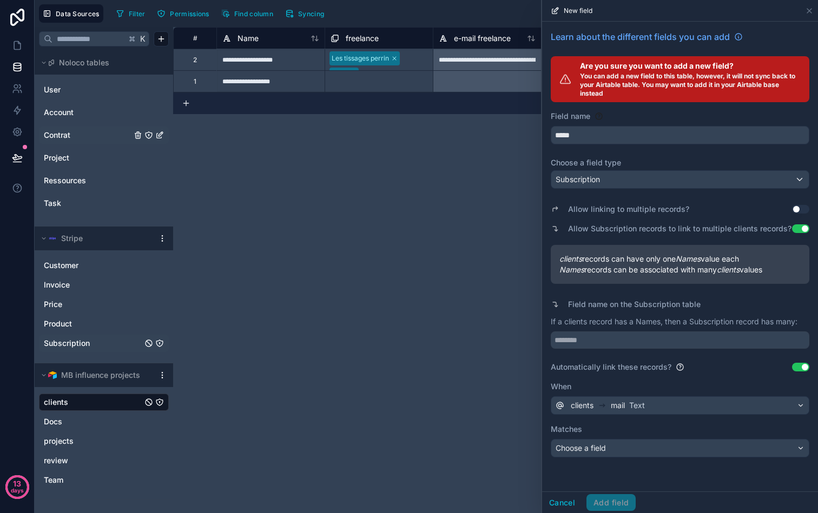
click at [108, 347] on link "Subscription" at bounding box center [93, 343] width 98 height 11
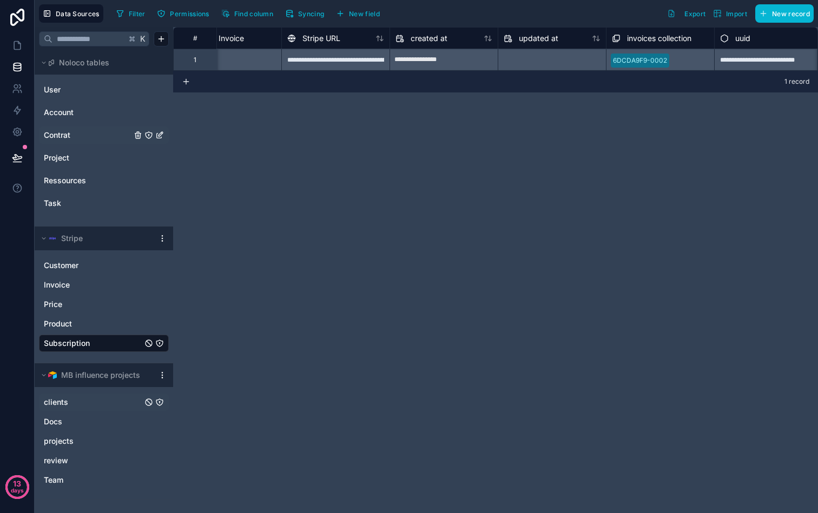
scroll to position [0, 1346]
click at [625, 57] on div "6DCDA9F9-0002" at bounding box center [655, 60] width 108 height 22
click at [637, 56] on div "6DCDA9F9-0002" at bounding box center [655, 60] width 108 height 22
click at [348, 60] on div "**********" at bounding box center [330, 60] width 108 height 22
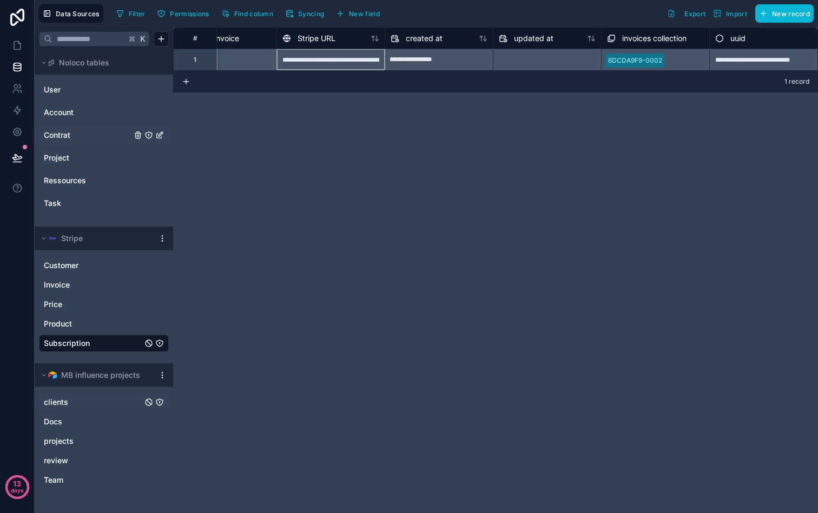
click at [357, 61] on div "**********" at bounding box center [330, 60] width 108 height 22
click at [522, 67] on div at bounding box center [547, 59] width 108 height 17
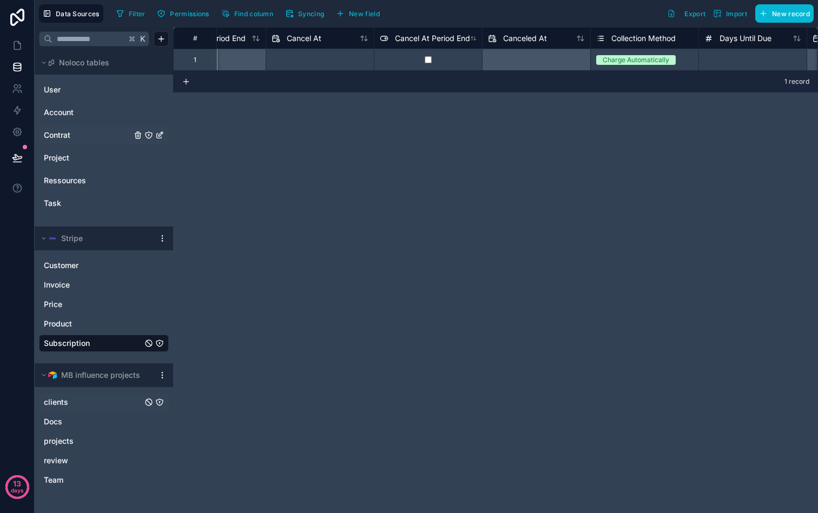
scroll to position [0, 0]
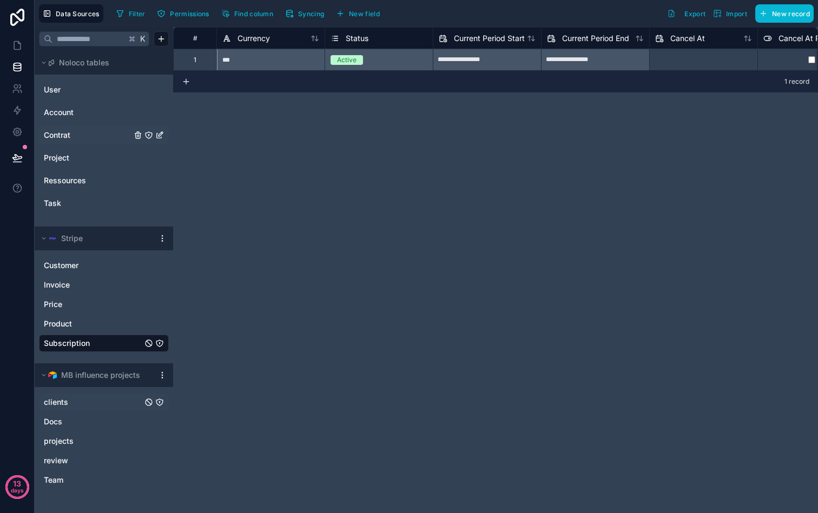
click at [89, 256] on div "Customer Invoice Price Product Subscription" at bounding box center [104, 303] width 130 height 100
click at [80, 264] on link "Customer" at bounding box center [93, 265] width 98 height 11
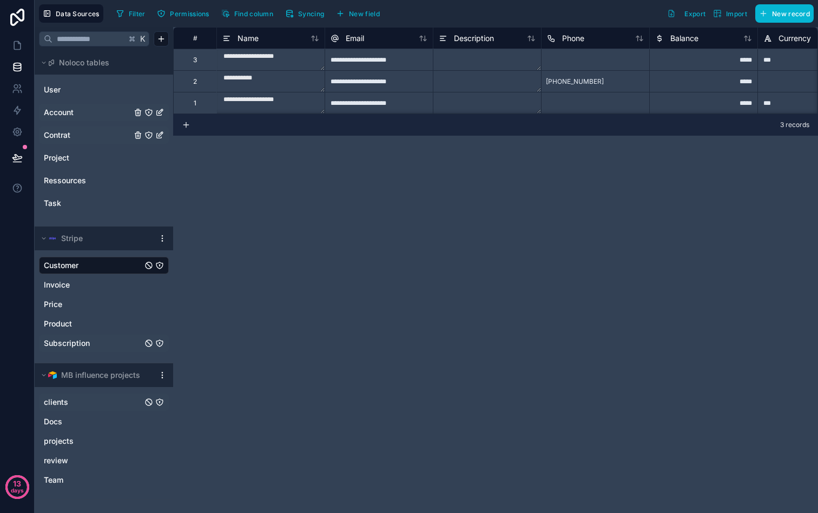
click at [74, 109] on link "Account" at bounding box center [88, 112] width 88 height 11
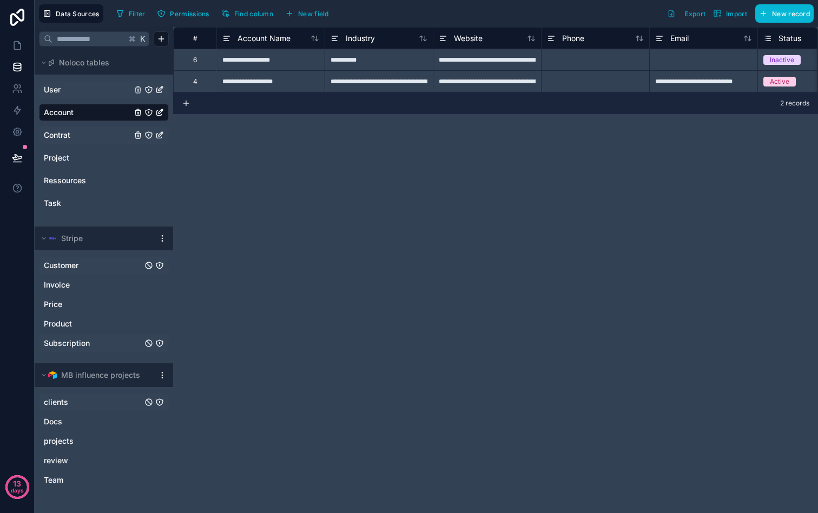
click at [65, 90] on link "User" at bounding box center [88, 89] width 88 height 11
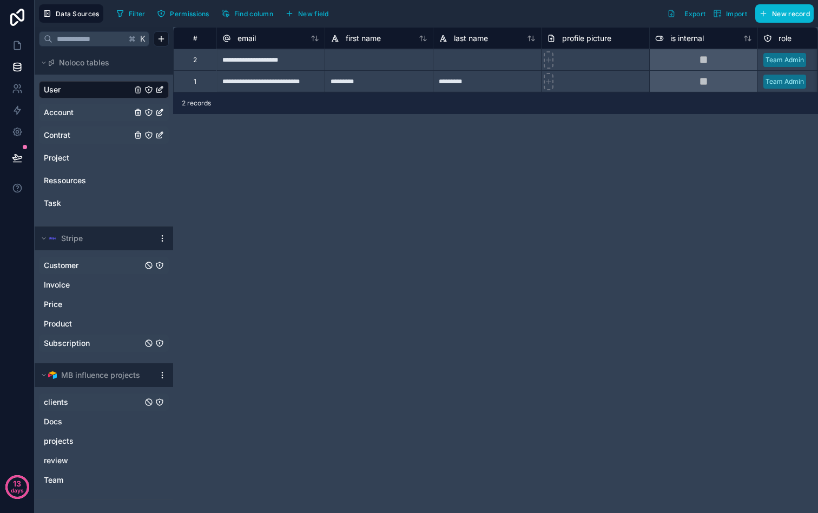
click at [73, 339] on span "Subscription" at bounding box center [67, 343] width 46 height 11
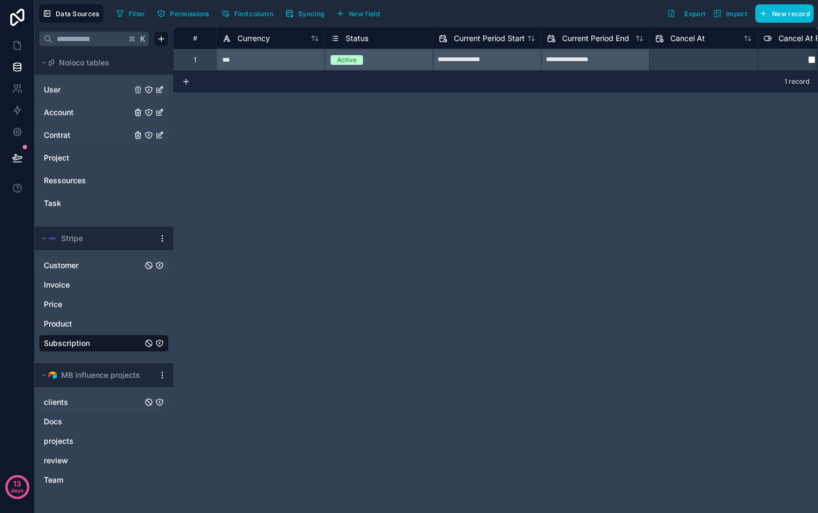
click at [308, 217] on div "**********" at bounding box center [495, 270] width 645 height 486
click at [162, 339] on icon "Subscription" at bounding box center [159, 343] width 9 height 9
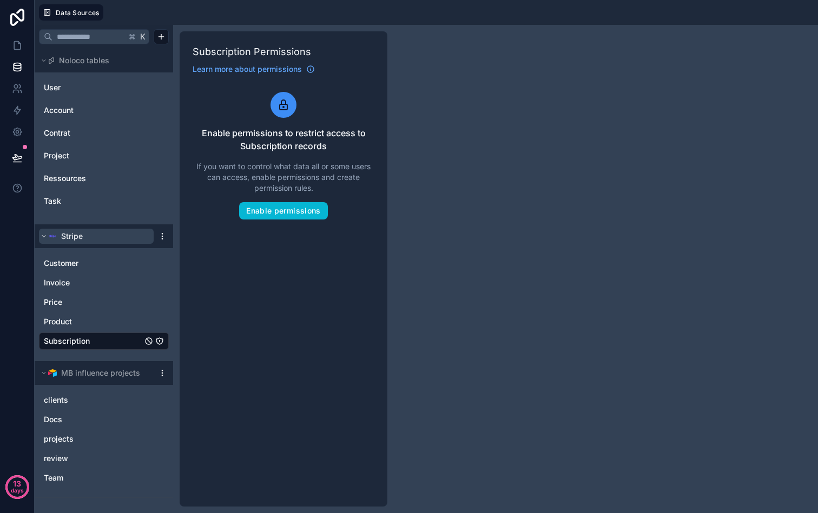
click at [128, 238] on button "Stripe" at bounding box center [96, 236] width 115 height 15
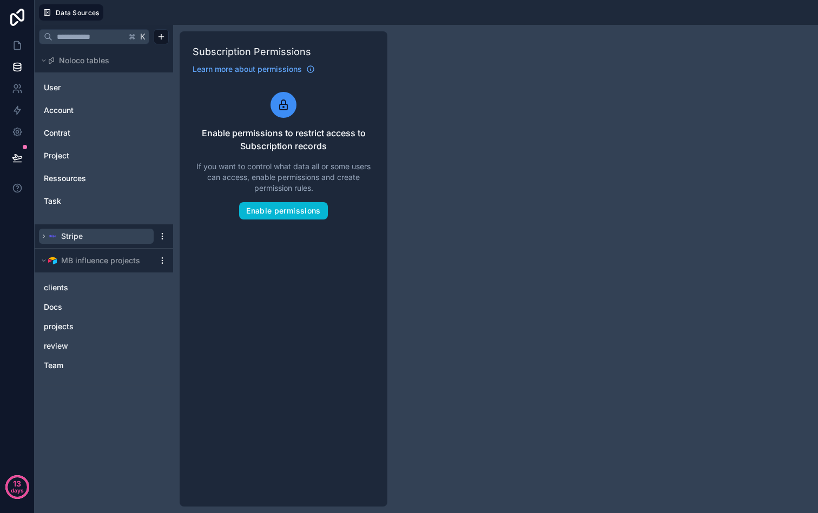
click at [138, 233] on button "Stripe" at bounding box center [96, 236] width 115 height 15
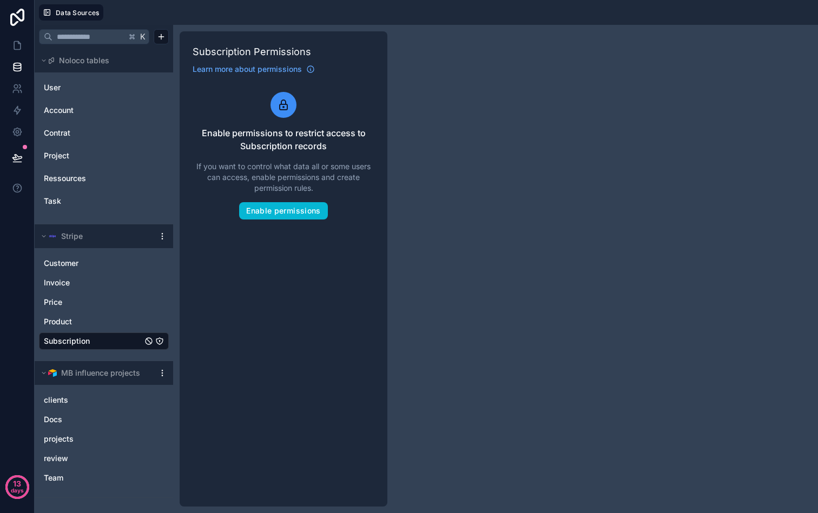
click at [165, 235] on html "13 days Data Sources K Noloco tables User Account Contrat Project Ressources Ta…" at bounding box center [409, 256] width 818 height 513
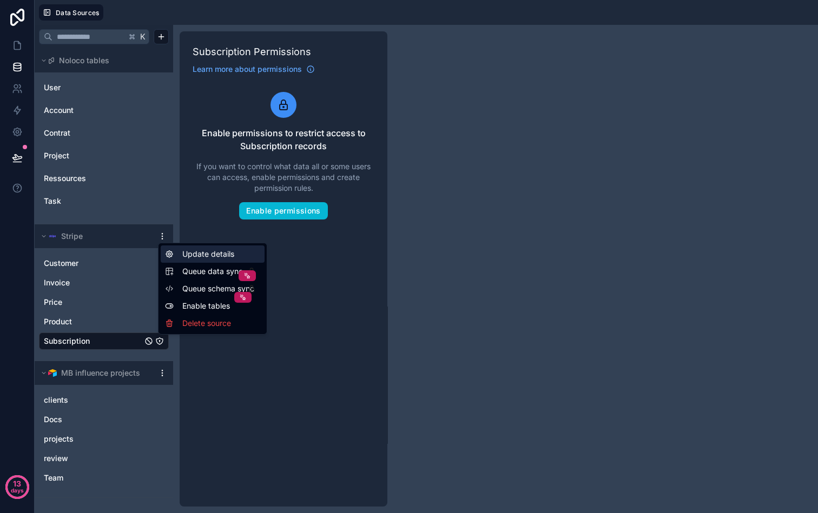
click at [193, 262] on div "Update details" at bounding box center [213, 254] width 104 height 17
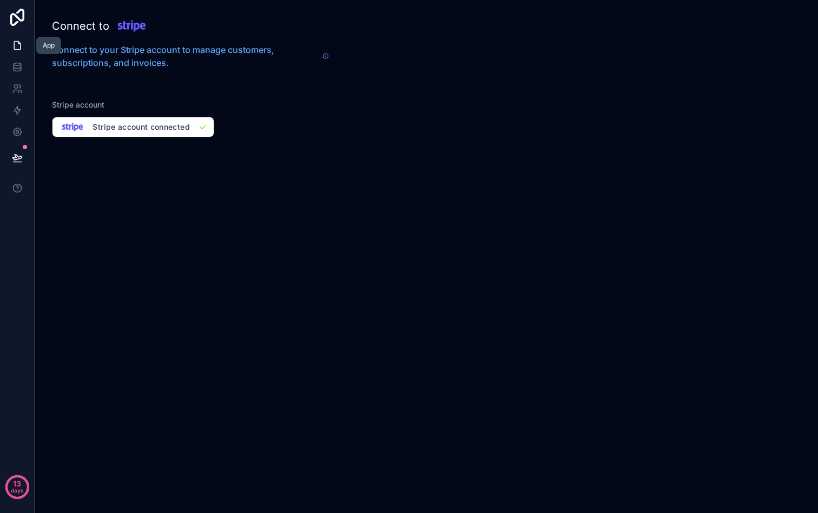
click at [20, 42] on icon at bounding box center [17, 45] width 11 height 11
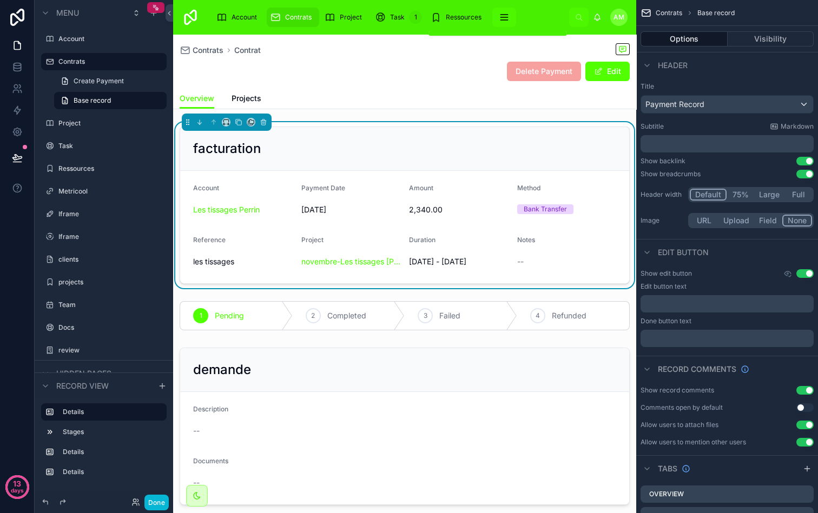
click at [499, 13] on icon "scrollable content" at bounding box center [504, 17] width 11 height 11
click at [12, 74] on link at bounding box center [17, 67] width 34 height 22
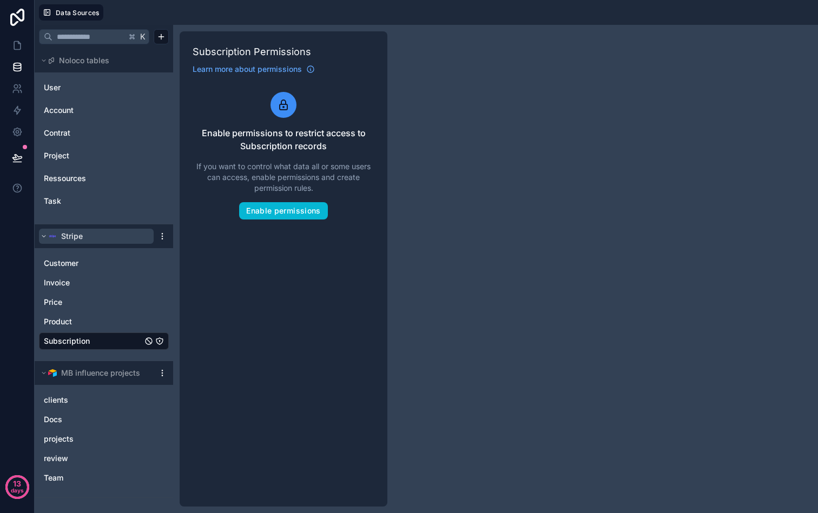
click at [77, 241] on span "Stripe" at bounding box center [72, 236] width 22 height 11
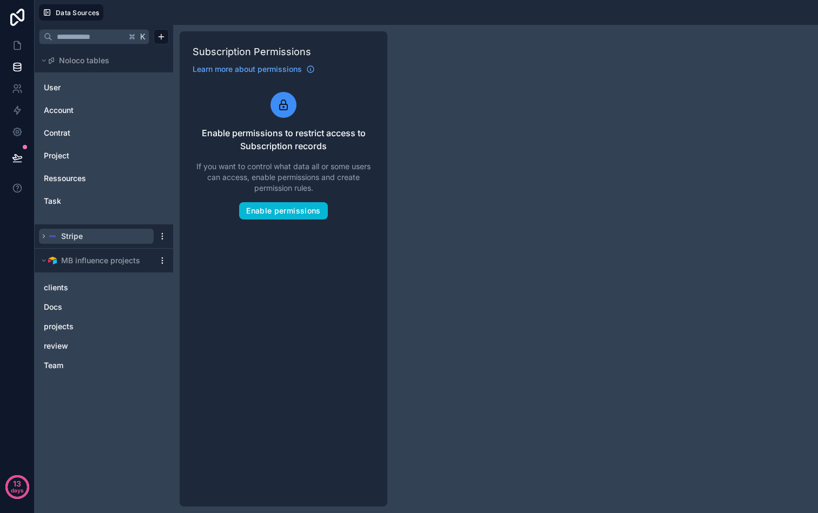
click at [91, 237] on button "Stripe" at bounding box center [96, 236] width 115 height 15
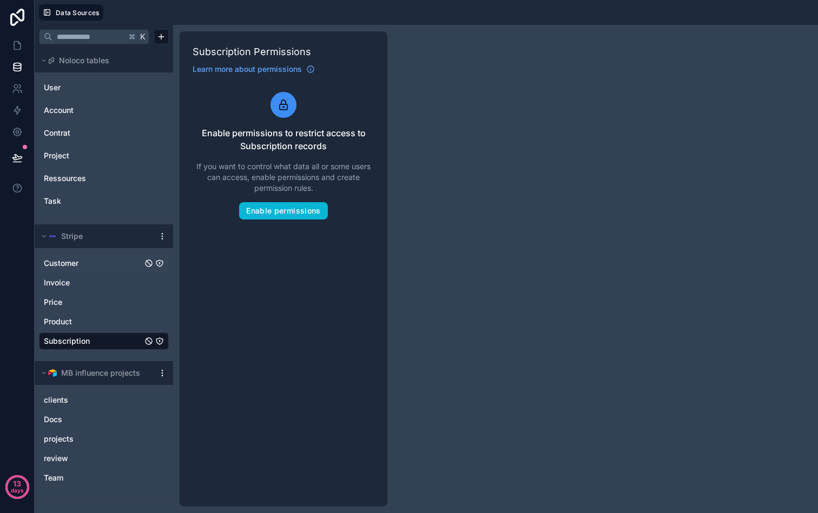
click at [92, 259] on link "Customer" at bounding box center [93, 263] width 98 height 11
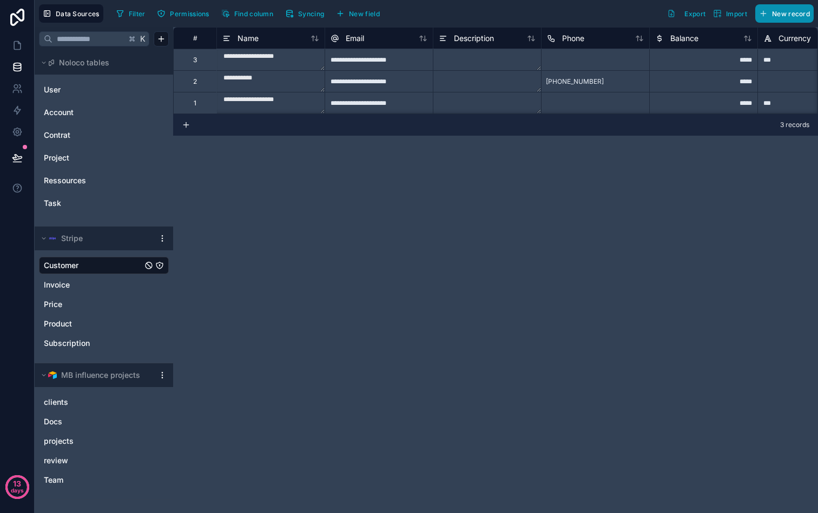
click at [771, 16] on button "New record" at bounding box center [784, 13] width 58 height 18
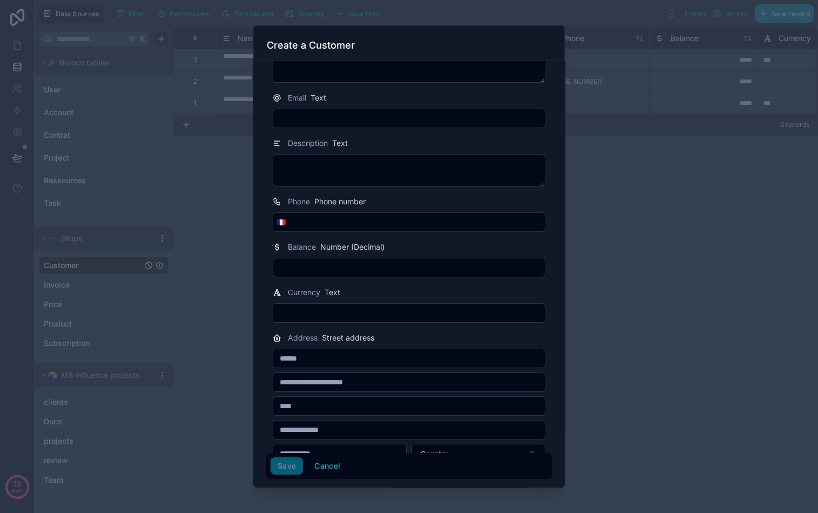
scroll to position [61, 0]
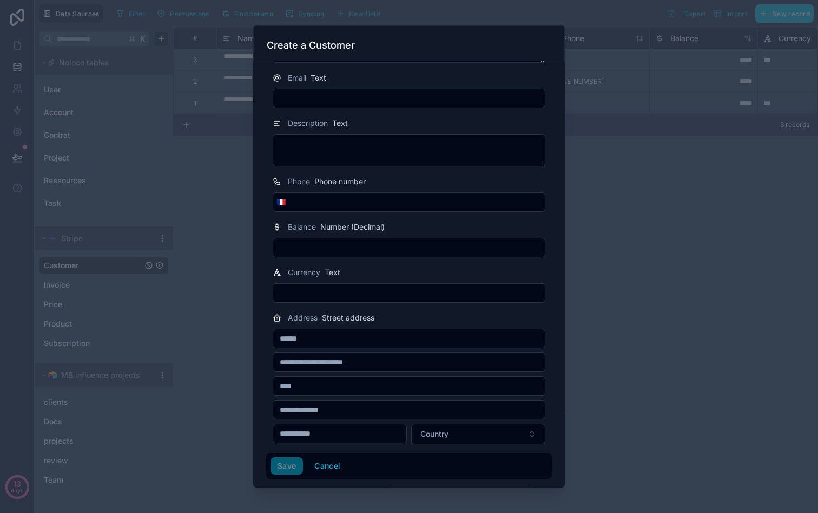
click at [419, 243] on input "text" at bounding box center [408, 247] width 271 height 15
click at [403, 143] on textarea at bounding box center [409, 150] width 273 height 32
click at [419, 96] on input "text" at bounding box center [408, 98] width 271 height 15
click at [327, 476] on div "Save Cancel" at bounding box center [409, 466] width 286 height 26
click at [329, 467] on button "Cancel" at bounding box center [327, 466] width 40 height 17
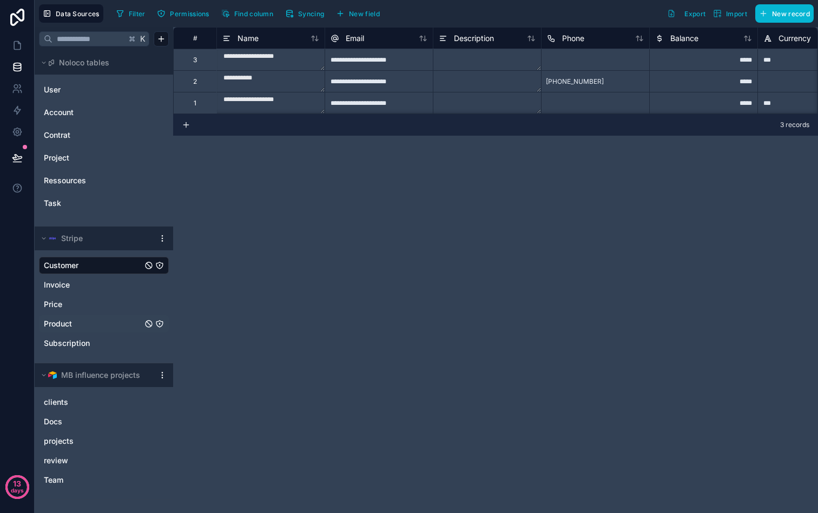
click at [76, 317] on div "Product" at bounding box center [104, 323] width 130 height 17
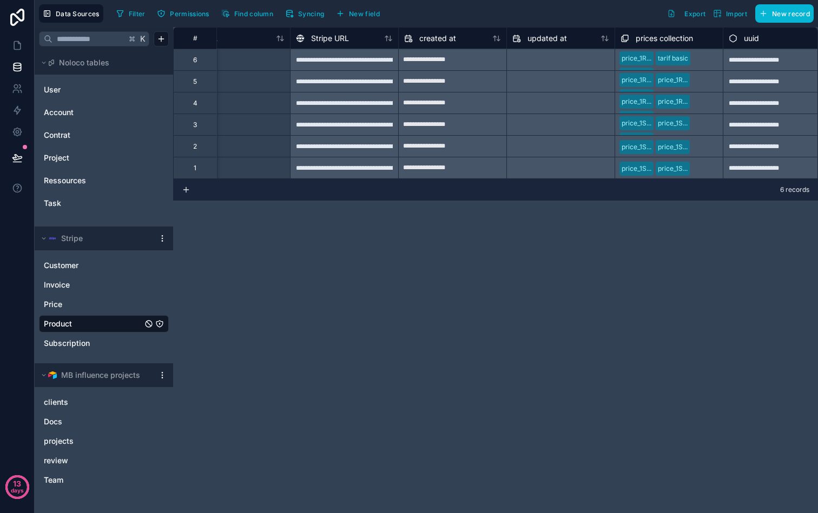
scroll to position [0, 373]
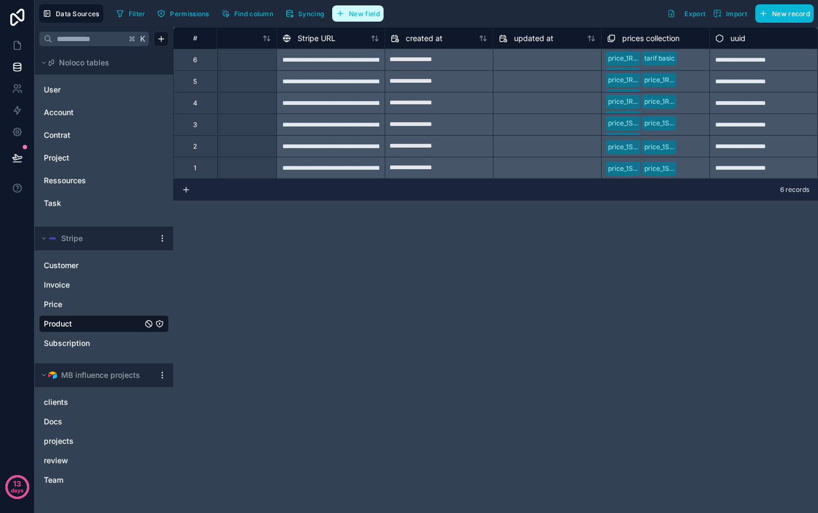
click at [372, 16] on span "New field" at bounding box center [364, 14] width 31 height 8
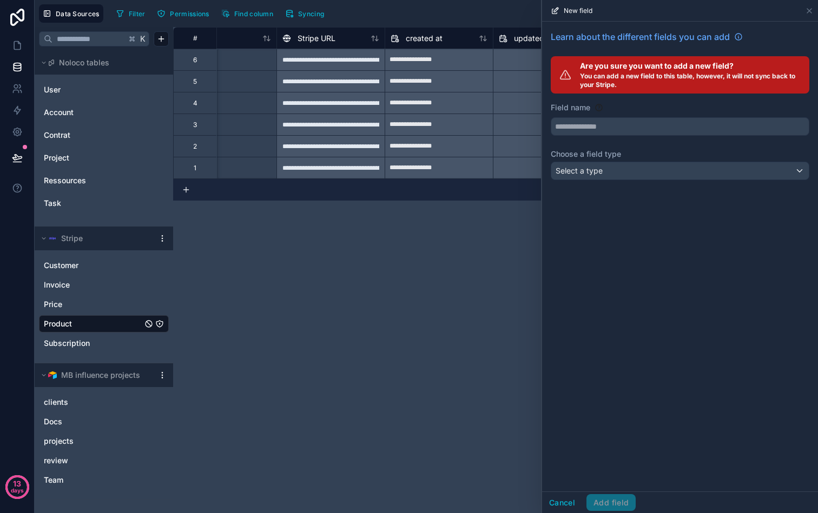
click at [804, 10] on div "New field" at bounding box center [679, 10] width 267 height 21
click at [806, 10] on icon at bounding box center [809, 10] width 9 height 9
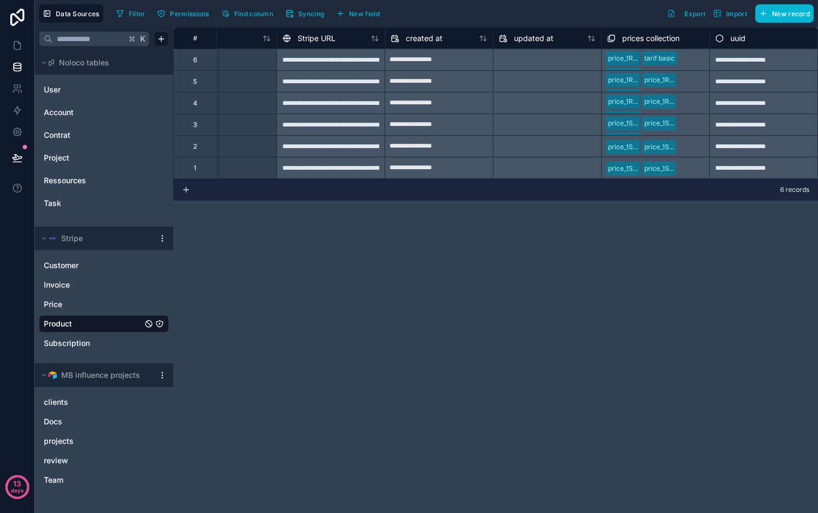
click at [370, 337] on div "**********" at bounding box center [495, 270] width 645 height 486
click at [443, 313] on div "**********" at bounding box center [495, 270] width 645 height 486
click at [21, 52] on link at bounding box center [17, 46] width 34 height 22
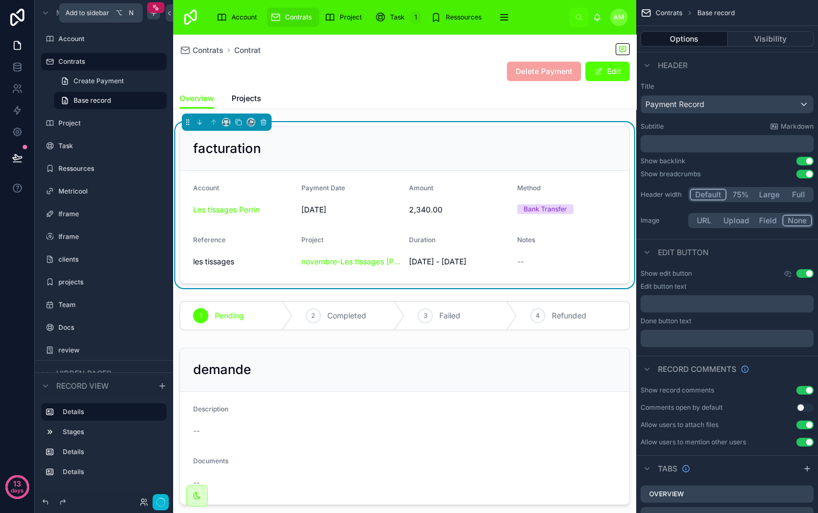
click at [154, 16] on icon "scrollable content" at bounding box center [153, 13] width 9 height 9
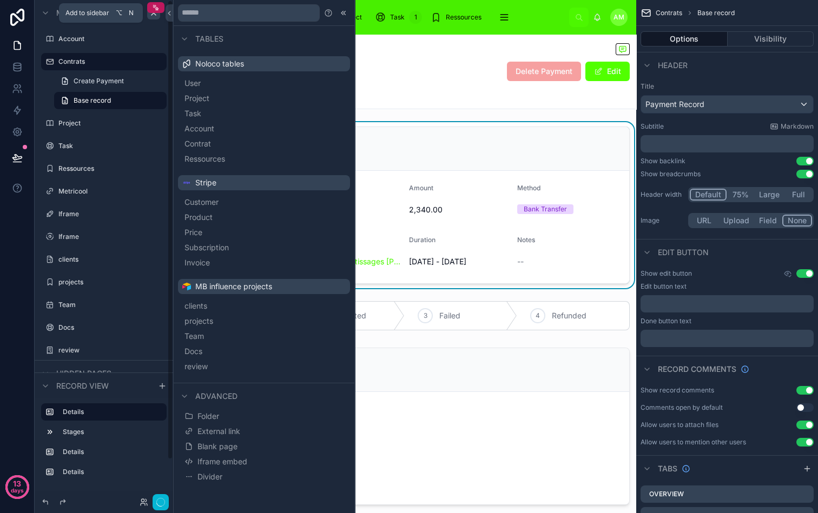
click at [154, 16] on icon "scrollable content" at bounding box center [153, 13] width 9 height 9
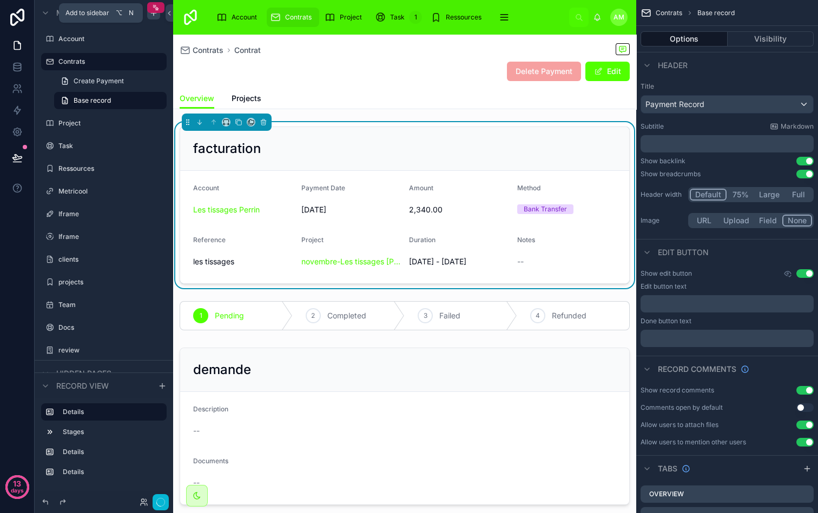
click at [153, 13] on icon "scrollable content" at bounding box center [153, 13] width 9 height 9
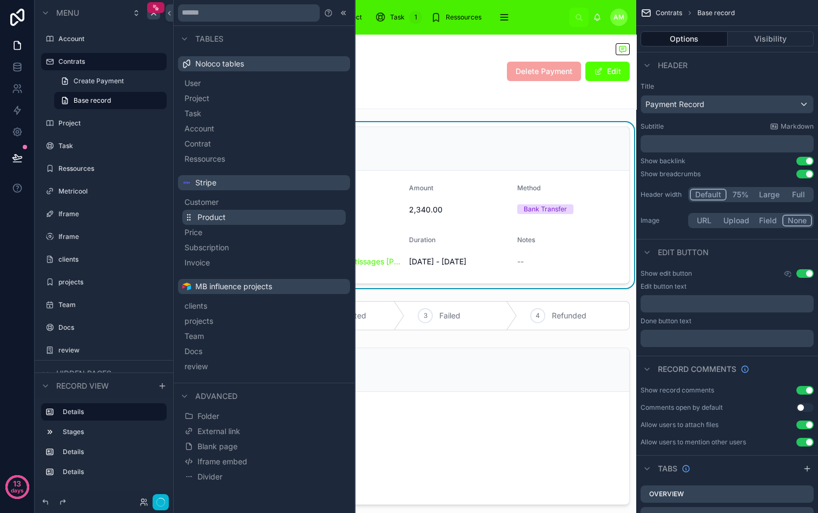
click at [202, 216] on span "Product" at bounding box center [211, 217] width 28 height 11
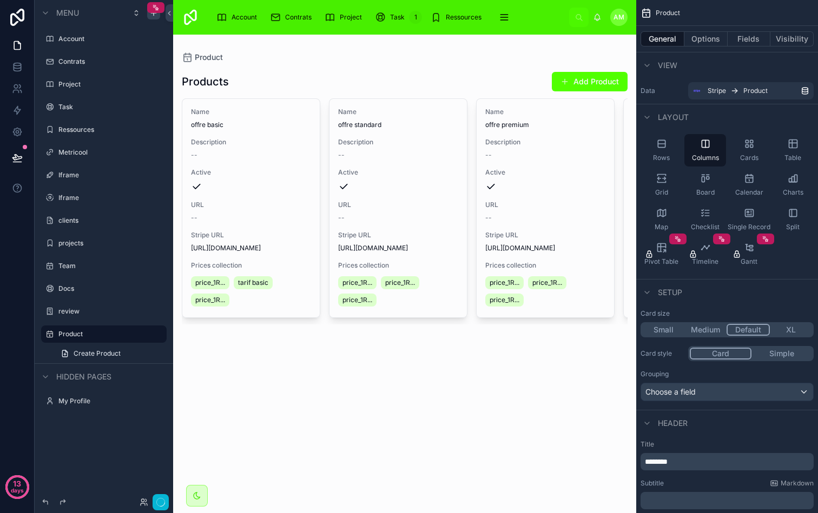
click at [279, 162] on div at bounding box center [404, 197] width 463 height 324
click at [279, 162] on div "Name offre basic Description -- Active URL -- Stripe URL [URL][DOMAIN_NAME] Pri…" at bounding box center [250, 208] width 137 height 218
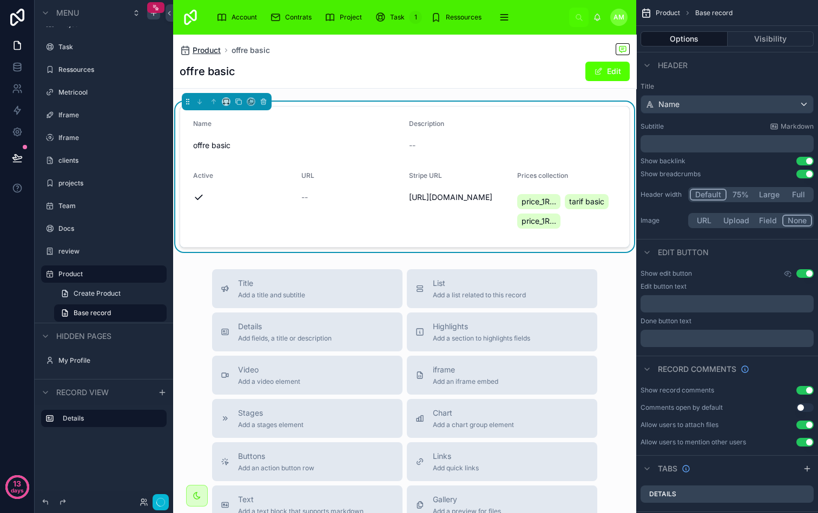
click at [212, 50] on span "Product" at bounding box center [207, 50] width 28 height 11
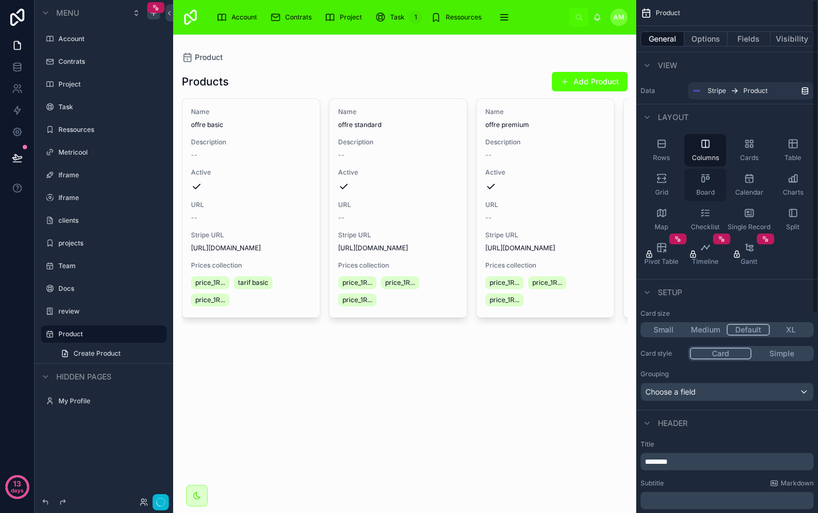
scroll to position [15, 0]
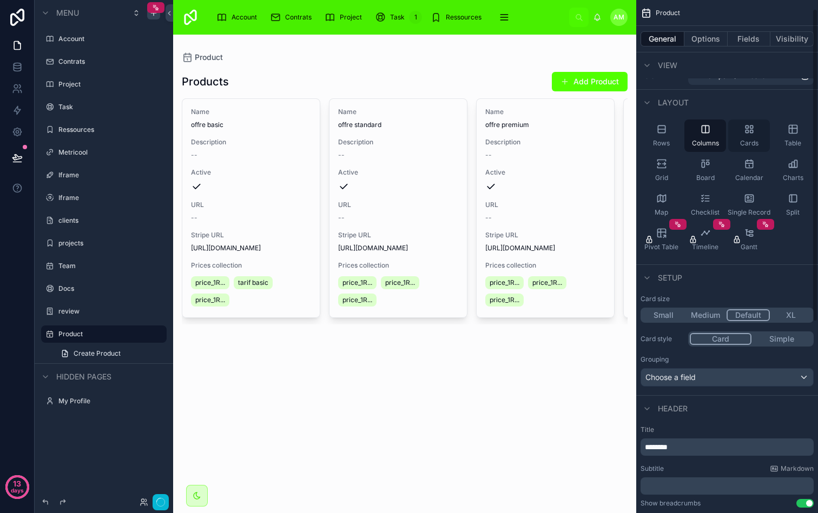
click at [747, 122] on div "Cards" at bounding box center [749, 136] width 42 height 32
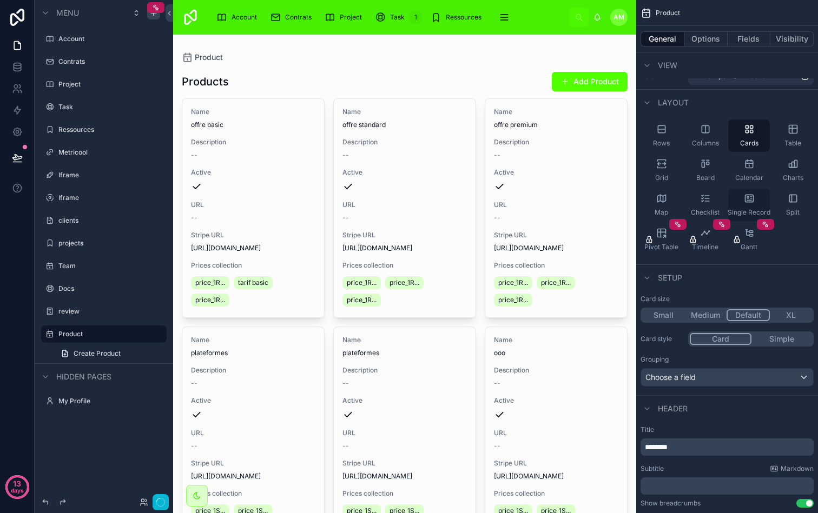
click at [753, 198] on icon "scrollable content" at bounding box center [749, 198] width 11 height 11
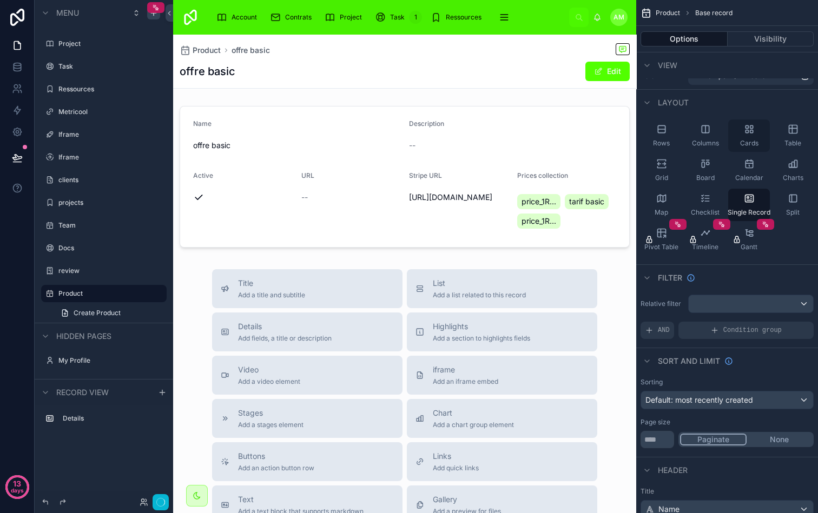
click at [750, 135] on div "Cards" at bounding box center [749, 136] width 42 height 32
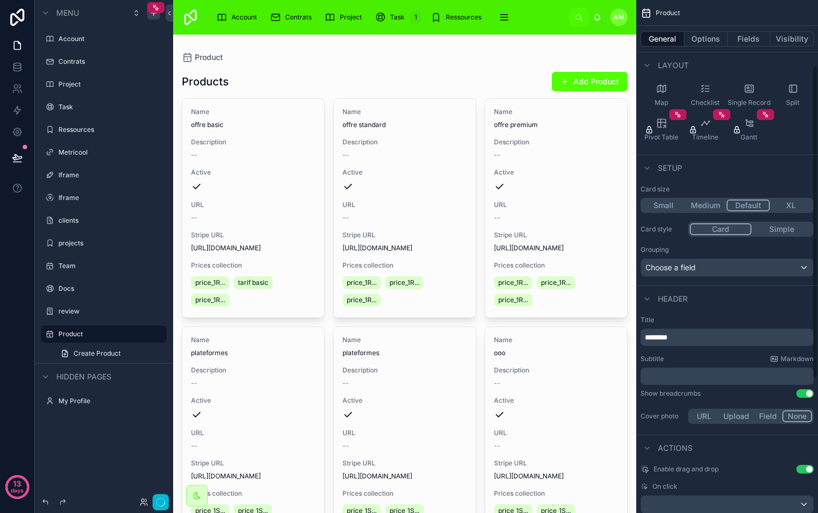
scroll to position [134, 0]
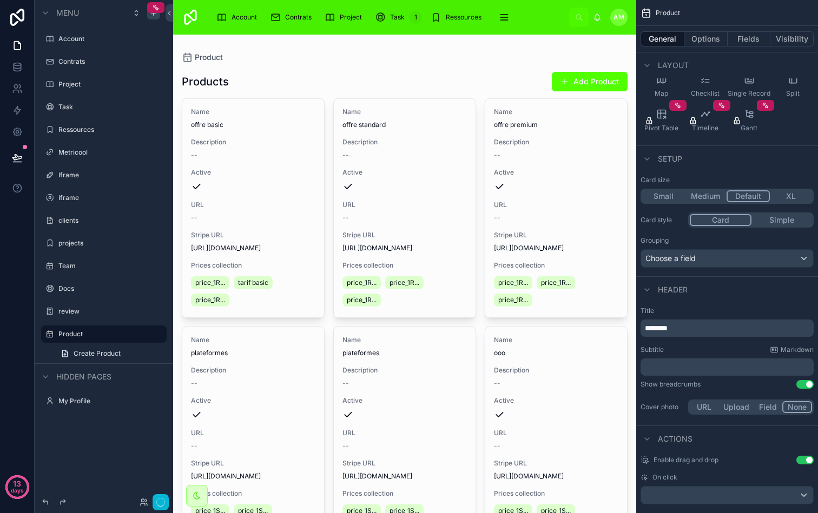
click at [708, 198] on button "Medium" at bounding box center [705, 196] width 42 height 12
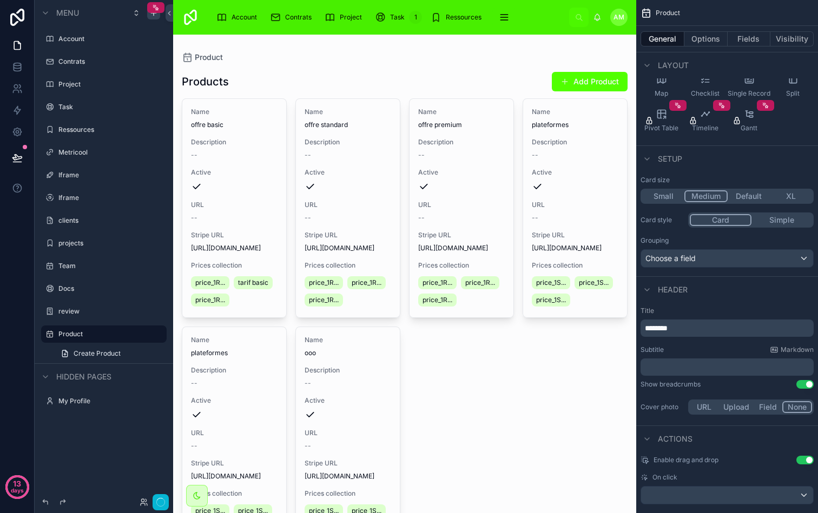
click at [785, 194] on button "XL" at bounding box center [791, 196] width 42 height 12
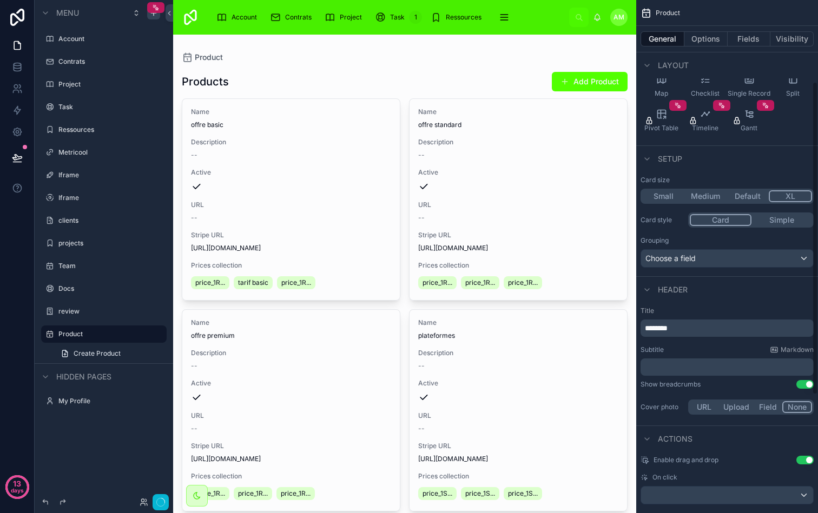
click at [713, 195] on button "Medium" at bounding box center [705, 196] width 42 height 12
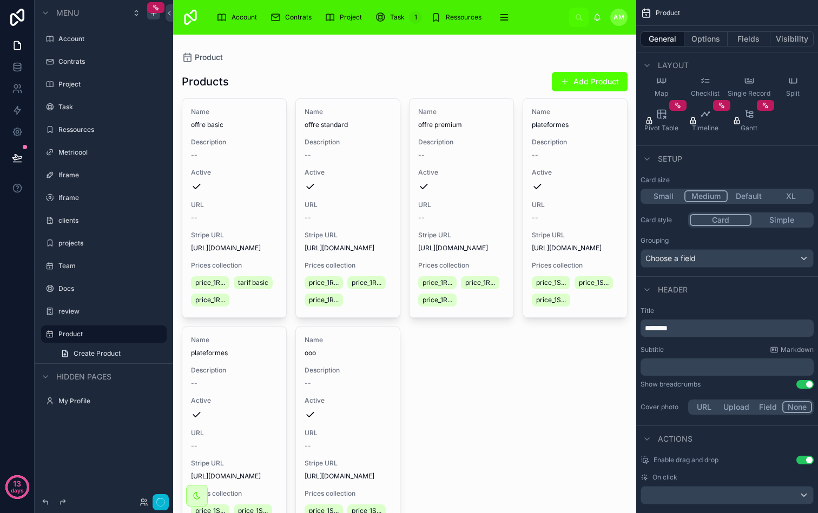
click at [739, 196] on button "Default" at bounding box center [748, 196] width 42 height 12
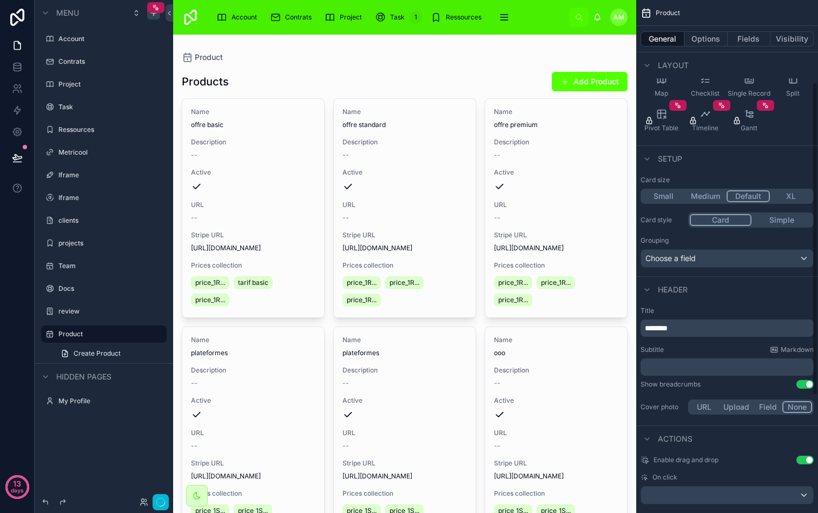
scroll to position [207, 0]
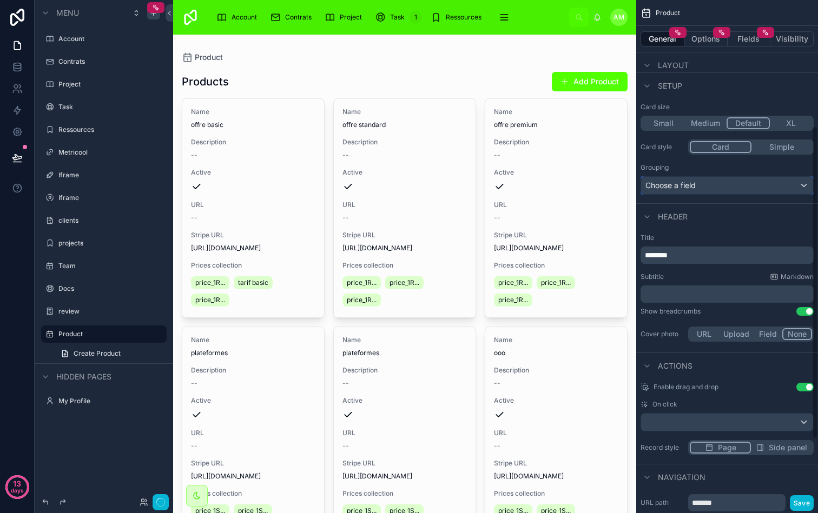
click at [745, 193] on div "Choose a field" at bounding box center [727, 185] width 172 height 17
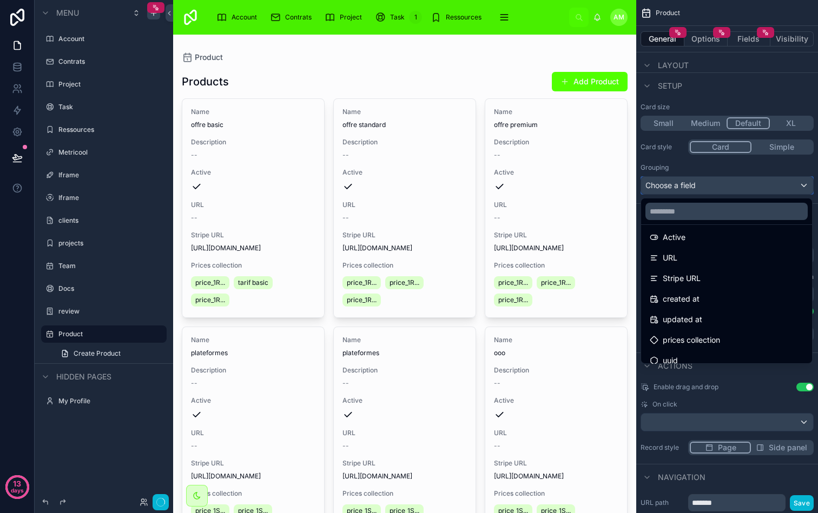
scroll to position [118, 0]
click at [731, 165] on div "scrollable content" at bounding box center [409, 256] width 818 height 513
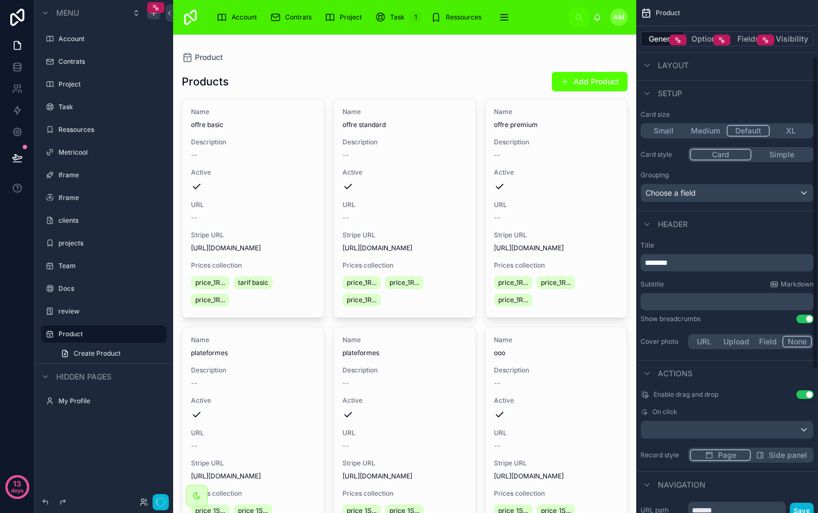
scroll to position [0, 0]
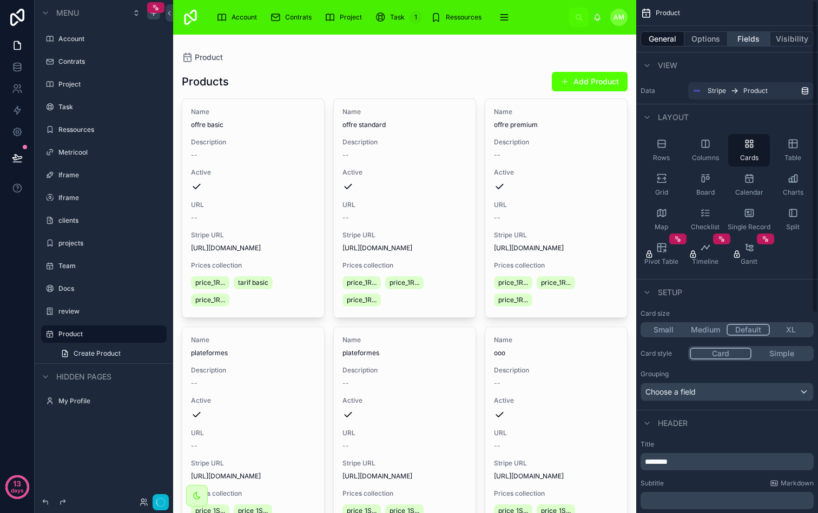
click at [746, 36] on button "Fields" at bounding box center [748, 38] width 43 height 15
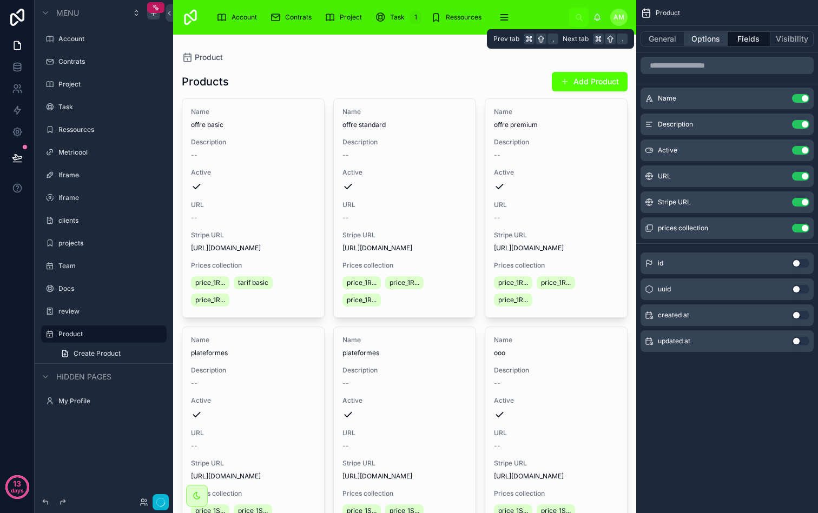
click at [714, 38] on button "Options" at bounding box center [705, 38] width 43 height 15
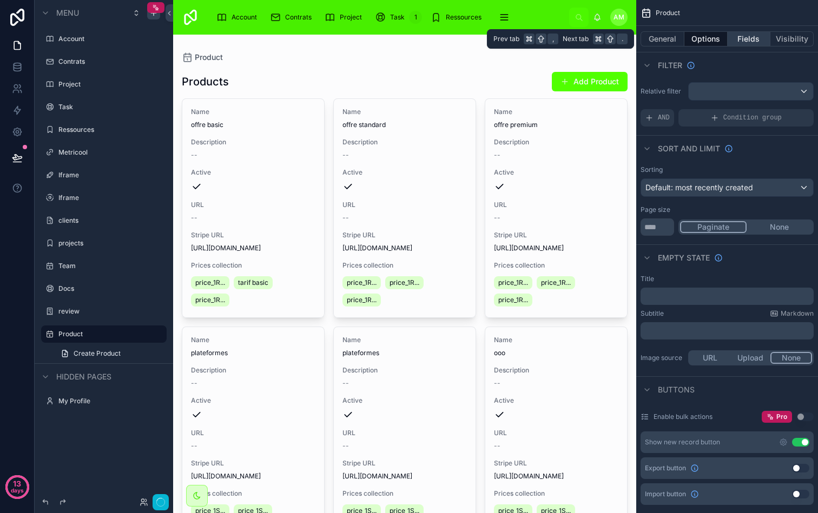
click at [748, 38] on button "Fields" at bounding box center [748, 38] width 43 height 15
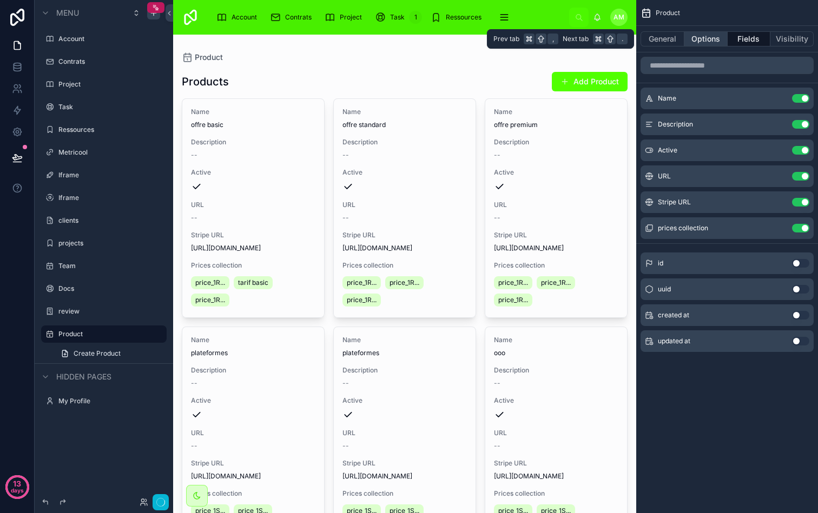
click at [719, 38] on button "Options" at bounding box center [705, 38] width 43 height 15
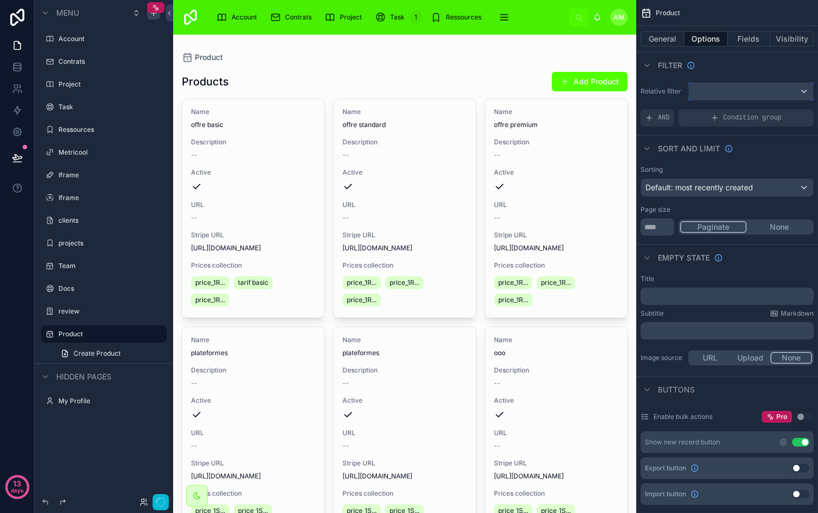
click at [757, 94] on div "scrollable content" at bounding box center [750, 91] width 124 height 17
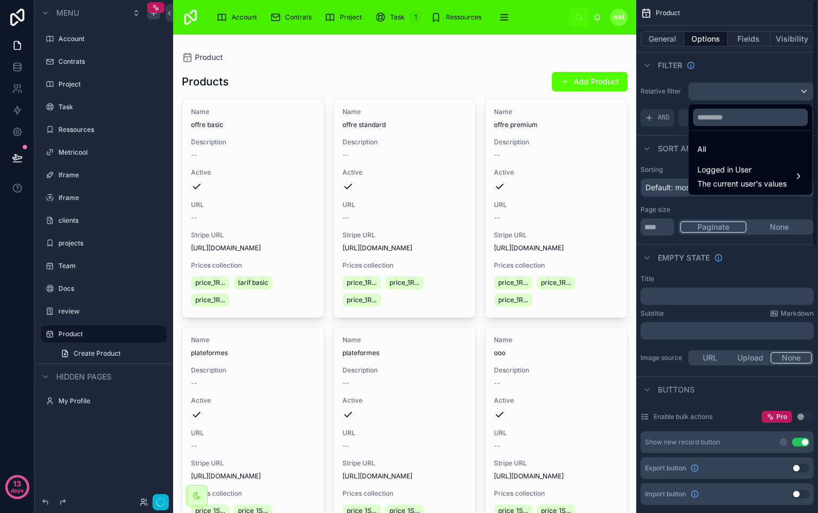
click at [739, 64] on div "scrollable content" at bounding box center [409, 256] width 818 height 513
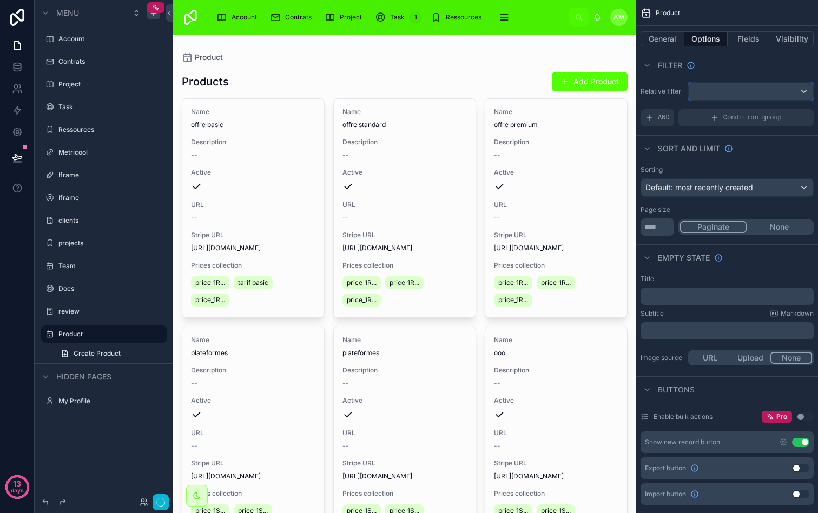
click at [717, 87] on div "scrollable content" at bounding box center [750, 91] width 124 height 17
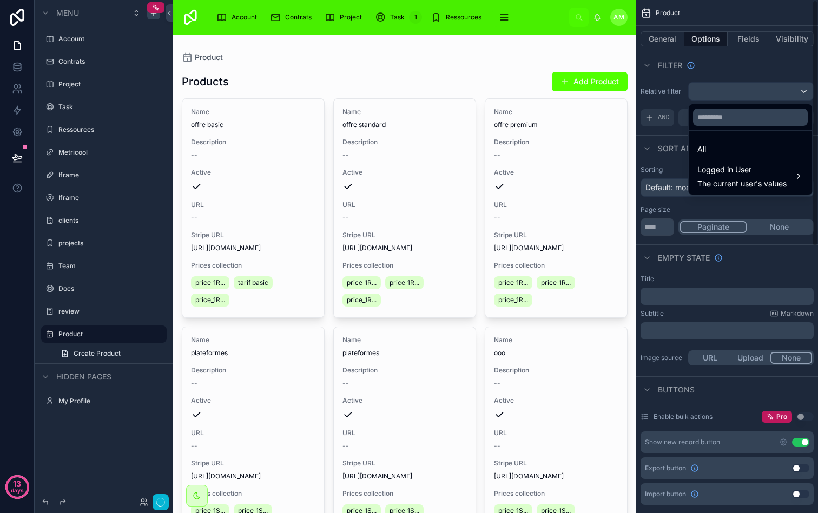
click at [727, 57] on div "scrollable content" at bounding box center [409, 256] width 818 height 513
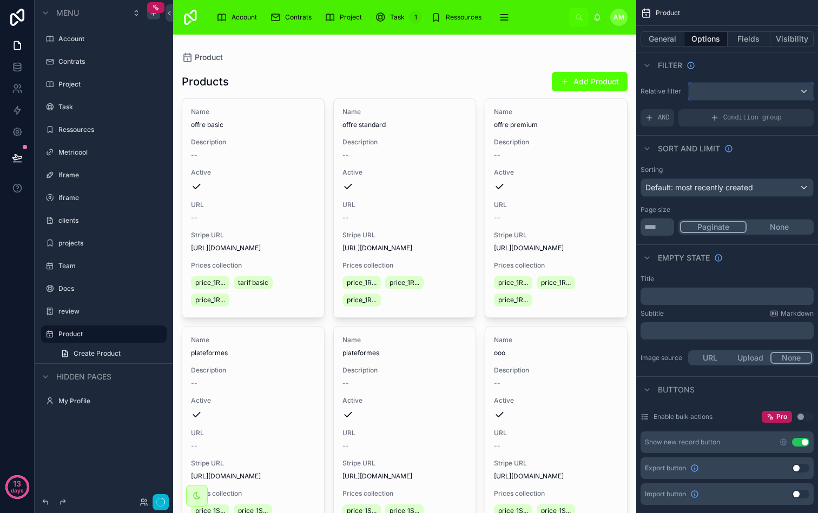
click at [738, 97] on div "scrollable content" at bounding box center [750, 91] width 124 height 17
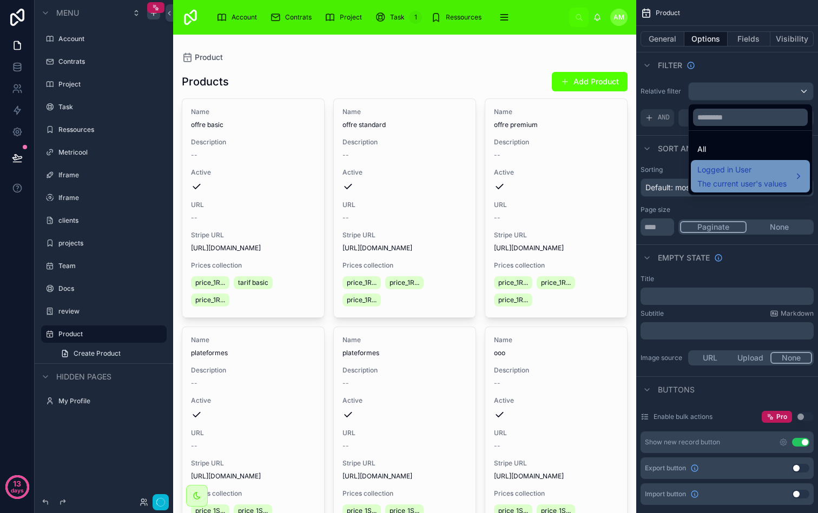
click at [758, 168] on span "Logged in User" at bounding box center [741, 169] width 89 height 13
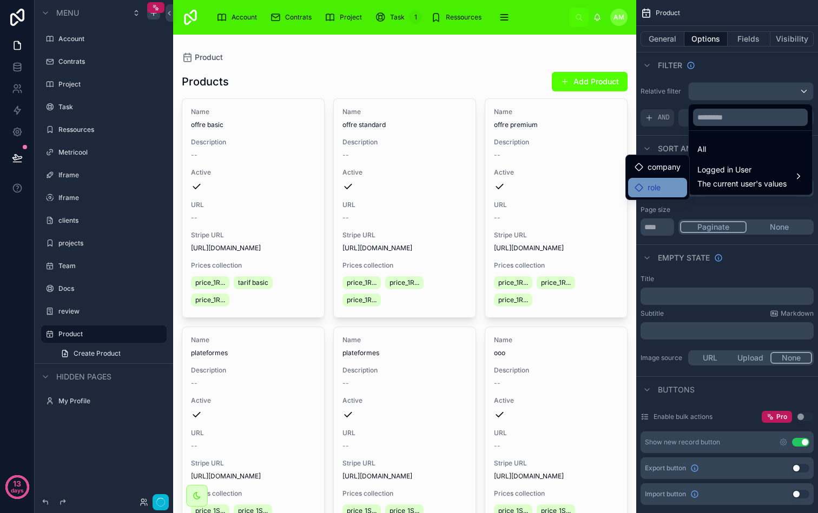
click at [672, 184] on div "role" at bounding box center [657, 187] width 46 height 13
click at [662, 170] on span "company" at bounding box center [663, 167] width 33 height 13
click at [707, 198] on div "scrollable content" at bounding box center [409, 256] width 818 height 513
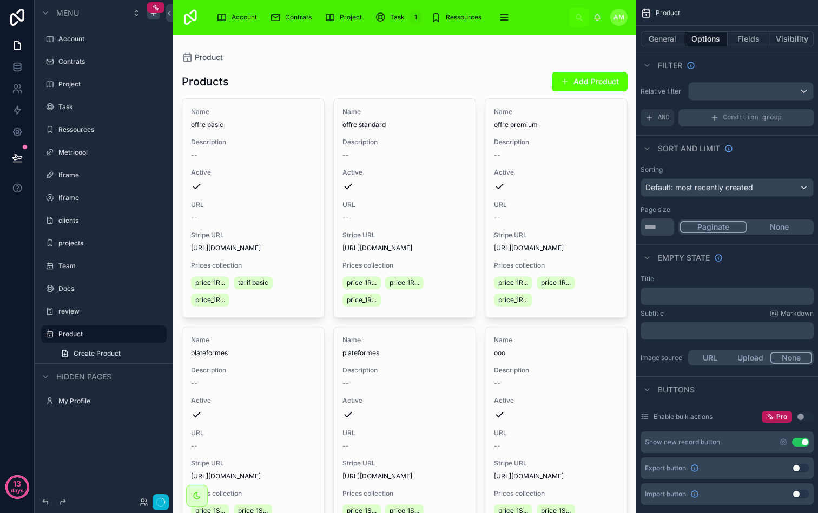
click at [747, 123] on div "Condition group" at bounding box center [745, 117] width 135 height 17
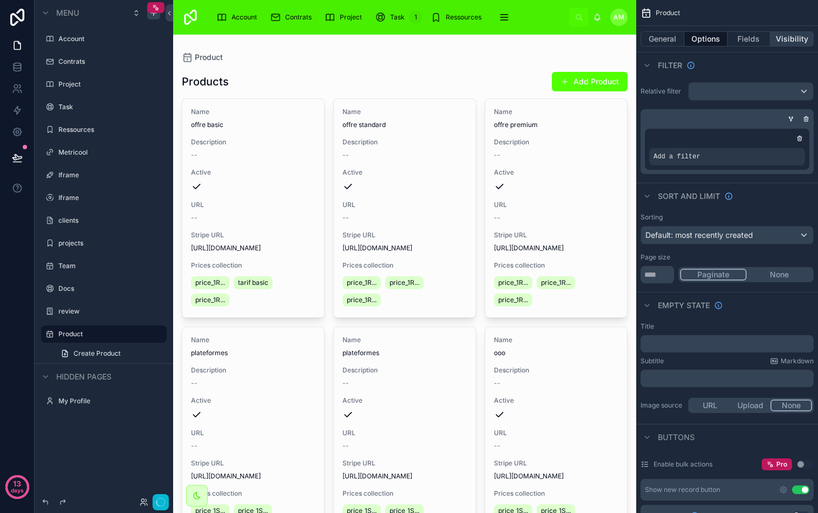
click at [798, 39] on button "Visibility" at bounding box center [791, 38] width 43 height 15
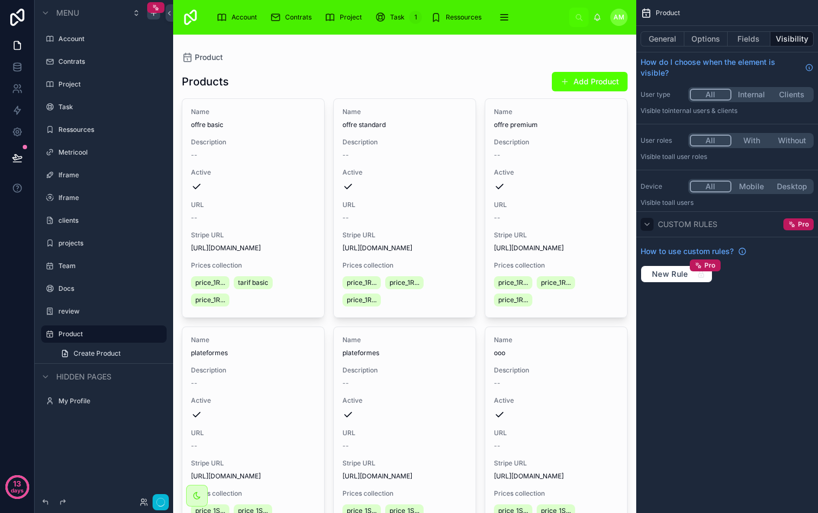
click at [650, 226] on icon "scrollable content" at bounding box center [646, 224] width 9 height 9
click at [748, 37] on button "Fields" at bounding box center [748, 38] width 43 height 15
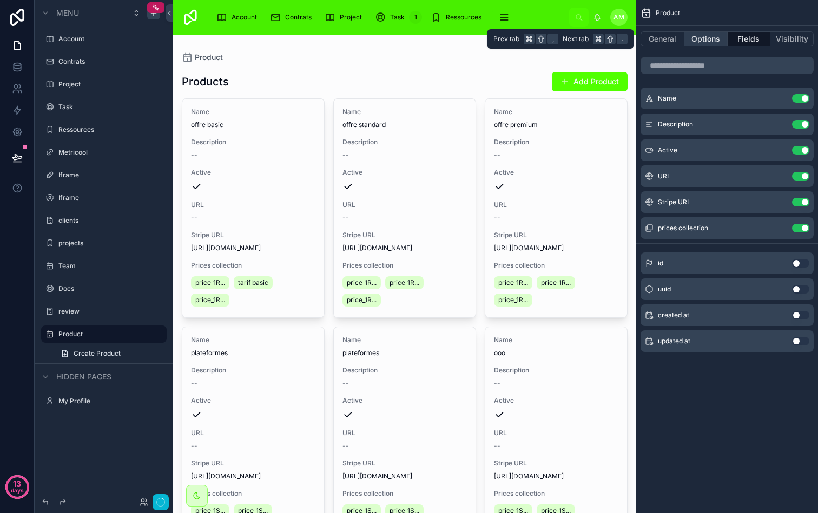
click at [710, 41] on button "Options" at bounding box center [705, 38] width 43 height 15
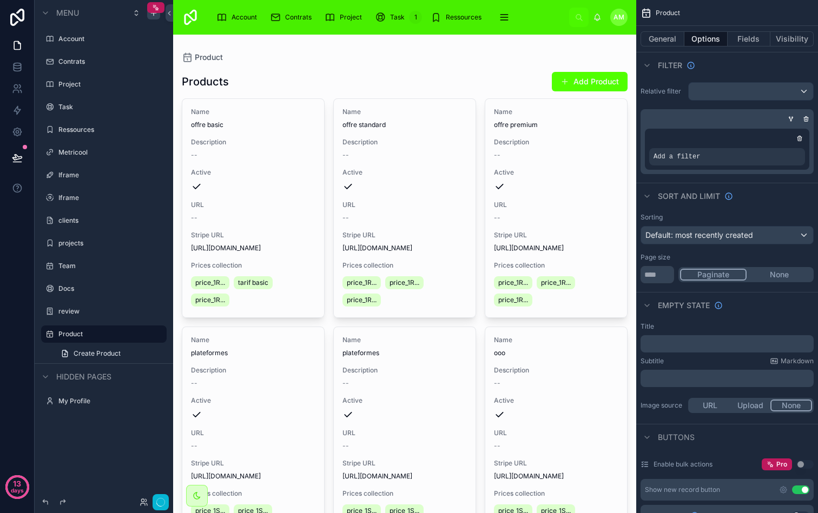
click at [790, 114] on div "scrollable content" at bounding box center [790, 119] width 11 height 11
click at [791, 120] on icon "scrollable content" at bounding box center [790, 119] width 6 height 6
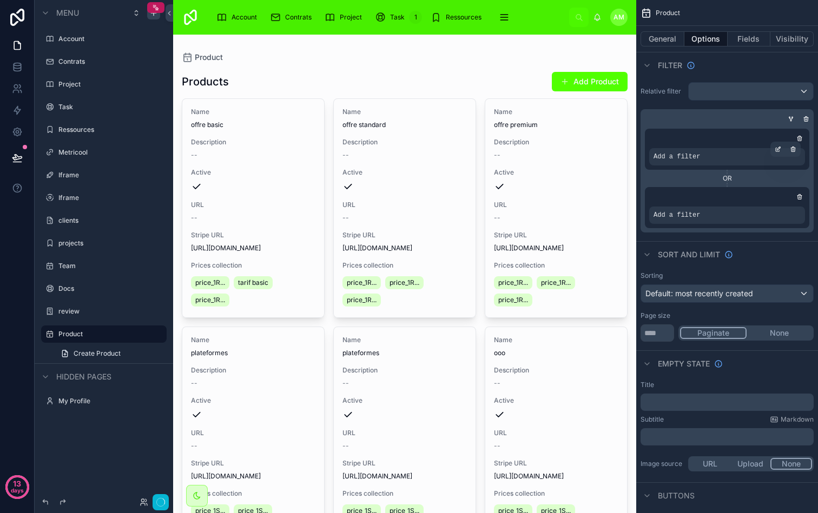
click at [747, 151] on div "Add a filter" at bounding box center [727, 156] width 156 height 17
click at [780, 149] on icon "scrollable content" at bounding box center [777, 149] width 6 height 6
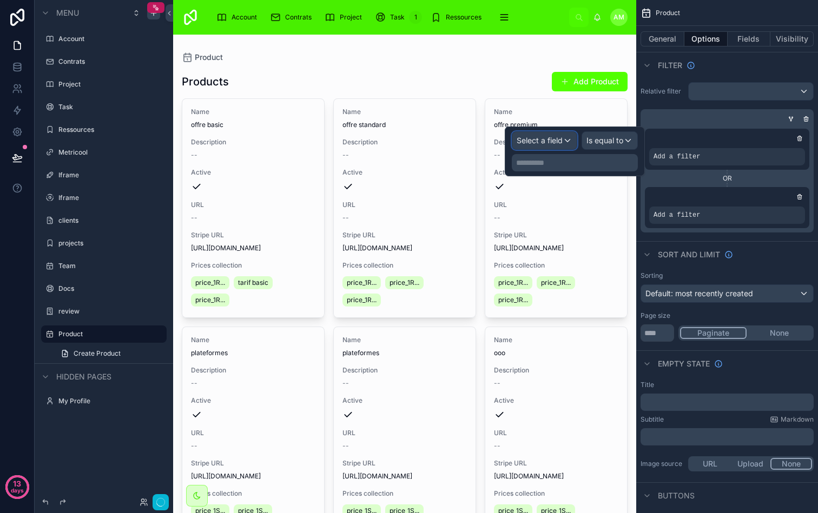
click at [559, 141] on span "Select a field" at bounding box center [539, 140] width 46 height 9
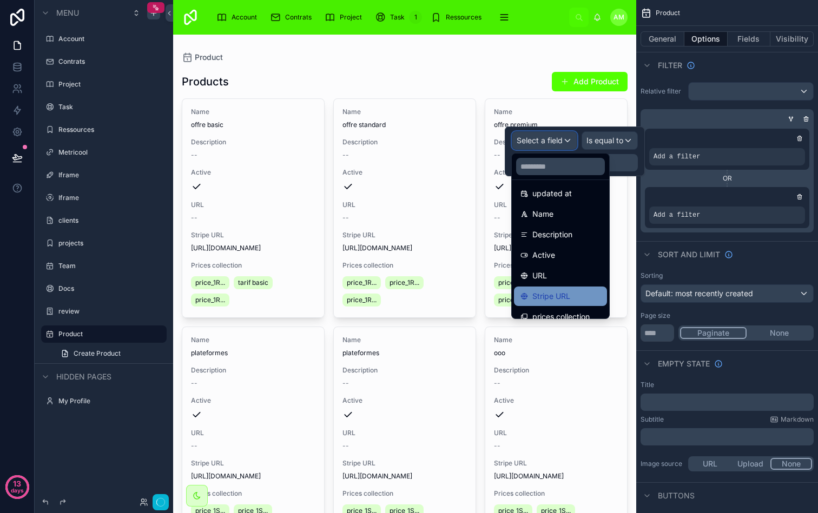
scroll to position [77, 0]
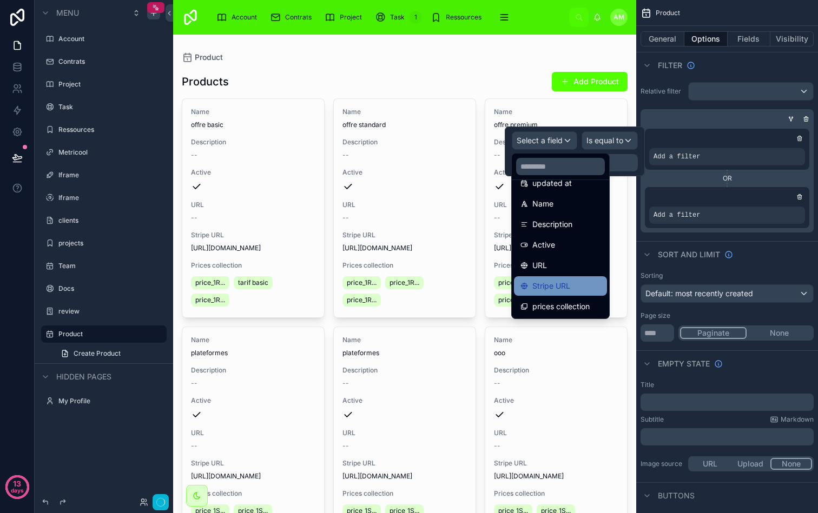
click at [556, 294] on div "Stripe URL" at bounding box center [560, 285] width 93 height 19
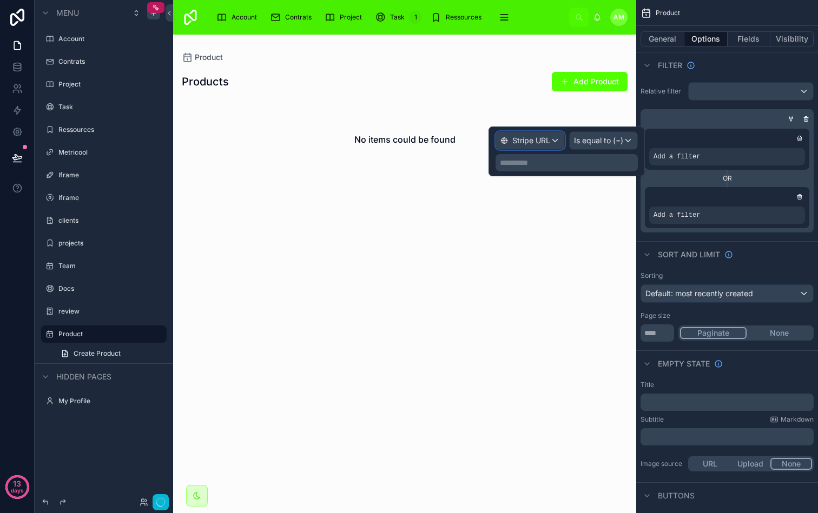
click at [533, 145] on span "Stripe URL" at bounding box center [531, 140] width 38 height 11
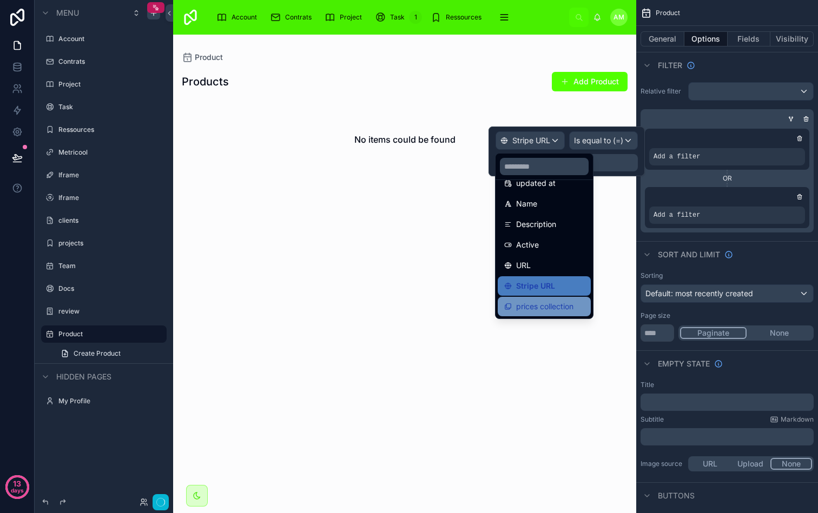
click at [566, 309] on span "prices collection" at bounding box center [544, 306] width 57 height 13
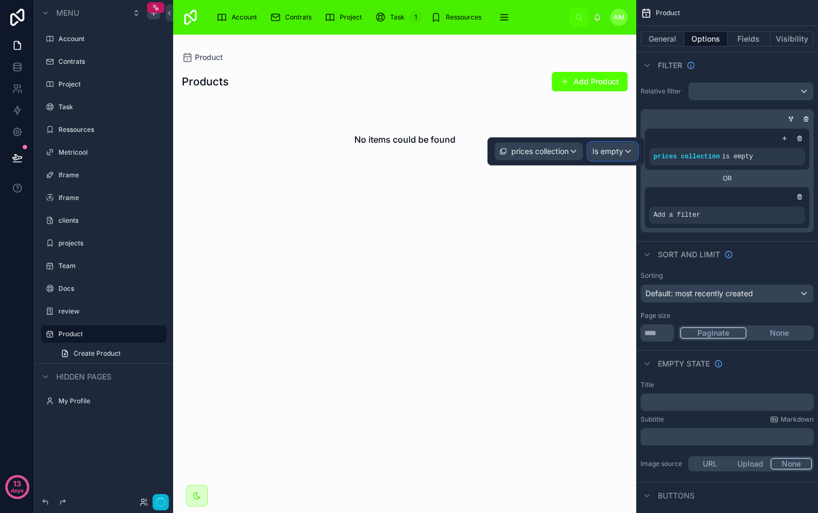
click at [602, 157] on div "Is empty" at bounding box center [612, 151] width 49 height 17
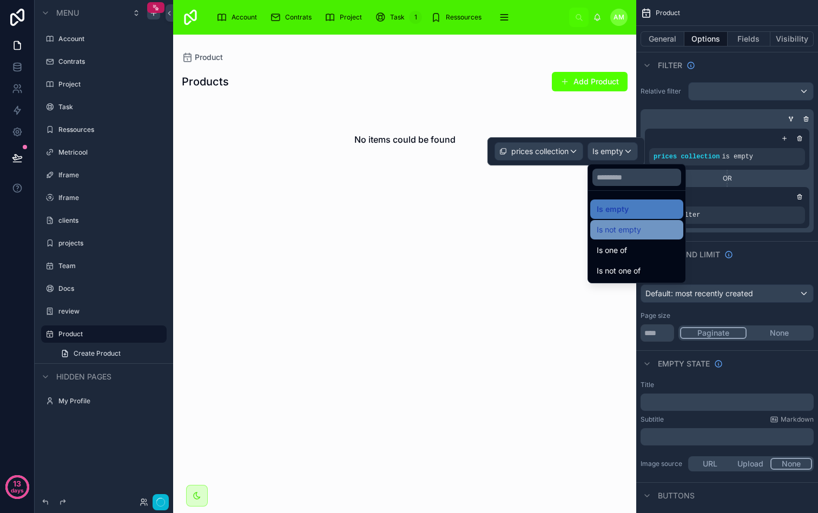
click at [614, 235] on span "Is not empty" at bounding box center [618, 229] width 44 height 13
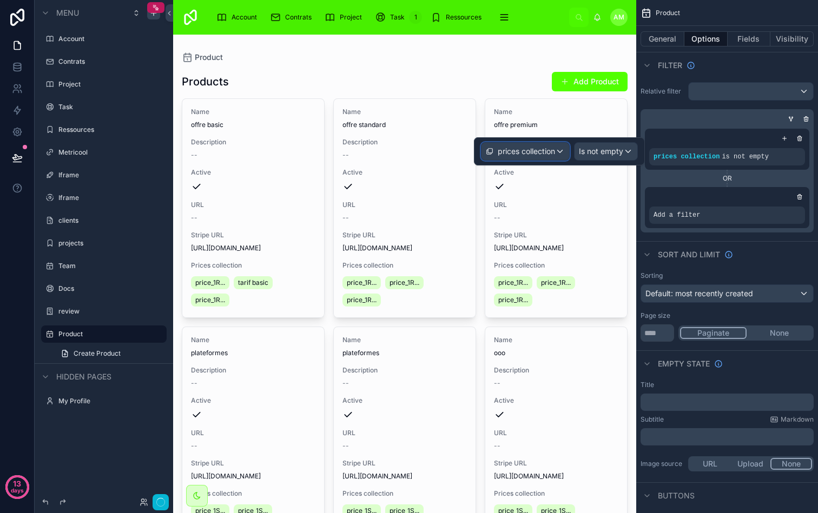
click at [548, 154] on span "prices collection" at bounding box center [526, 151] width 57 height 11
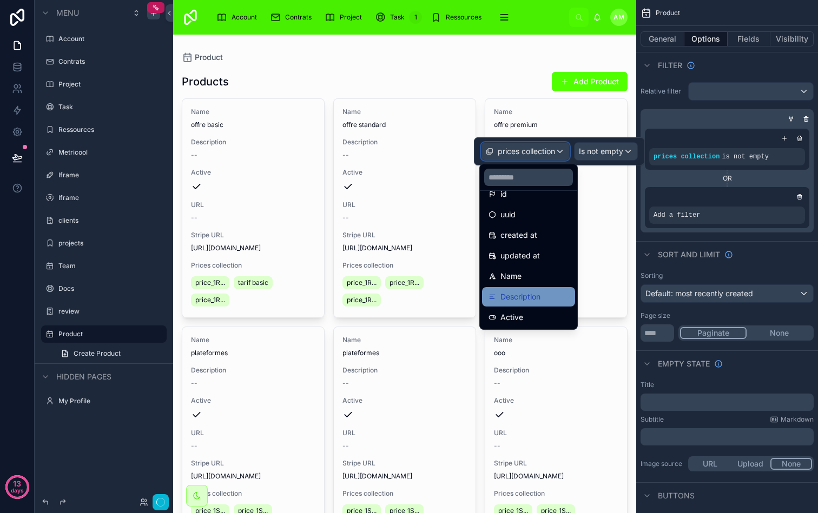
scroll to position [13, 0]
click at [806, 119] on icon "scrollable content" at bounding box center [806, 120] width 0 height 2
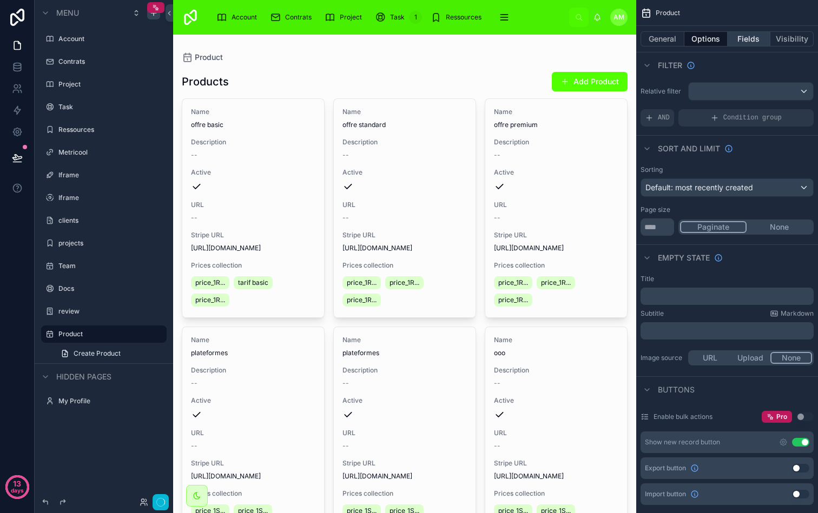
click at [734, 36] on button "Fields" at bounding box center [748, 38] width 43 height 15
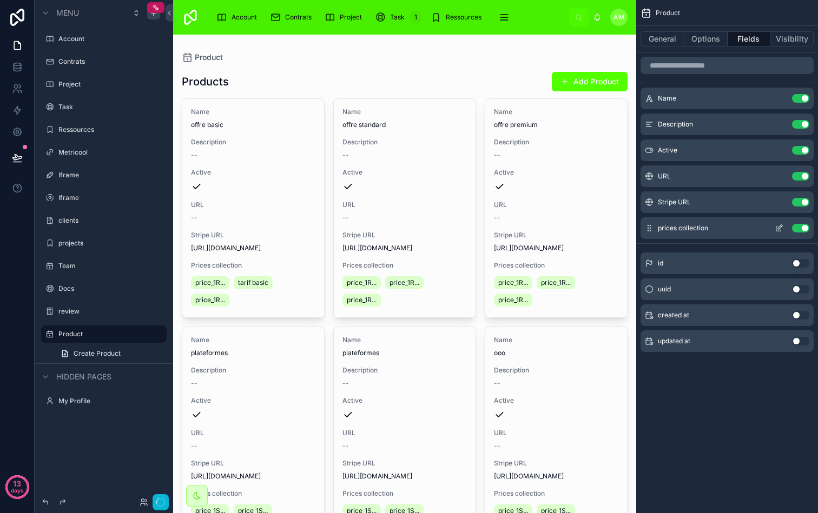
click at [802, 228] on button "Use setting" at bounding box center [800, 228] width 17 height 9
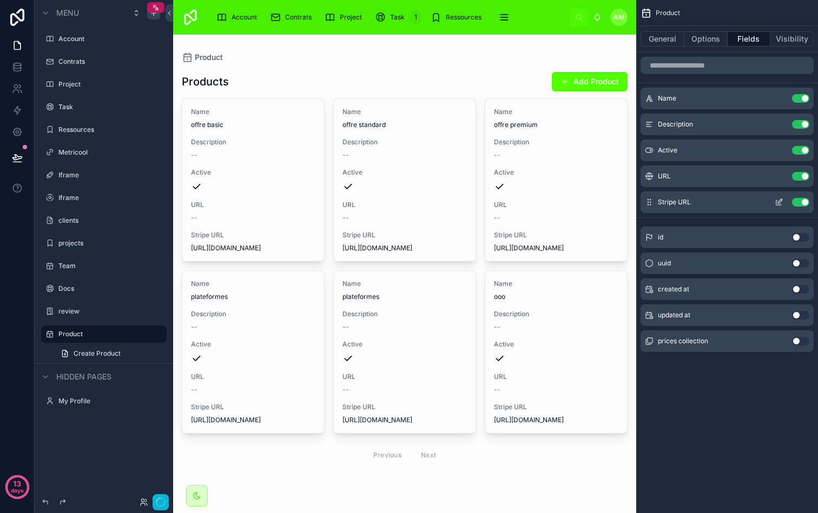
click at [797, 200] on button "Use setting" at bounding box center [800, 202] width 17 height 9
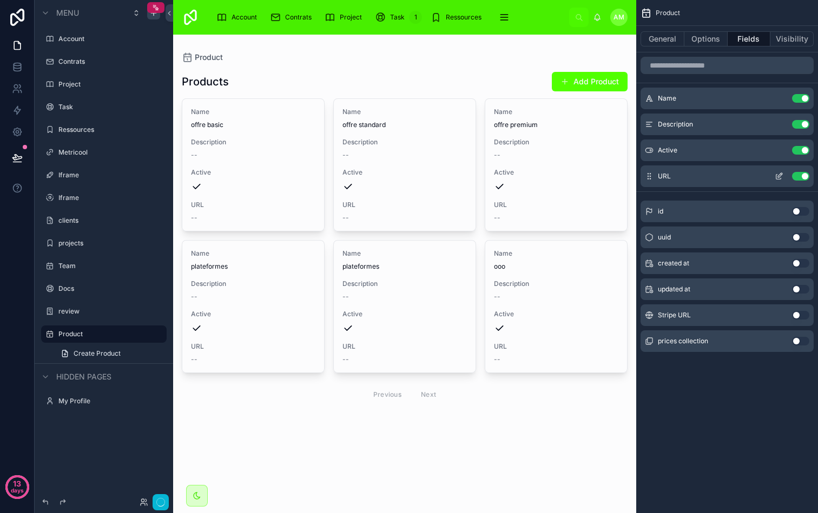
click at [800, 177] on button "Use setting" at bounding box center [800, 176] width 17 height 9
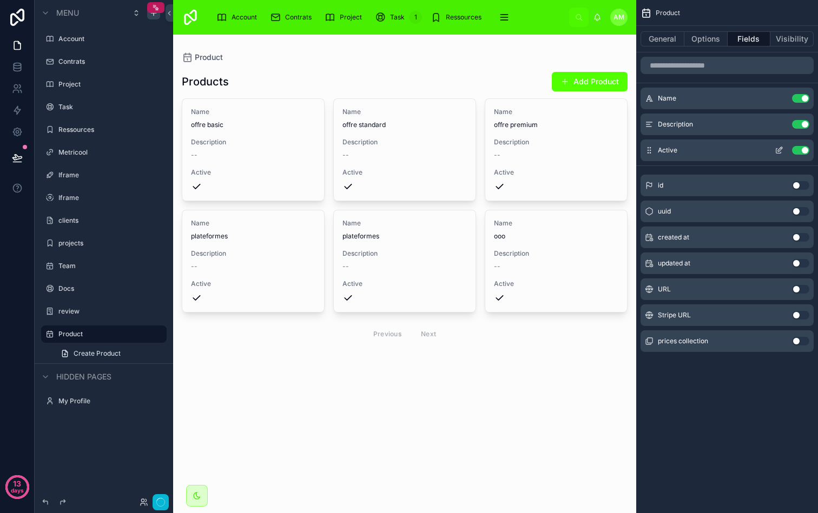
click at [797, 149] on button "Use setting" at bounding box center [800, 150] width 17 height 9
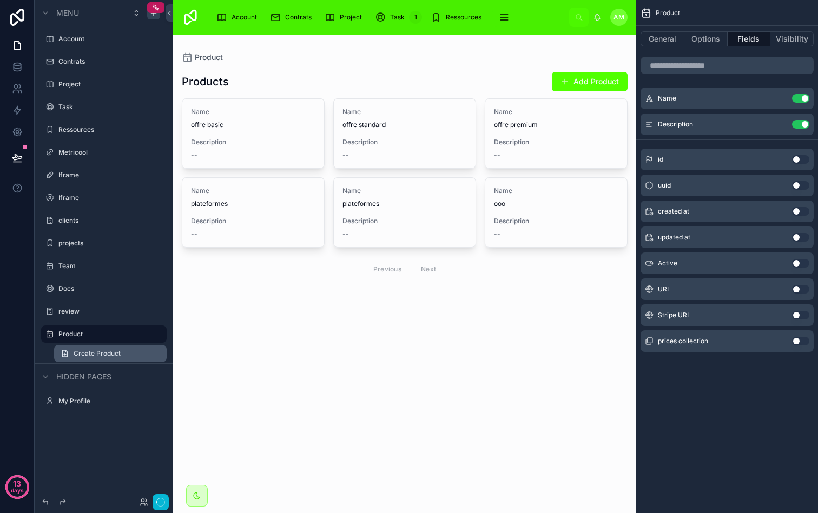
click at [115, 352] on span "Create Product" at bounding box center [97, 353] width 47 height 9
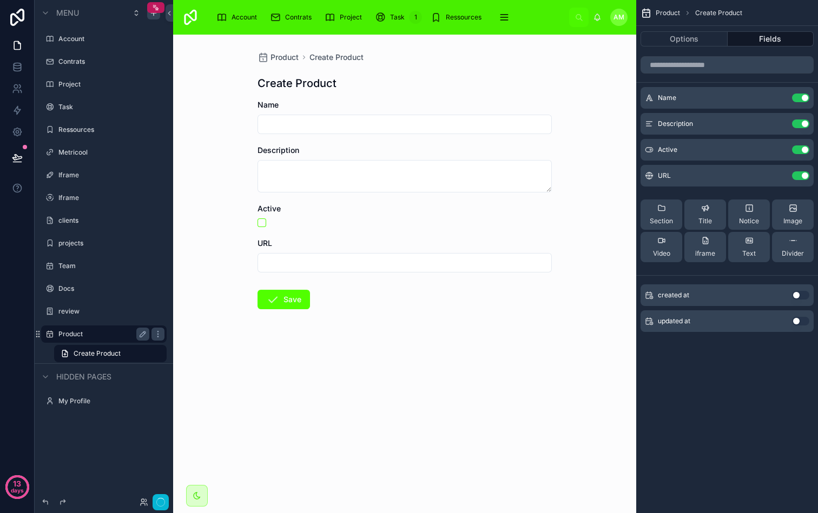
click at [109, 335] on label "Product" at bounding box center [101, 334] width 87 height 9
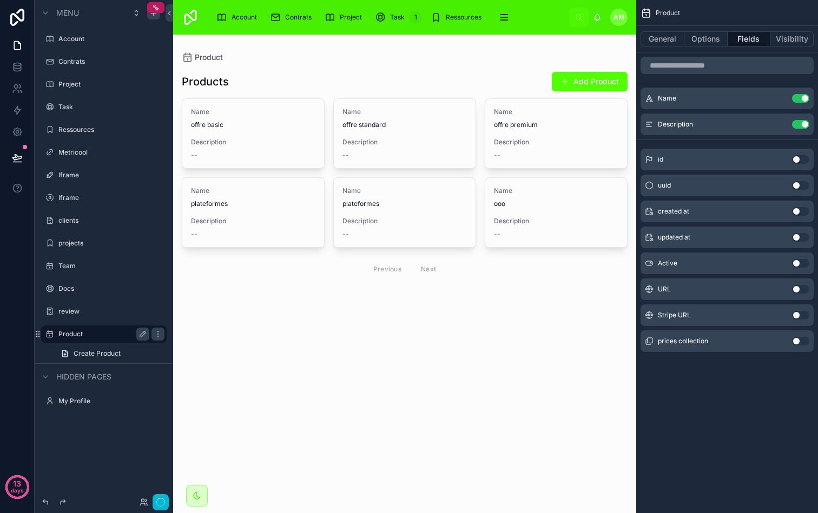
click at [721, 417] on div "Product General Options Fields Visibility Name Use setting Description Use sett…" at bounding box center [727, 256] width 182 height 513
click at [157, 15] on icon "scrollable content" at bounding box center [153, 13] width 9 height 9
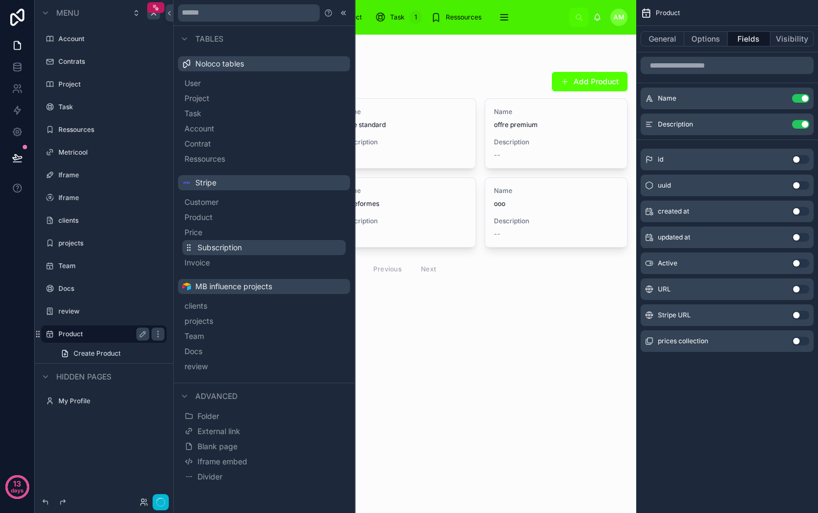
click at [203, 247] on span "Subscription" at bounding box center [219, 247] width 44 height 11
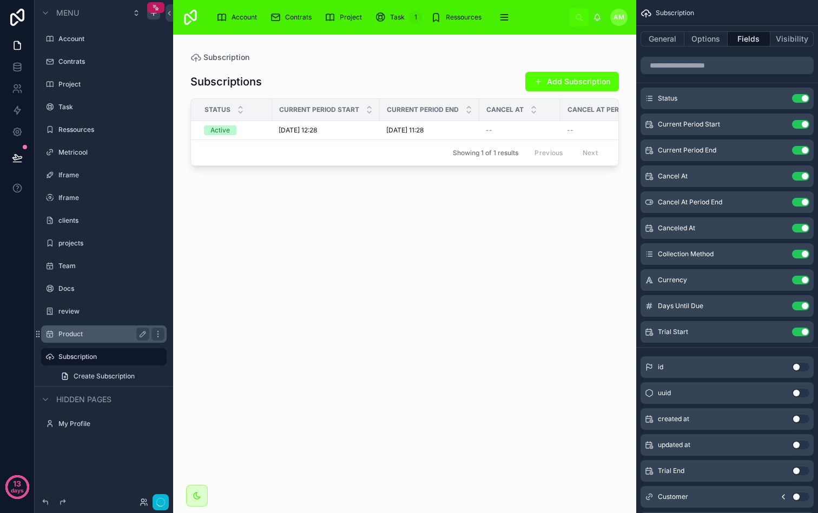
click at [411, 129] on div at bounding box center [404, 268] width 463 height 466
click at [411, 129] on span "[DATE] 11:28" at bounding box center [404, 130] width 37 height 9
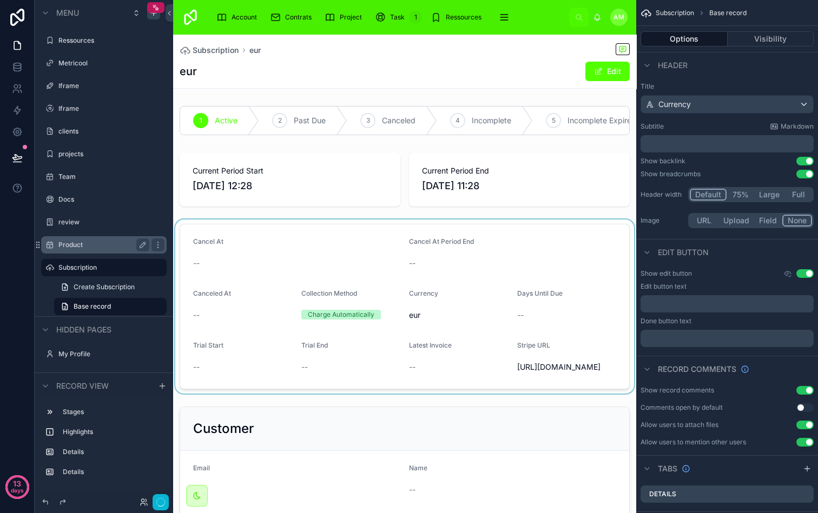
click at [393, 267] on div at bounding box center [404, 307] width 463 height 174
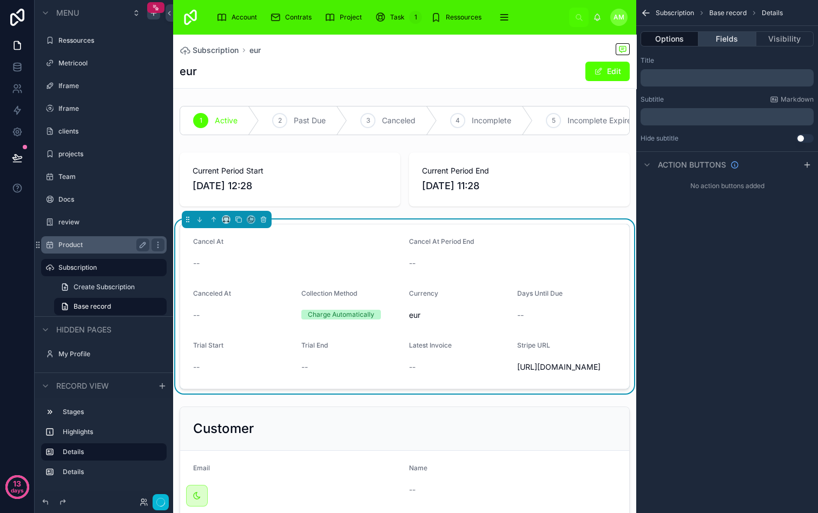
click at [730, 42] on button "Fields" at bounding box center [726, 38] width 57 height 15
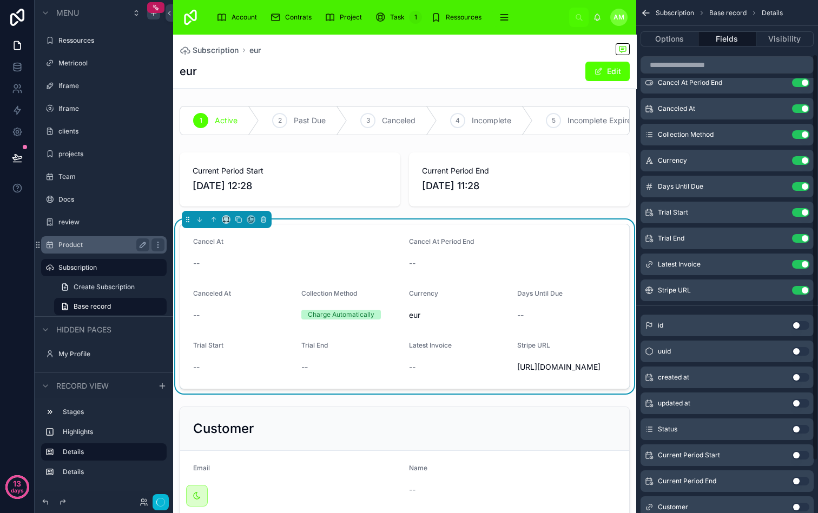
scroll to position [68, 0]
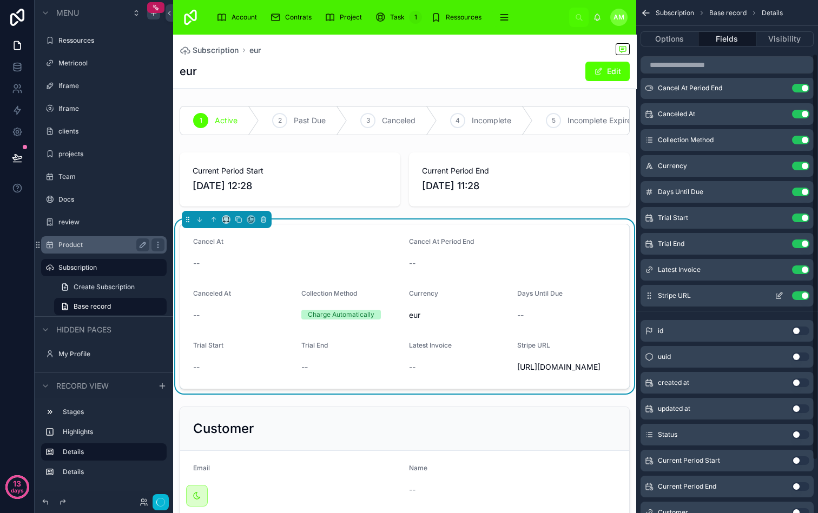
click at [798, 294] on button "Use setting" at bounding box center [800, 295] width 17 height 9
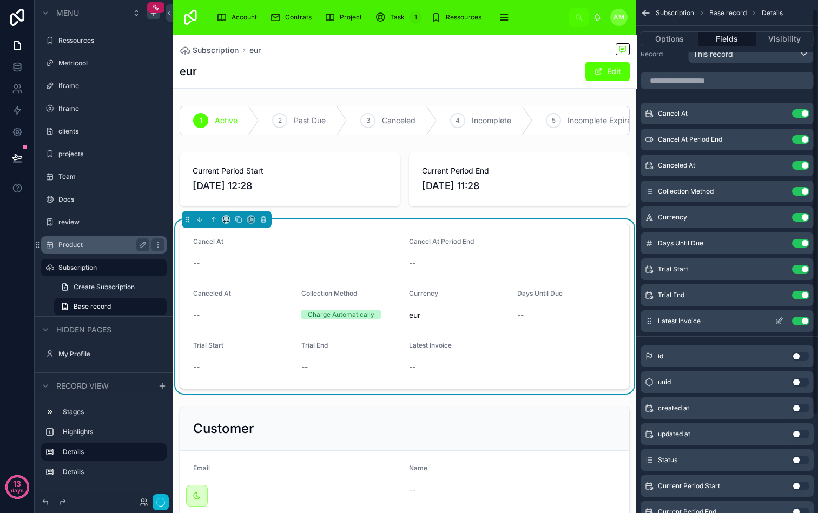
scroll to position [11, 0]
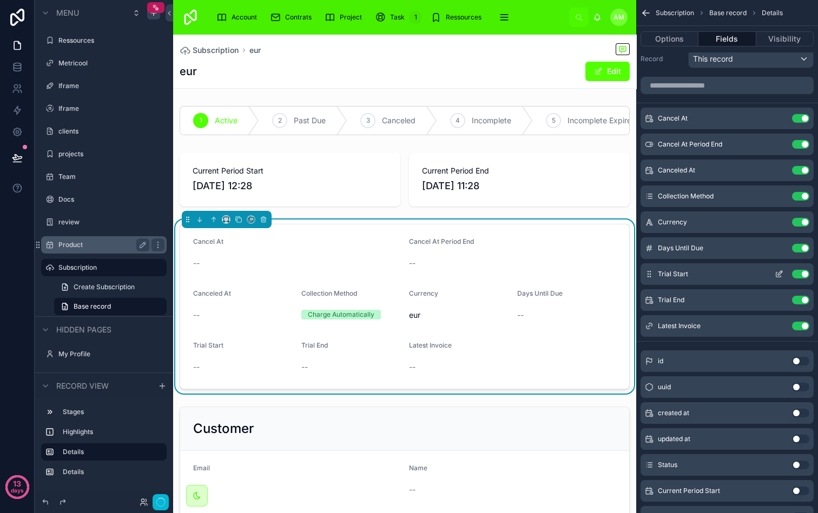
click at [799, 275] on button "Use setting" at bounding box center [800, 274] width 17 height 9
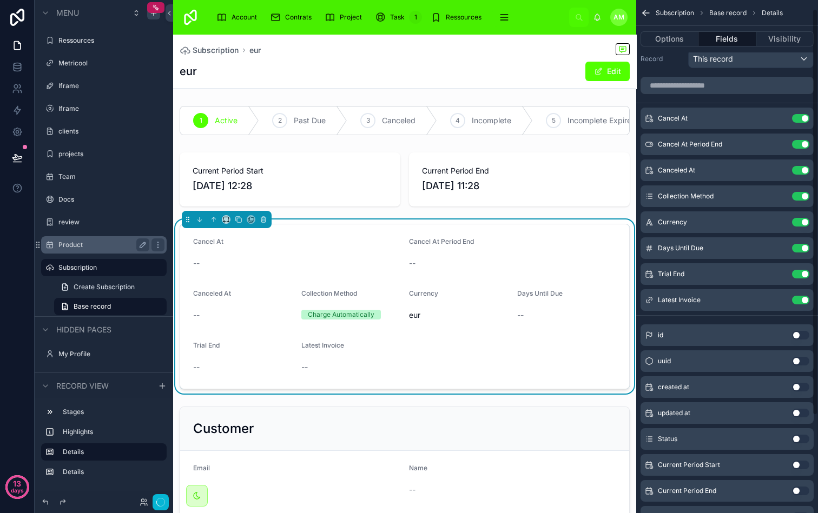
click at [799, 275] on button "Use setting" at bounding box center [800, 274] width 17 height 9
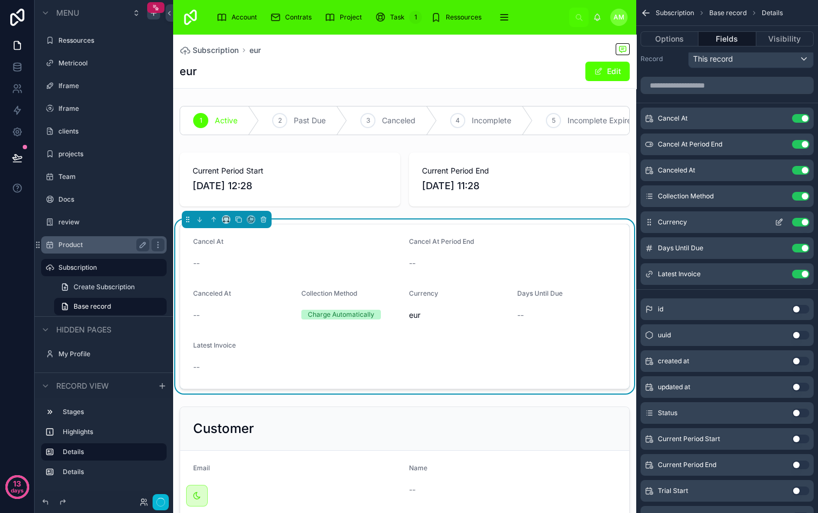
scroll to position [0, 0]
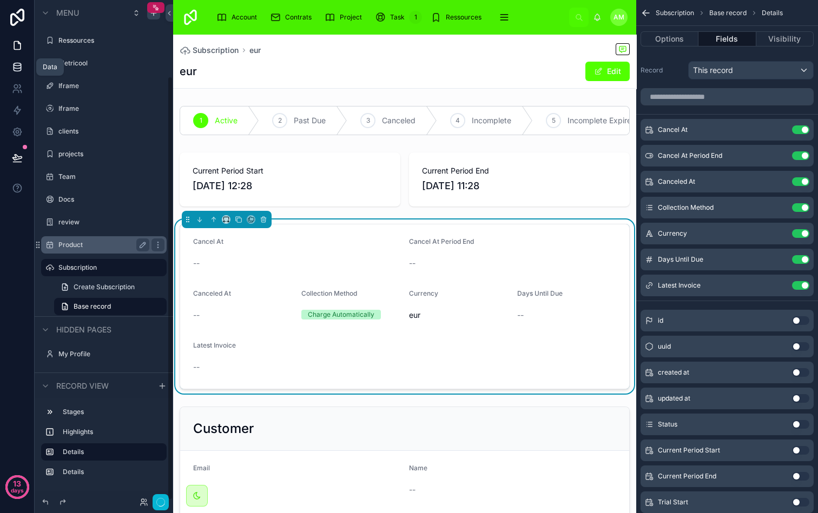
click at [18, 67] on icon at bounding box center [17, 67] width 11 height 11
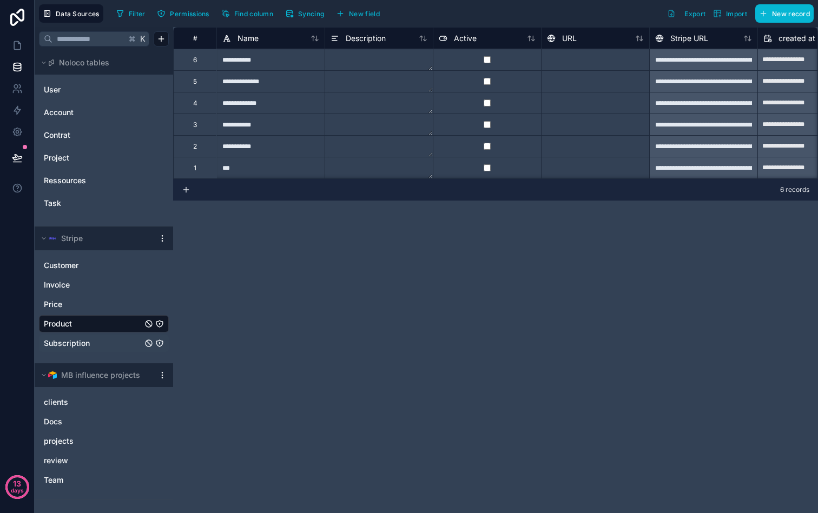
click at [71, 338] on span "Subscription" at bounding box center [67, 343] width 46 height 11
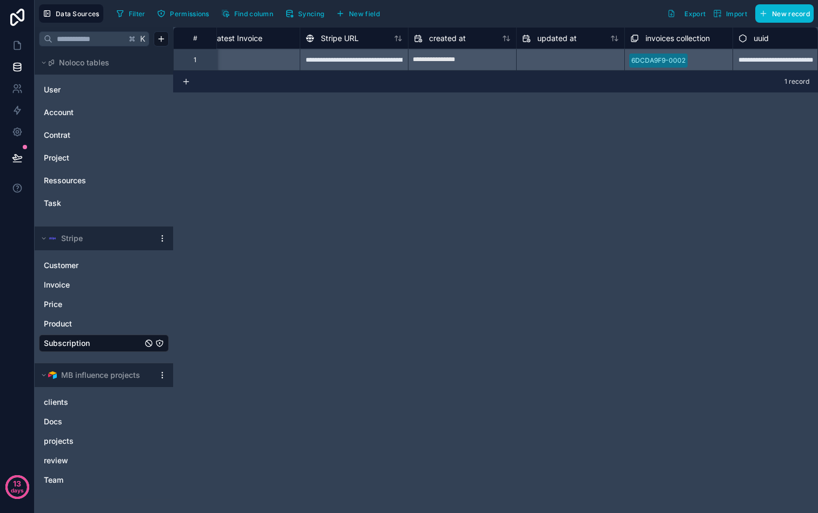
scroll to position [0, 1346]
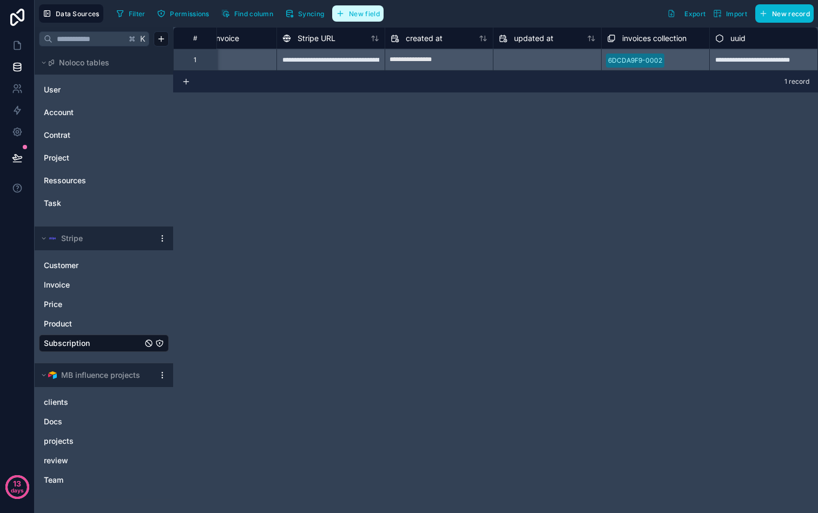
click at [368, 17] on span "New field" at bounding box center [364, 14] width 31 height 8
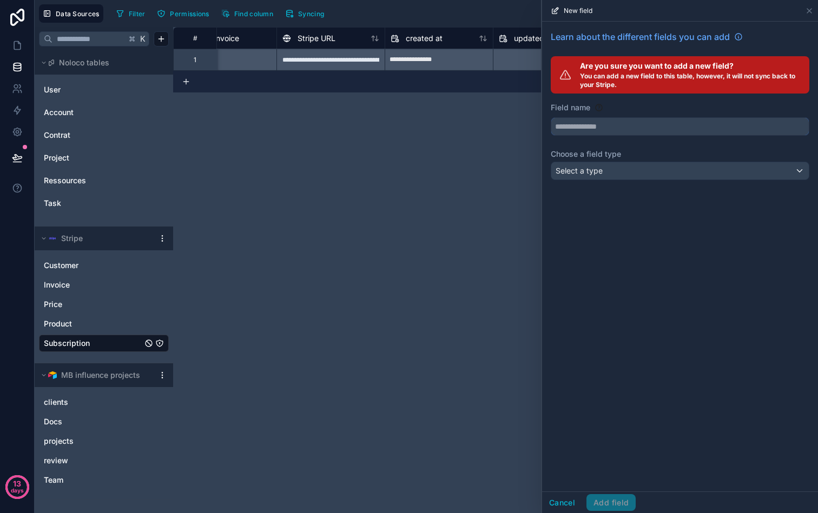
click at [582, 132] on input "text" at bounding box center [679, 126] width 257 height 17
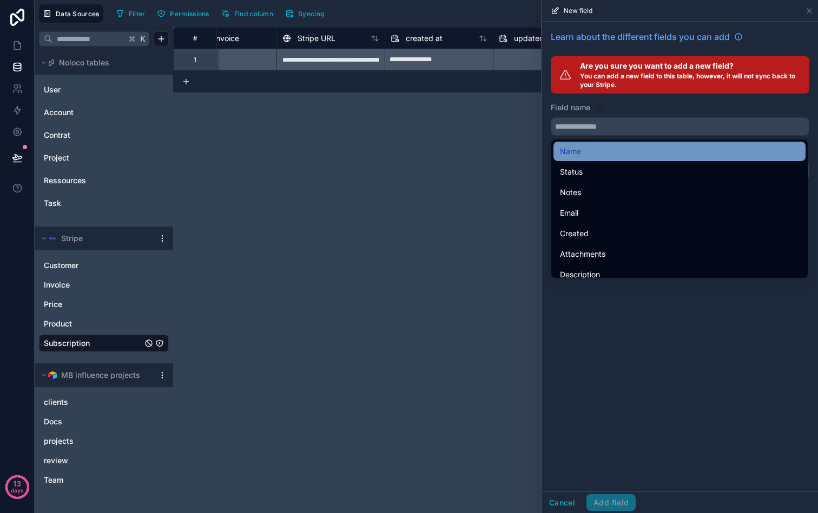
click at [585, 150] on div "Name" at bounding box center [679, 151] width 239 height 13
type input "****"
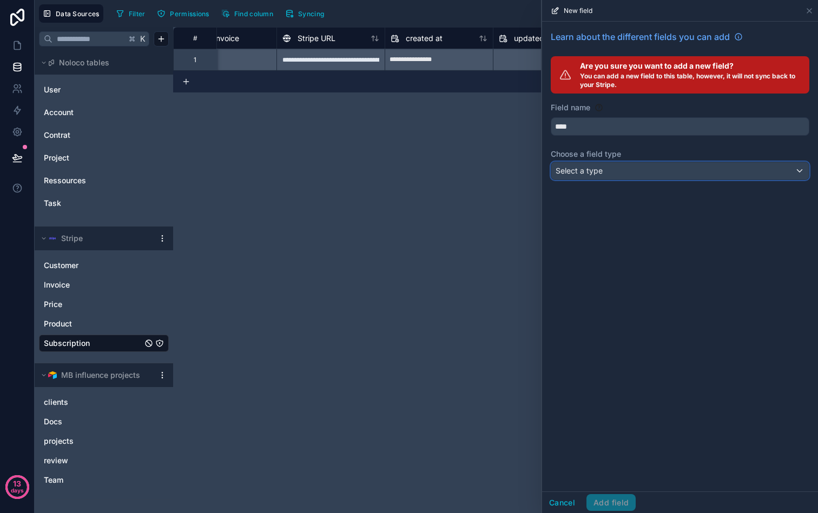
click at [596, 171] on span "Select a type" at bounding box center [578, 170] width 47 height 9
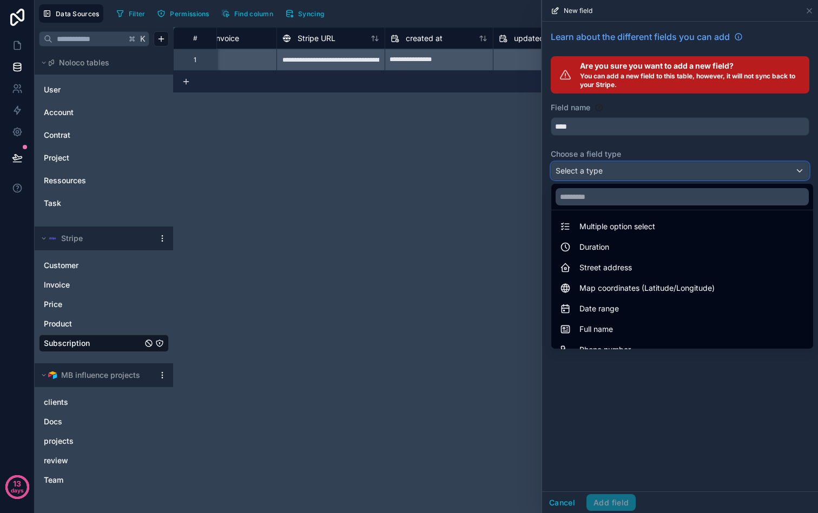
scroll to position [280, 0]
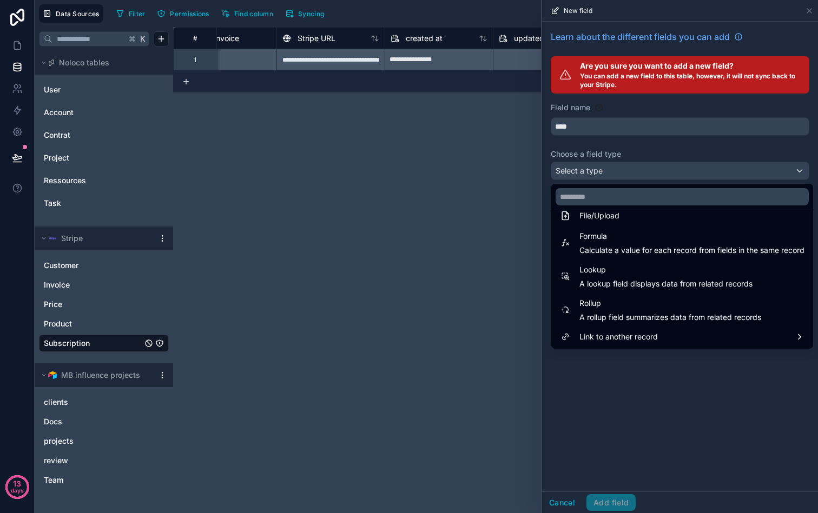
click at [606, 382] on div at bounding box center [680, 256] width 276 height 513
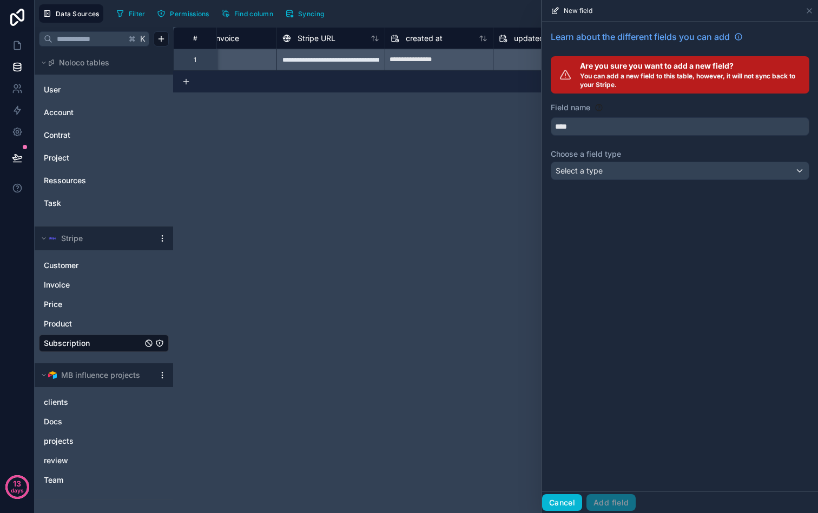
click at [563, 504] on button "Cancel" at bounding box center [562, 502] width 40 height 17
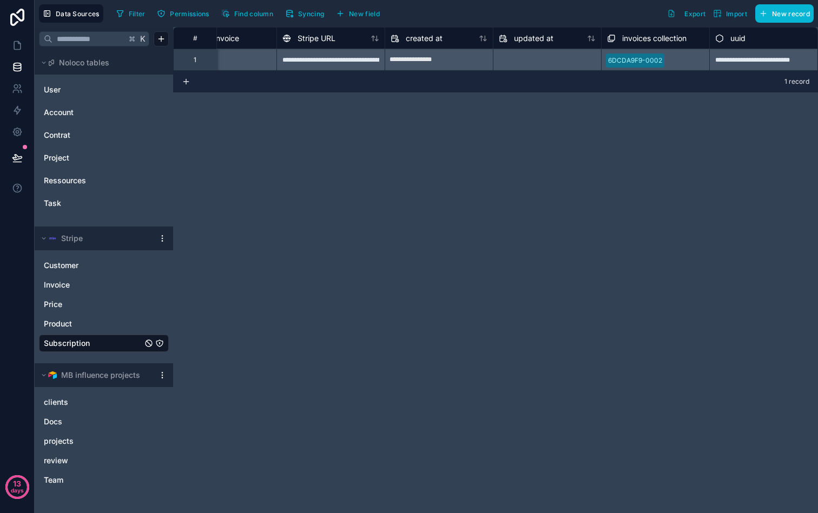
click at [423, 247] on div "**********" at bounding box center [495, 270] width 645 height 486
